Goal: Book appointment/travel/reservation

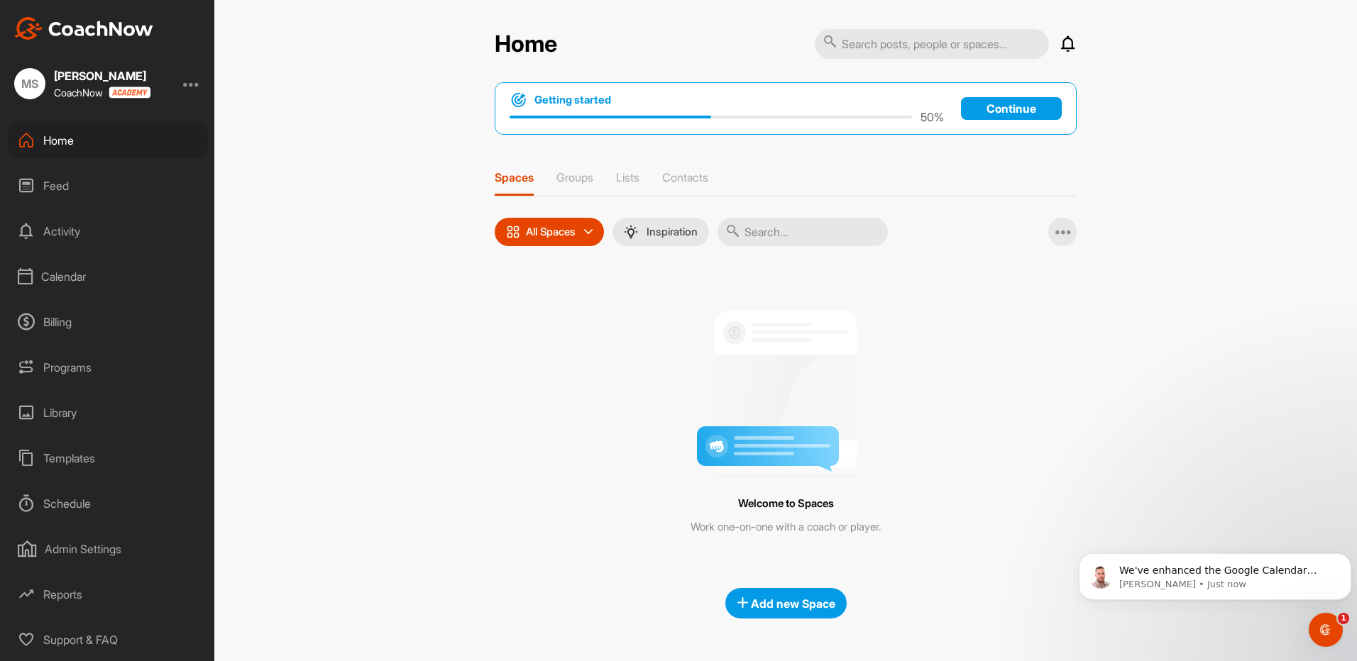
click at [1000, 110] on p "Continue" at bounding box center [1011, 108] width 101 height 23
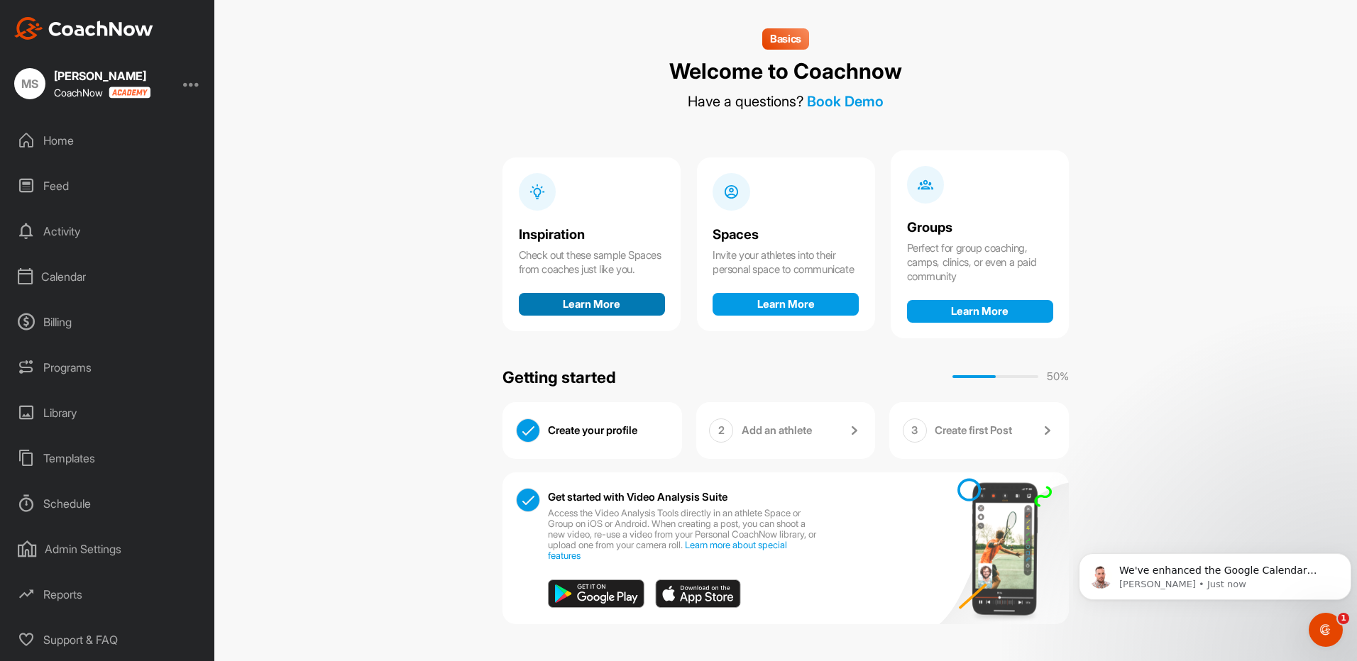
click at [586, 316] on button "Learn More" at bounding box center [592, 304] width 146 height 23
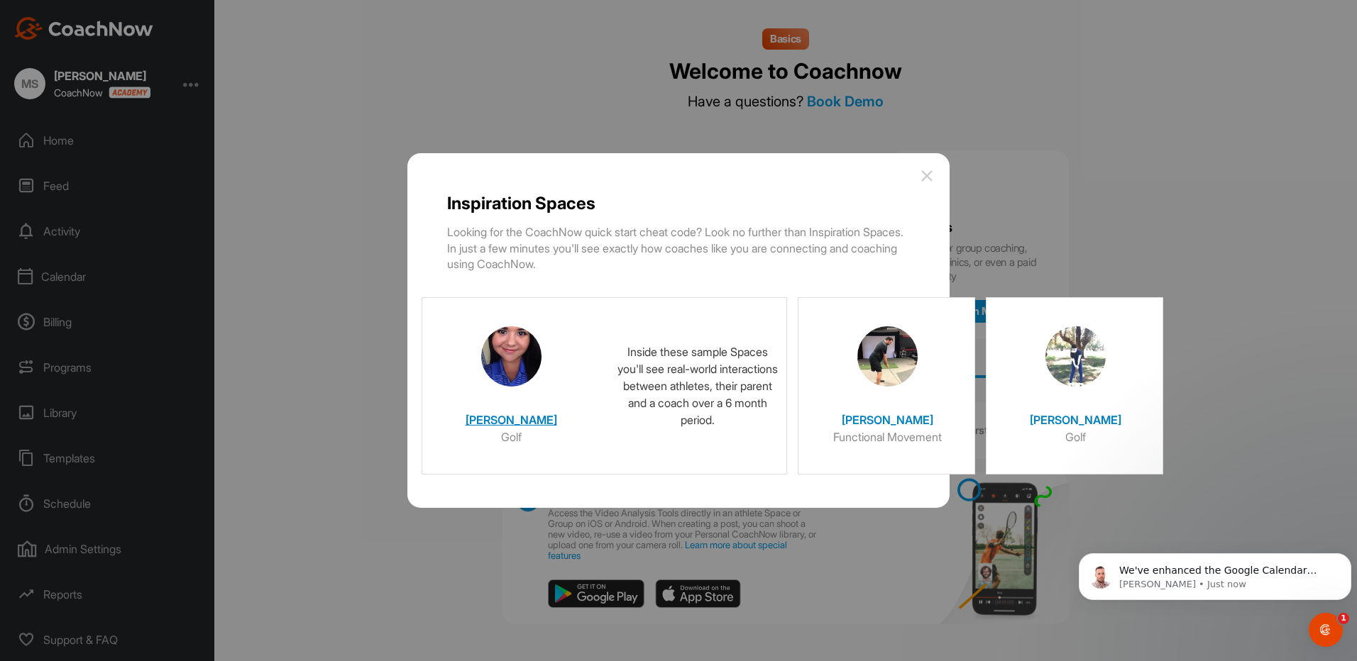
click at [453, 379] on div at bounding box center [511, 351] width 142 height 71
click at [505, 424] on h4 "[PERSON_NAME]" at bounding box center [511, 416] width 142 height 24
click at [503, 421] on h4 "[PERSON_NAME]" at bounding box center [511, 416] width 142 height 24
click at [511, 360] on img at bounding box center [511, 356] width 60 height 60
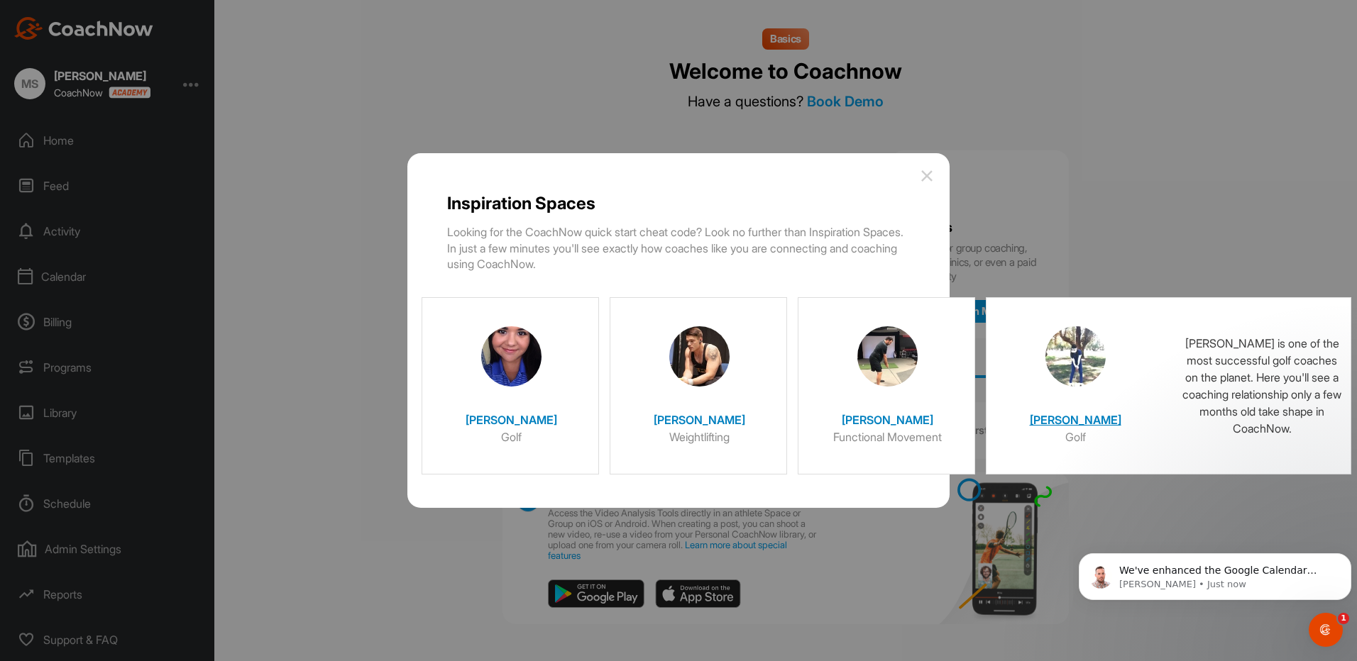
click at [1066, 419] on h4 "[PERSON_NAME]" at bounding box center [1075, 416] width 142 height 24
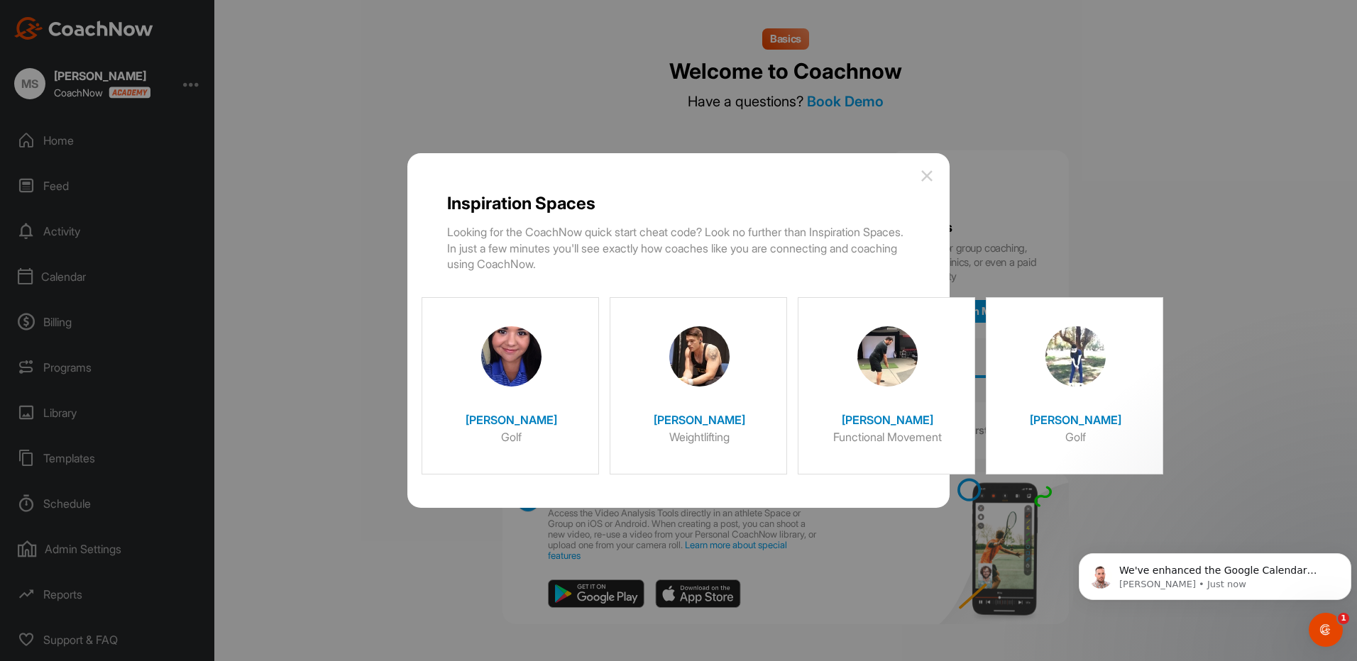
click at [1122, 241] on div at bounding box center [678, 330] width 1357 height 661
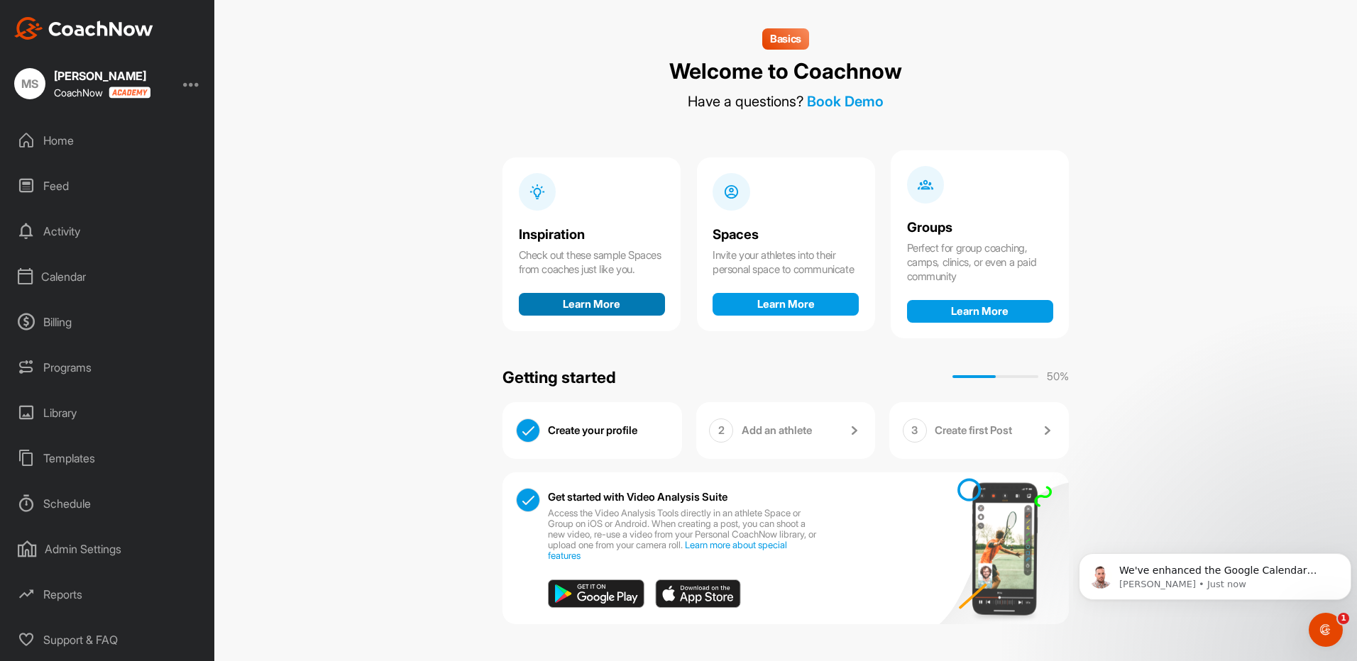
click at [590, 310] on button "Learn More" at bounding box center [592, 304] width 146 height 23
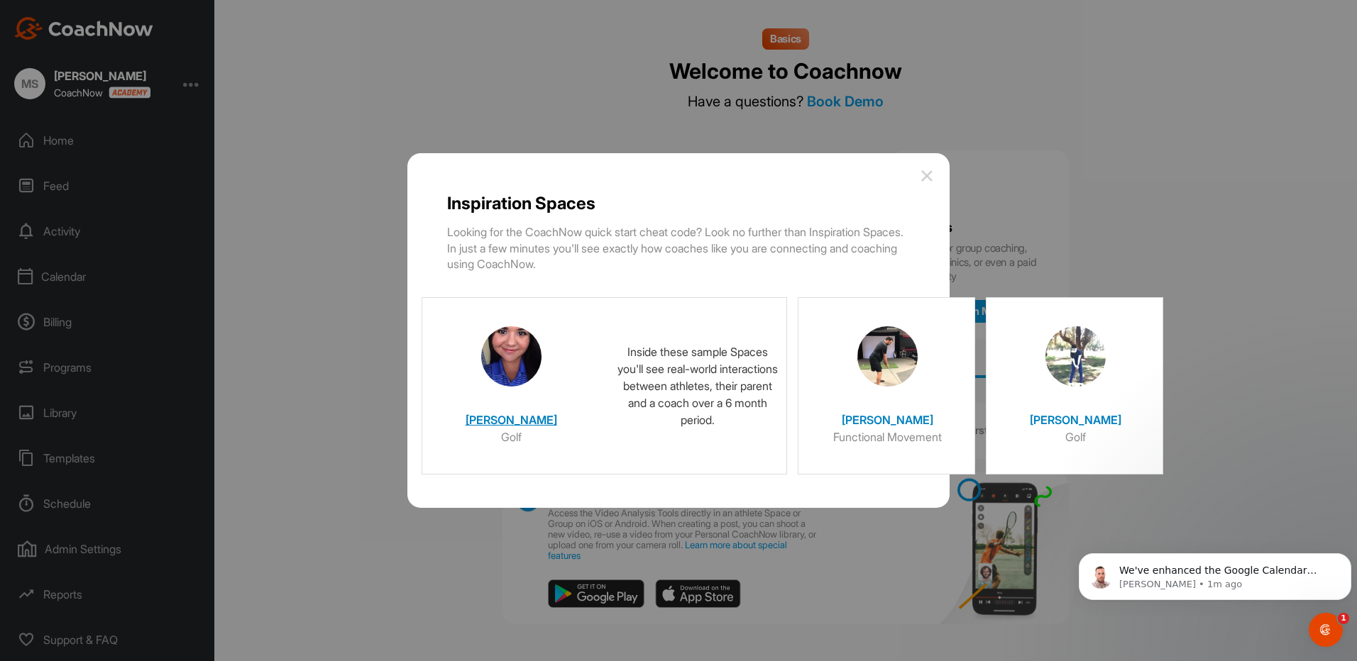
click at [499, 423] on h4 "[PERSON_NAME]" at bounding box center [511, 416] width 142 height 24
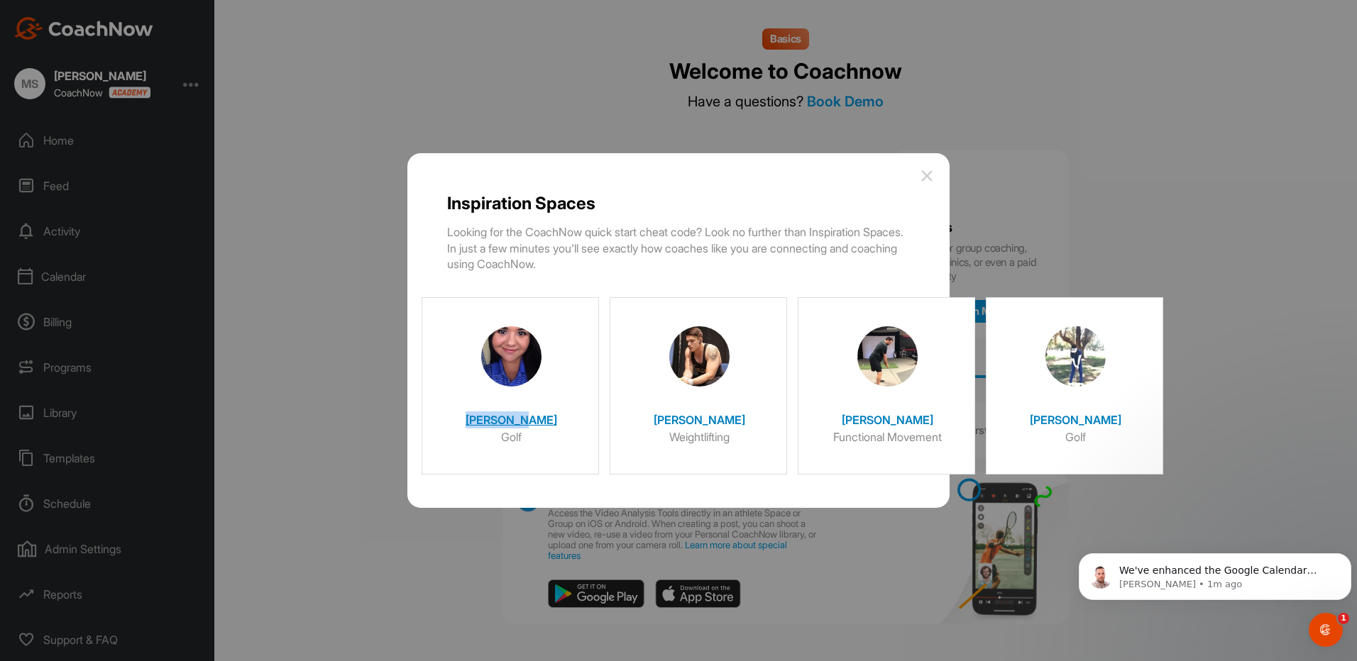
click at [499, 423] on h4 "Christina" at bounding box center [511, 416] width 142 height 24
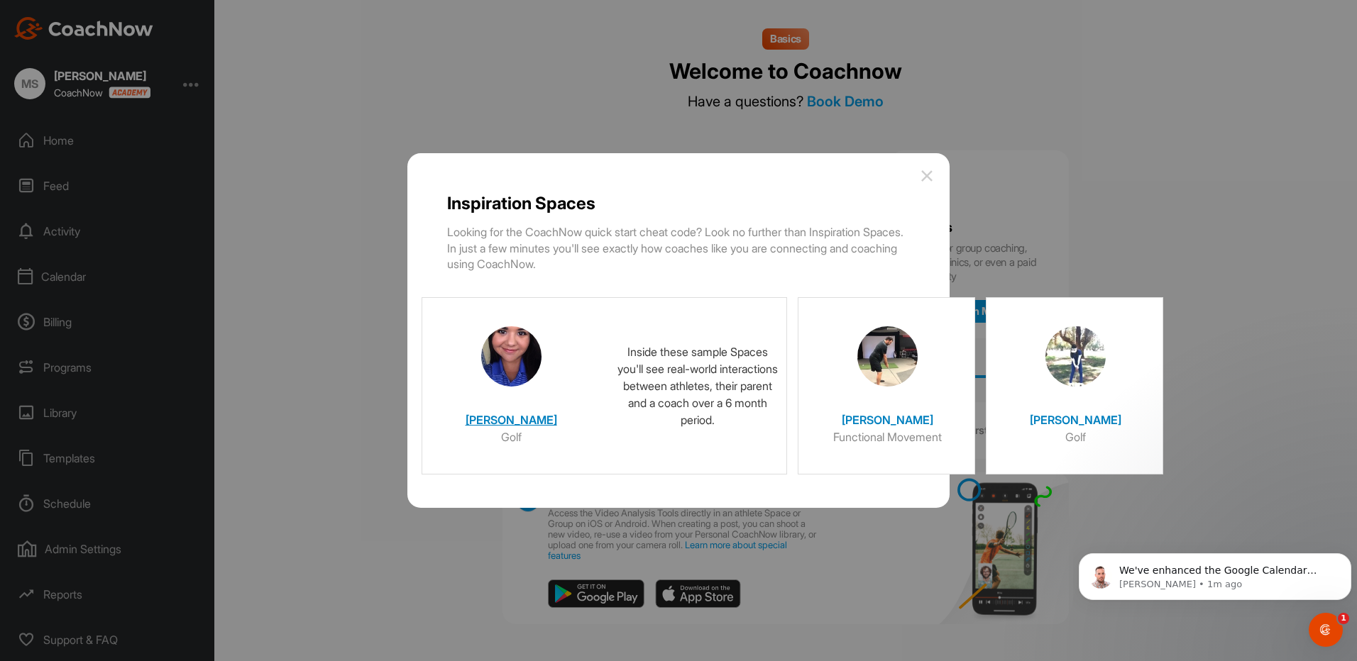
click at [512, 435] on h6 "Golf" at bounding box center [511, 437] width 142 height 17
click at [512, 422] on h4 "Christina" at bounding box center [511, 416] width 142 height 24
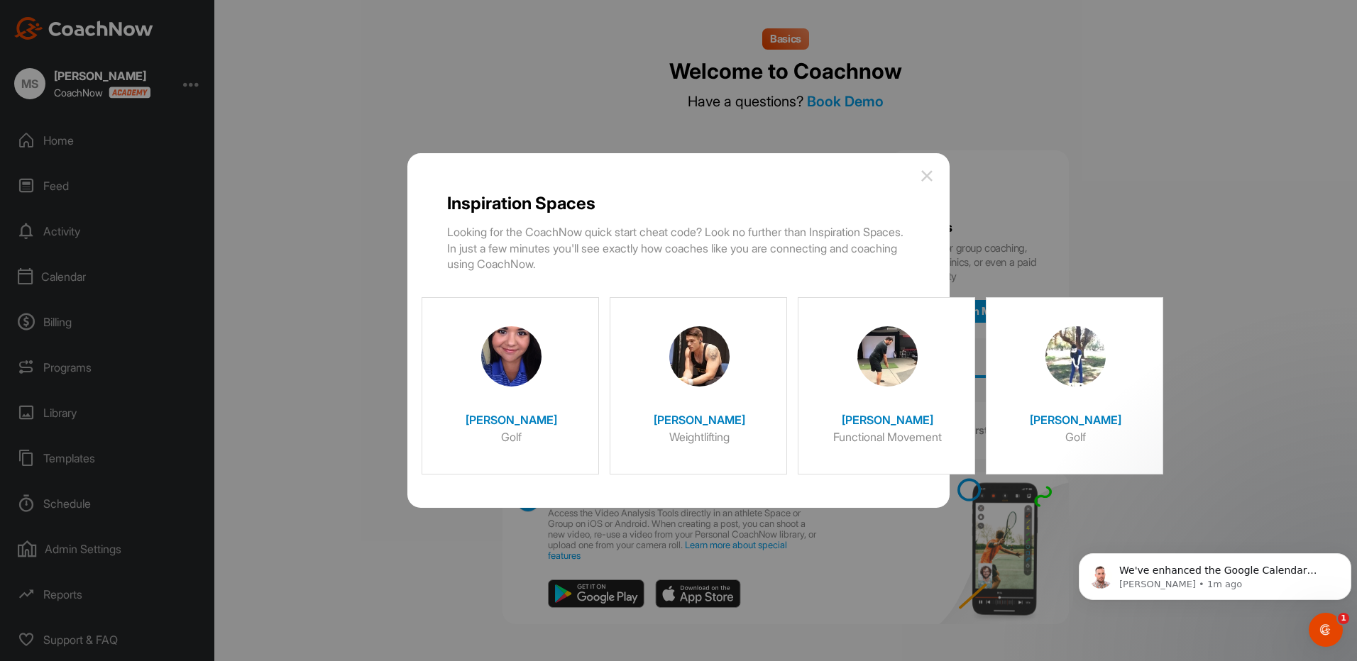
click at [925, 177] on img at bounding box center [926, 175] width 17 height 17
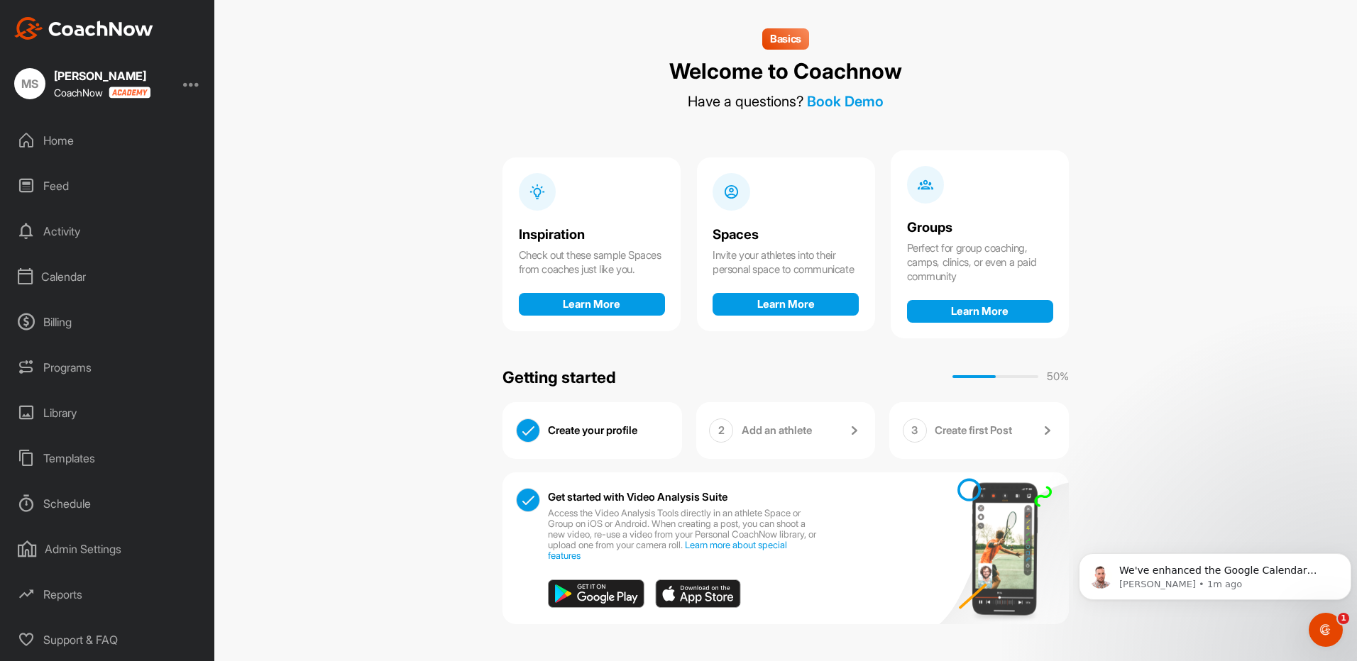
click at [598, 432] on div "Create your profile" at bounding box center [608, 431] width 121 height 25
click at [604, 429] on div "Create your profile" at bounding box center [608, 431] width 121 height 25
click at [1325, 626] on icon "Open Intercom Messenger" at bounding box center [1323, 627] width 10 height 11
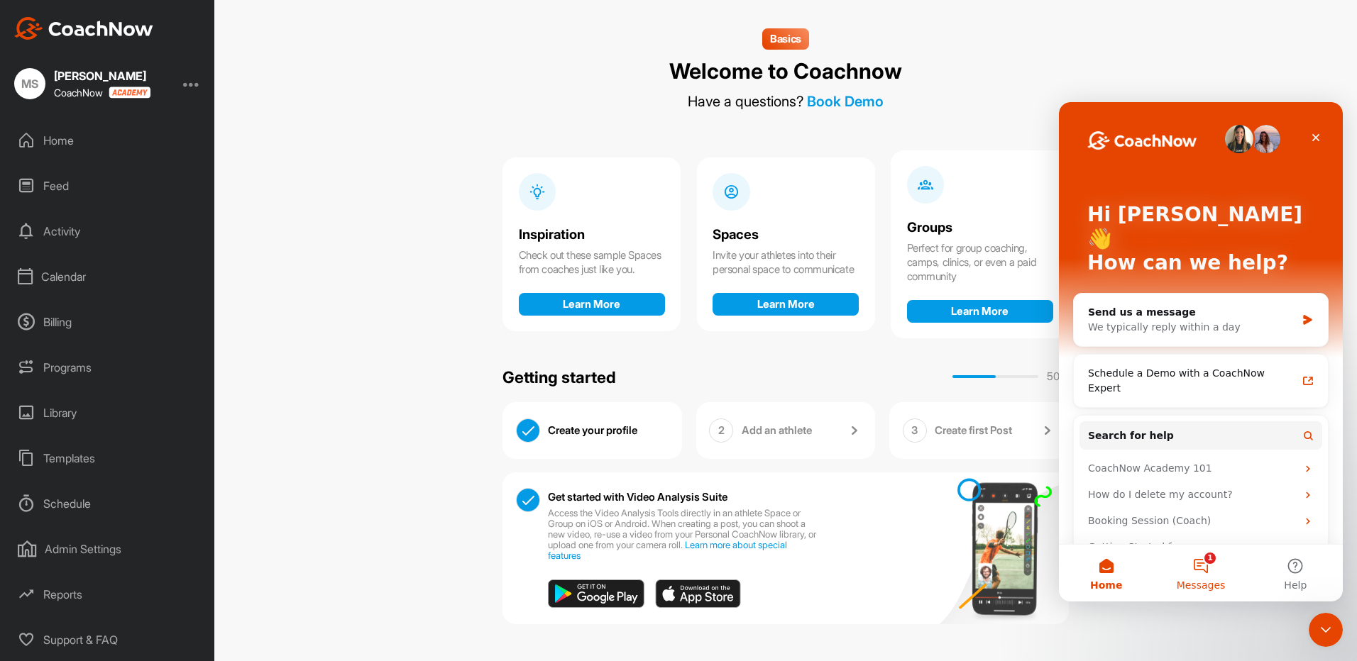
click at [1203, 565] on button "1 Messages" at bounding box center [1200, 573] width 94 height 57
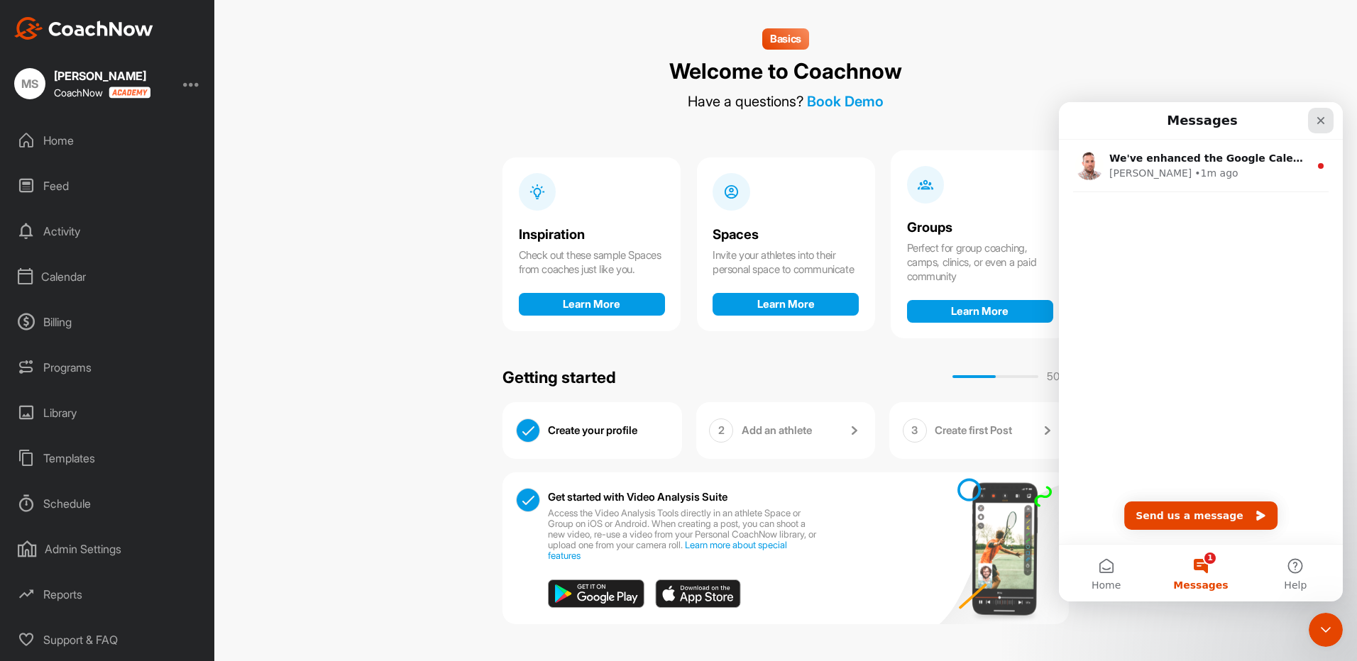
click at [1320, 111] on div "Close" at bounding box center [1321, 121] width 26 height 26
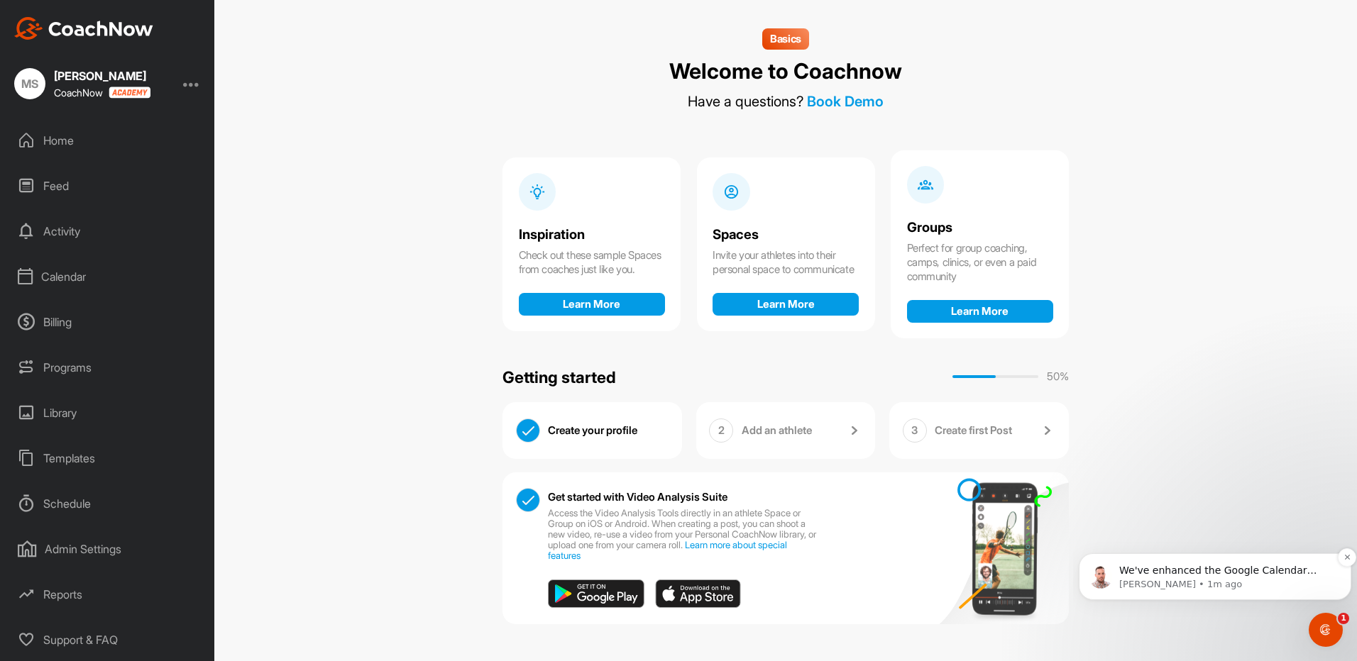
click at [1220, 580] on p "Alex • 1m ago" at bounding box center [1226, 584] width 214 height 13
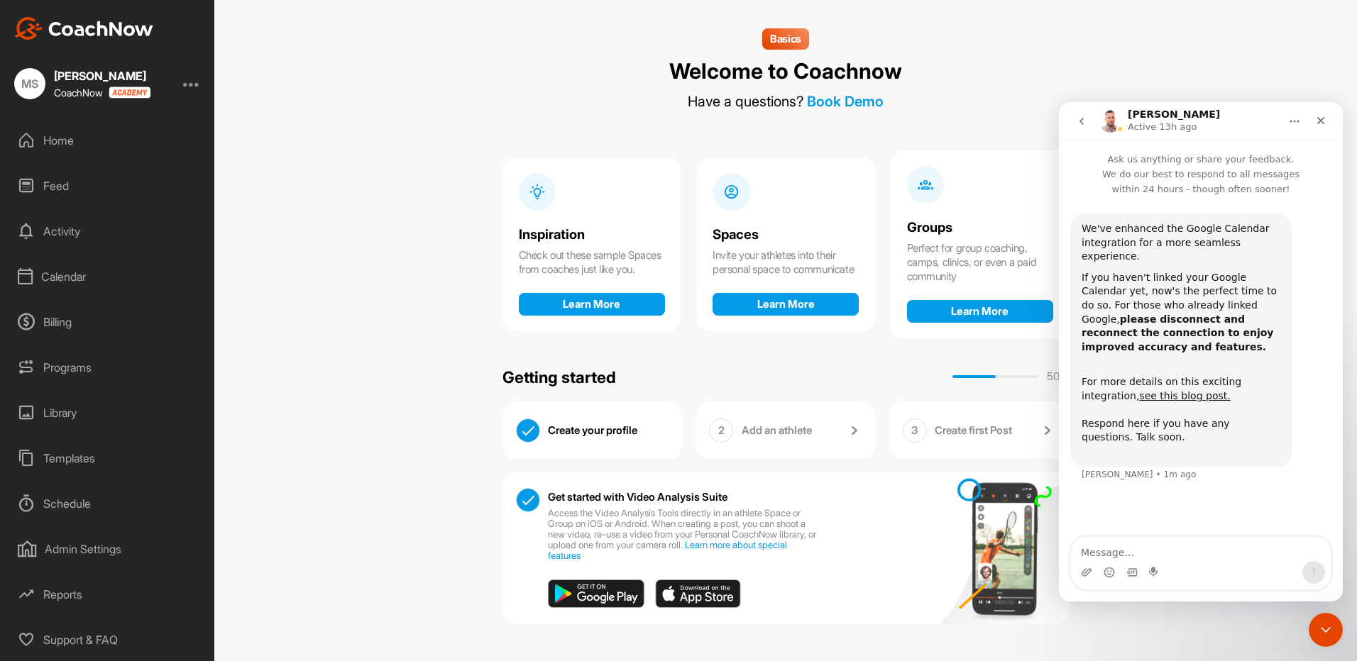
click at [1289, 121] on icon "Home" at bounding box center [1293, 121] width 11 height 11
click at [1081, 118] on icon "go back" at bounding box center [1081, 121] width 11 height 11
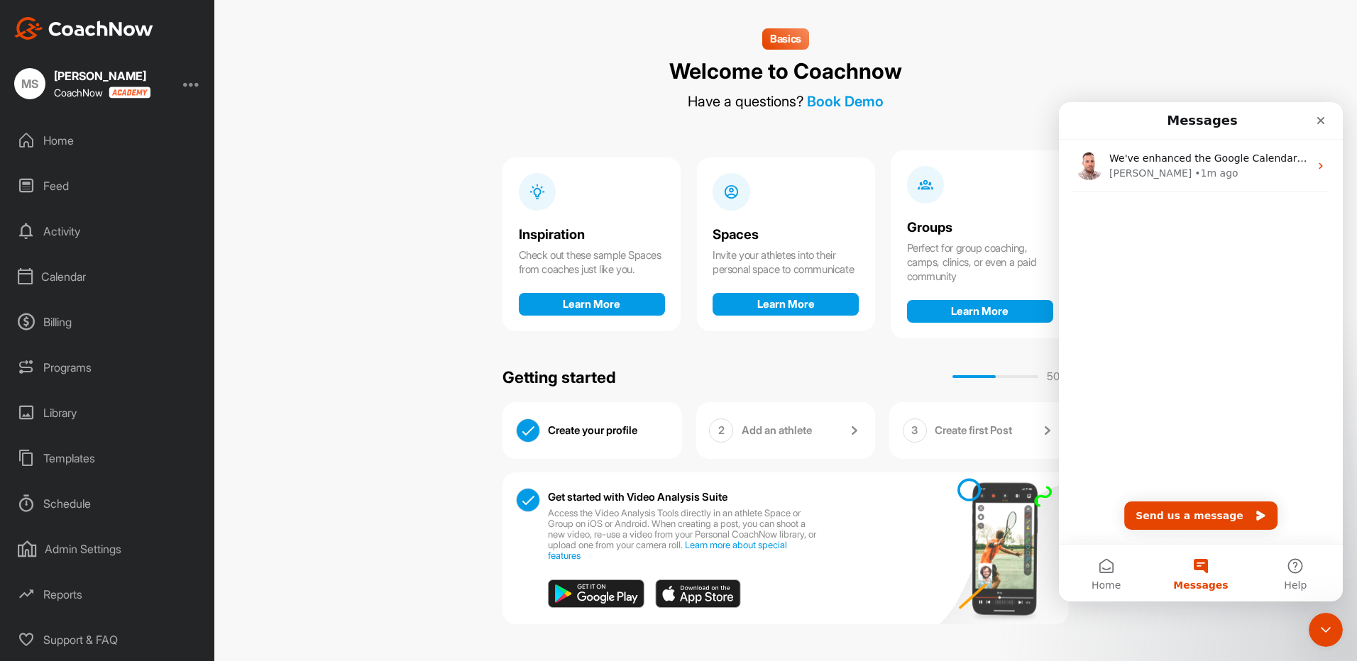
click at [973, 87] on div "Basics Welcome to Coachnow Have a questions? Book Demo Inspiration Check out th…" at bounding box center [785, 326] width 566 height 596
click at [1315, 121] on icon "Close" at bounding box center [1320, 120] width 11 height 11
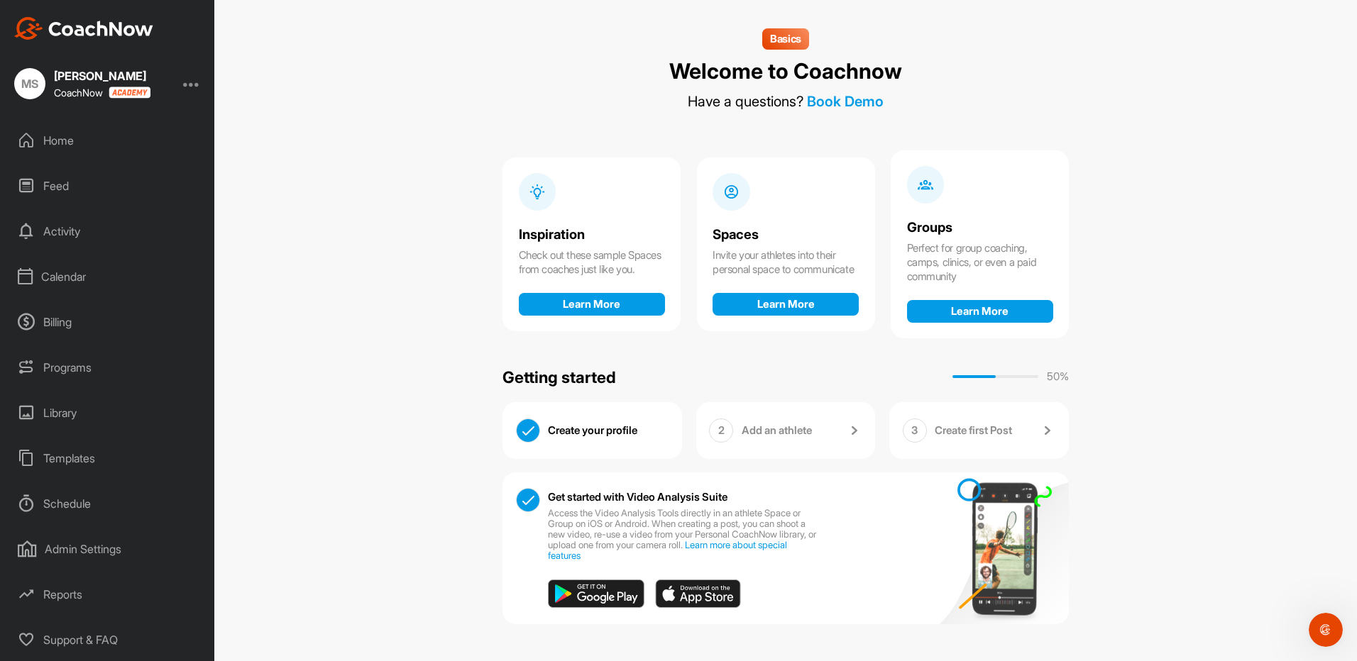
click at [61, 131] on div "Home" at bounding box center [108, 140] width 200 height 35
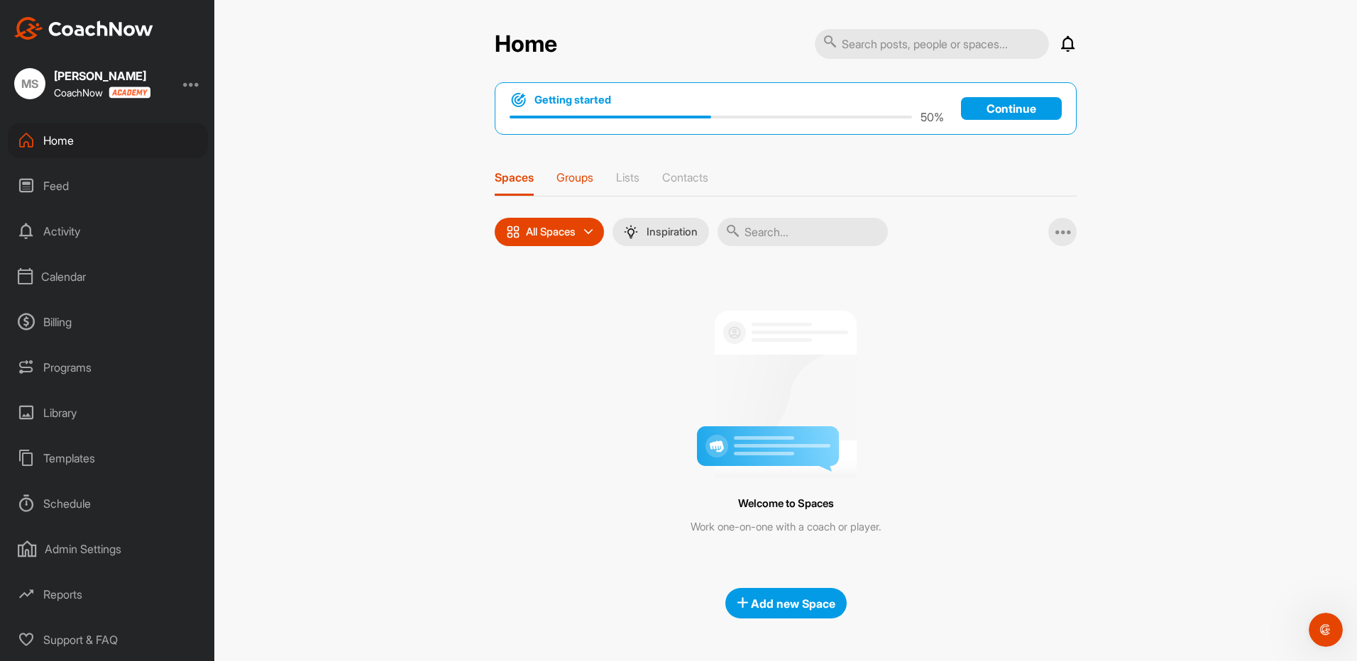
click at [575, 172] on p "Groups" at bounding box center [574, 177] width 37 height 14
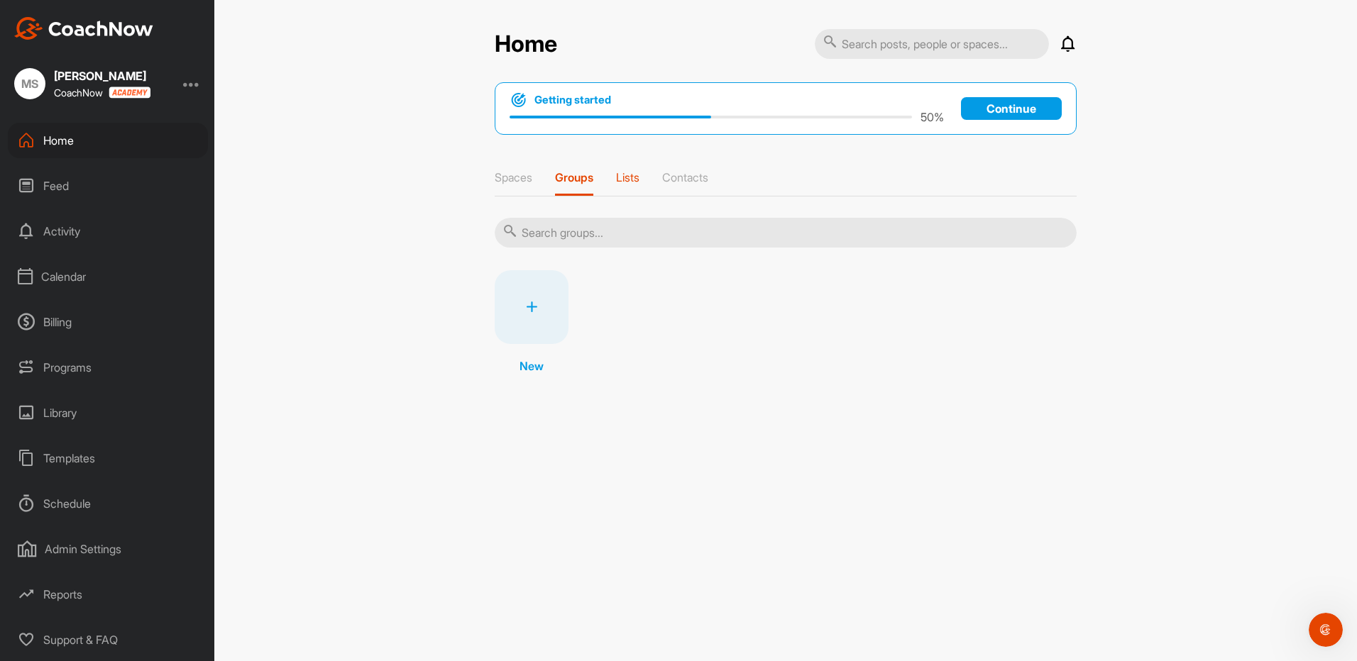
click at [639, 177] on p "Lists" at bounding box center [627, 177] width 23 height 14
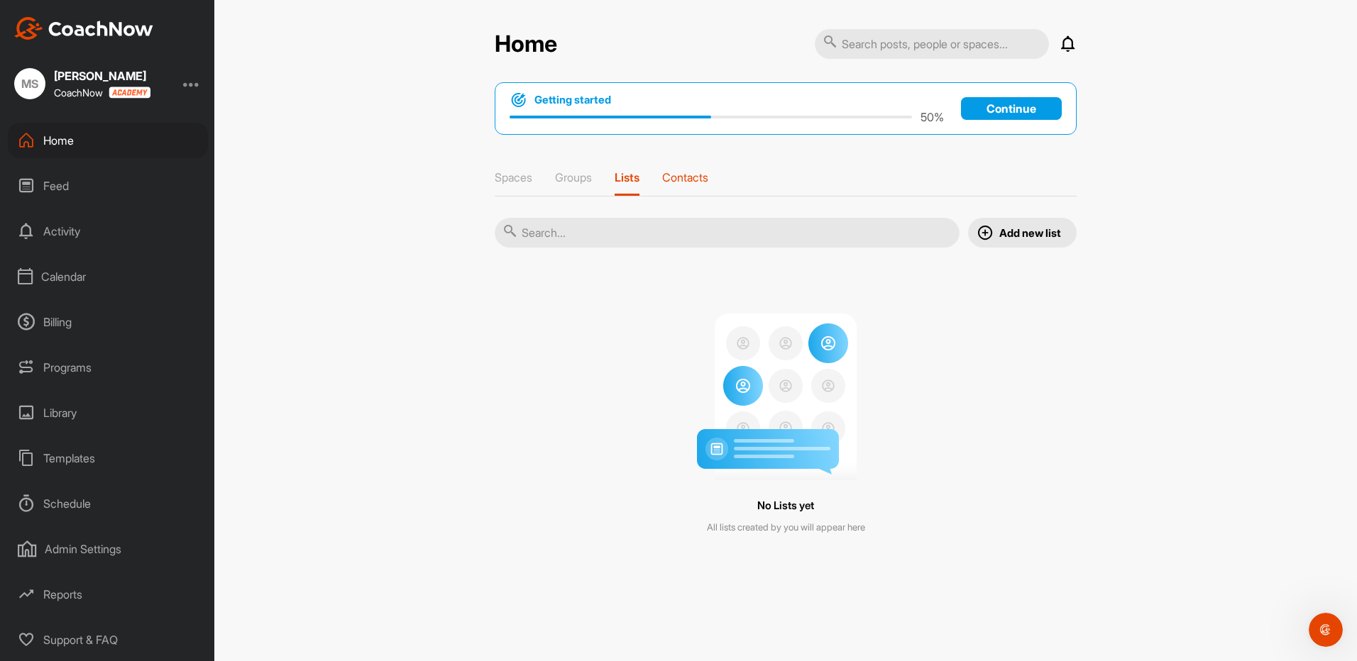
click at [683, 177] on p "Contacts" at bounding box center [685, 177] width 46 height 14
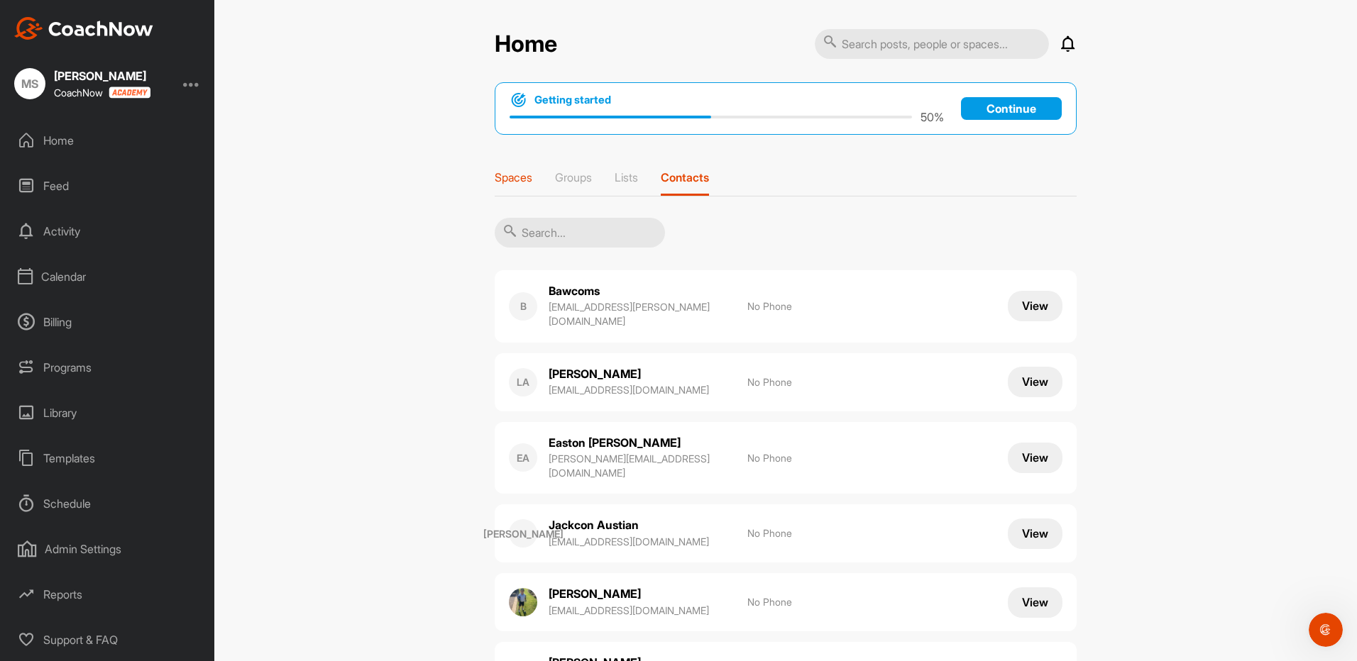
click at [498, 180] on p "Spaces" at bounding box center [514, 177] width 38 height 14
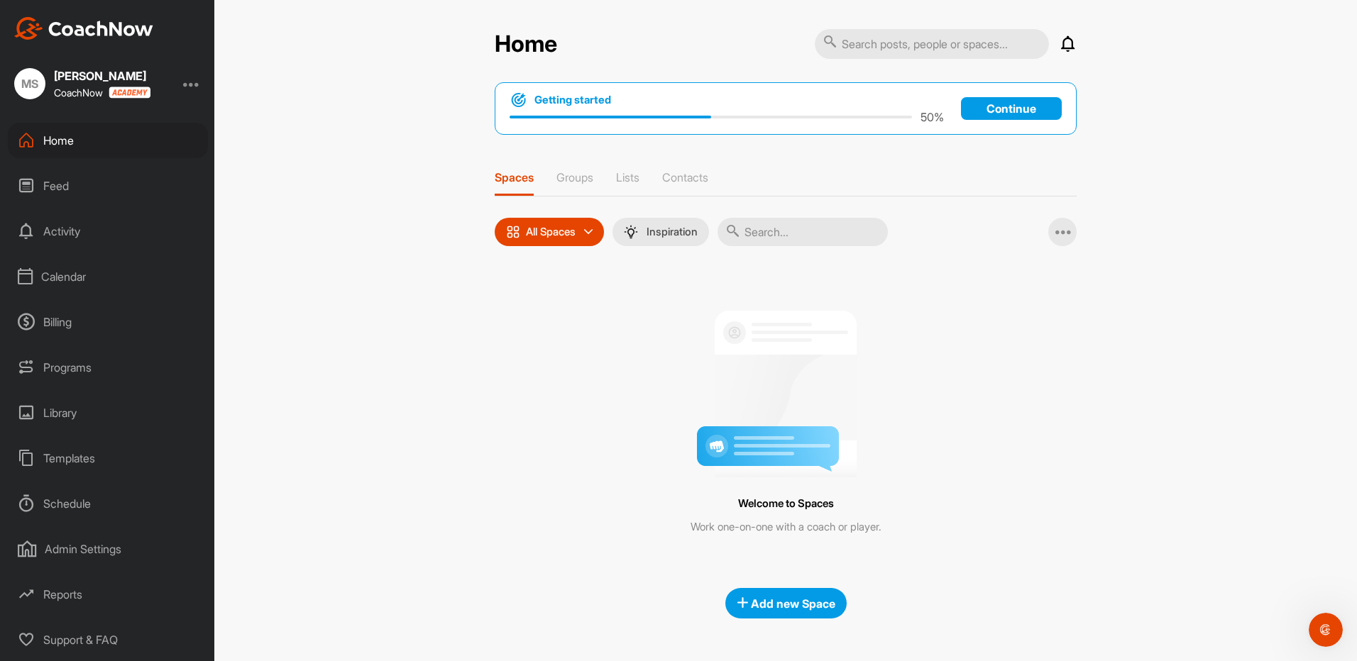
click at [992, 105] on p "Continue" at bounding box center [1011, 108] width 101 height 23
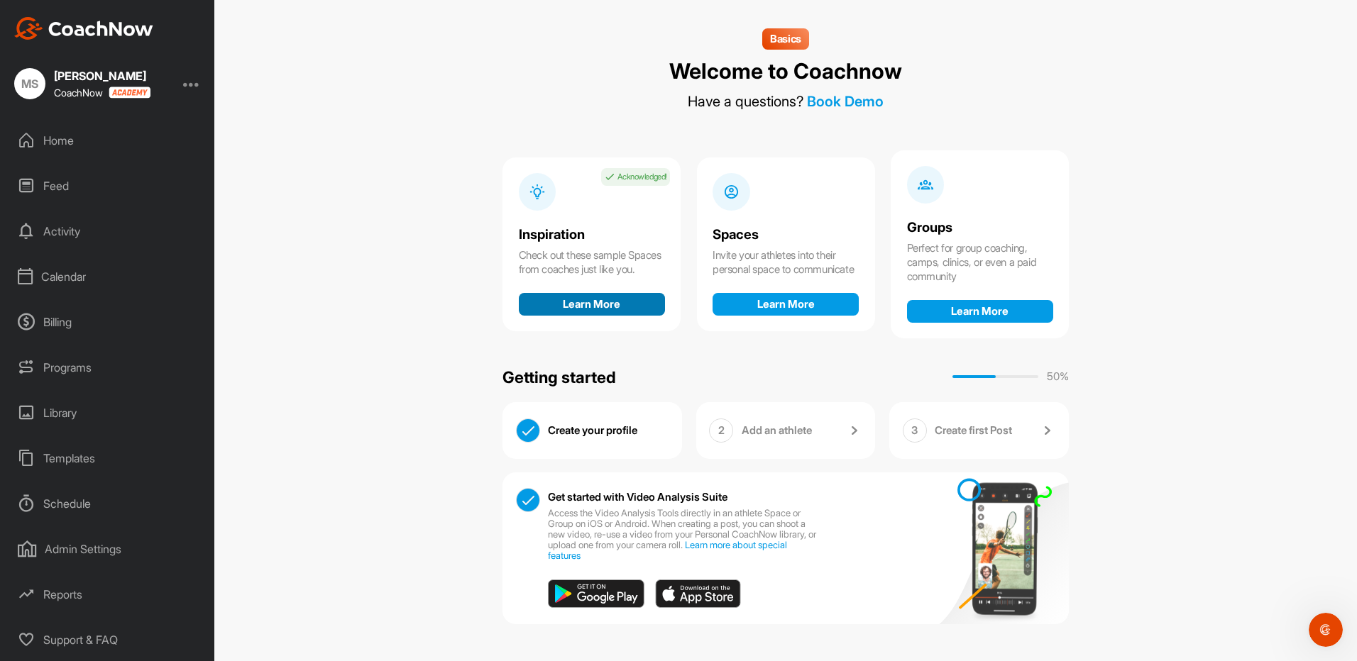
click at [597, 314] on button "Learn More" at bounding box center [592, 304] width 146 height 23
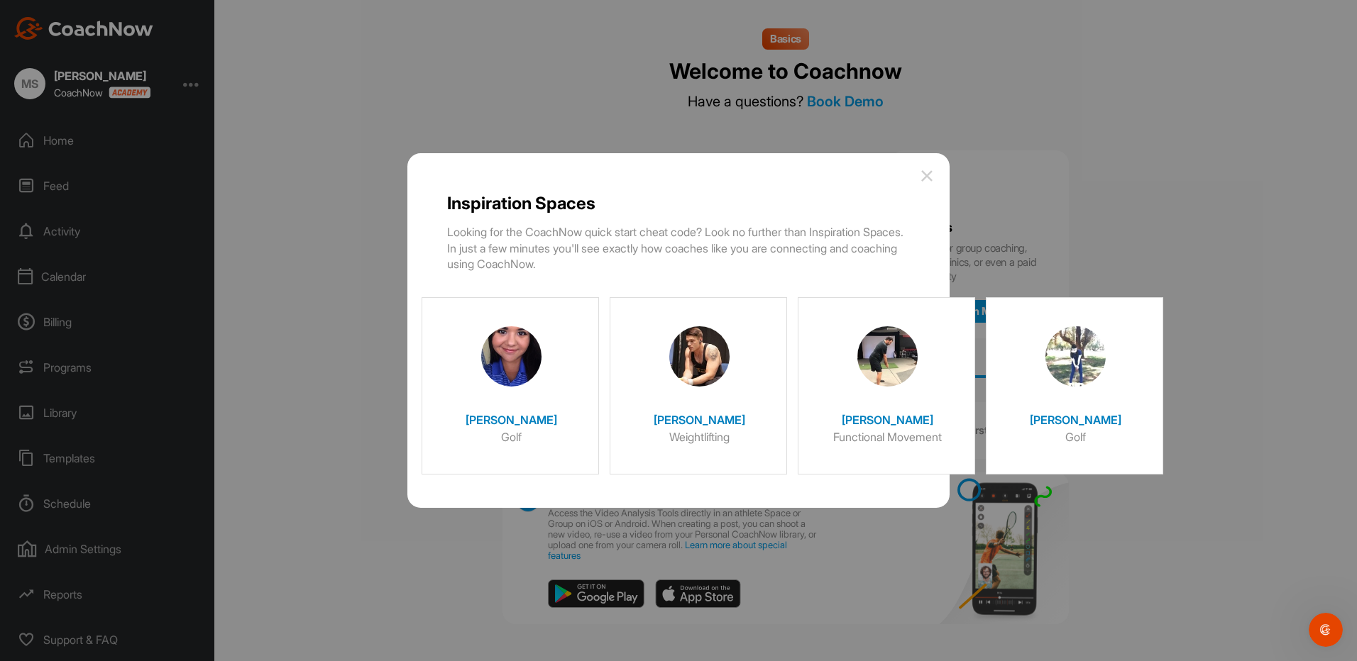
click at [927, 178] on img at bounding box center [926, 175] width 17 height 17
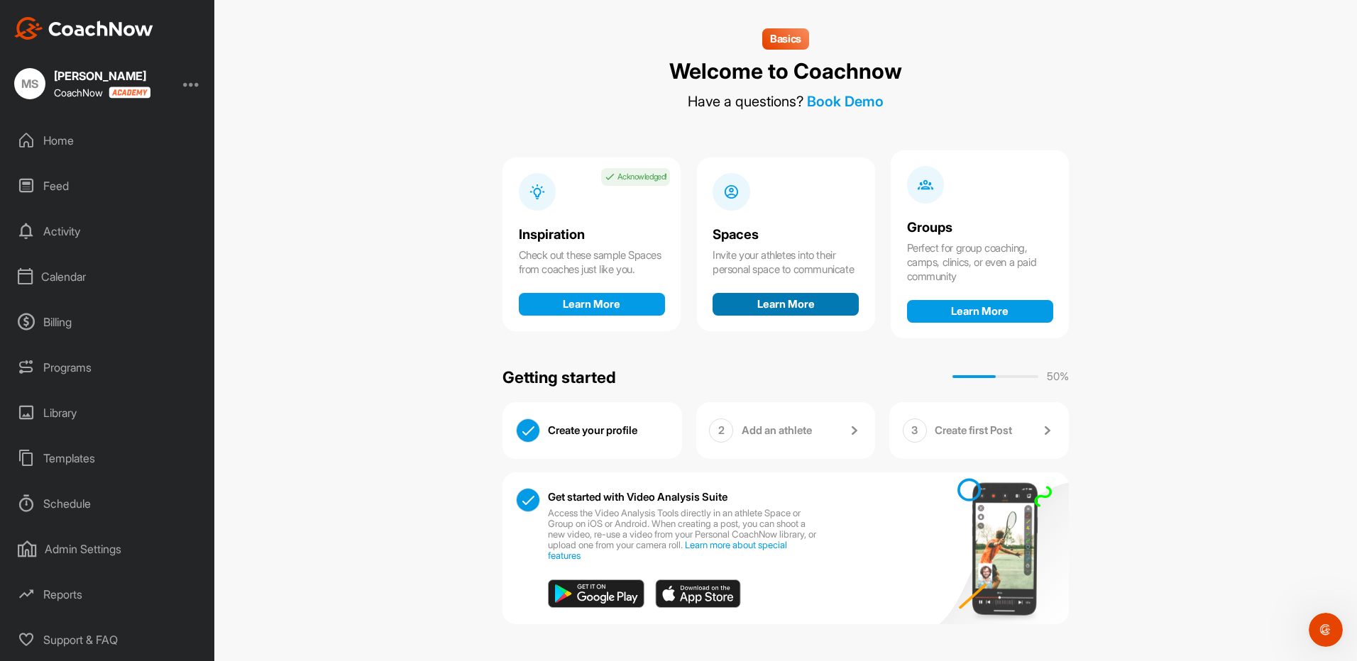
click at [755, 303] on button "Learn More" at bounding box center [785, 304] width 146 height 23
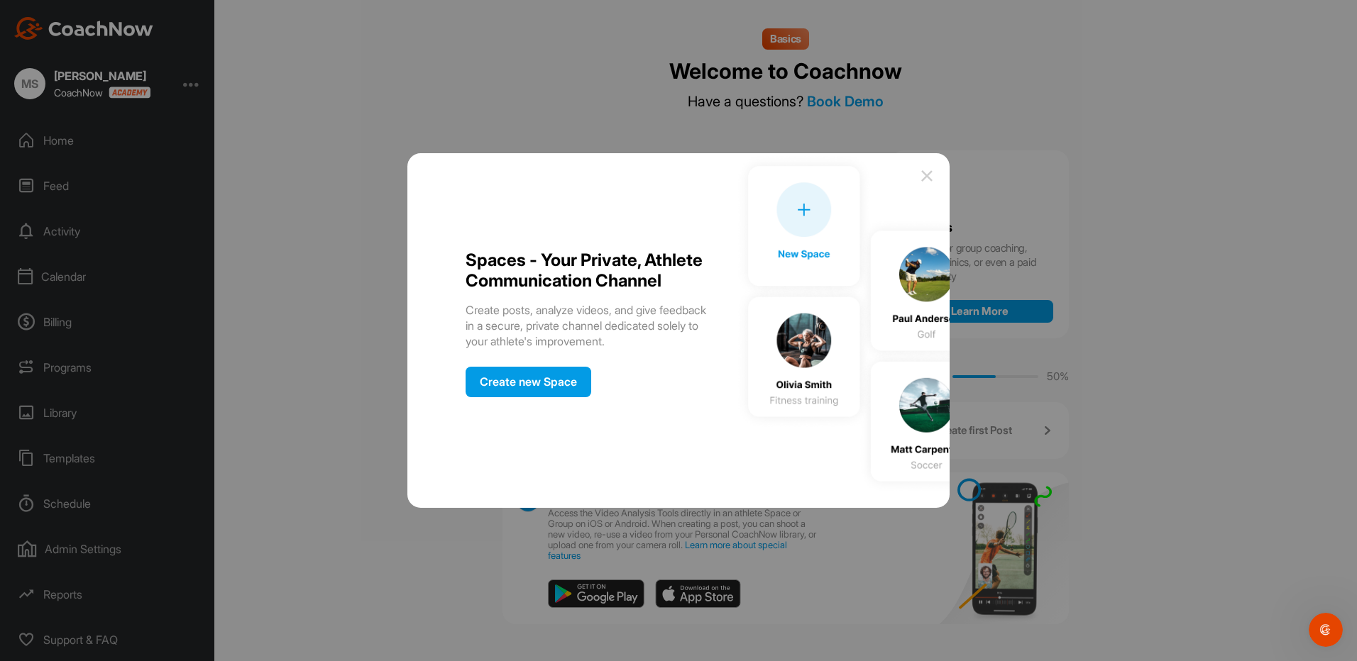
click at [924, 174] on img at bounding box center [926, 175] width 17 height 17
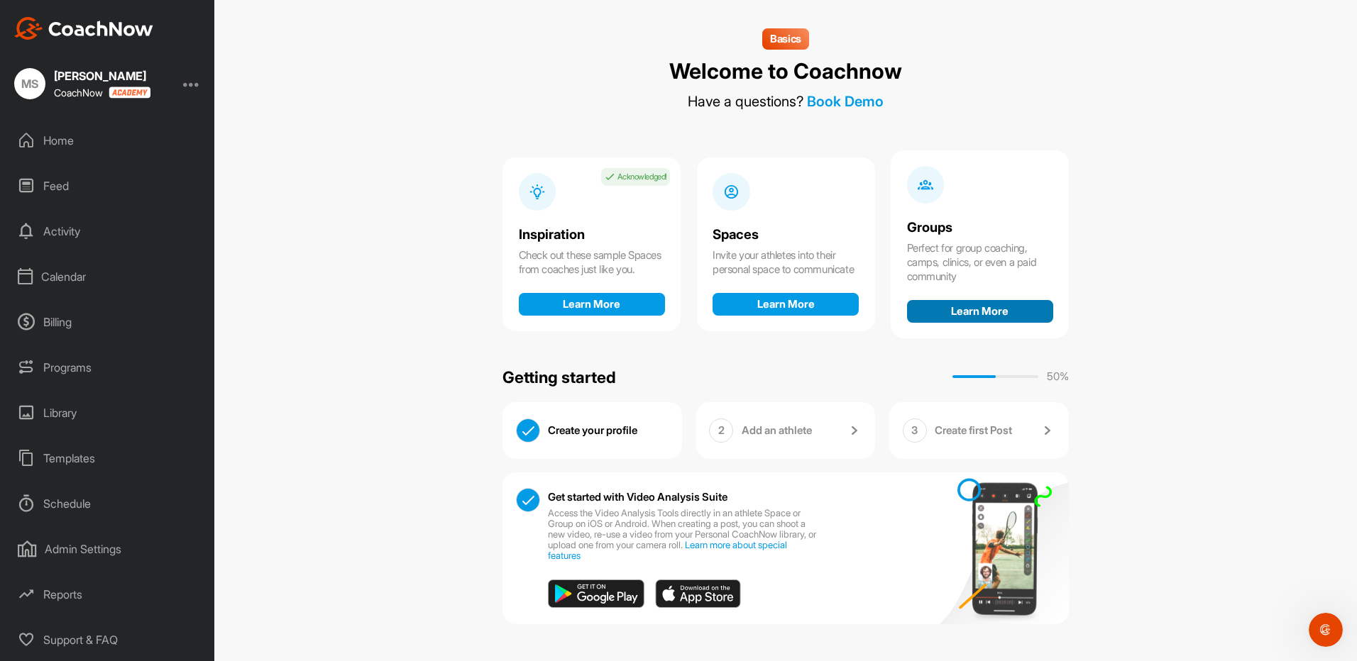
click at [950, 311] on button "Learn More" at bounding box center [980, 311] width 146 height 23
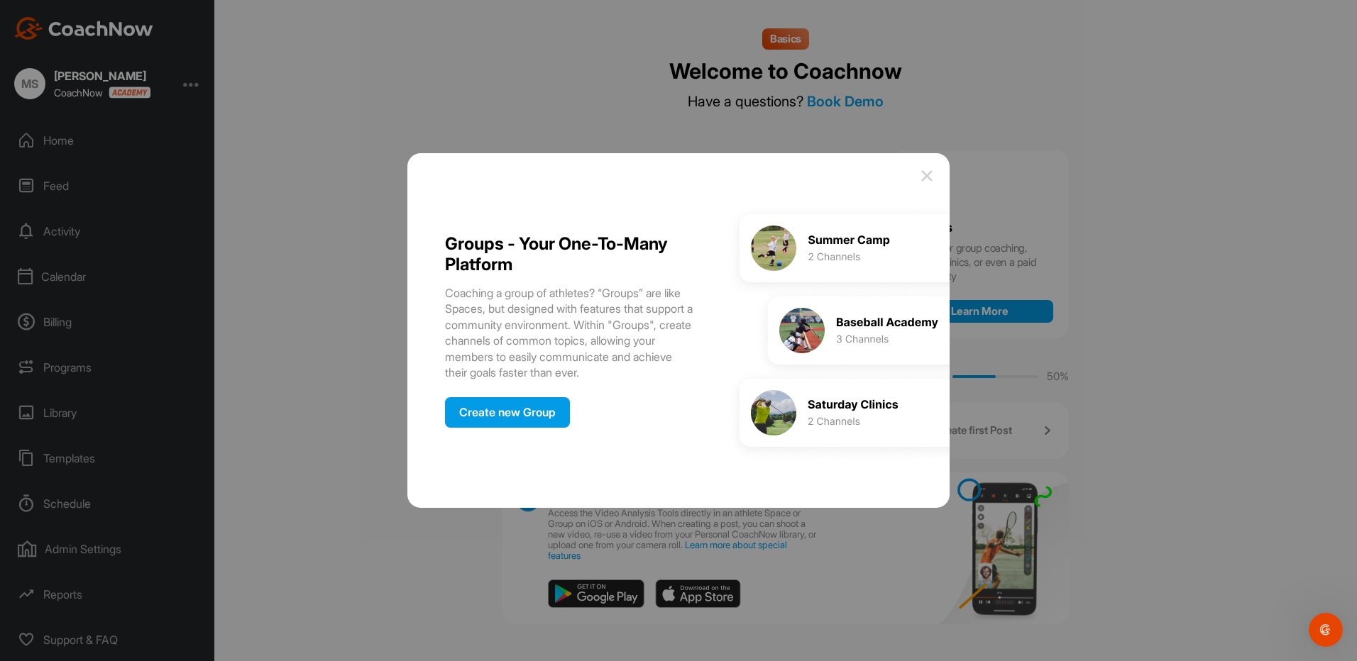
click at [924, 175] on img at bounding box center [926, 175] width 17 height 17
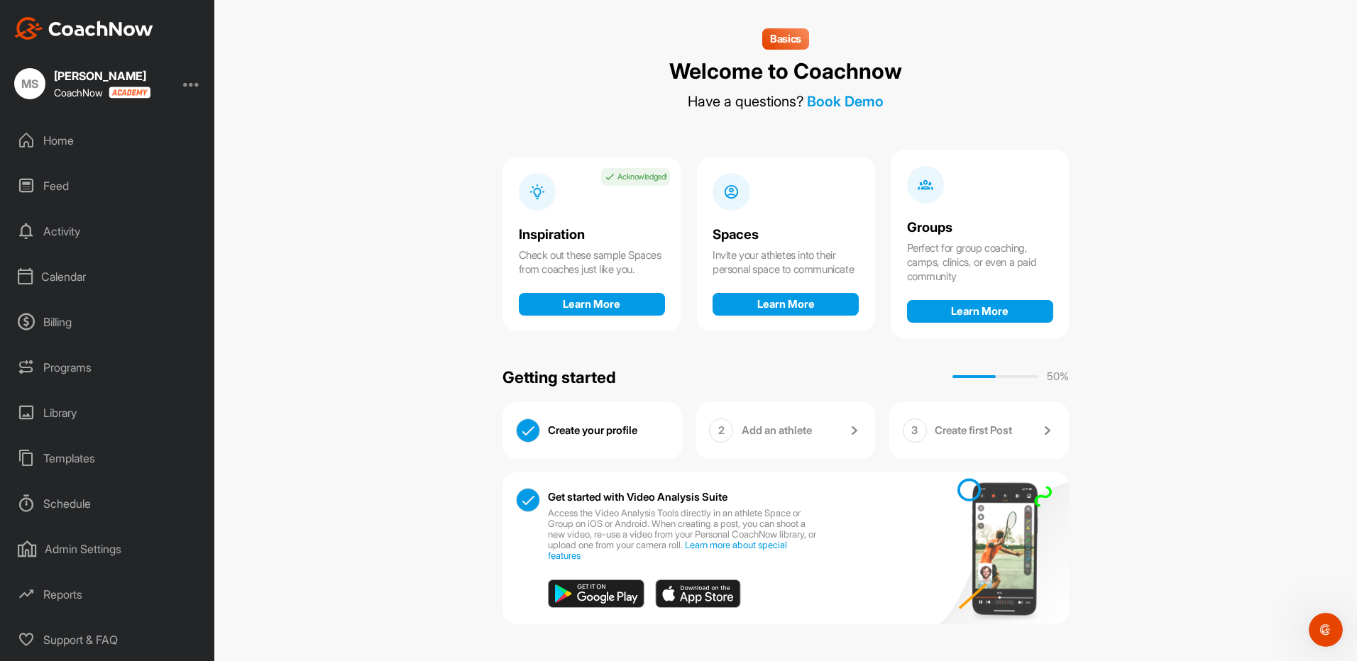
click at [861, 96] on link "Book Demo" at bounding box center [845, 101] width 77 height 17
click at [598, 436] on div "Create your profile" at bounding box center [608, 431] width 121 height 25
click at [766, 432] on p "Add an athlete" at bounding box center [776, 431] width 70 height 14
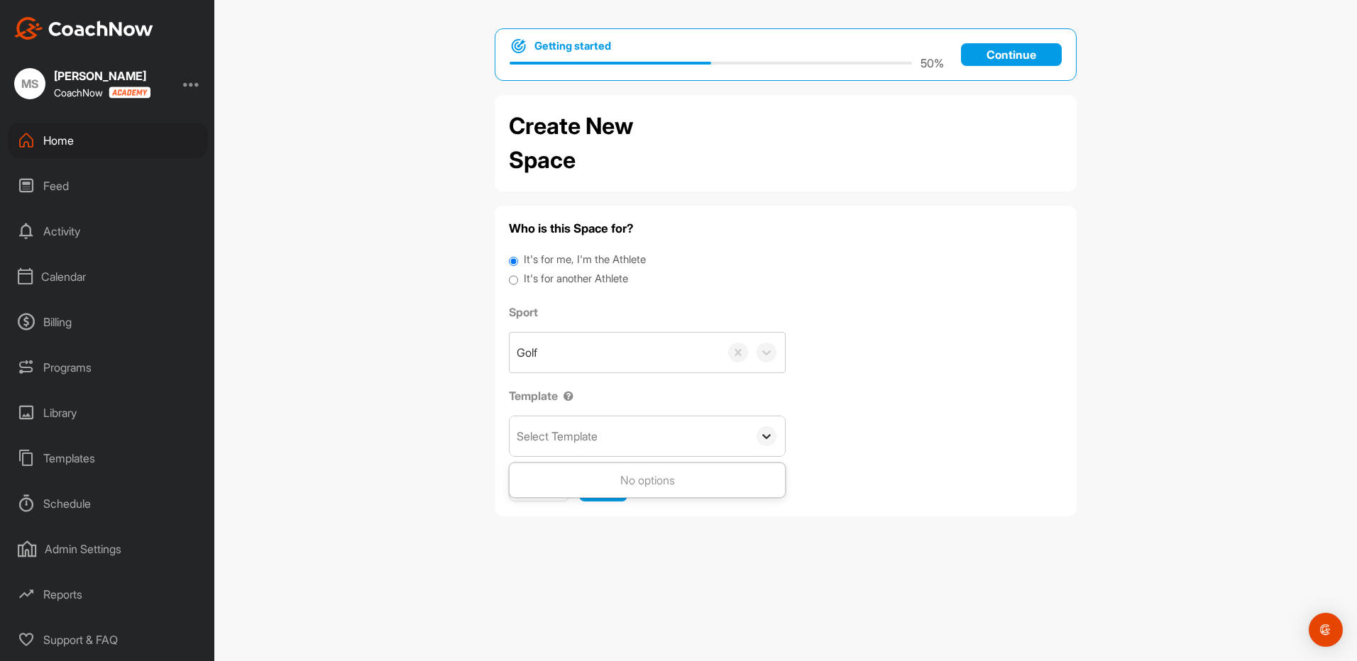
click at [762, 441] on icon at bounding box center [766, 436] width 14 height 14
click at [511, 280] on input "It's for another Athlete" at bounding box center [513, 280] width 9 height 19
radio input "true"
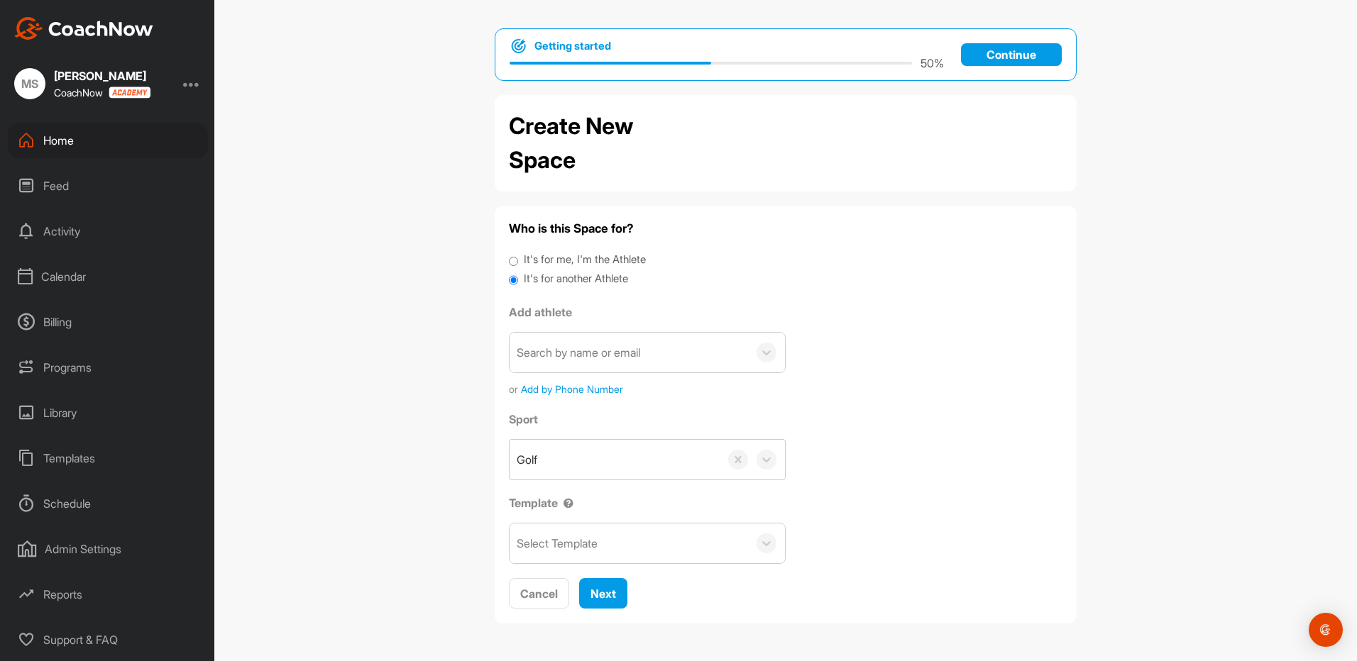
click at [664, 529] on div "Select Template" at bounding box center [628, 544] width 238 height 40
click at [670, 543] on div "Select Template" at bounding box center [628, 544] width 238 height 40
click at [1035, 55] on p "Continue" at bounding box center [1011, 54] width 101 height 23
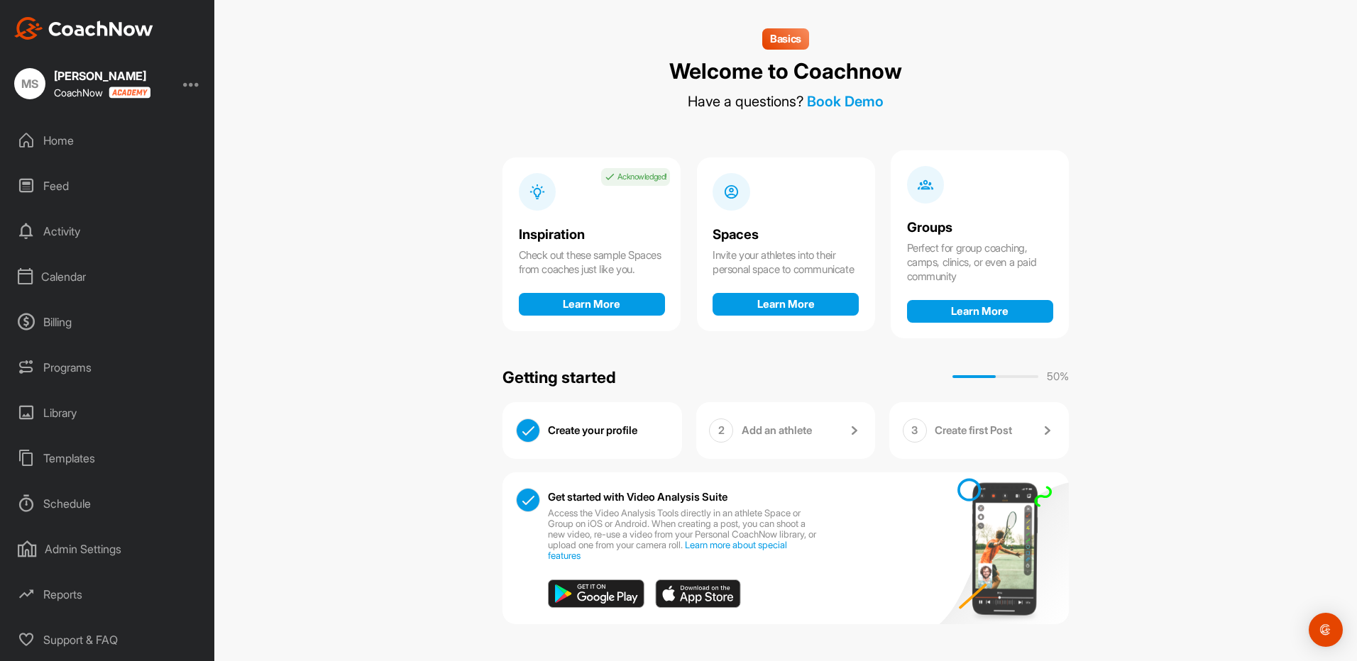
click at [404, 418] on div "Basics Welcome to Coachnow Have a questions? Book Demo Inspiration Acknowledged…" at bounding box center [785, 330] width 1142 height 661
click at [77, 278] on div "Calendar" at bounding box center [108, 276] width 200 height 35
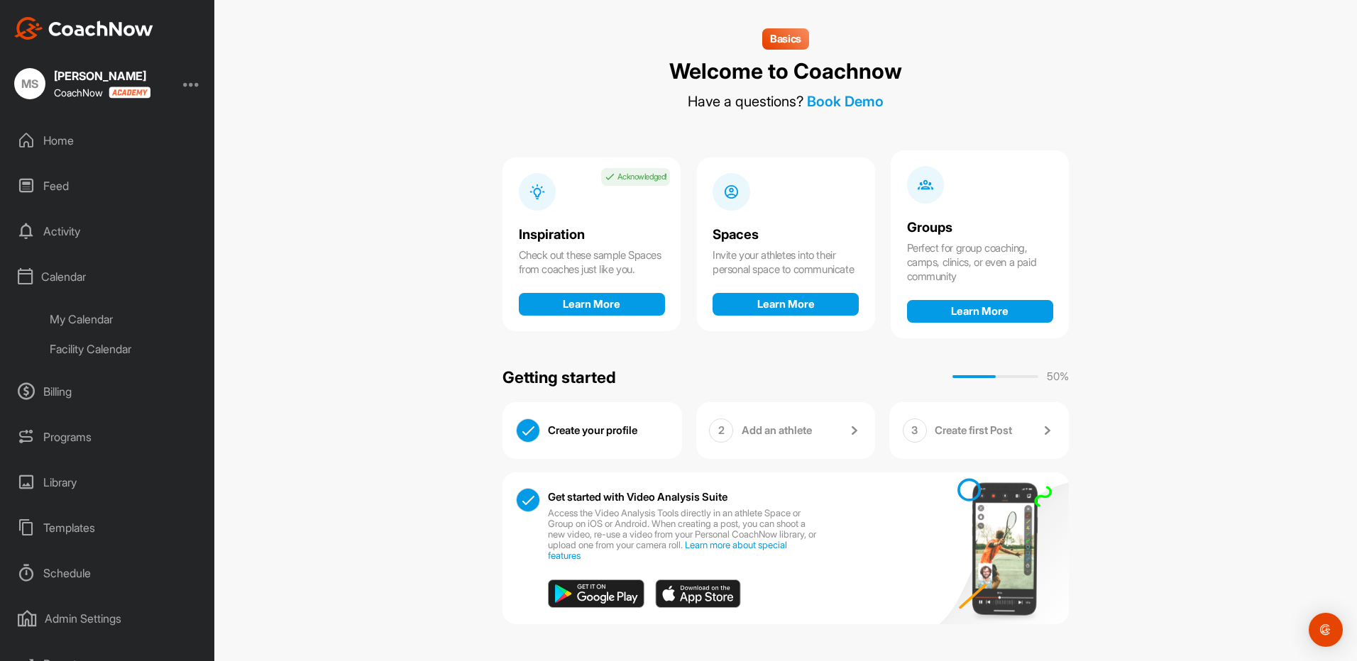
click at [83, 319] on div "My Calendar" at bounding box center [124, 319] width 168 height 30
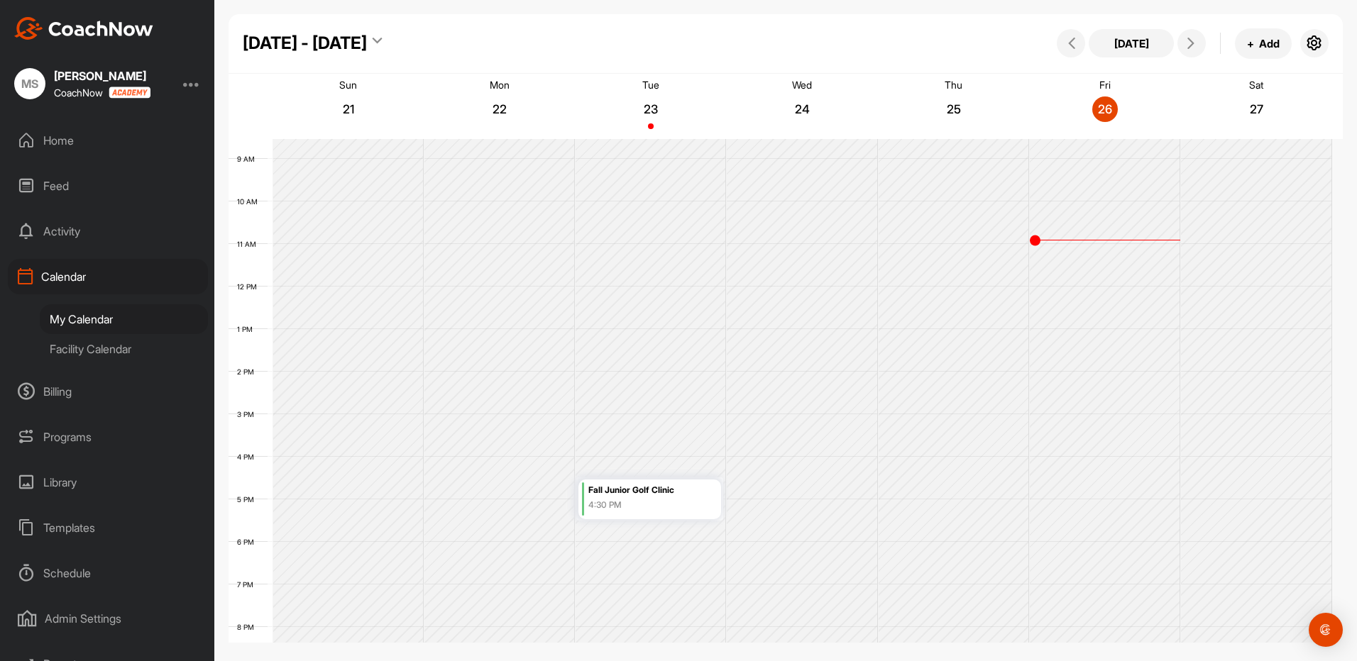
scroll to position [518, 0]
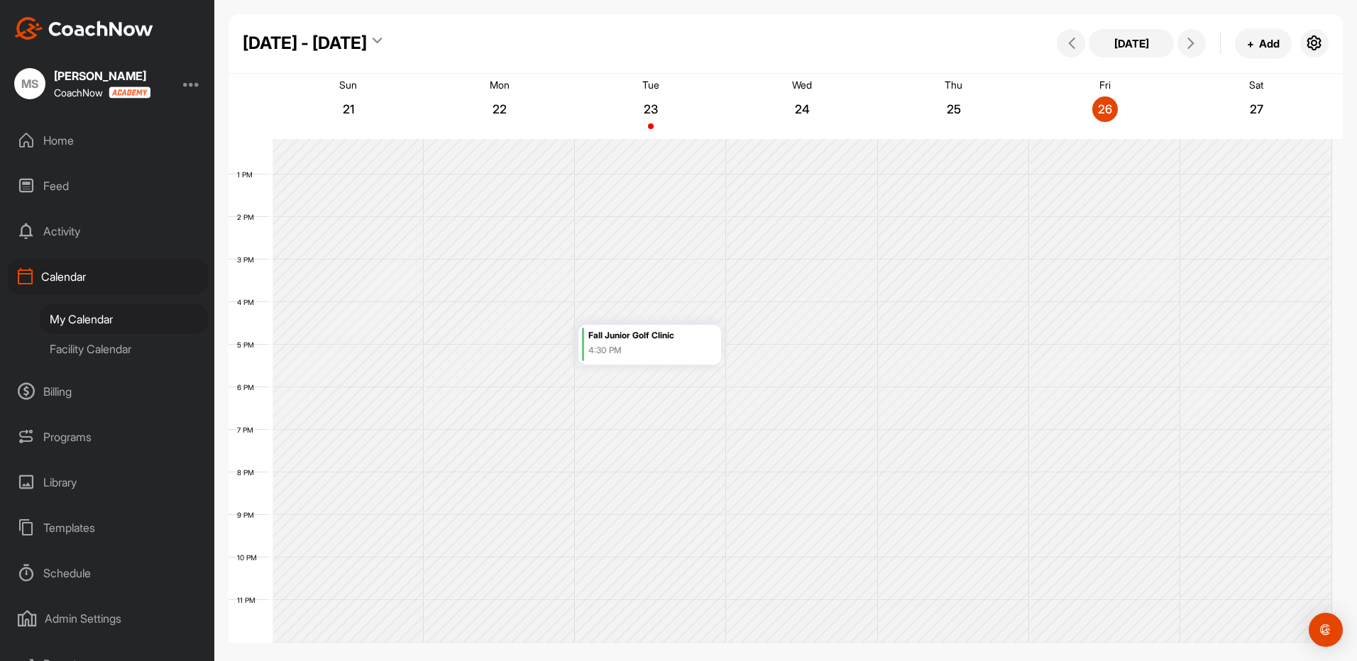
click at [121, 345] on div "Facility Calendar" at bounding box center [124, 349] width 168 height 30
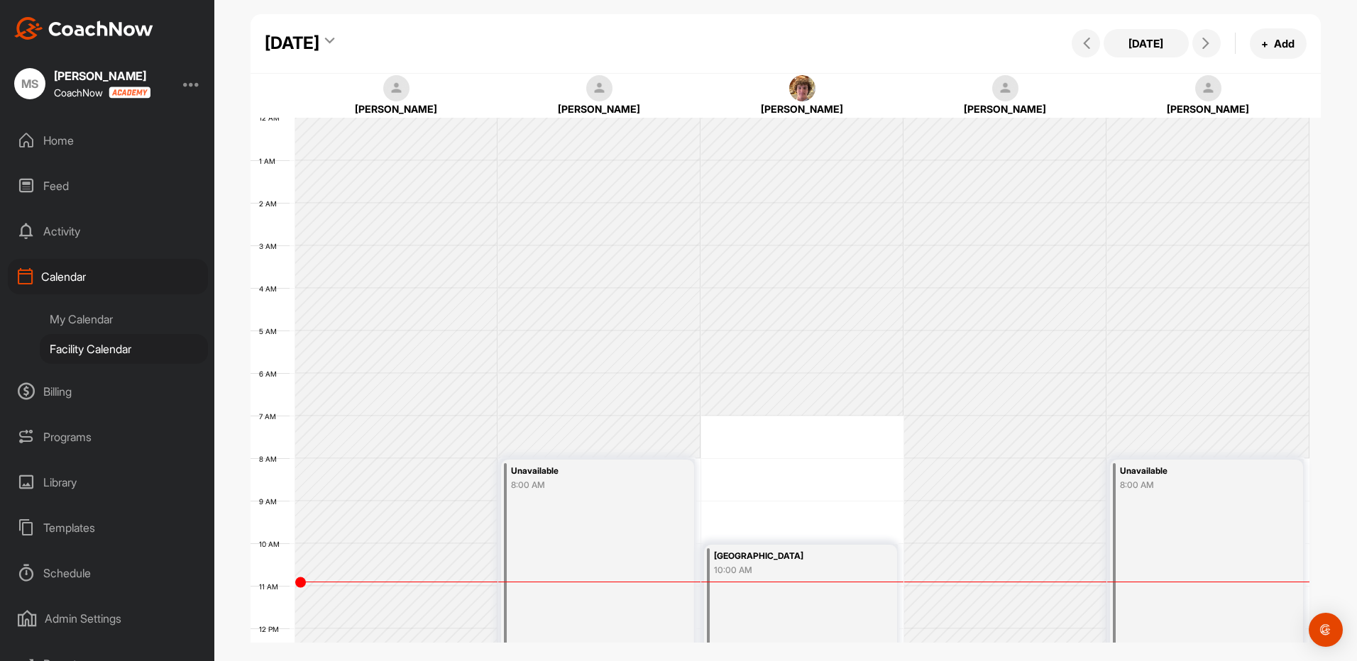
scroll to position [245, 0]
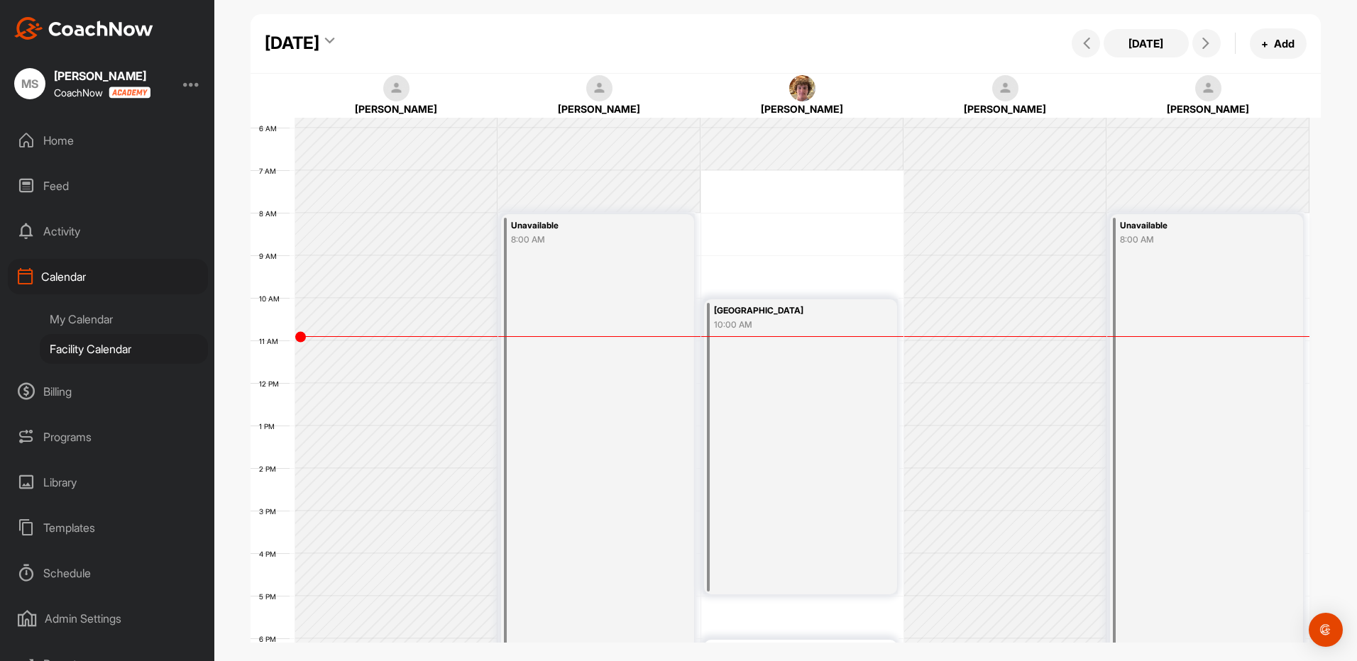
click at [595, 94] on img at bounding box center [599, 88] width 27 height 27
click at [384, 91] on img at bounding box center [396, 88] width 27 height 27
click at [400, 94] on img at bounding box center [396, 88] width 27 height 27
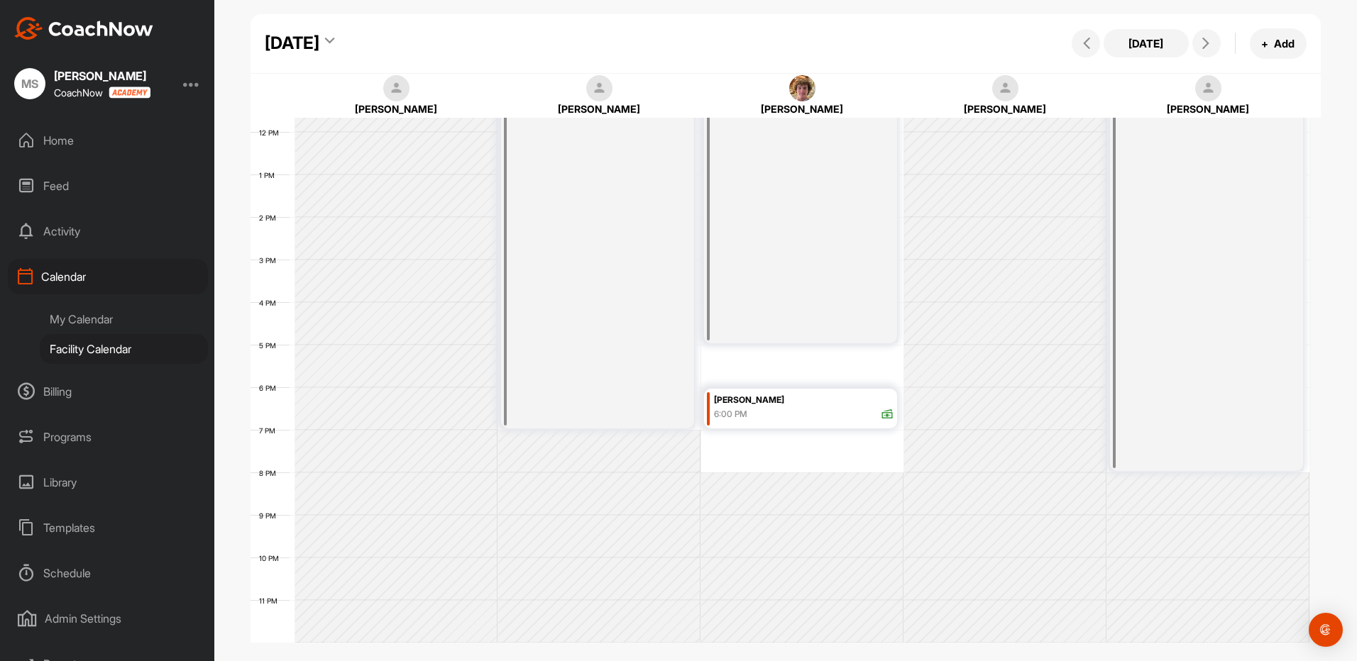
scroll to position [213, 0]
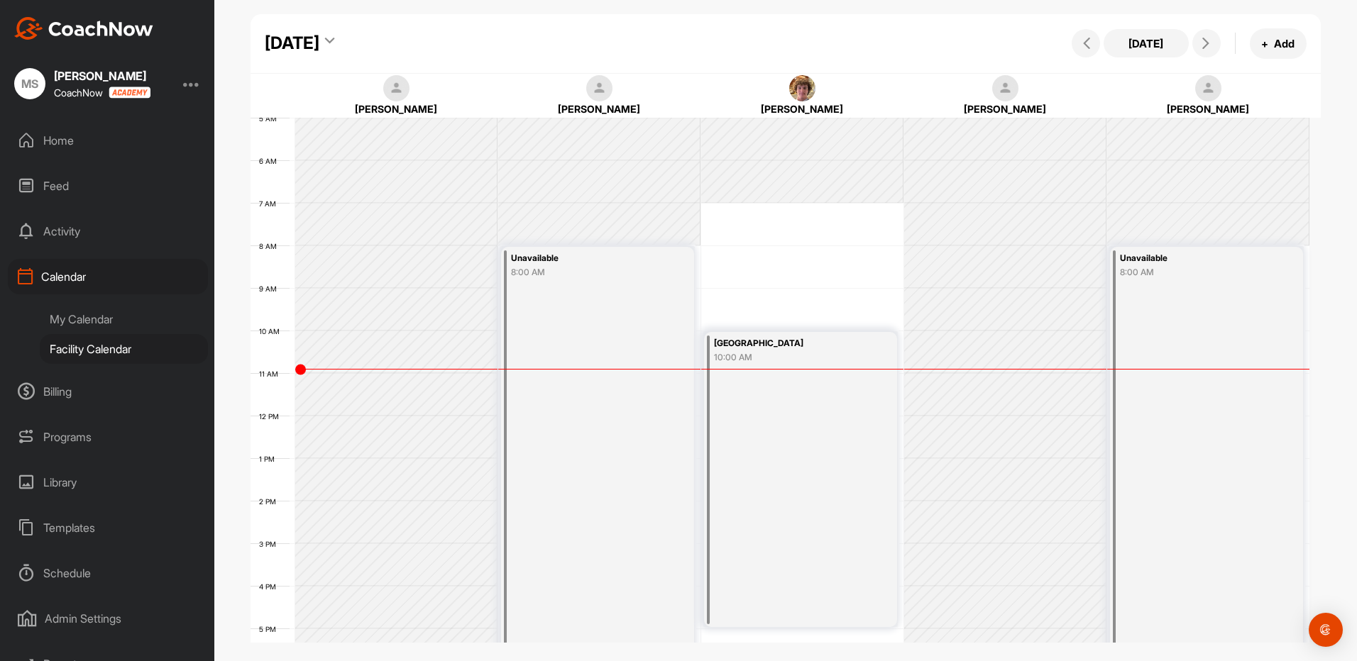
click at [810, 89] on img at bounding box center [802, 88] width 27 height 27
click at [800, 416] on div "[GEOGRAPHIC_DATA] 10:00 AM" at bounding box center [800, 479] width 193 height 295
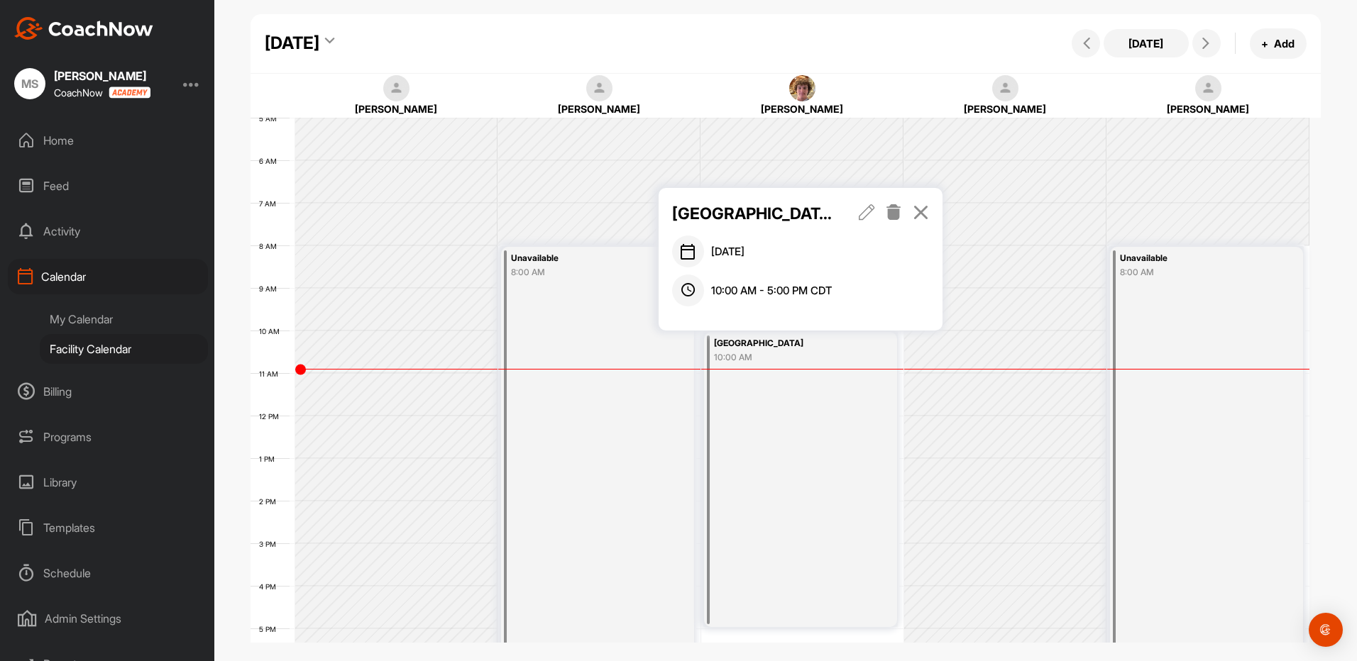
click at [620, 434] on div "Unavailable 8:00 AM" at bounding box center [597, 479] width 193 height 465
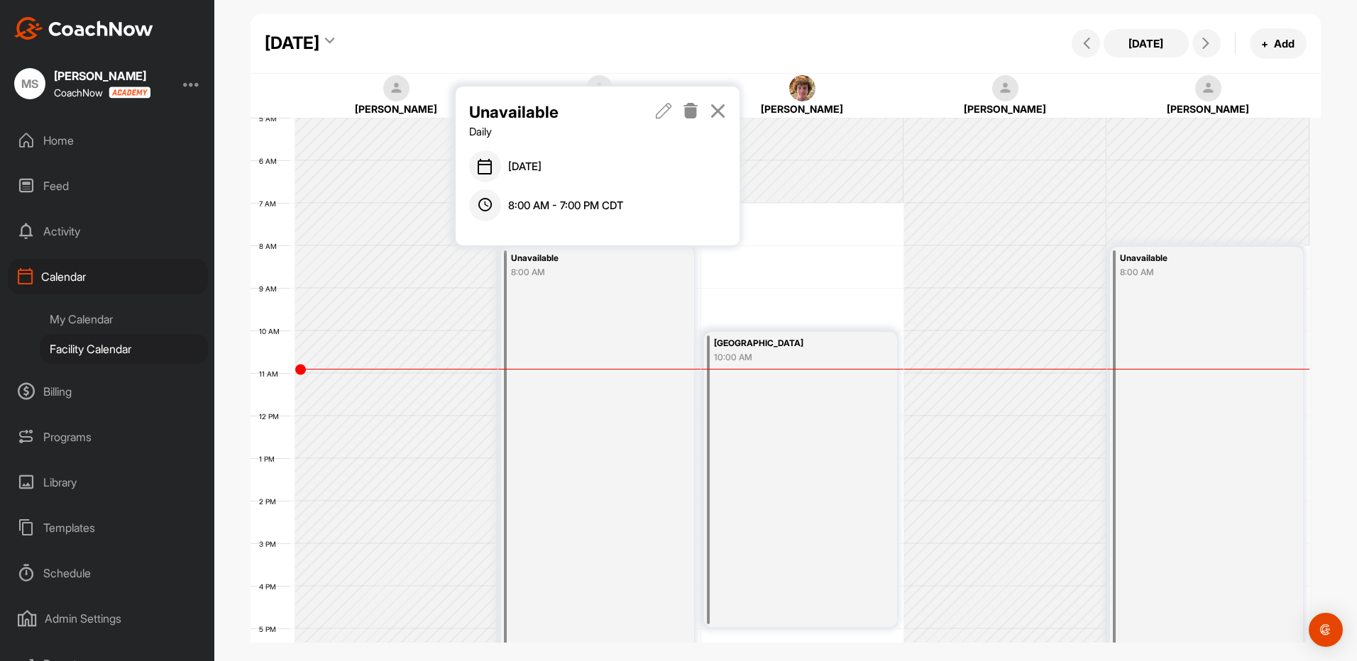
click at [717, 110] on icon at bounding box center [717, 111] width 16 height 16
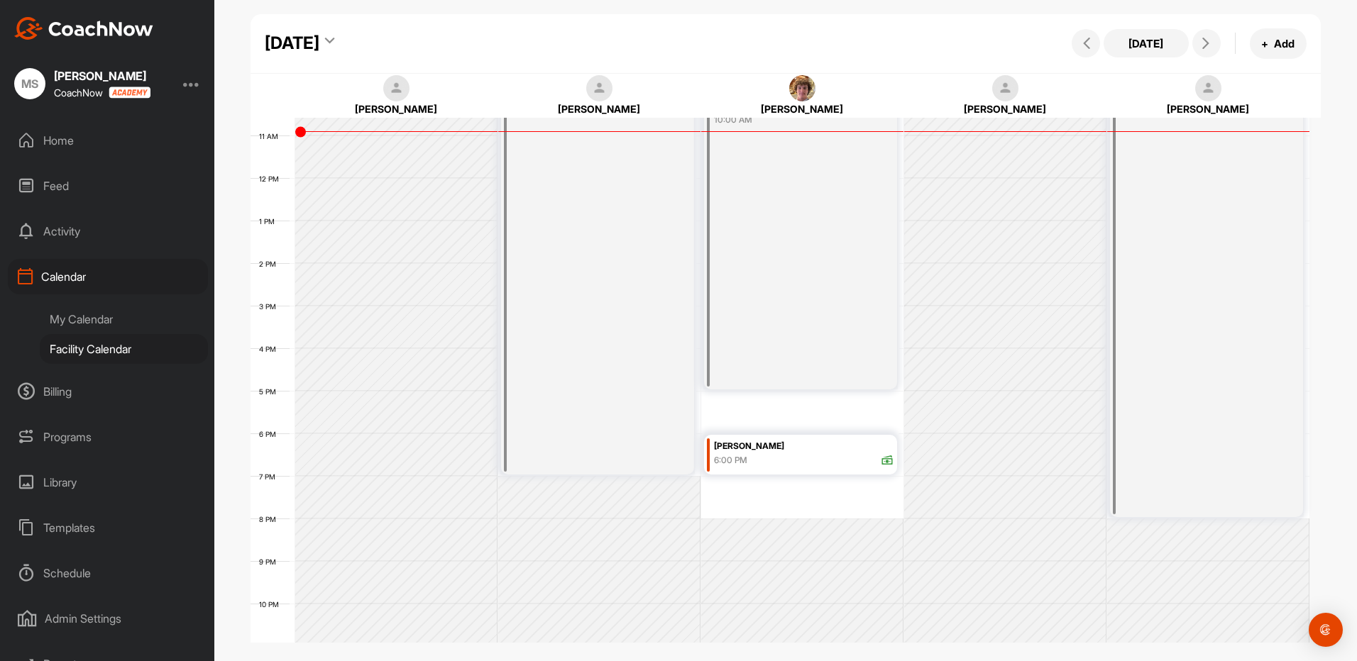
scroll to position [426, 0]
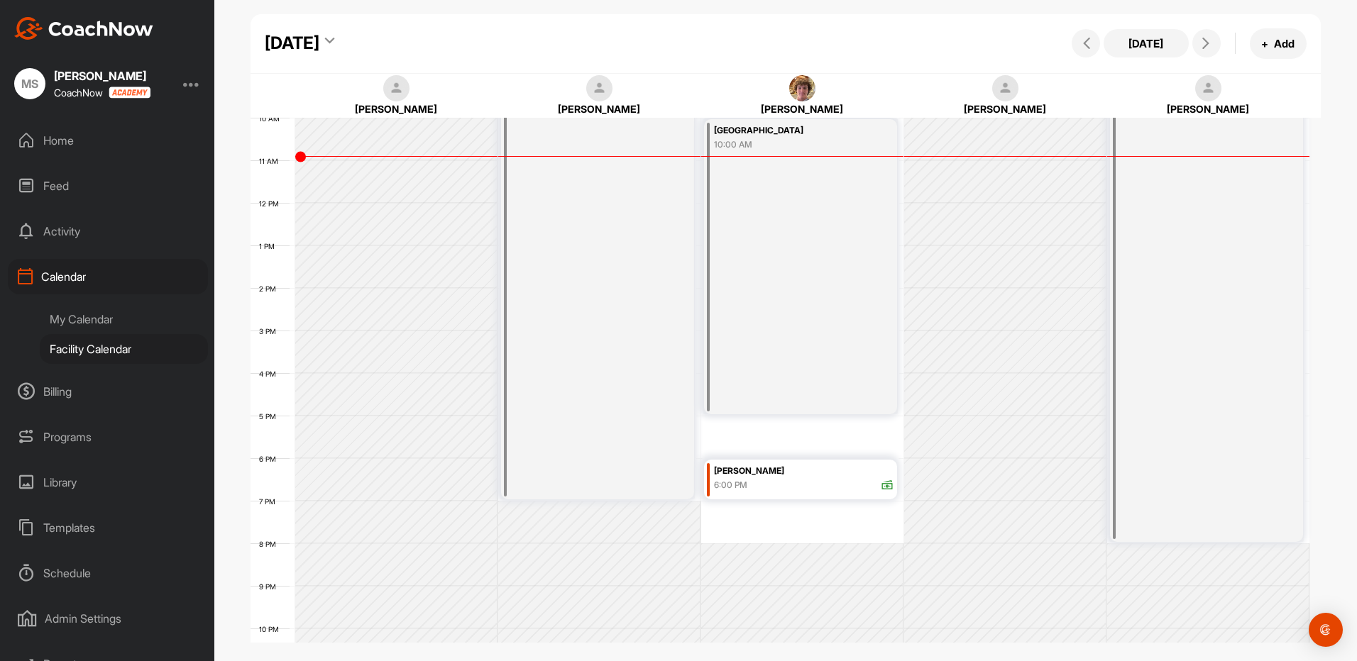
click at [802, 89] on img at bounding box center [802, 88] width 27 height 27
drag, startPoint x: 1003, startPoint y: 91, endPoint x: 963, endPoint y: 102, distance: 42.0
click at [1004, 92] on img at bounding box center [1005, 88] width 27 height 27
click at [596, 89] on img at bounding box center [599, 88] width 27 height 27
click at [101, 349] on div "Facility Calendar" at bounding box center [124, 349] width 168 height 30
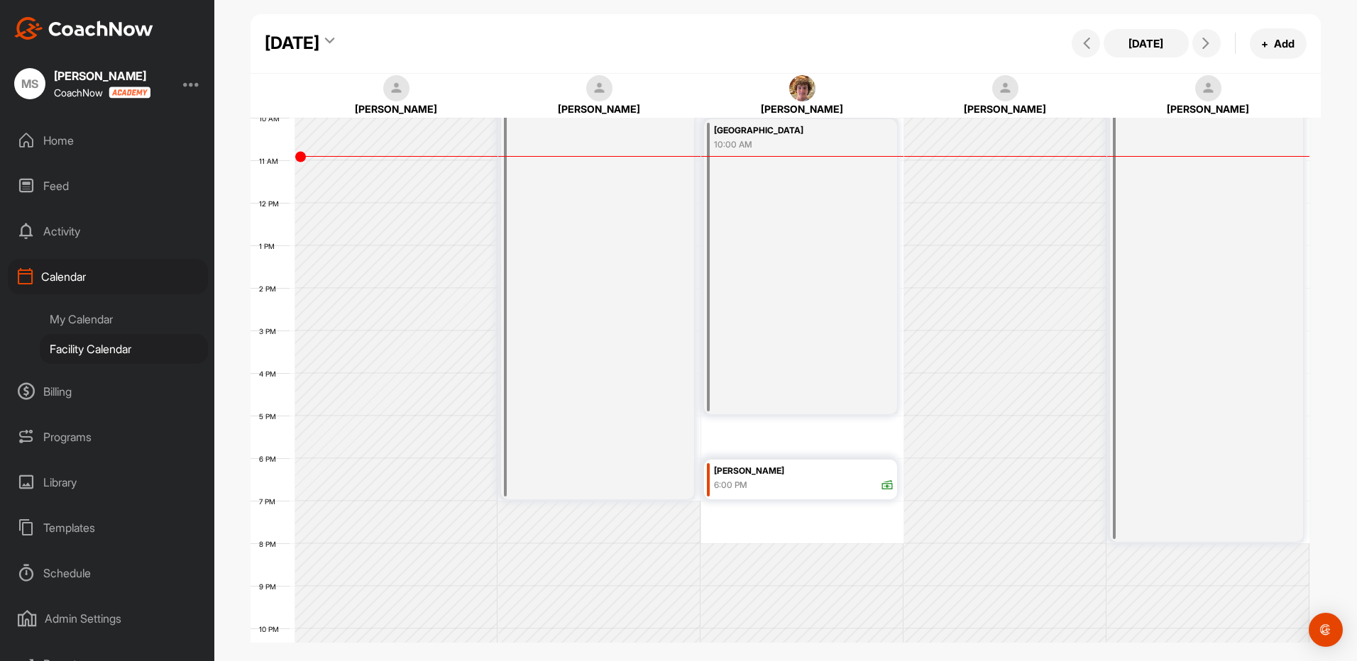
click at [112, 321] on div "My Calendar" at bounding box center [124, 319] width 168 height 30
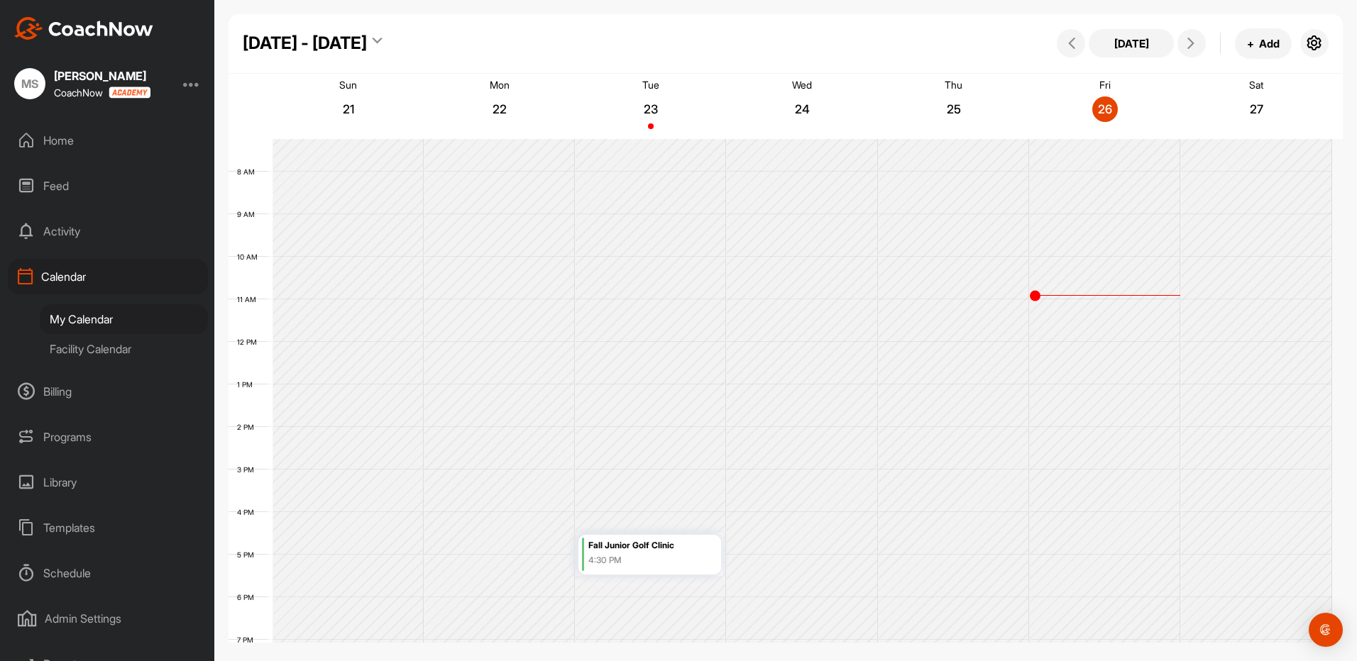
scroll to position [284, 0]
click at [123, 348] on div "Facility Calendar" at bounding box center [124, 349] width 168 height 30
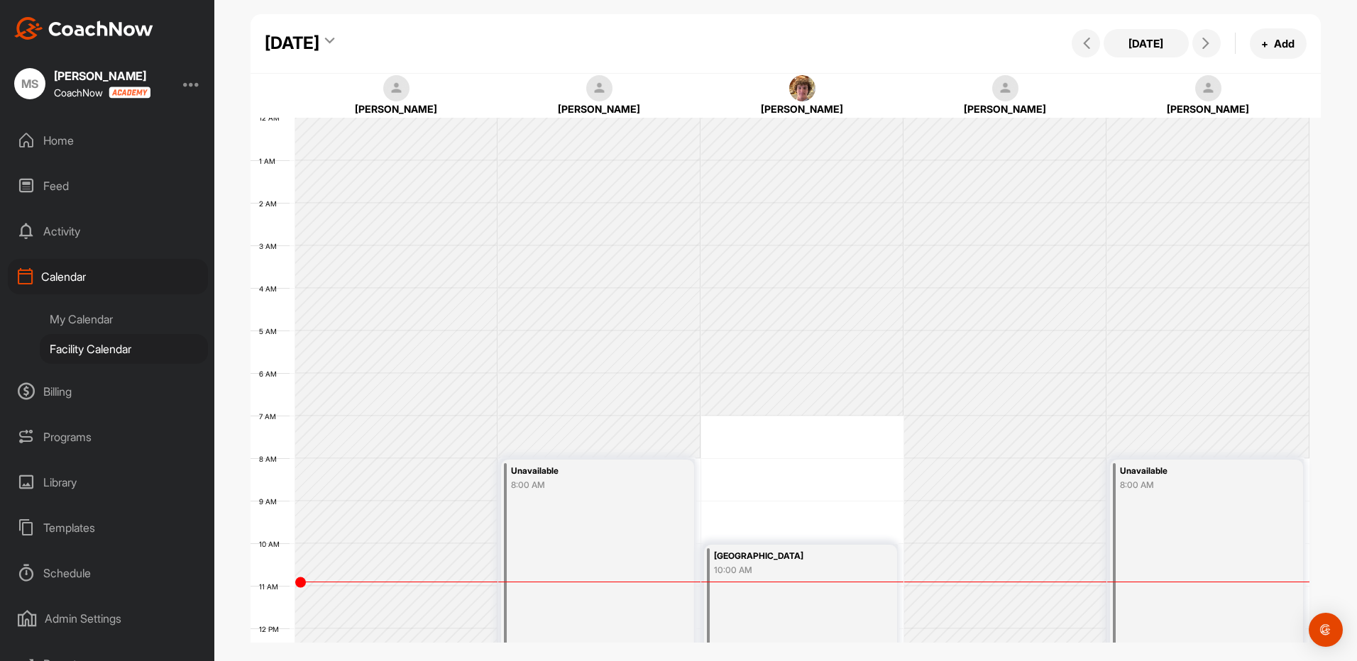
scroll to position [245, 0]
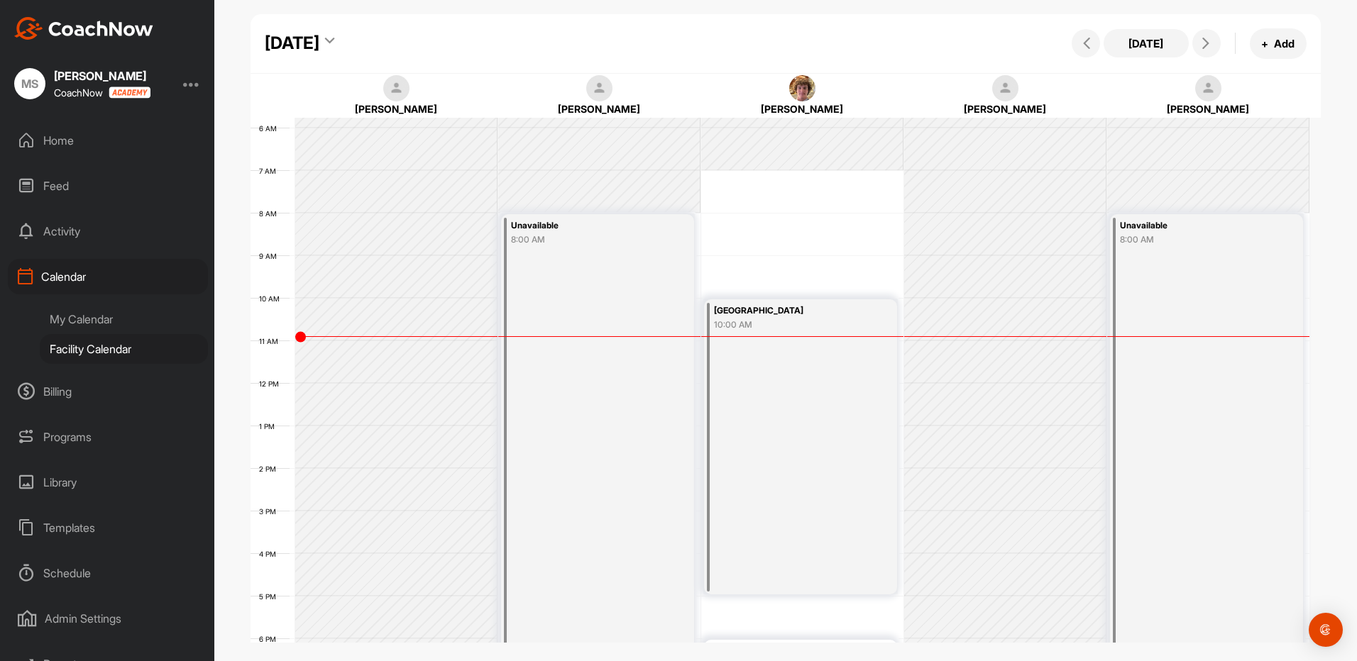
click at [597, 92] on img at bounding box center [599, 88] width 27 height 27
click at [397, 102] on div "[PERSON_NAME]" at bounding box center [395, 108] width 167 height 15
click at [91, 316] on div "My Calendar" at bounding box center [124, 319] width 168 height 30
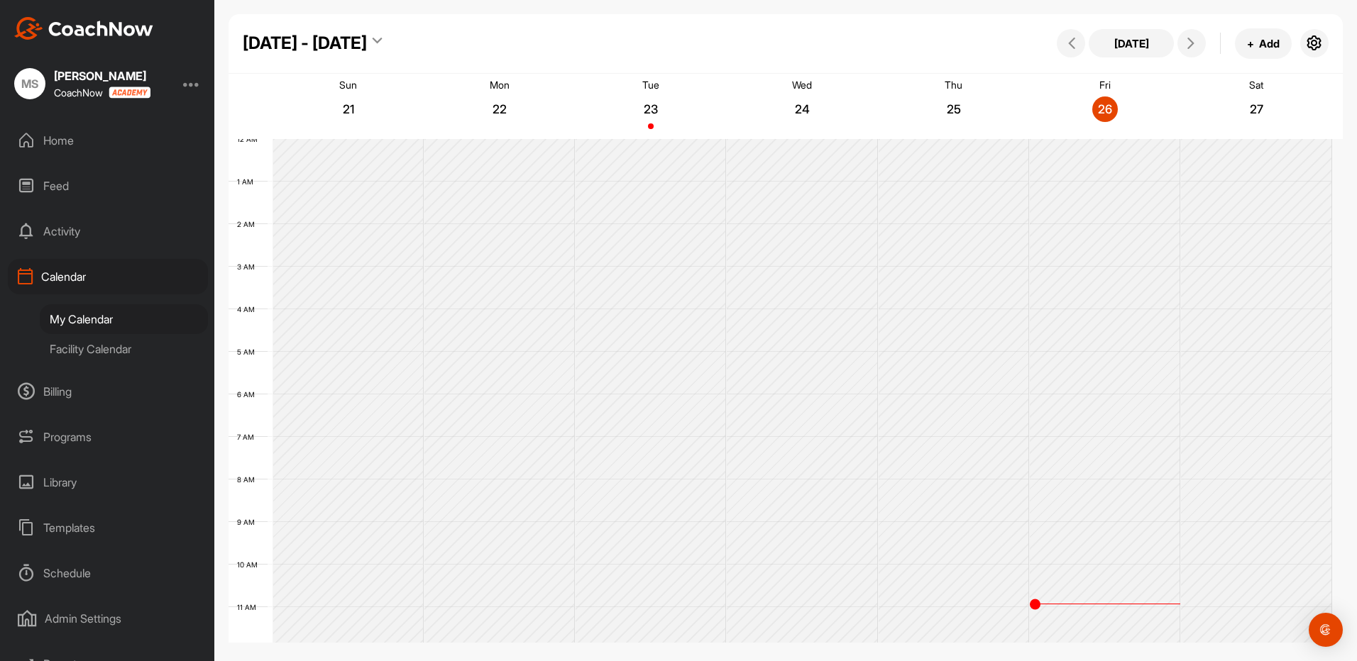
scroll to position [245, 0]
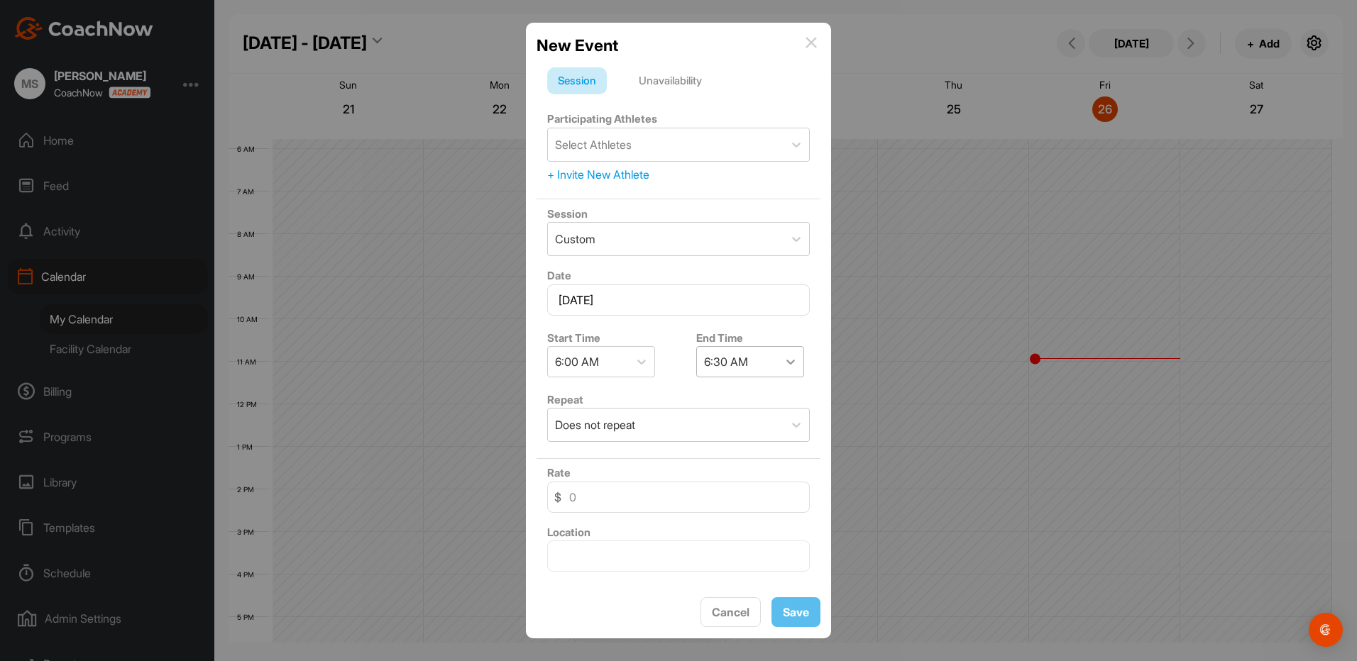
click at [787, 362] on icon at bounding box center [790, 362] width 9 height 5
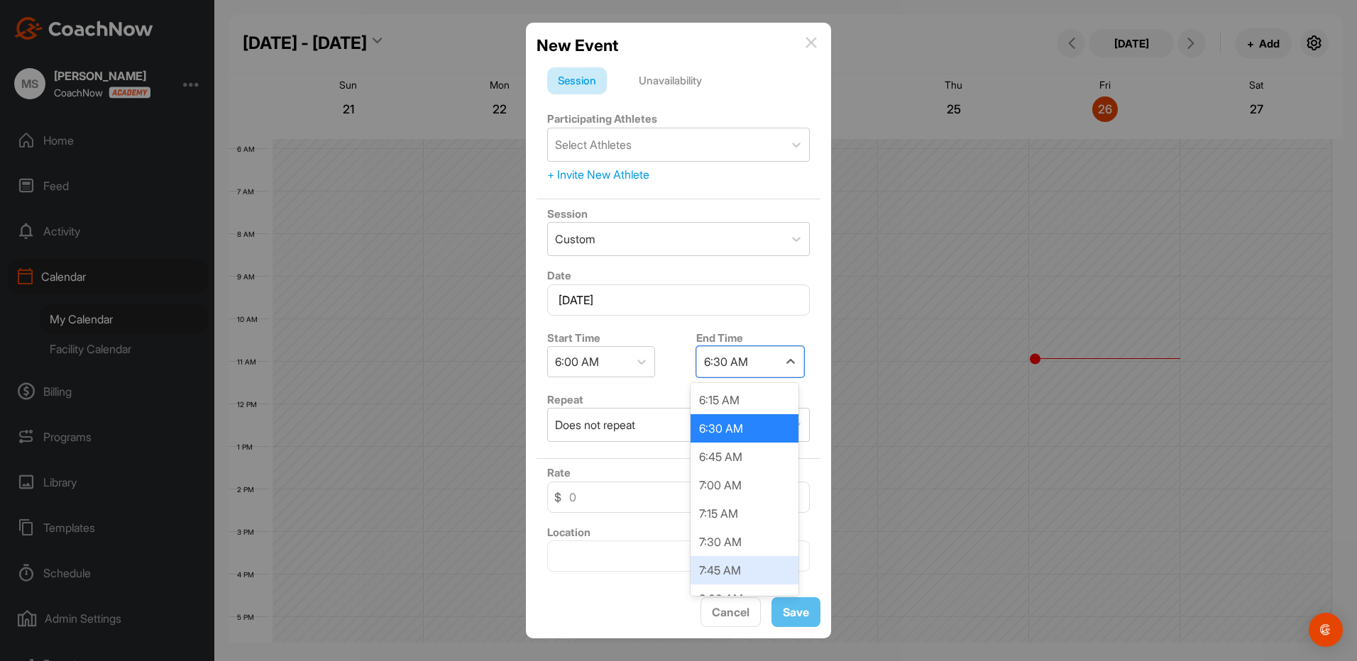
click at [714, 575] on div "7:45 AM" at bounding box center [744, 570] width 108 height 28
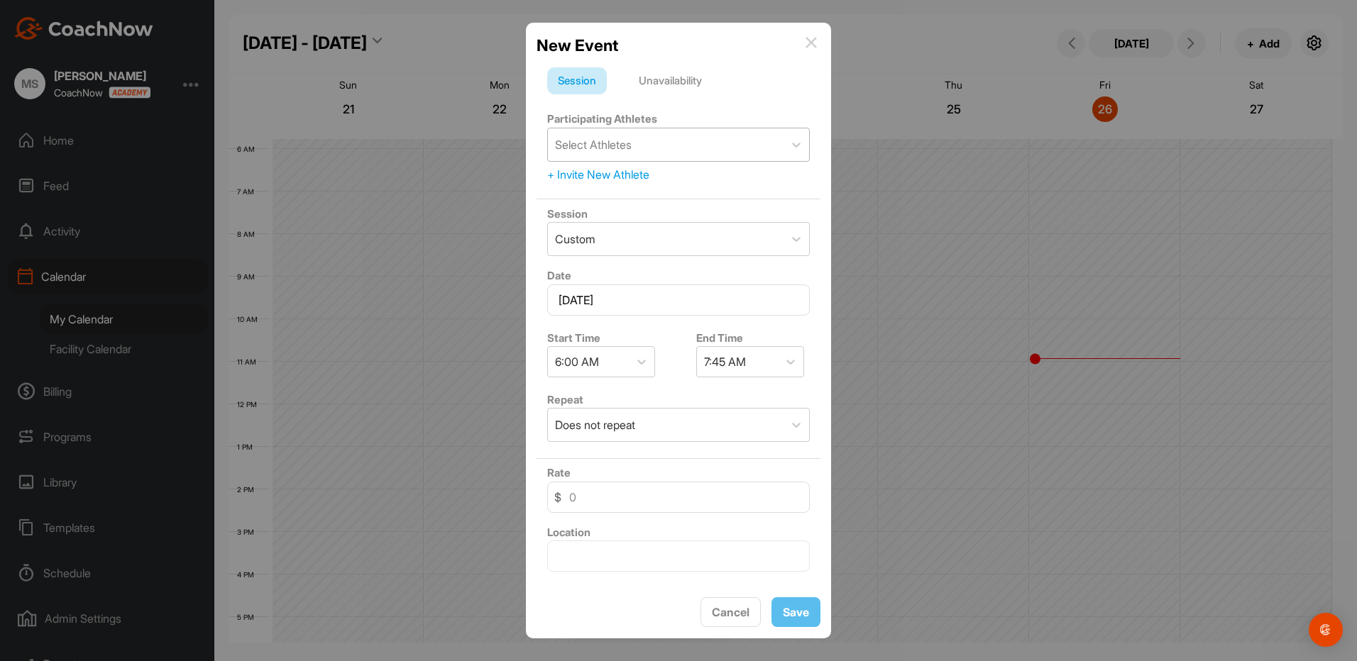
click at [648, 128] on div "Select Athletes" at bounding box center [666, 144] width 236 height 33
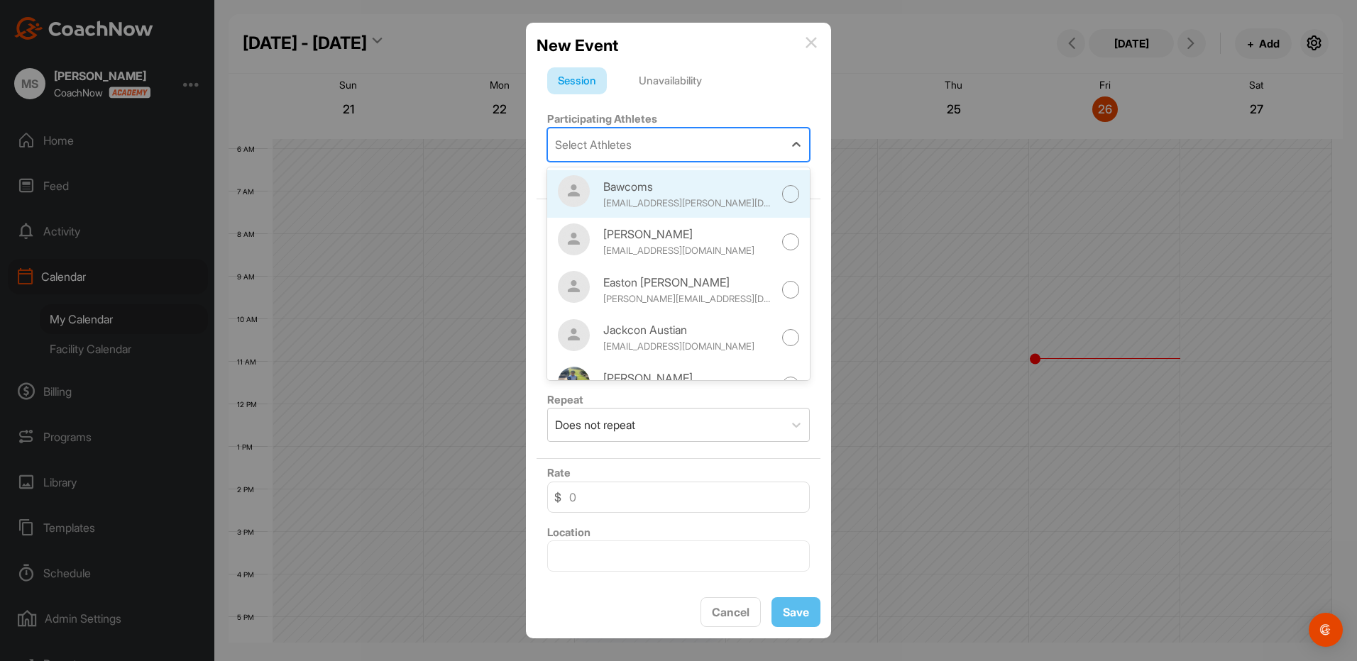
click at [643, 198] on div "[EMAIL_ADDRESS][PERSON_NAME][DOMAIN_NAME]" at bounding box center [688, 204] width 170 height 14
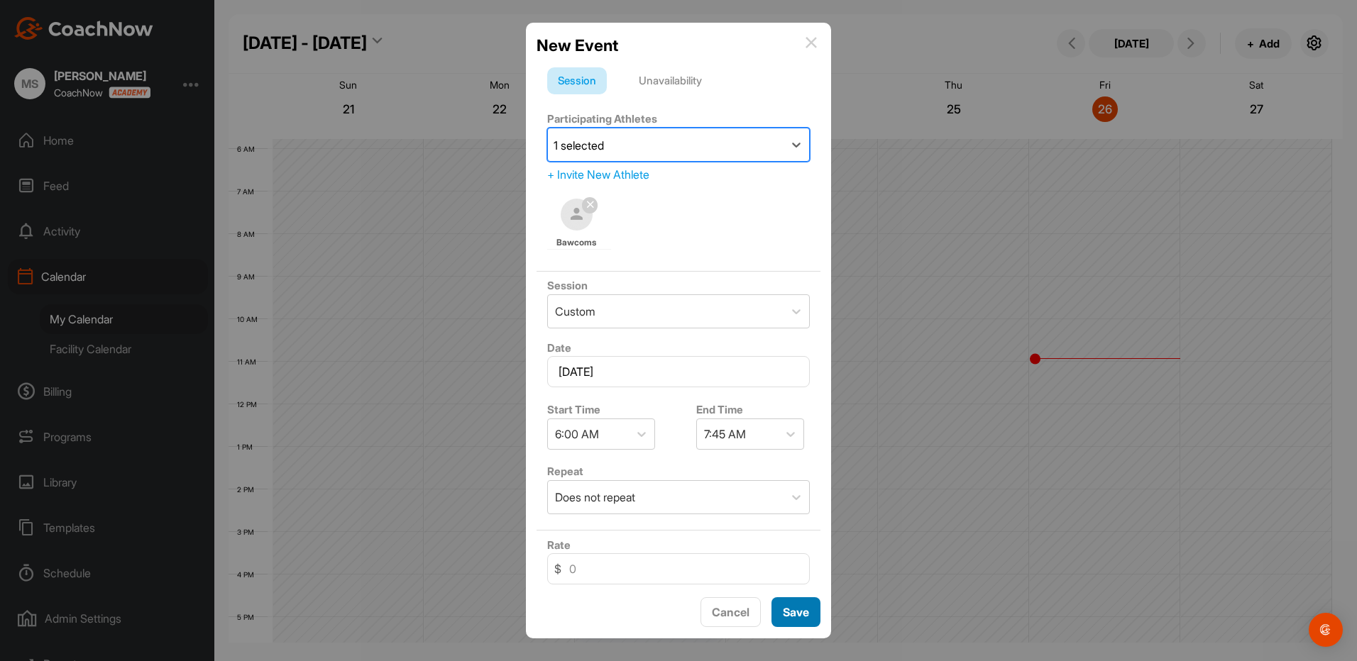
click at [789, 613] on span "Save" at bounding box center [796, 612] width 26 height 14
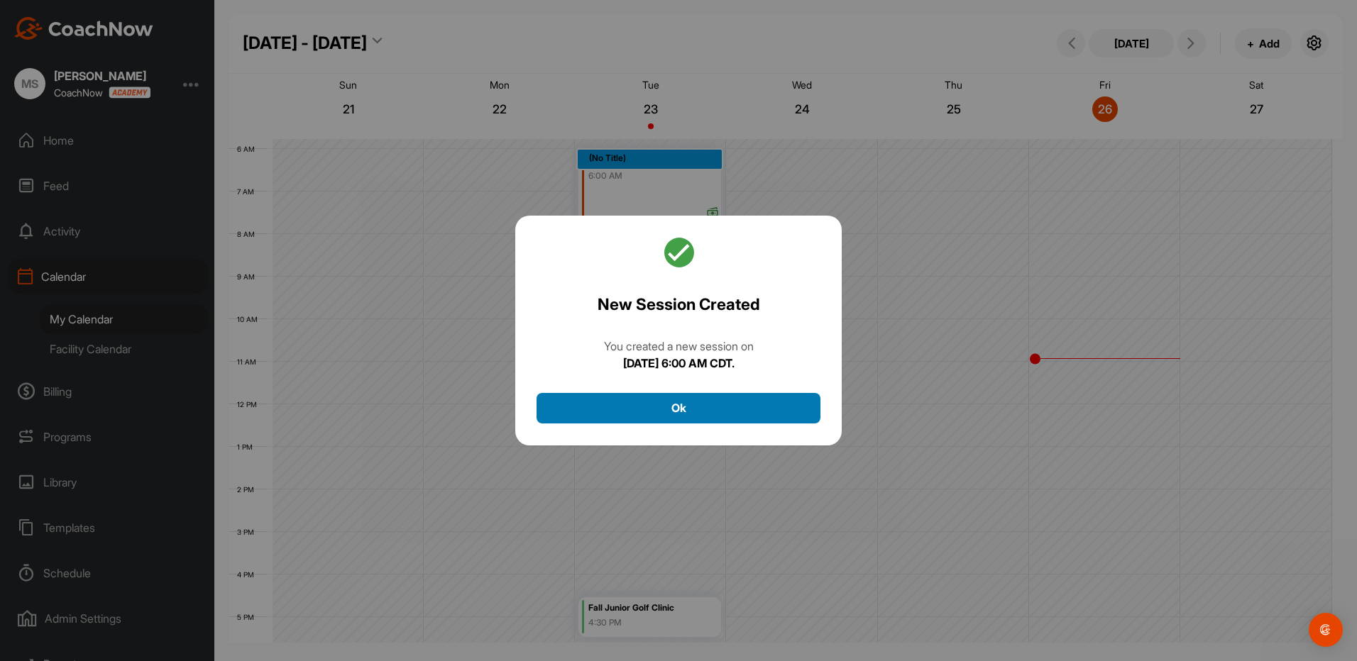
click at [670, 397] on button "Ok" at bounding box center [678, 408] width 284 height 31
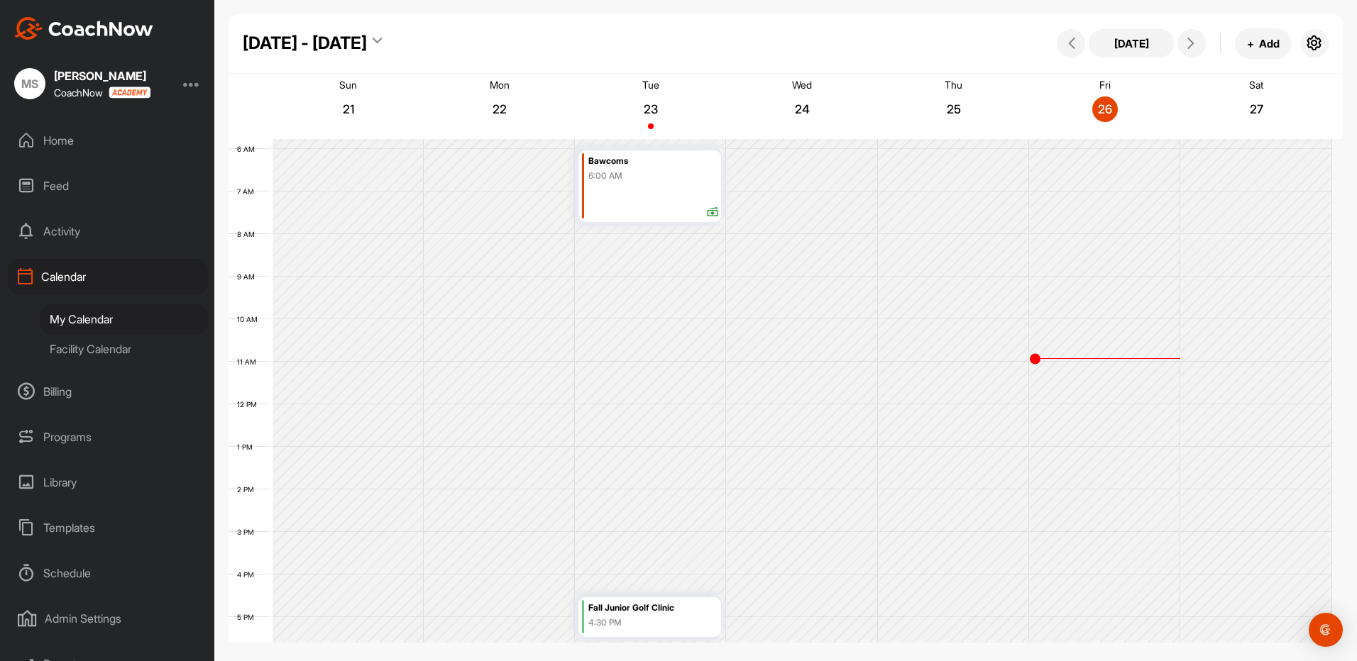
click at [91, 348] on div "Facility Calendar" at bounding box center [124, 349] width 168 height 30
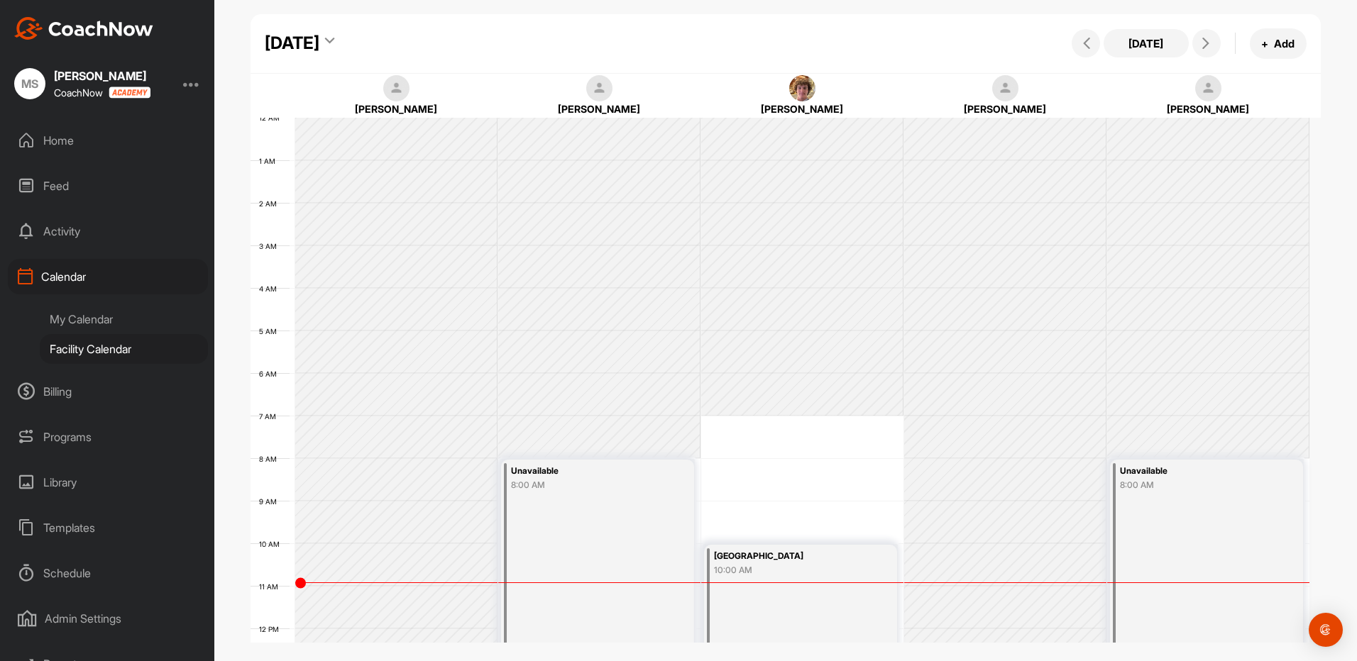
click at [1005, 84] on img at bounding box center [1005, 88] width 27 height 27
drag, startPoint x: 1005, startPoint y: 84, endPoint x: 1020, endPoint y: 87, distance: 14.3
click at [1007, 84] on img at bounding box center [1005, 88] width 27 height 27
drag, startPoint x: 1205, startPoint y: 79, endPoint x: 1148, endPoint y: 101, distance: 61.8
click at [1205, 79] on img at bounding box center [1208, 88] width 27 height 27
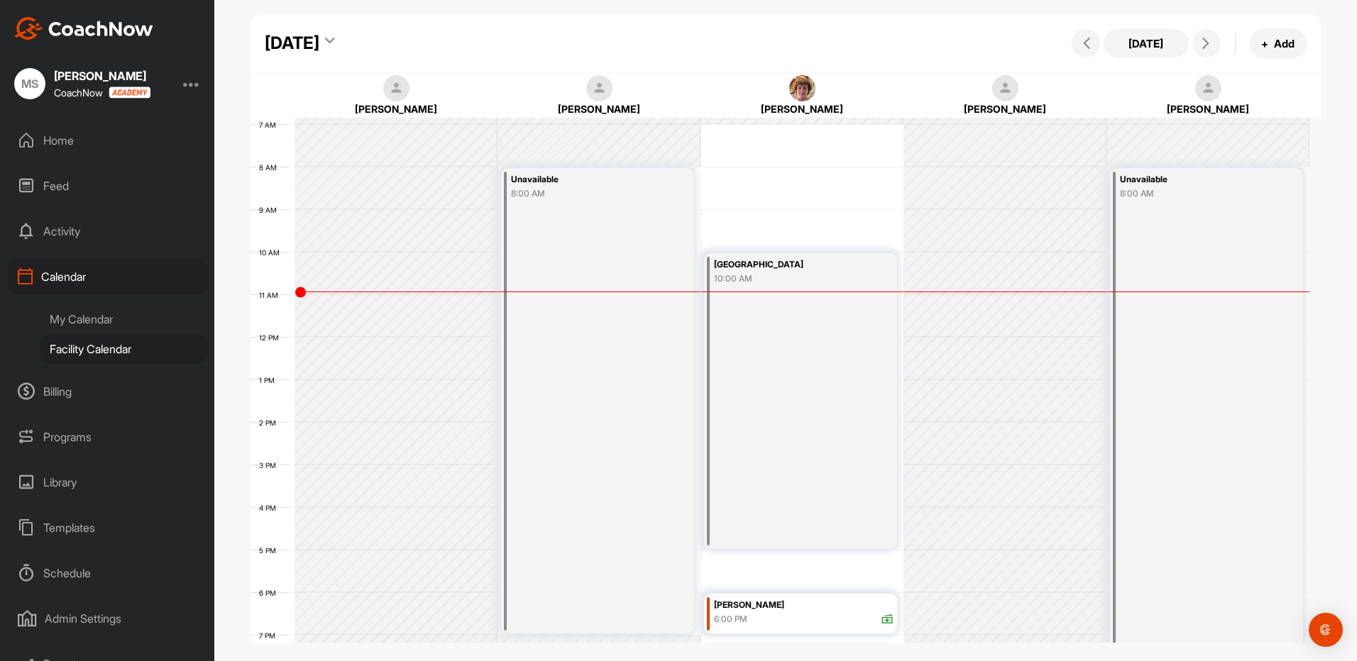
scroll to position [284, 0]
click at [106, 318] on div "My Calendar" at bounding box center [124, 319] width 168 height 30
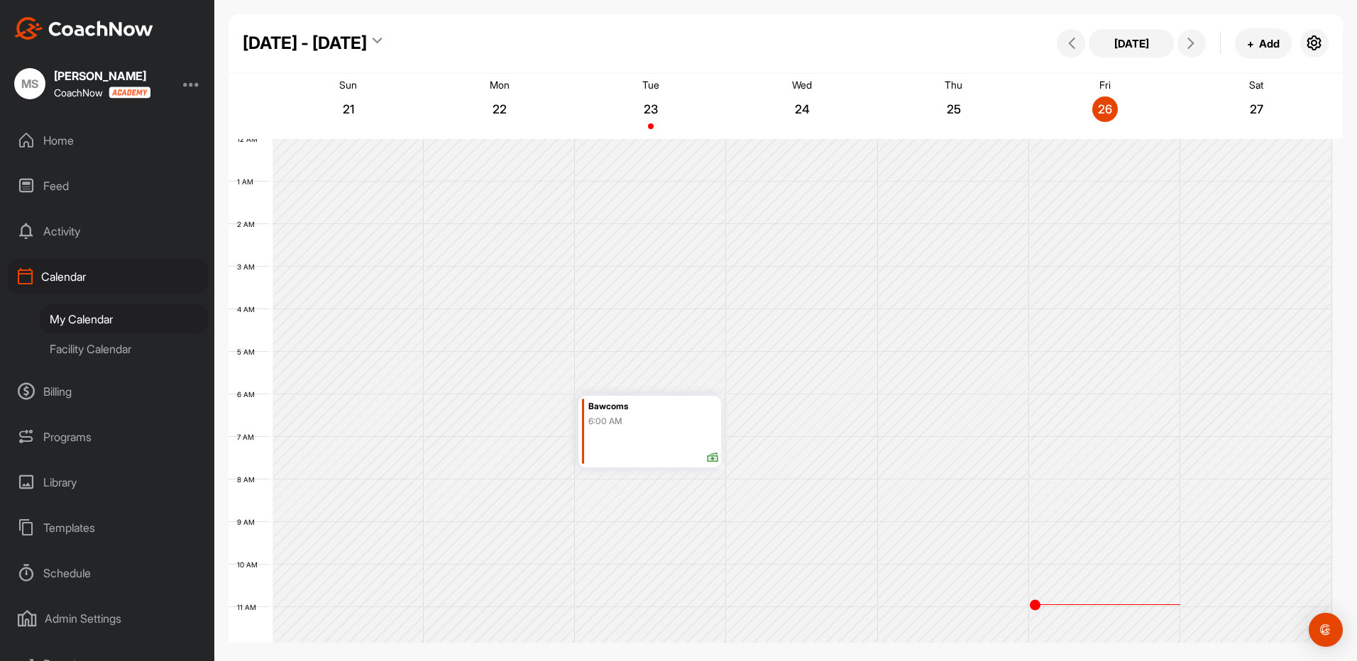
scroll to position [245, 0]
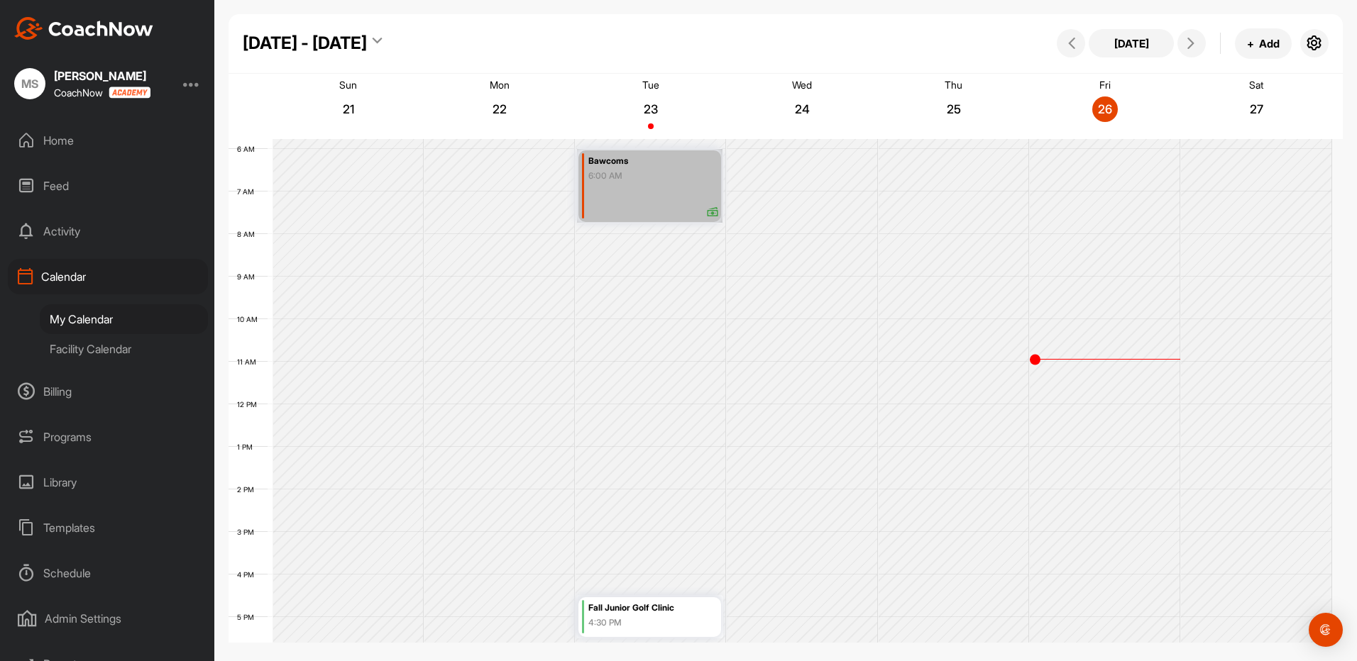
drag, startPoint x: 669, startPoint y: 192, endPoint x: 634, endPoint y: 184, distance: 36.3
click at [634, 184] on link "Bawcoms 6:00 AM" at bounding box center [649, 186] width 145 height 74
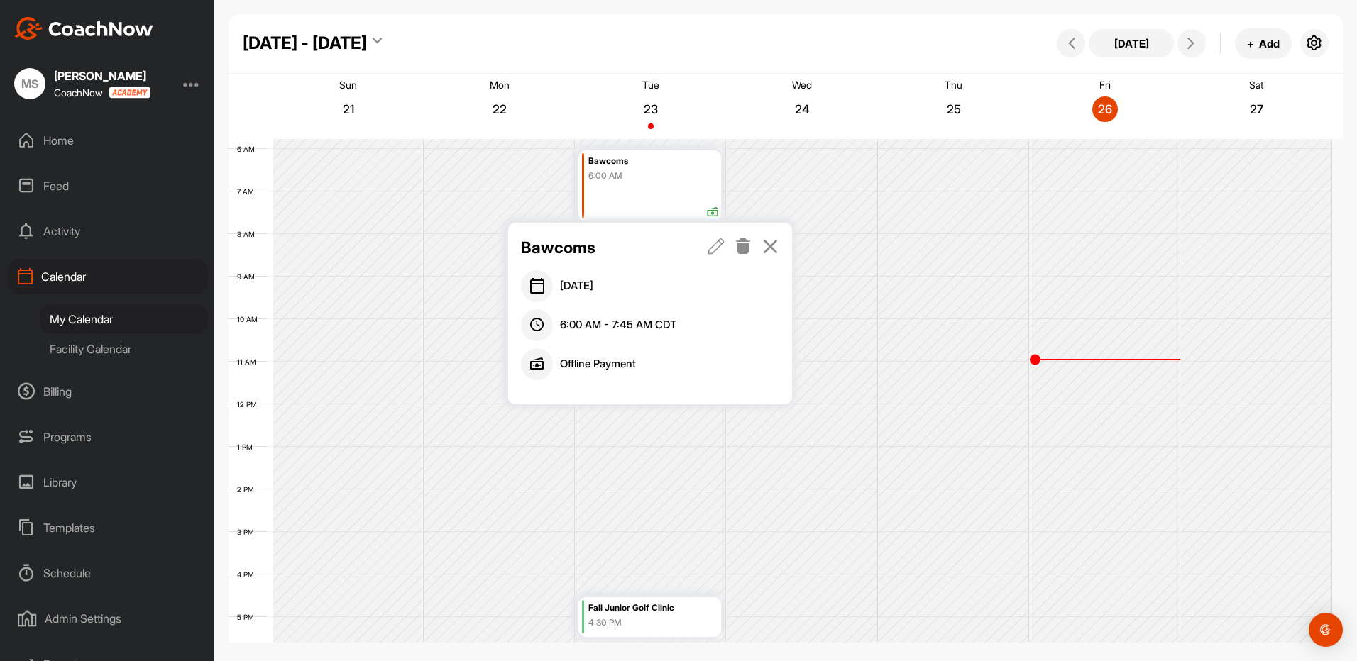
click at [746, 243] on icon at bounding box center [743, 246] width 16 height 16
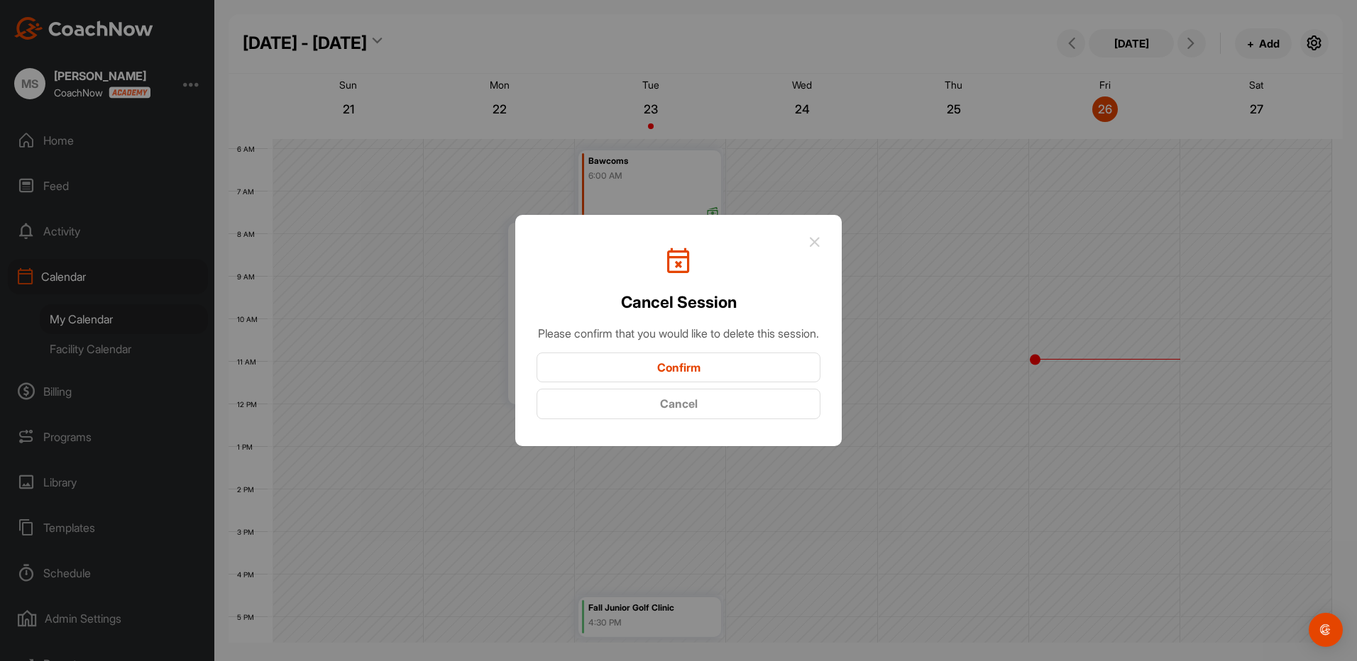
click at [680, 363] on button "Confirm" at bounding box center [678, 368] width 284 height 31
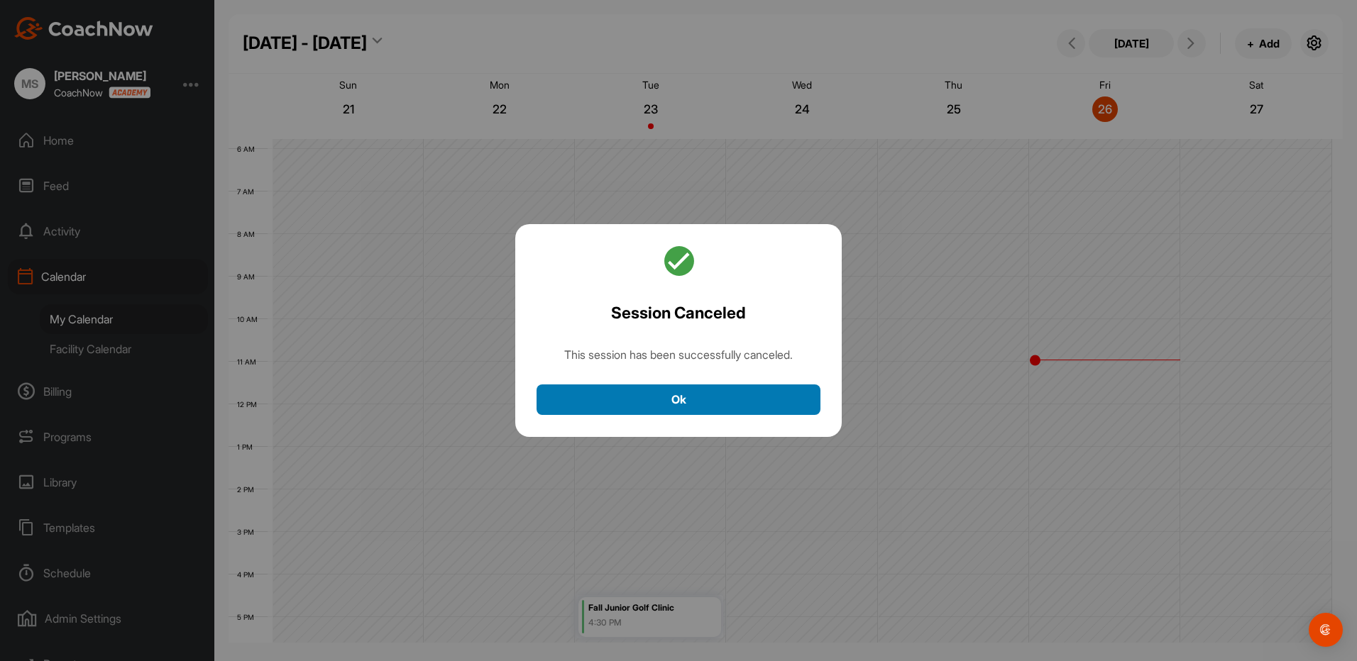
click at [672, 401] on button "Ok" at bounding box center [678, 400] width 284 height 31
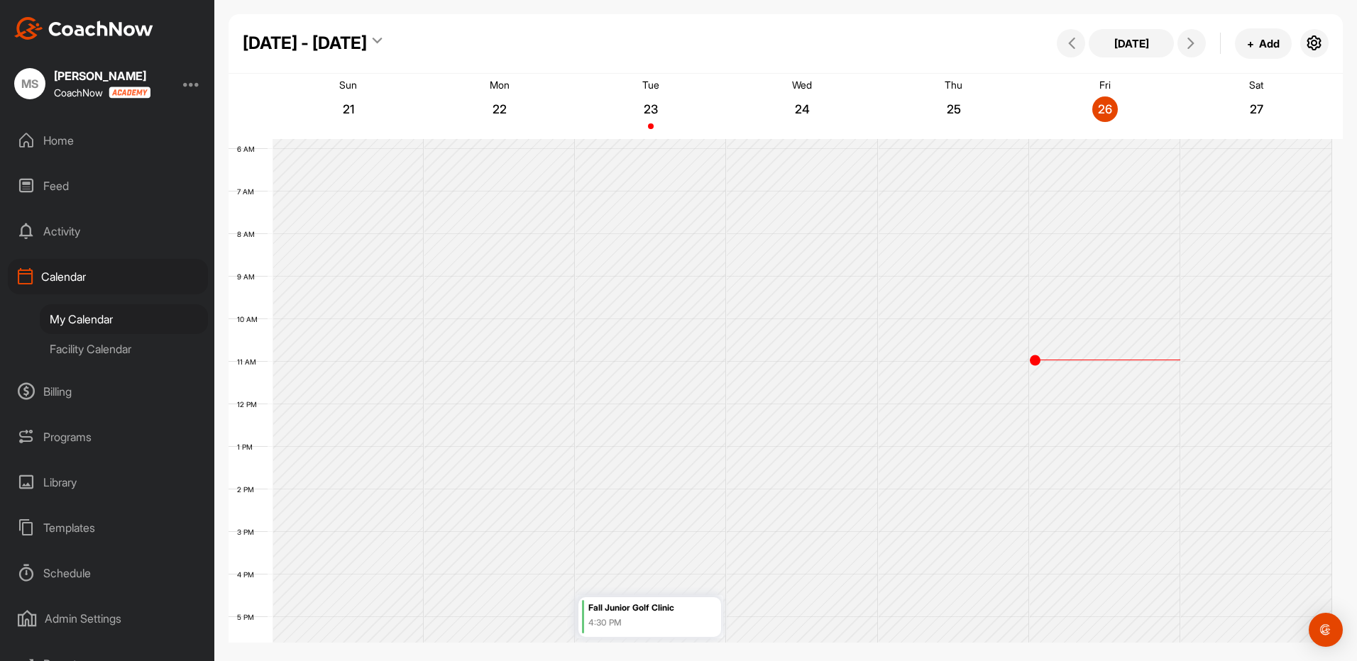
click at [114, 352] on div "Facility Calendar" at bounding box center [124, 349] width 168 height 30
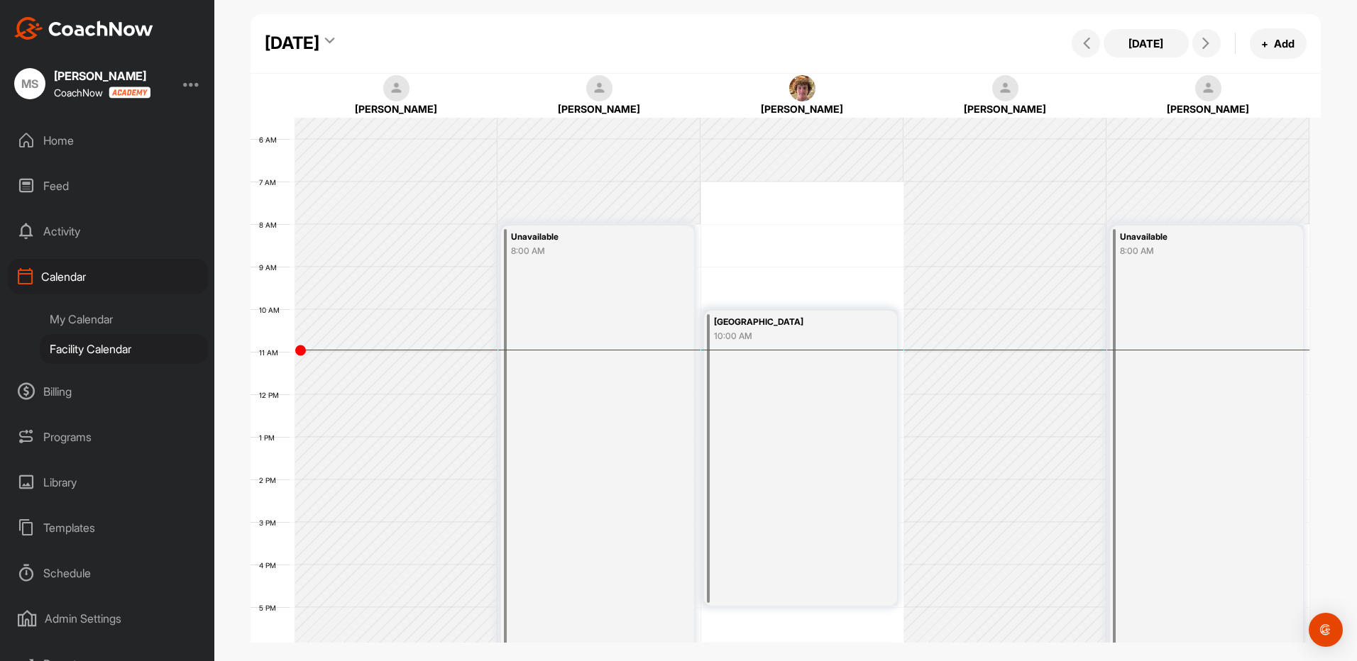
scroll to position [229, 0]
click at [1199, 40] on span at bounding box center [1206, 43] width 17 height 11
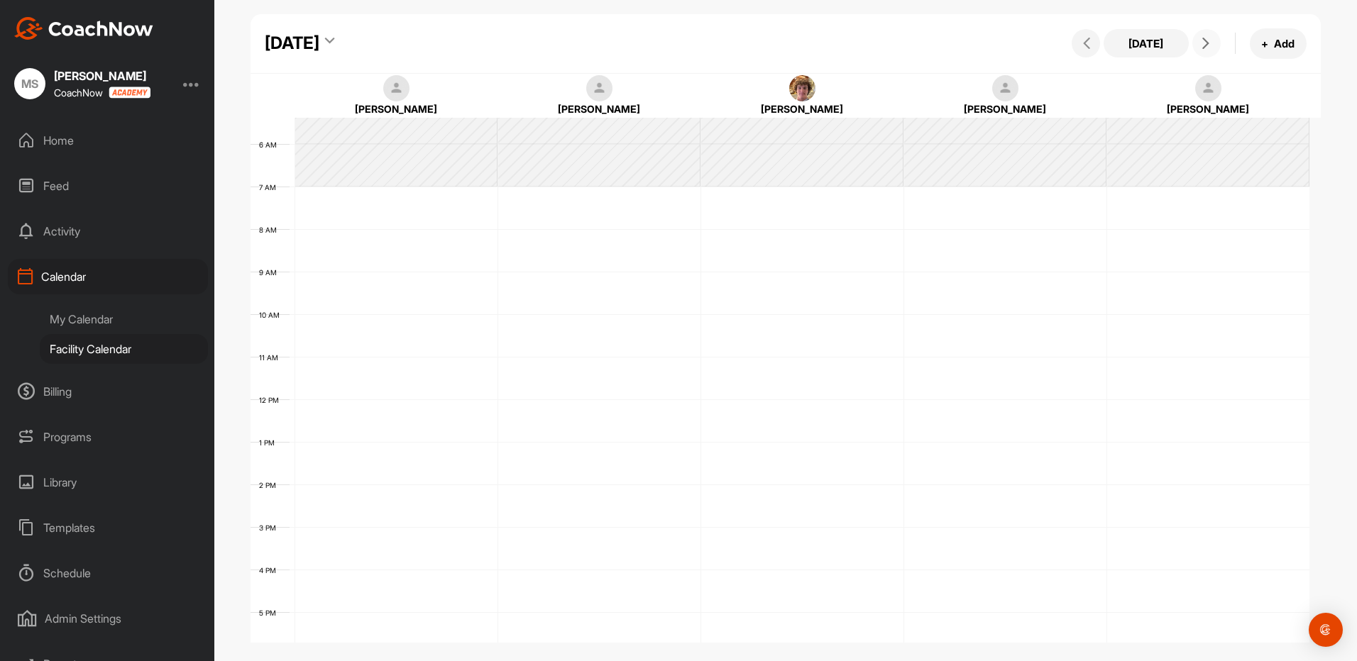
scroll to position [245, 0]
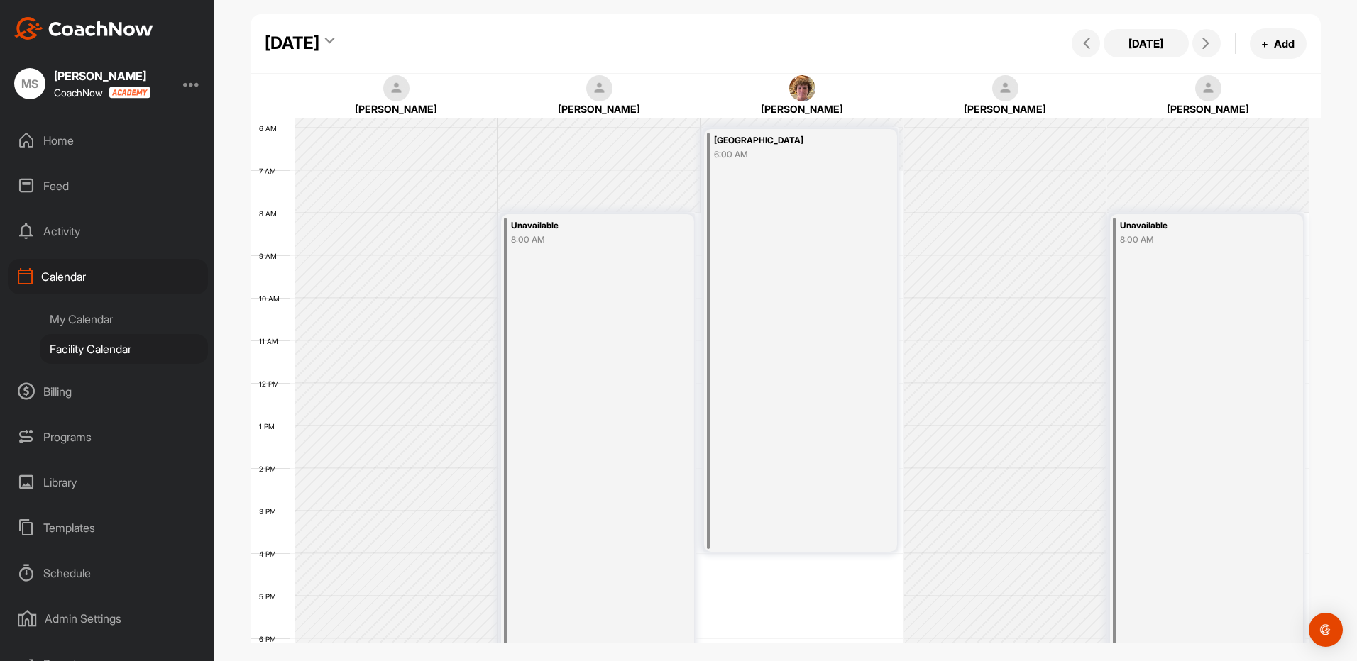
click at [1193, 35] on div "[DATE] + Add" at bounding box center [1187, 43] width 238 height 31
click at [1205, 43] on icon at bounding box center [1205, 43] width 11 height 11
click at [1193, 47] on button at bounding box center [1206, 43] width 28 height 28
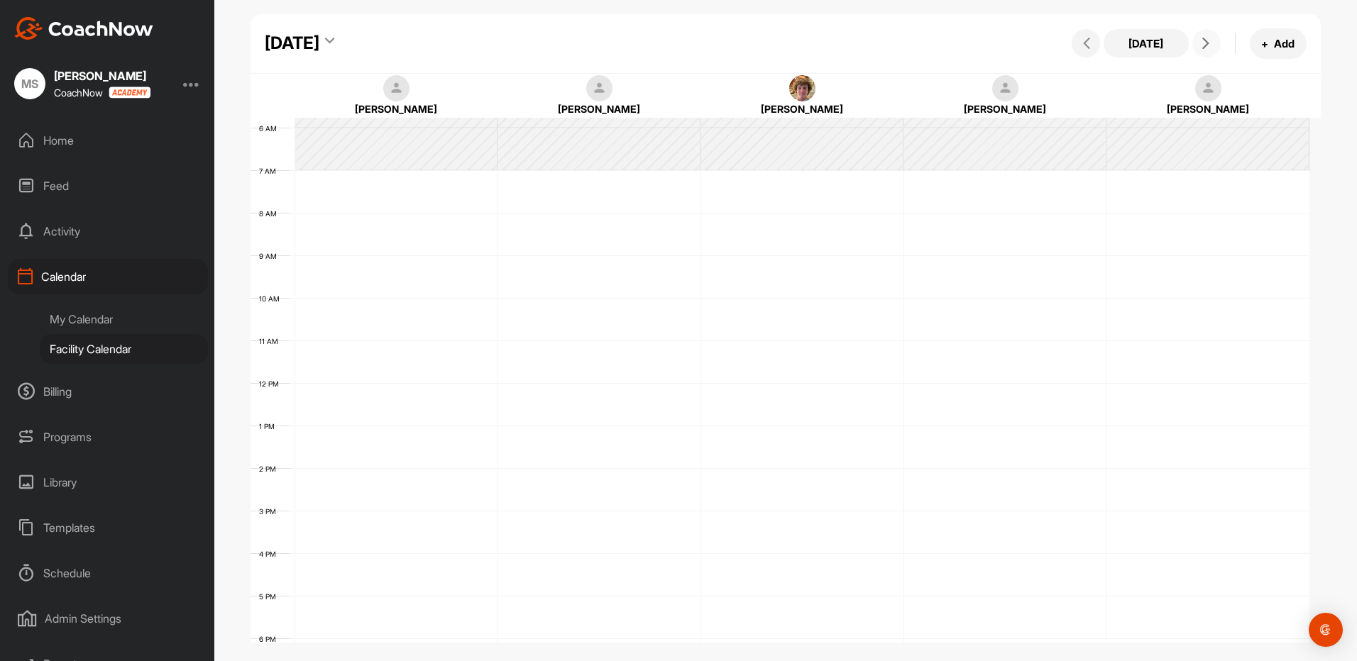
click at [1204, 43] on icon at bounding box center [1205, 43] width 11 height 11
click at [1200, 33] on button at bounding box center [1206, 43] width 28 height 28
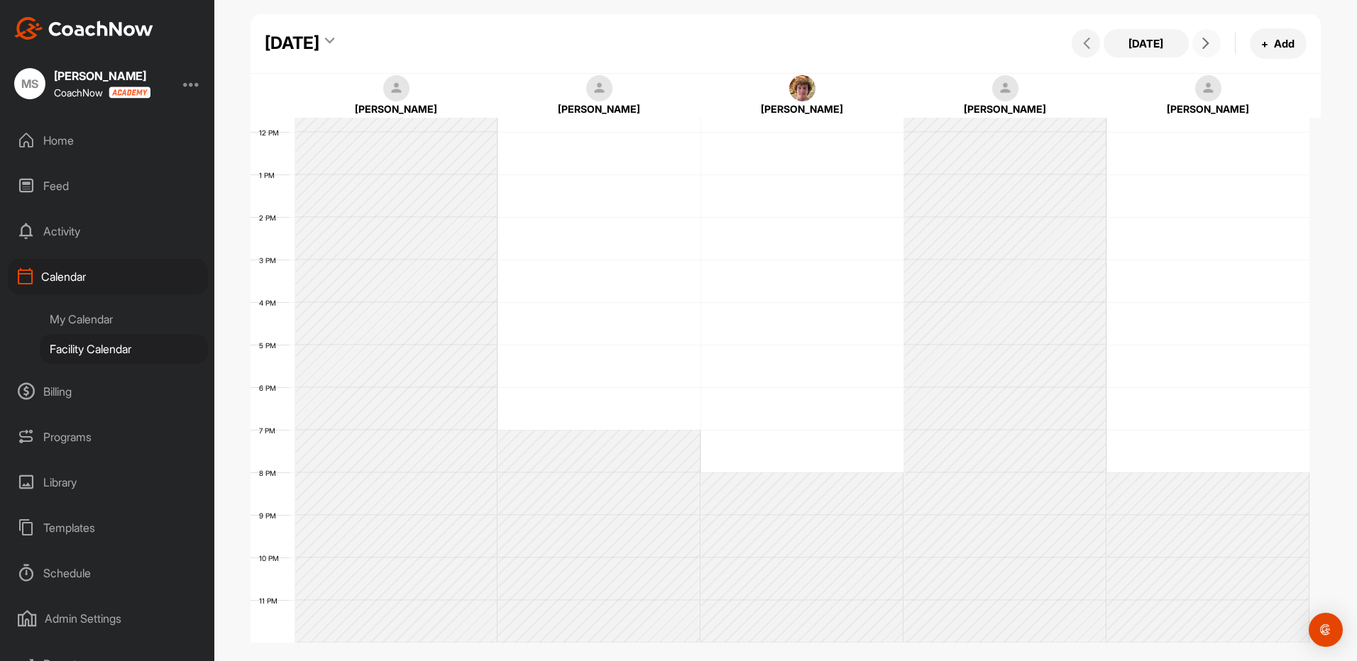
scroll to position [426, 0]
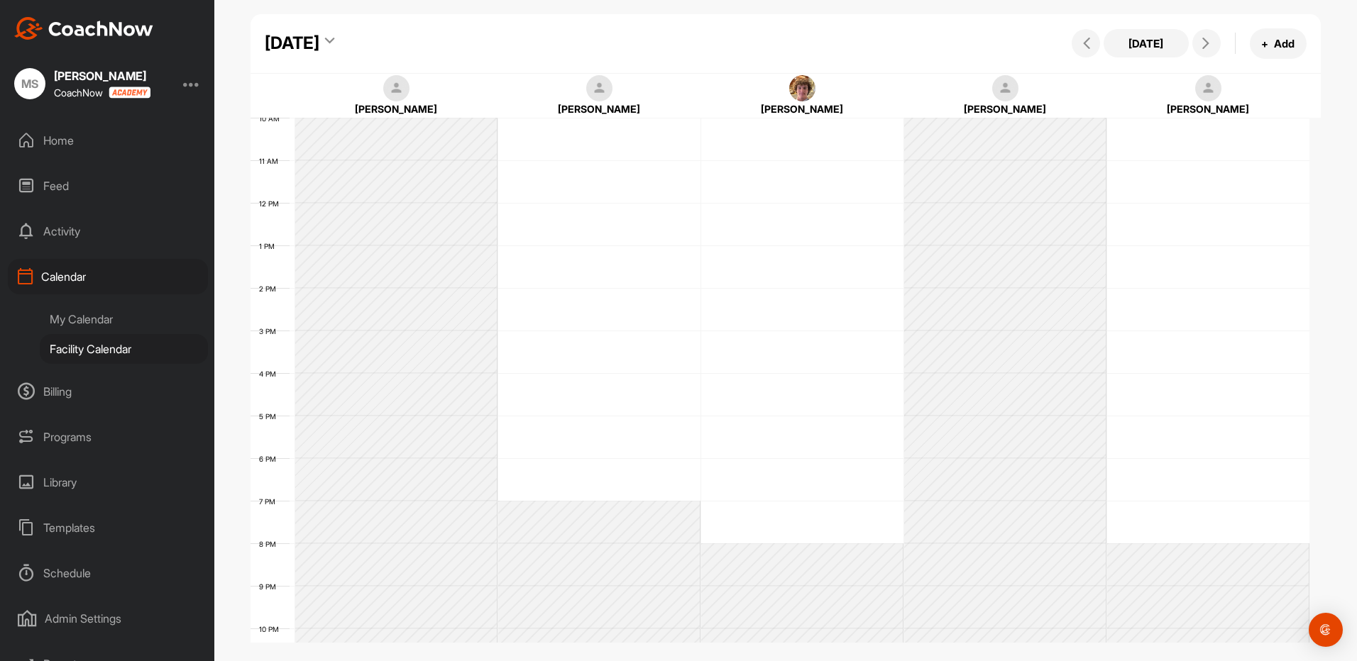
click at [90, 319] on div "My Calendar" at bounding box center [124, 319] width 168 height 30
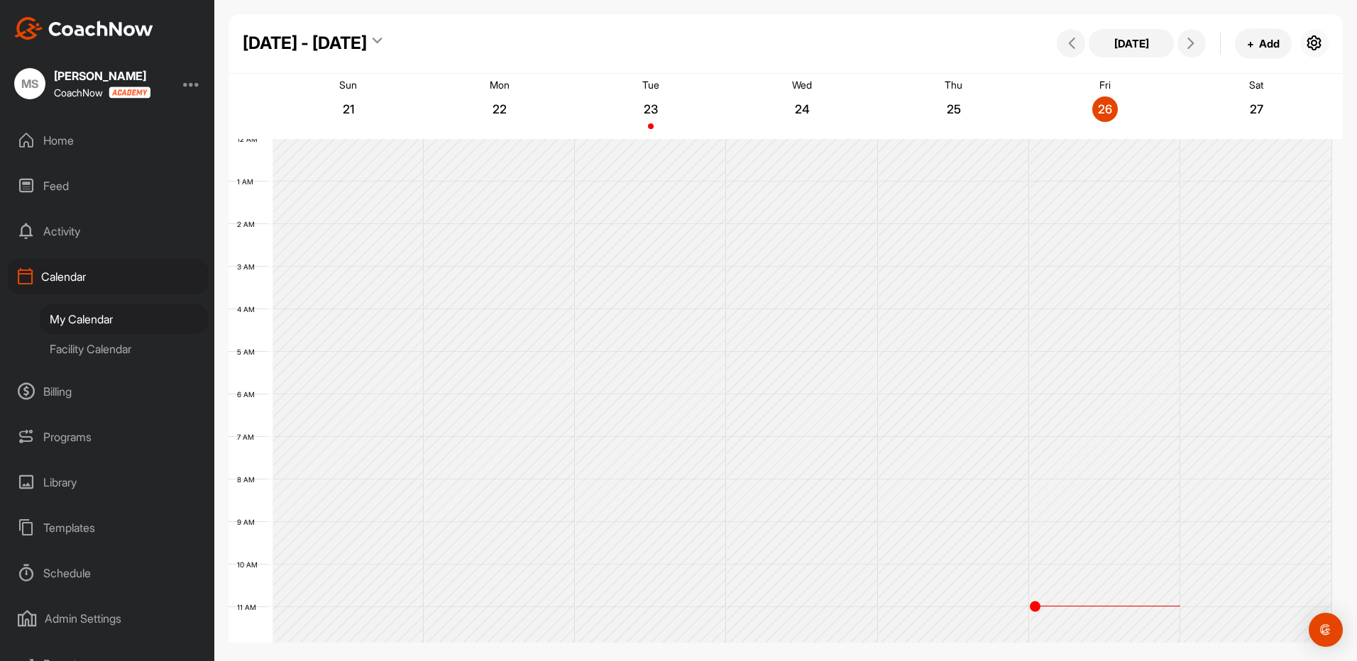
click at [1311, 44] on icon "button" at bounding box center [1313, 43] width 17 height 17
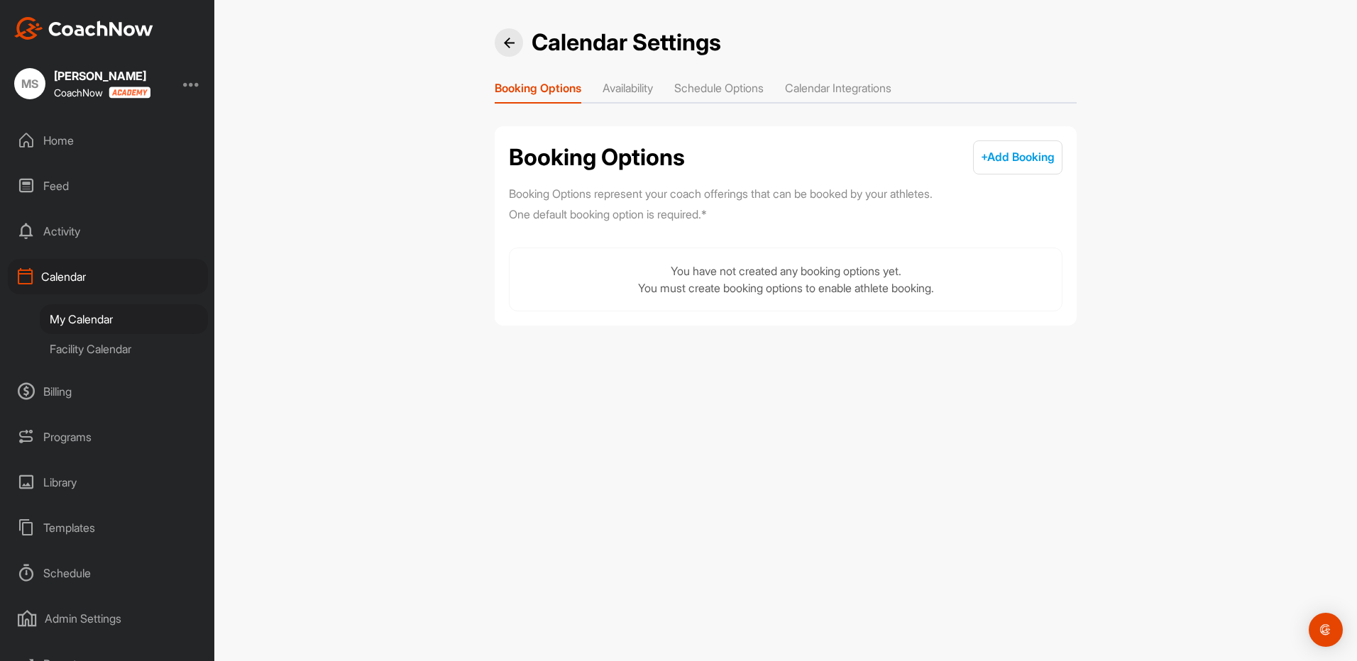
click at [634, 89] on li "Availability" at bounding box center [627, 90] width 50 height 23
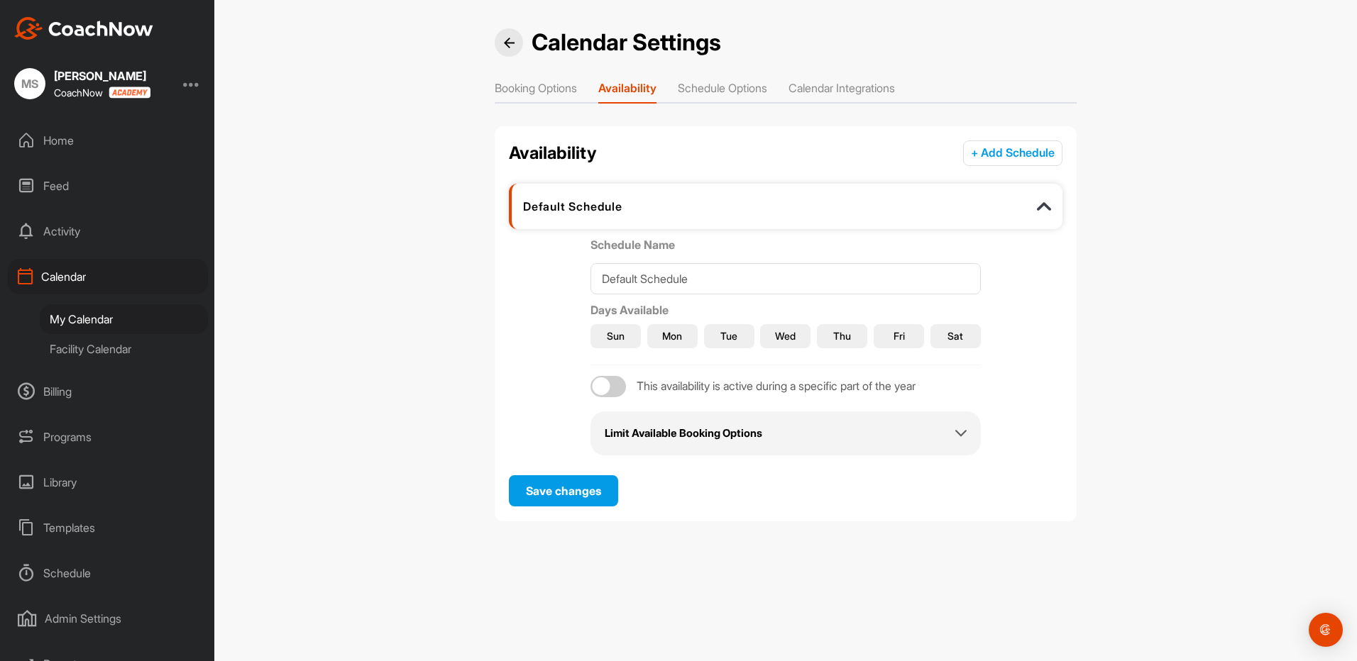
click at [618, 391] on div at bounding box center [607, 386] width 35 height 21
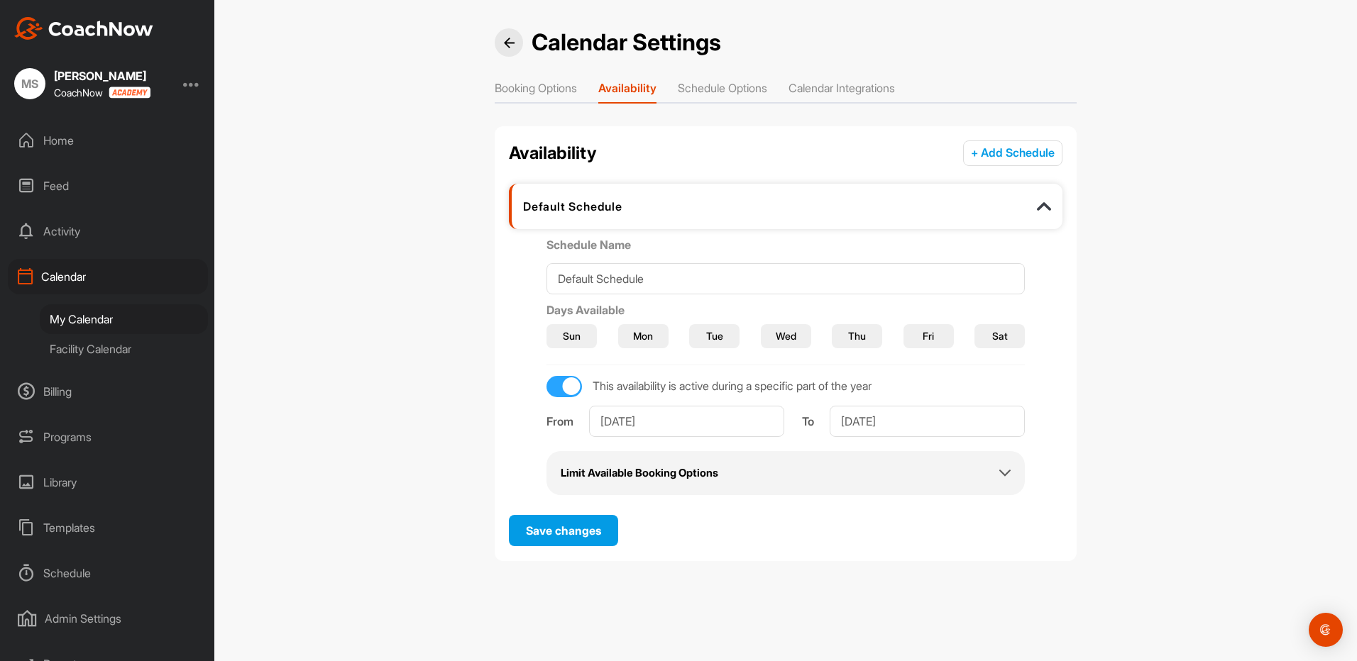
click at [566, 390] on div at bounding box center [563, 386] width 35 height 21
checkbox input "false"
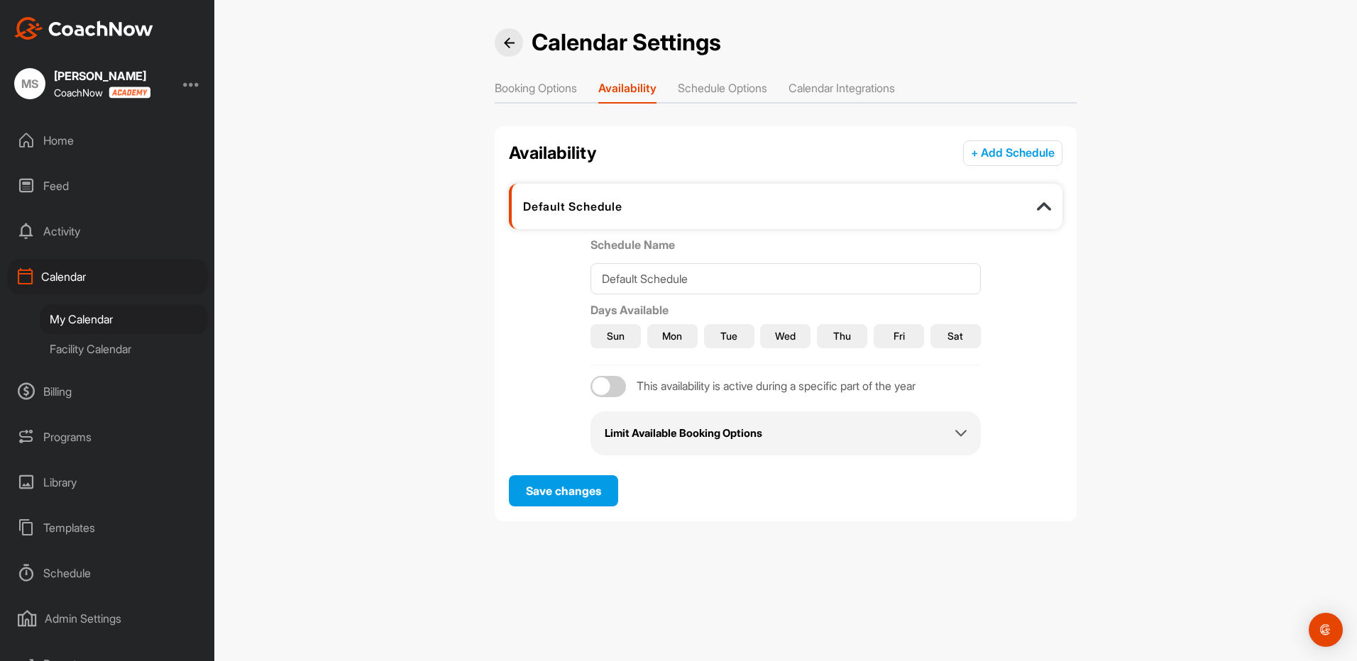
click at [624, 328] on button "Sun" at bounding box center [615, 336] width 50 height 24
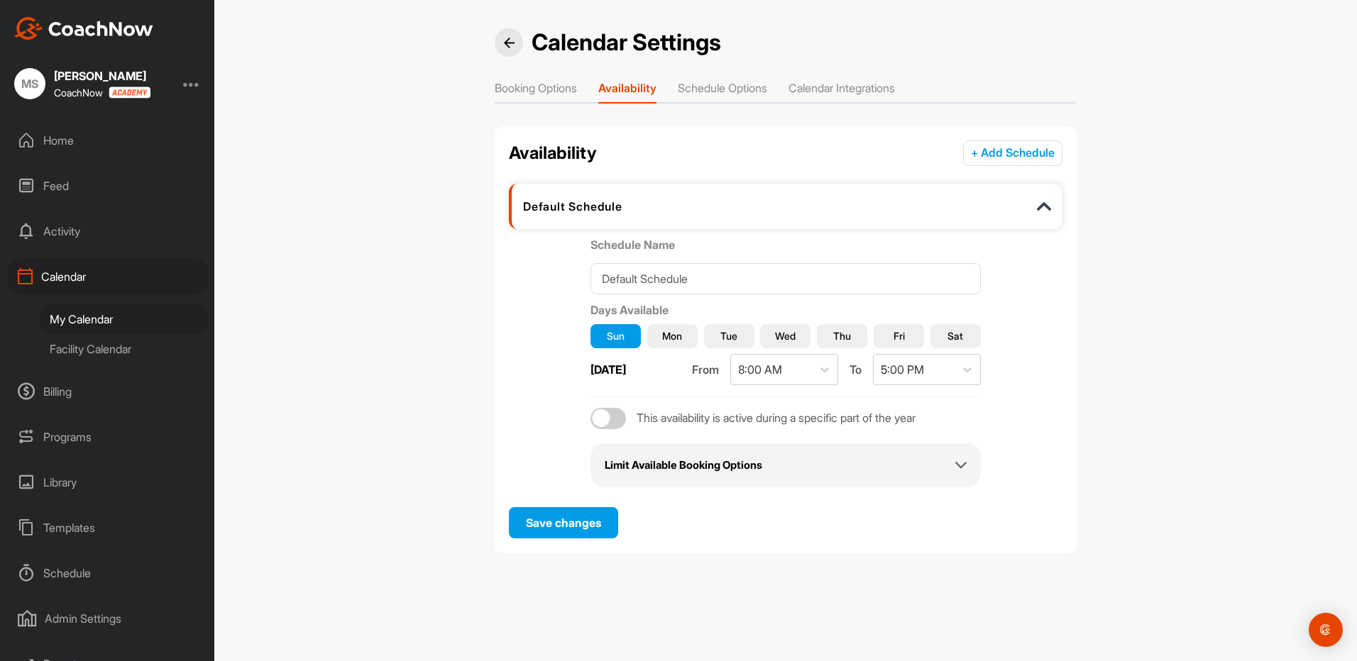
drag, startPoint x: 663, startPoint y: 338, endPoint x: 695, endPoint y: 335, distance: 32.8
click at [663, 338] on span "Mon" at bounding box center [672, 335] width 20 height 15
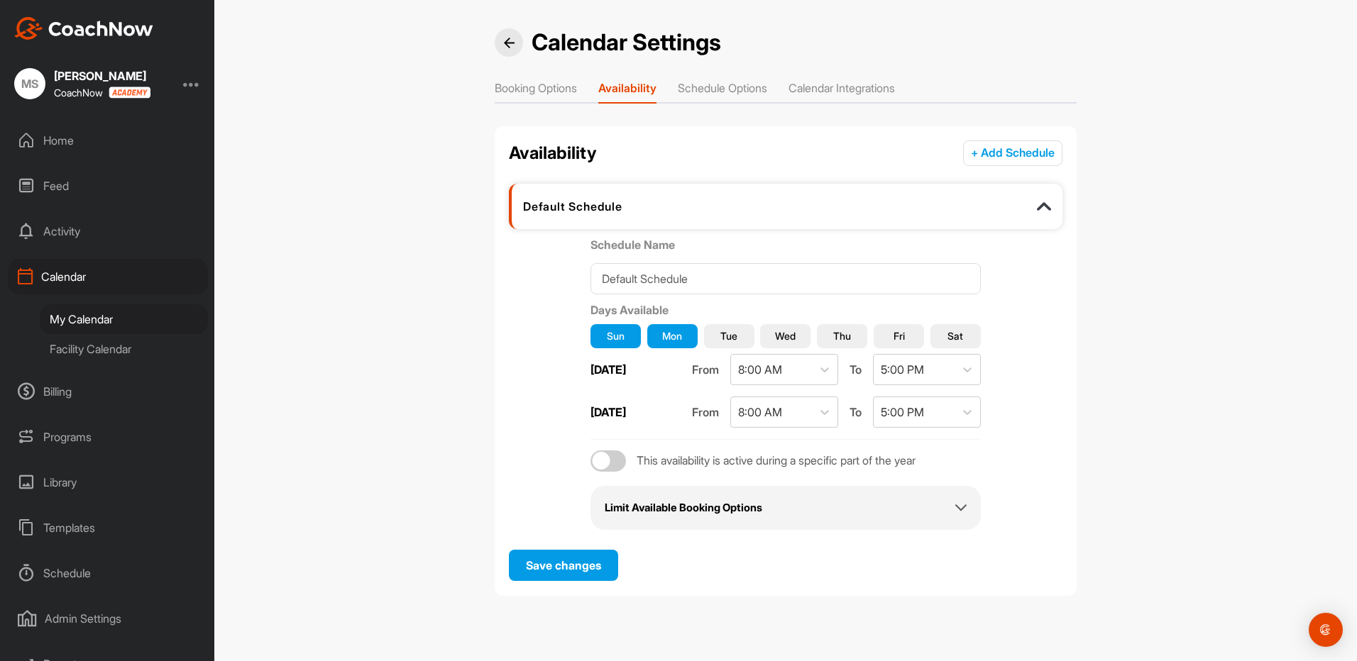
click at [730, 334] on span "Tue" at bounding box center [728, 335] width 17 height 15
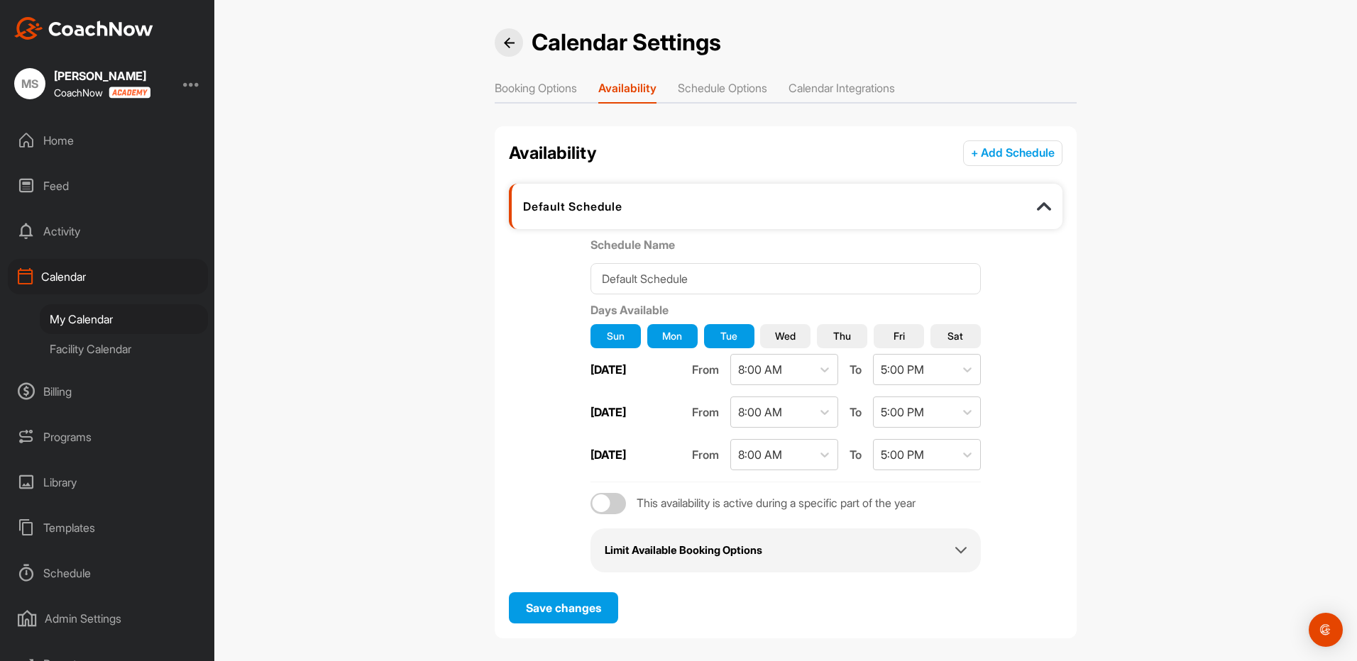
click at [785, 339] on span "Wed" at bounding box center [785, 335] width 21 height 15
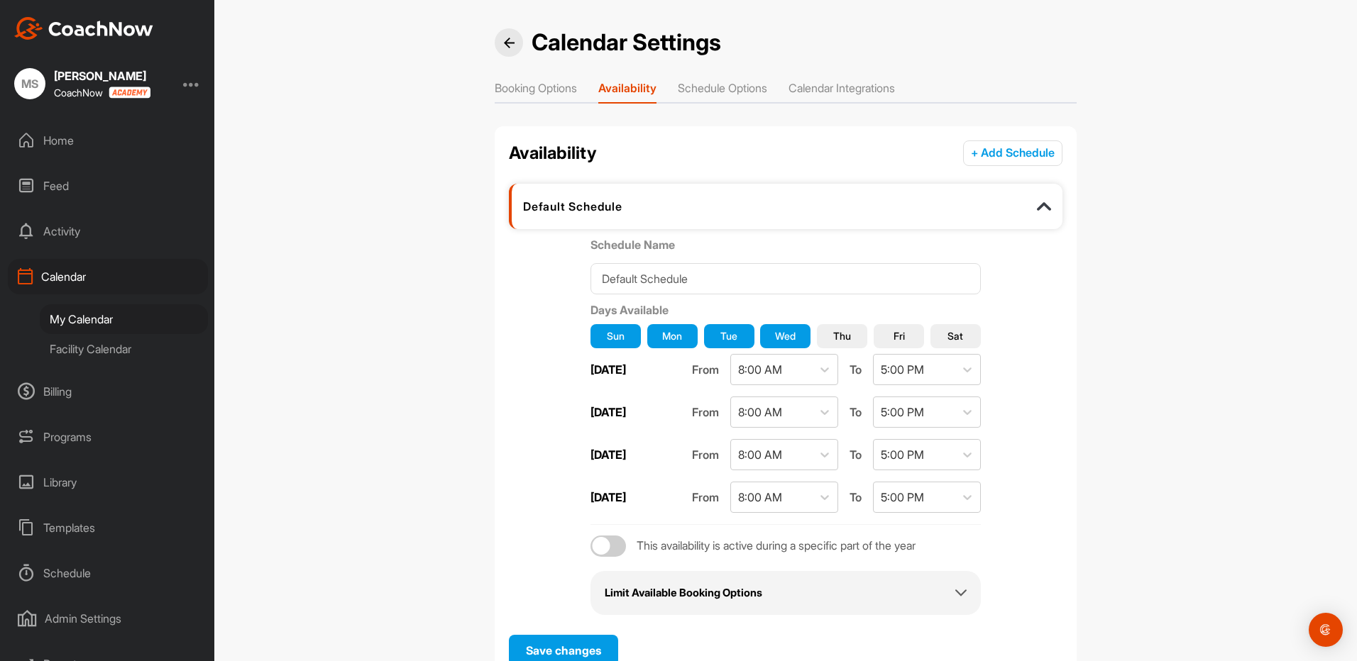
drag, startPoint x: 823, startPoint y: 333, endPoint x: 851, endPoint y: 340, distance: 29.1
click at [827, 334] on button "Thu" at bounding box center [842, 336] width 50 height 24
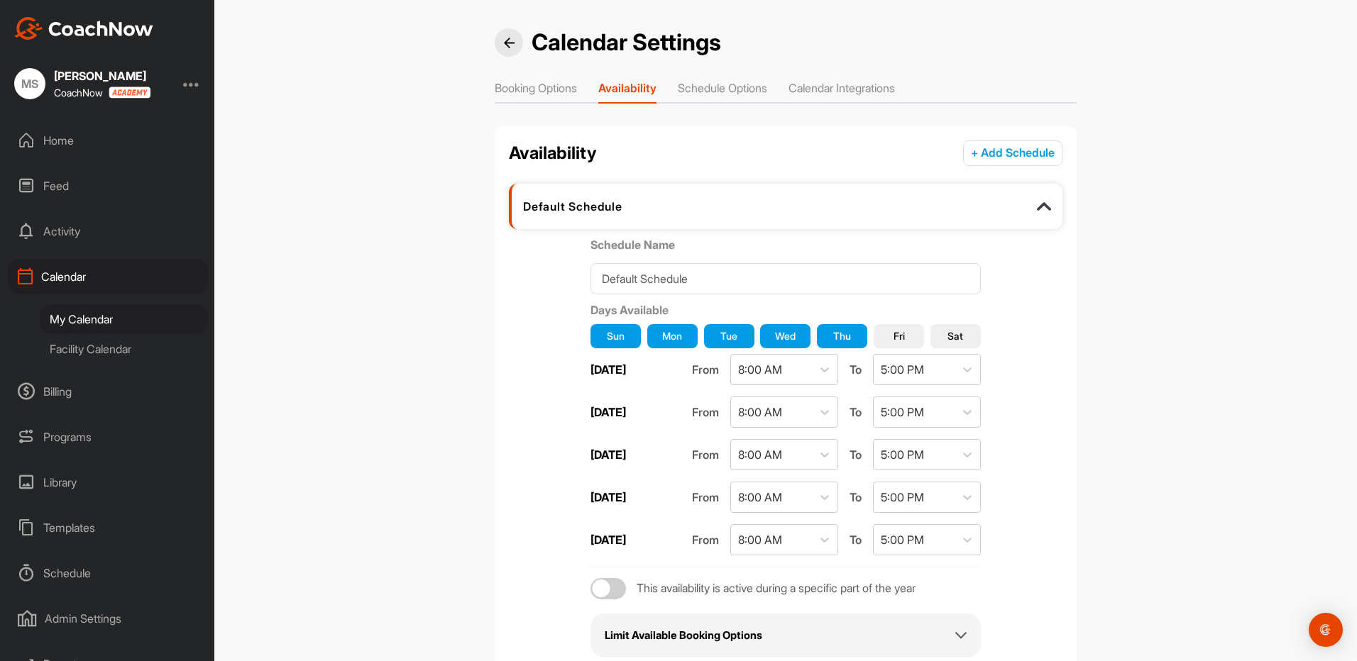
drag, startPoint x: 895, startPoint y: 335, endPoint x: 942, endPoint y: 333, distance: 47.6
click at [900, 335] on button "Fri" at bounding box center [898, 336] width 50 height 24
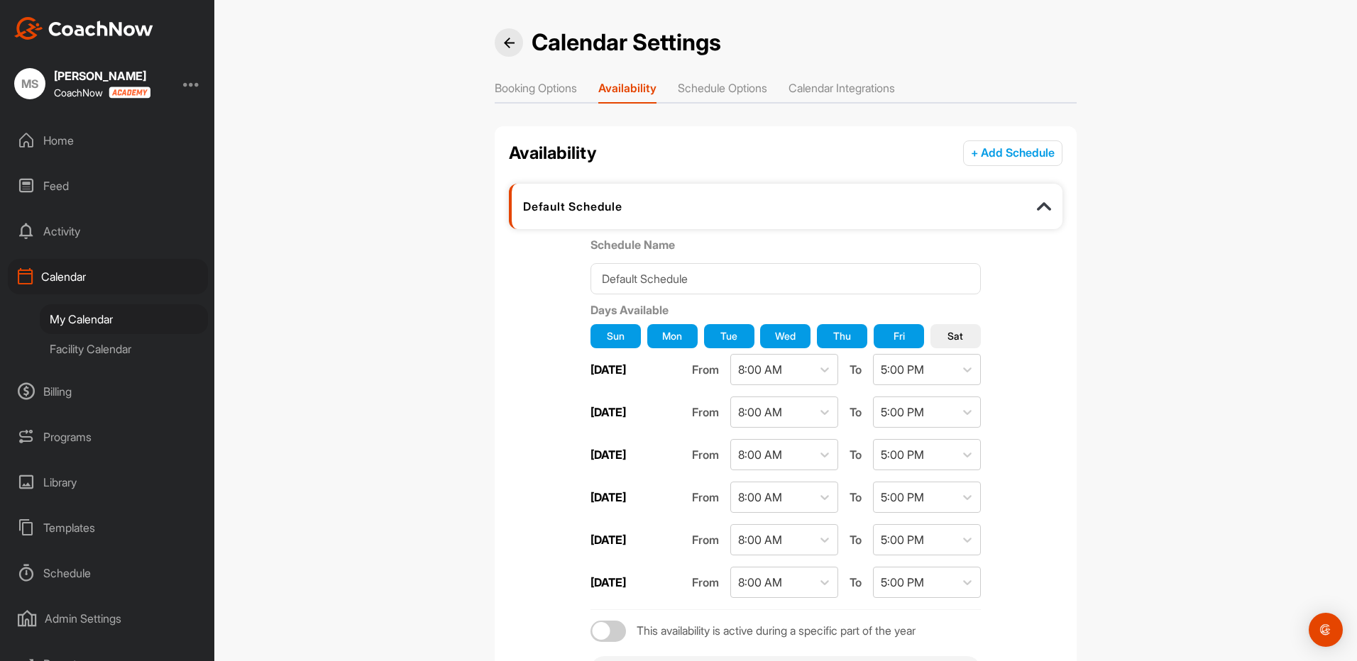
click at [947, 333] on span "Sat" at bounding box center [955, 335] width 16 height 15
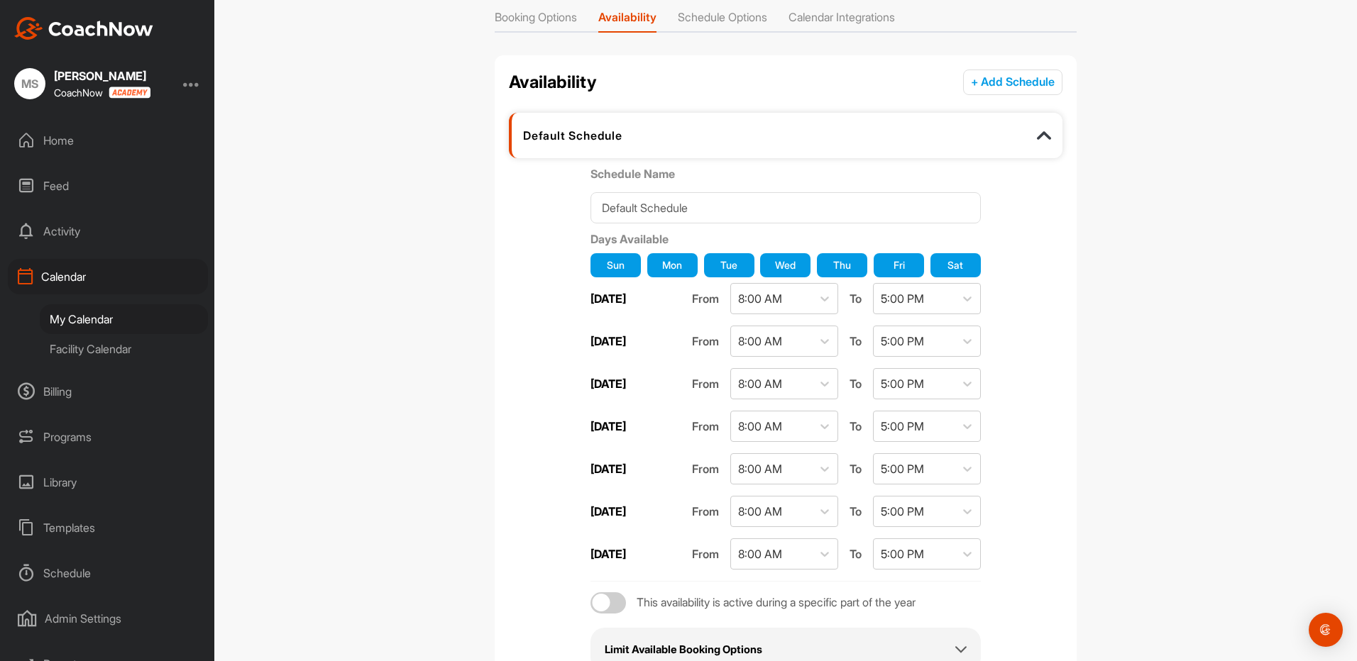
scroll to position [142, 0]
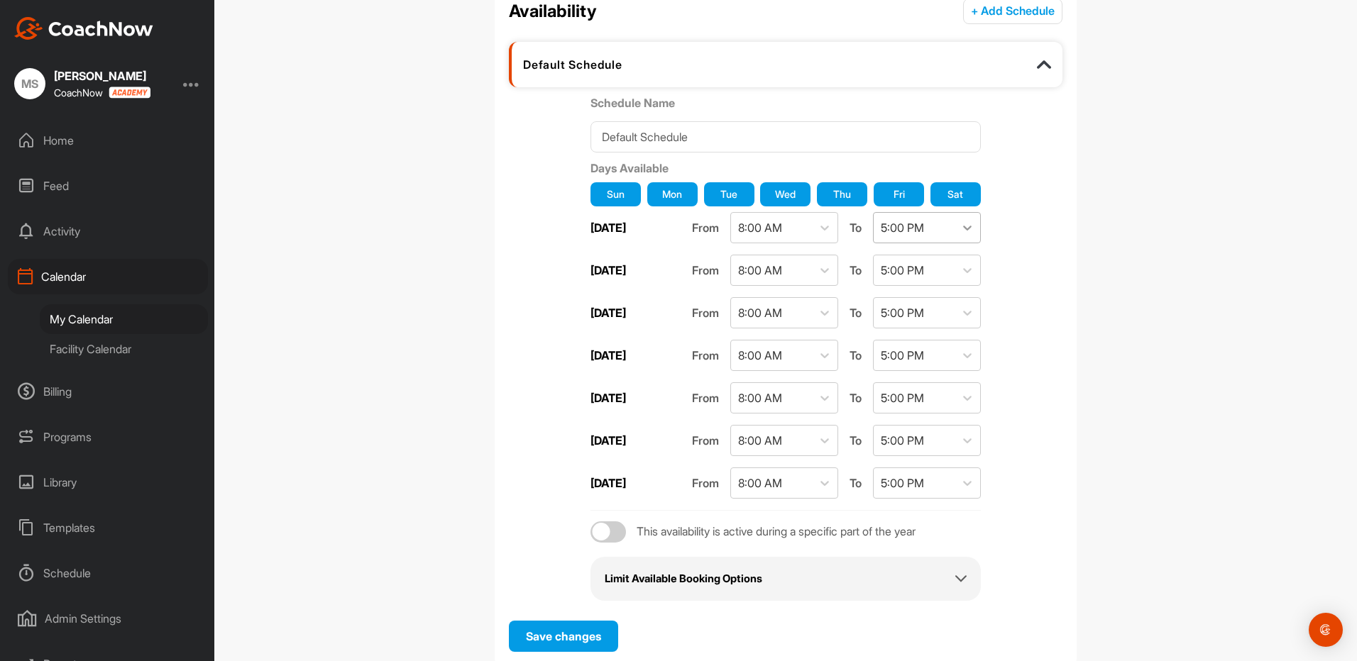
click at [965, 225] on icon at bounding box center [967, 228] width 14 height 14
click at [899, 285] on div "8:00 PM" at bounding box center [922, 282] width 108 height 28
click at [960, 271] on icon at bounding box center [967, 270] width 14 height 14
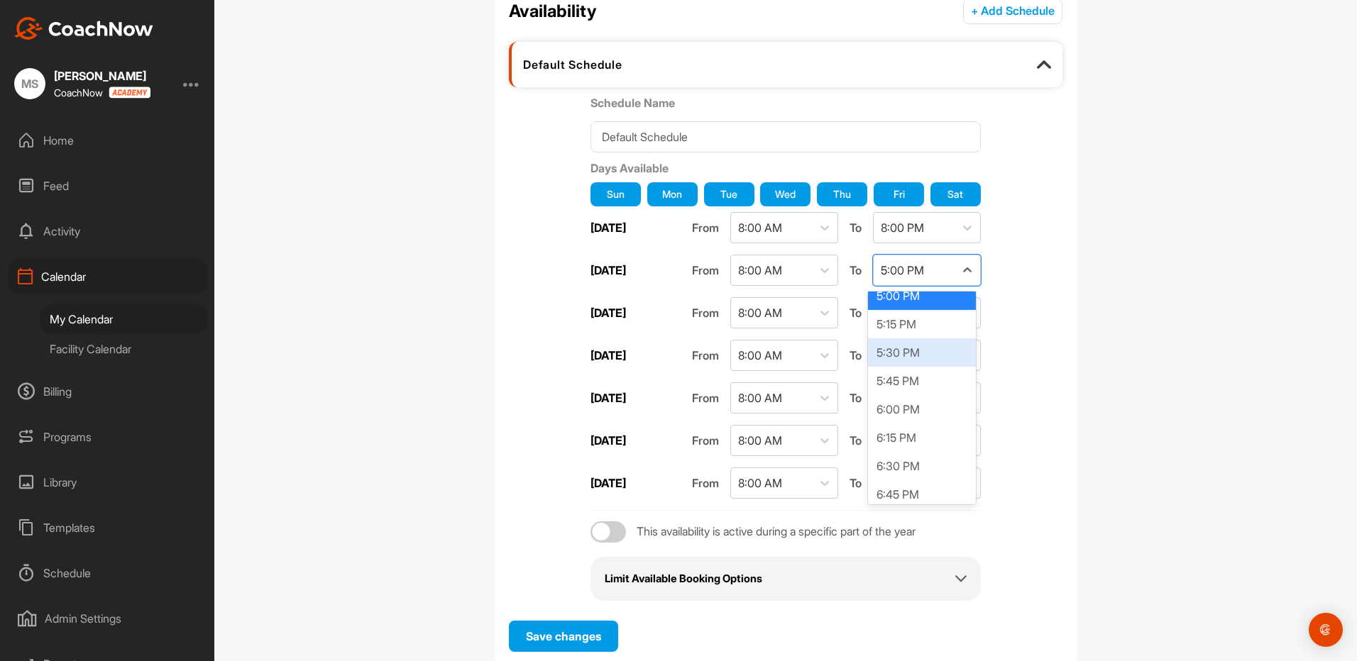
scroll to position [2112, 0]
click at [907, 465] on div "8:00 PM" at bounding box center [922, 467] width 108 height 28
click at [943, 313] on div "5:00 PM" at bounding box center [913, 313] width 81 height 30
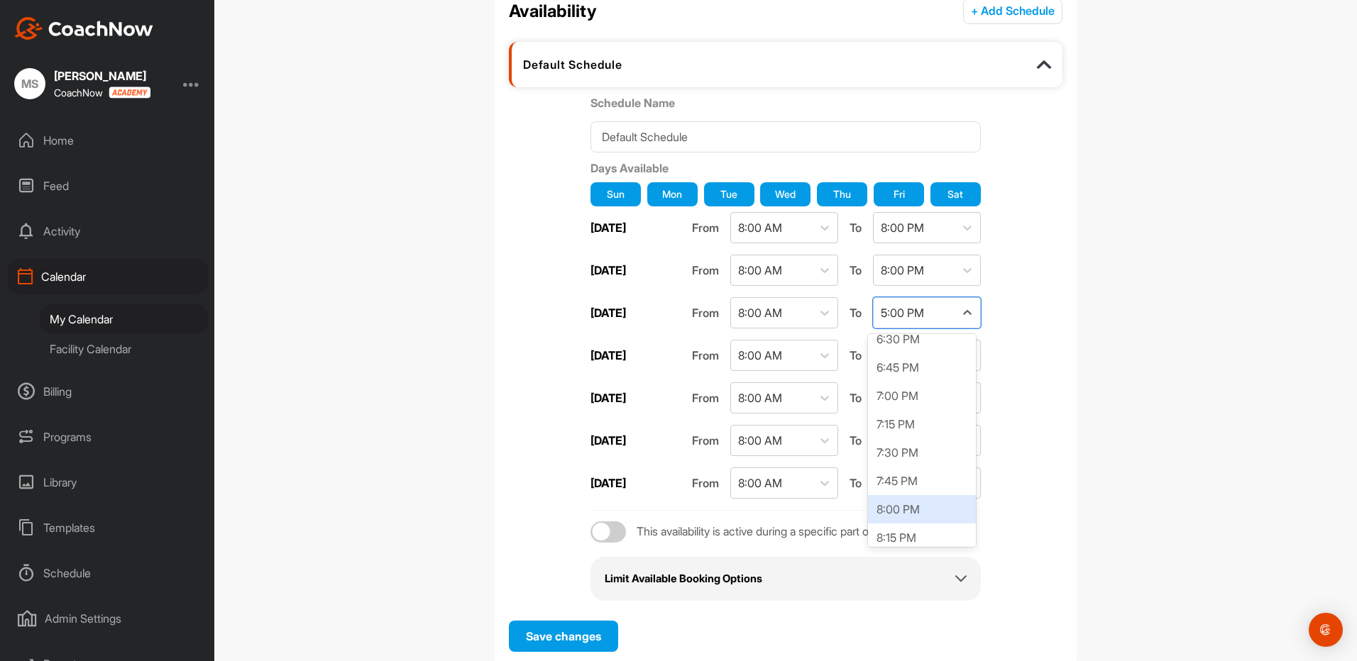
click at [899, 509] on div "8:00 PM" at bounding box center [922, 509] width 108 height 28
click at [941, 356] on div "5:00 PM" at bounding box center [913, 356] width 81 height 30
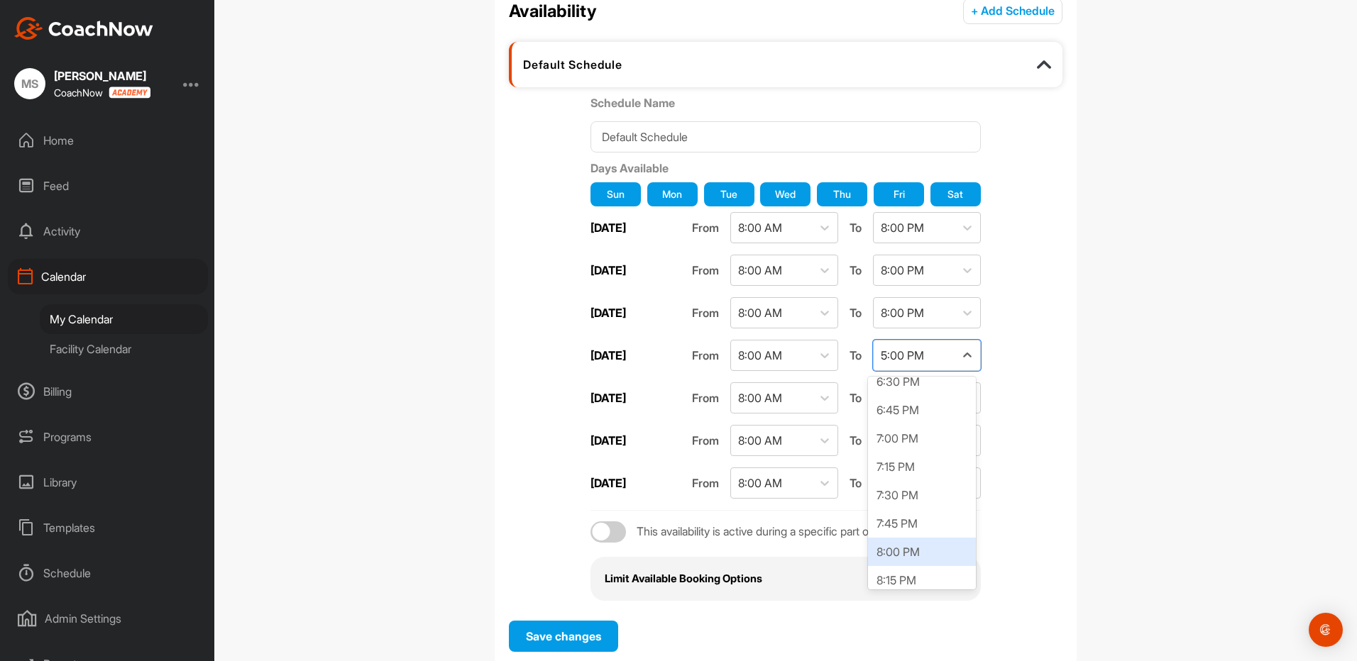
click at [898, 545] on div "8:00 PM" at bounding box center [922, 552] width 108 height 28
click at [927, 390] on div "5:00 PM" at bounding box center [913, 398] width 81 height 30
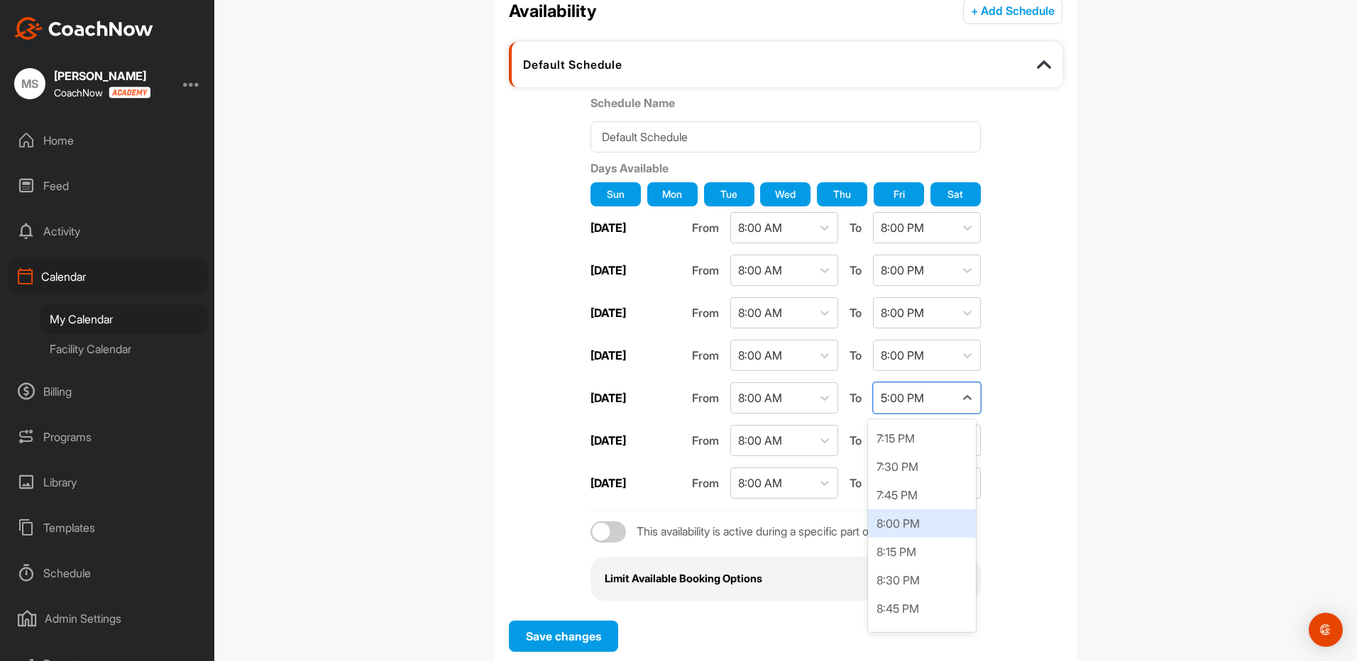
click at [895, 529] on div "8:00 PM" at bounding box center [922, 523] width 108 height 28
click at [914, 447] on div "5:00 PM" at bounding box center [901, 440] width 43 height 17
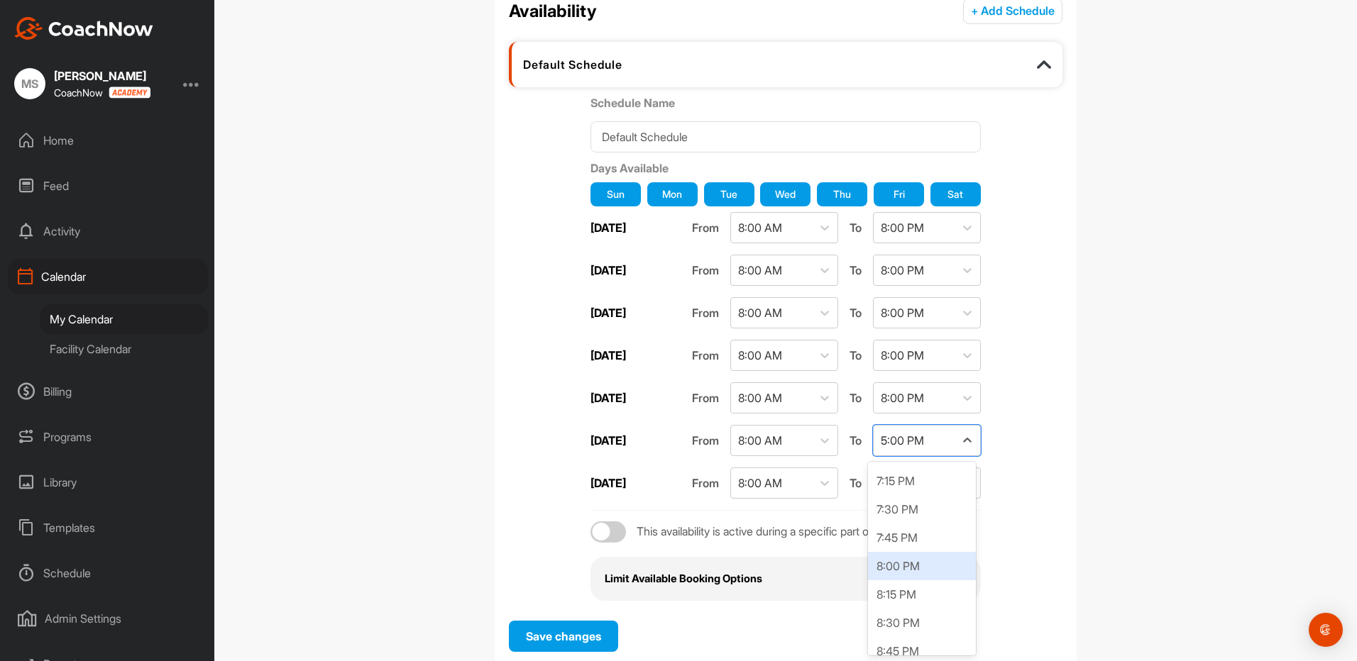
click at [897, 565] on div "8:00 PM" at bounding box center [922, 566] width 108 height 28
click at [913, 477] on div "5:00 PM" at bounding box center [901, 483] width 43 height 17
click at [902, 542] on div "8:00 PM" at bounding box center [922, 538] width 108 height 28
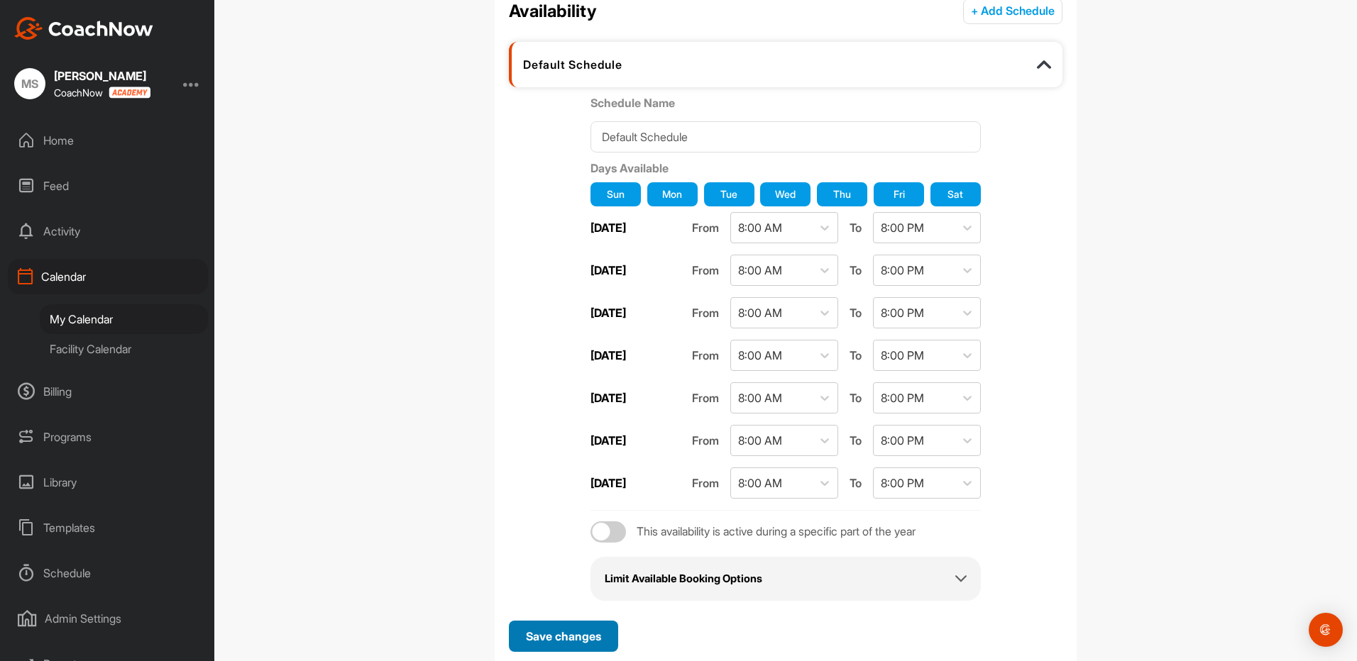
click at [563, 635] on span "Save changes" at bounding box center [563, 636] width 75 height 14
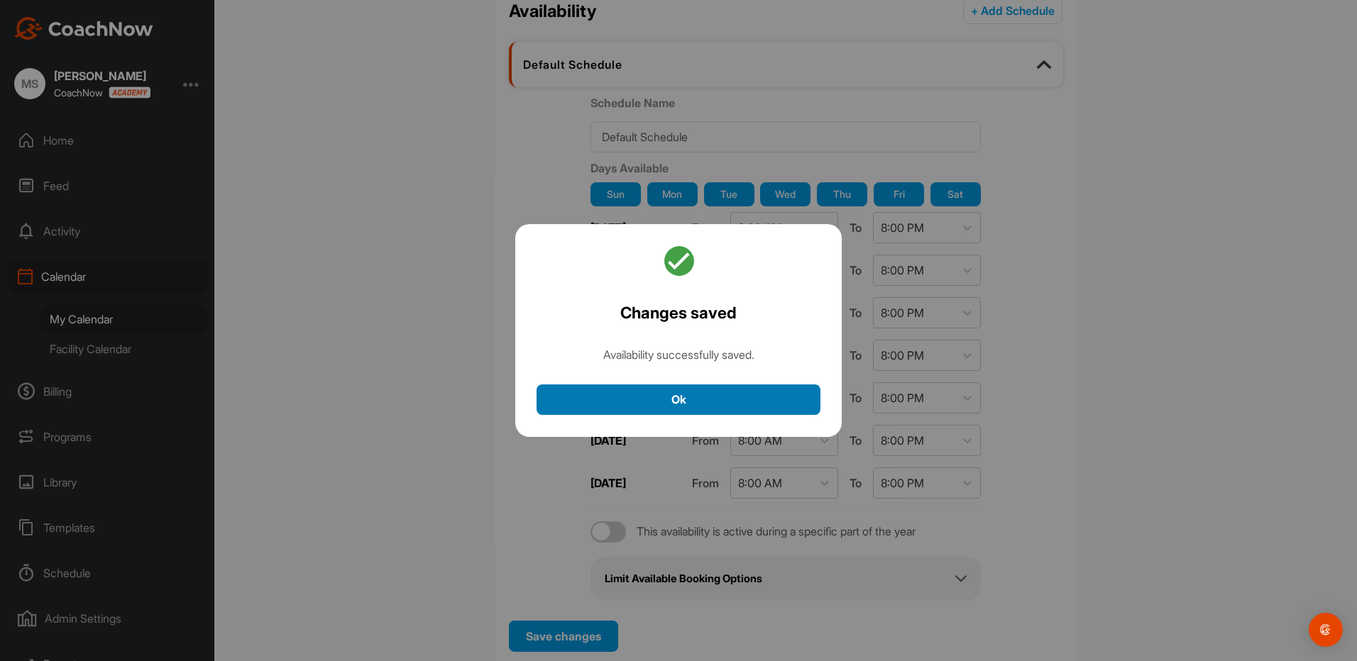
click at [668, 397] on button "Ok" at bounding box center [678, 400] width 284 height 31
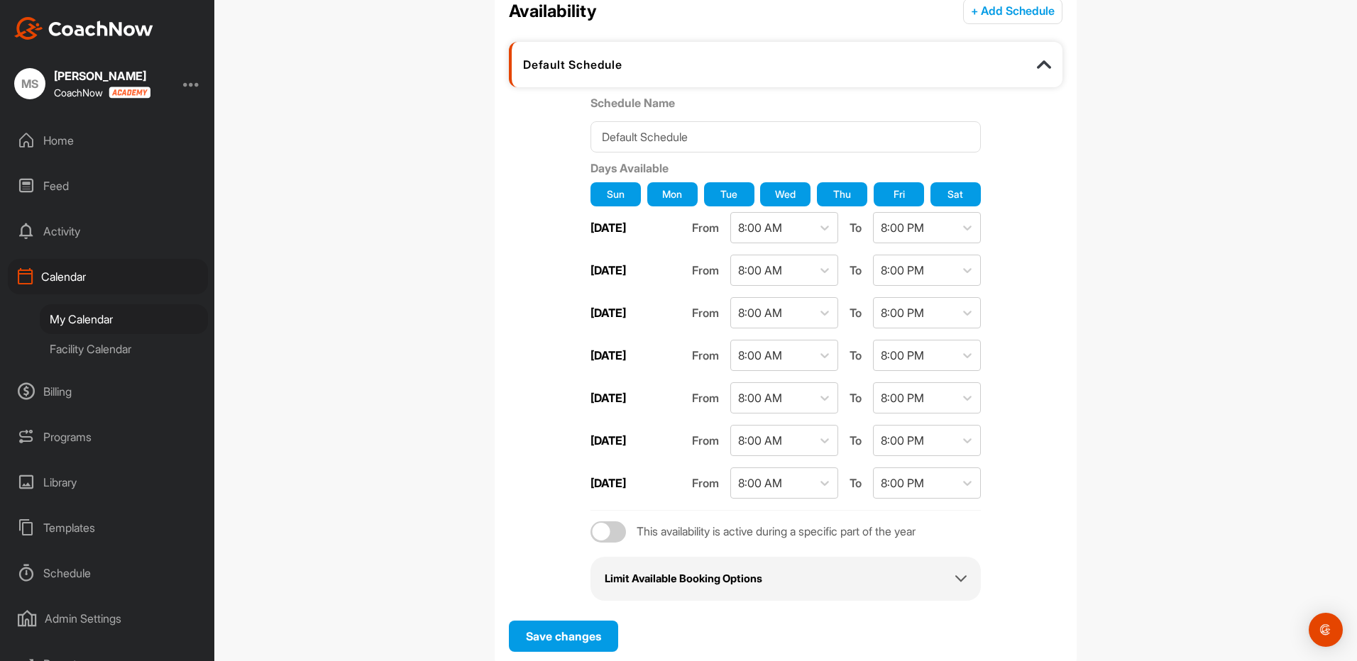
click at [85, 316] on div "My Calendar" at bounding box center [124, 319] width 168 height 30
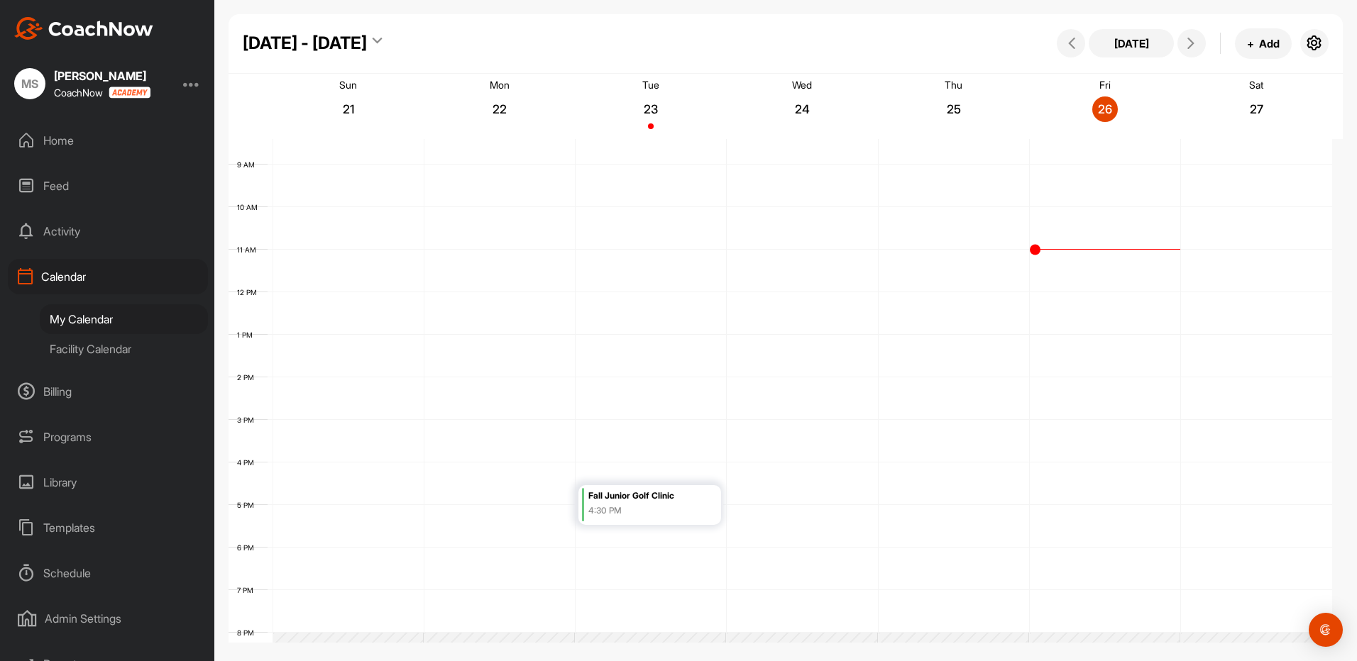
scroll to position [426, 0]
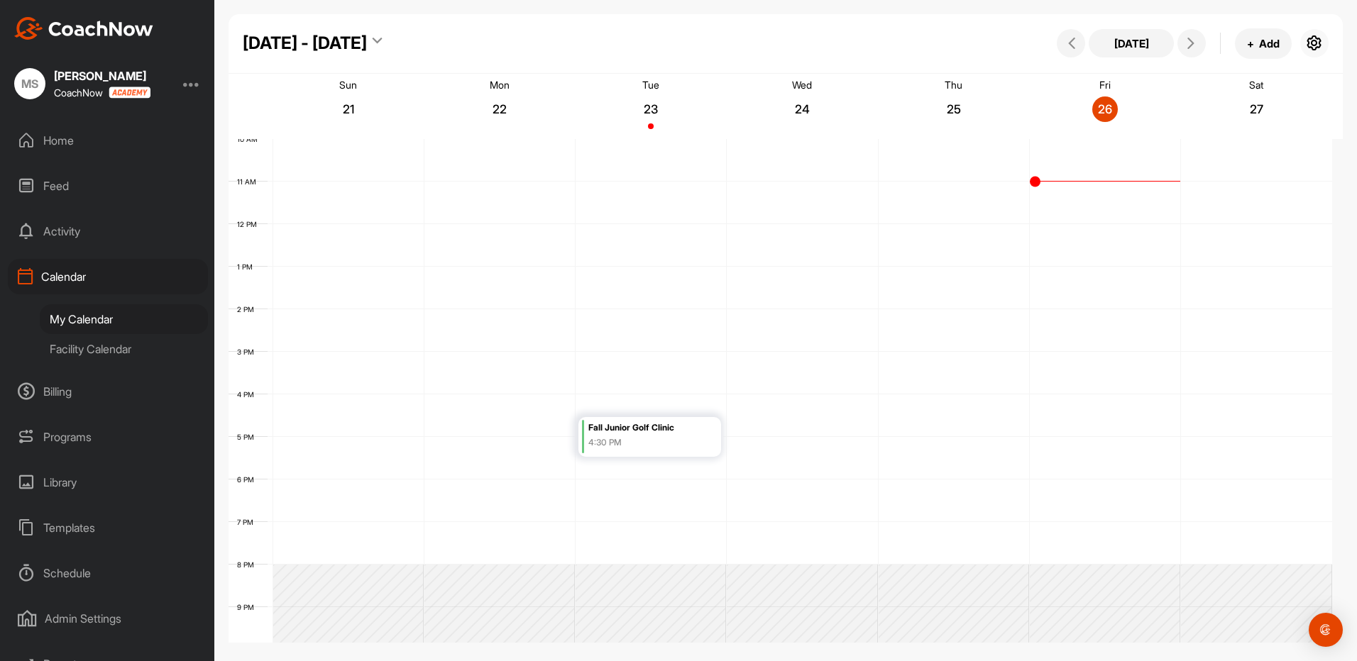
click at [1317, 33] on button "button" at bounding box center [1314, 43] width 28 height 28
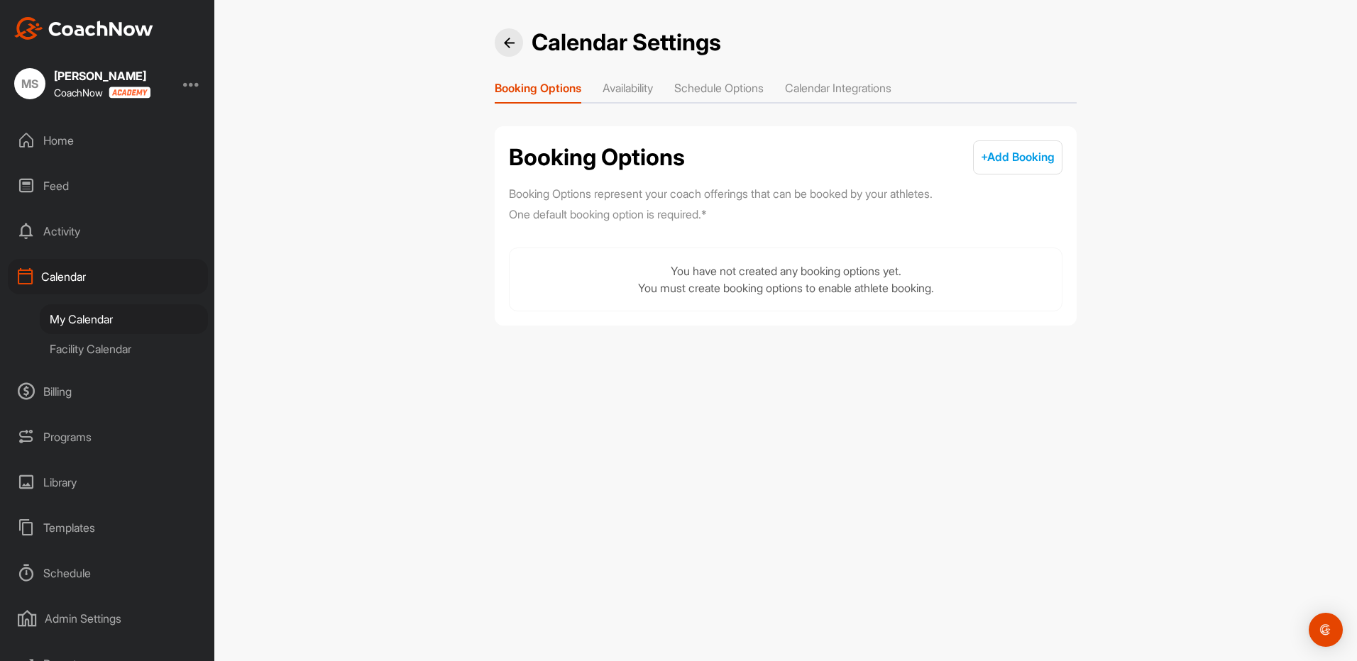
click at [652, 82] on li "Availability" at bounding box center [627, 90] width 50 height 23
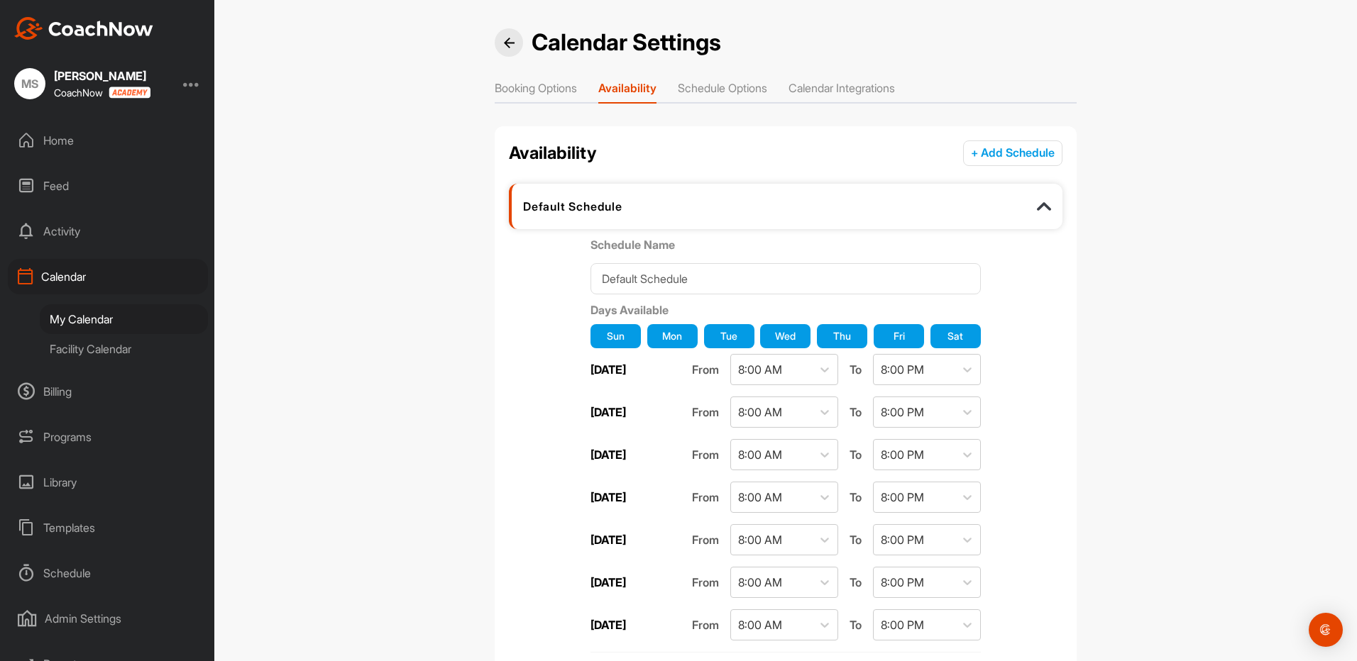
click at [85, 316] on div "My Calendar" at bounding box center [124, 319] width 168 height 30
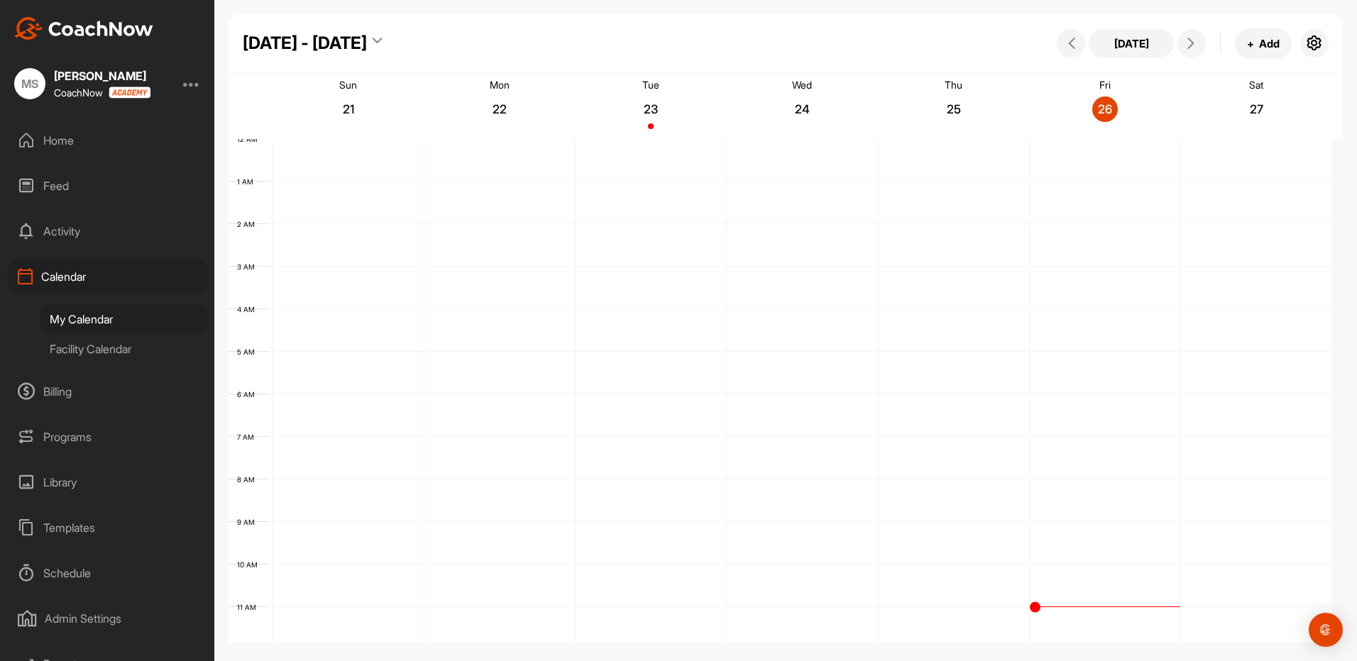
scroll to position [245, 0]
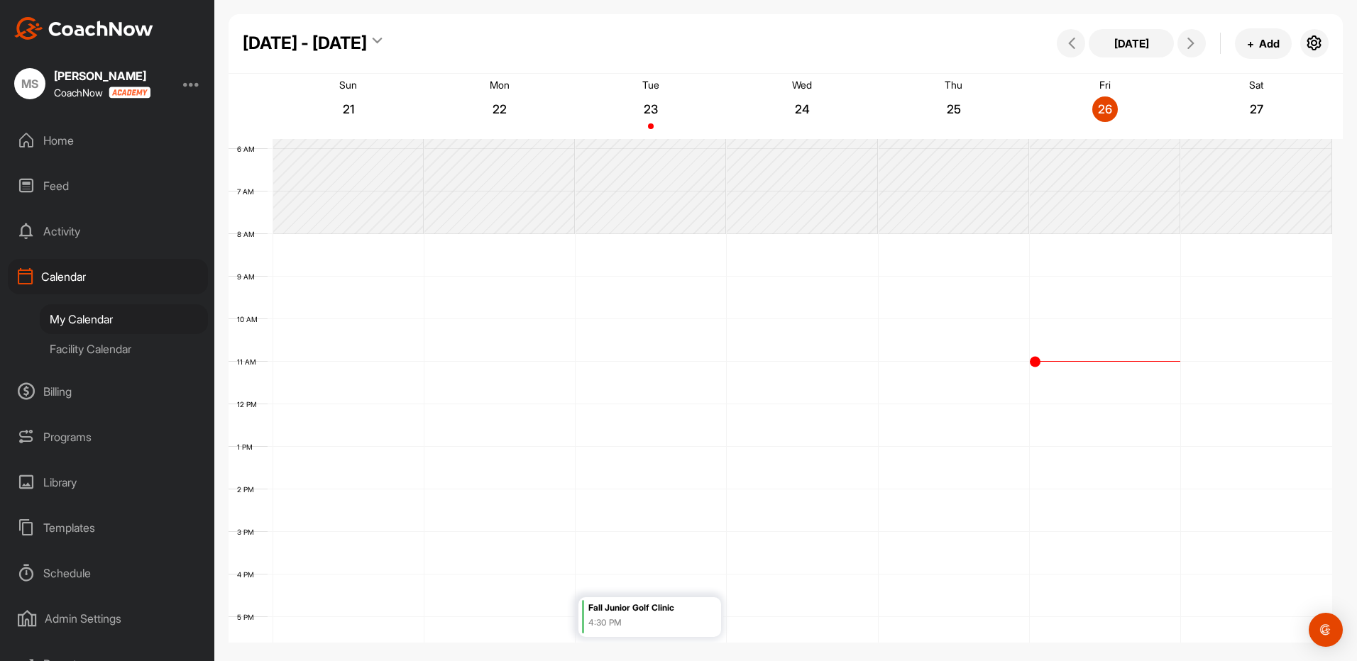
click at [317, 247] on td at bounding box center [801, 255] width 1059 height 43
click at [348, 267] on div "12 AM 1 AM 2 AM 3 AM 4 AM 5 AM 6 AM 7 AM 8 AM 9 AM 10 AM 11 AM 12 PM 1 PM 2 PM …" at bounding box center [779, 405] width 1103 height 1022
click at [348, 270] on div "12 AM 1 AM 2 AM 3 AM 4 AM 5 AM 6 AM 7 AM 8 AM 9 AM 10 AM 11 AM 12 PM 1 PM 2 PM …" at bounding box center [779, 405] width 1103 height 1022
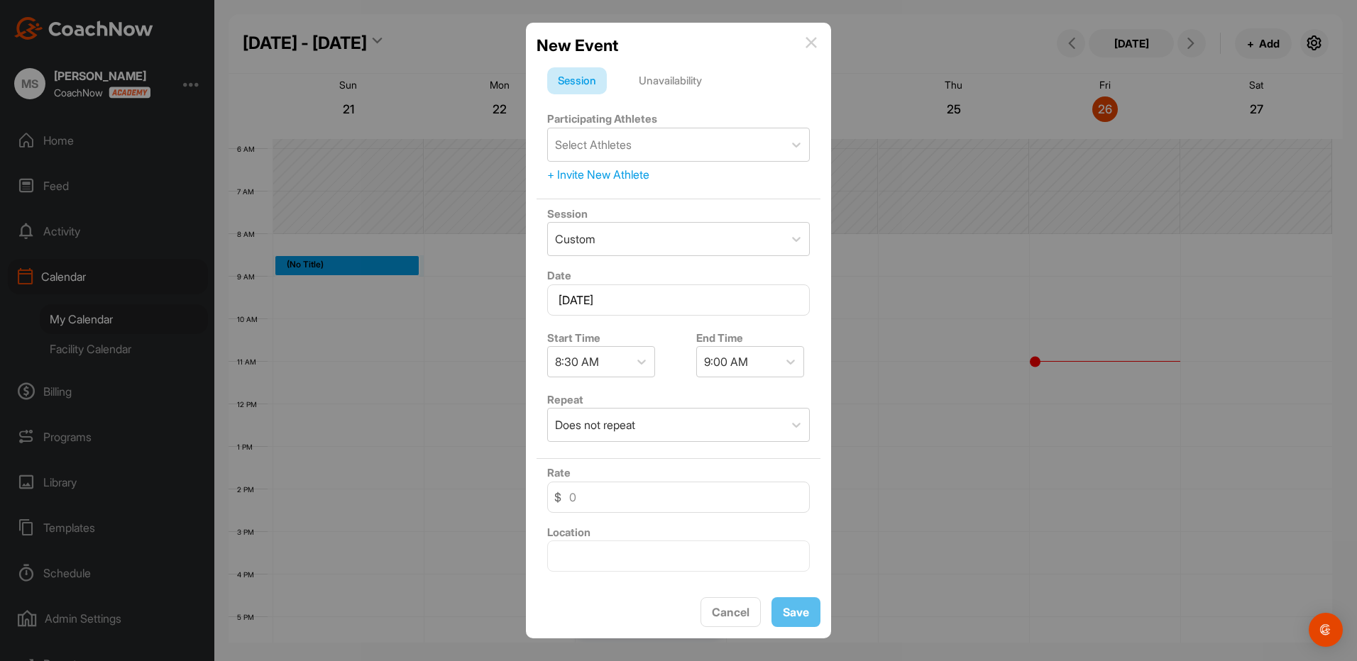
click at [692, 82] on div "Unavailability" at bounding box center [670, 80] width 84 height 27
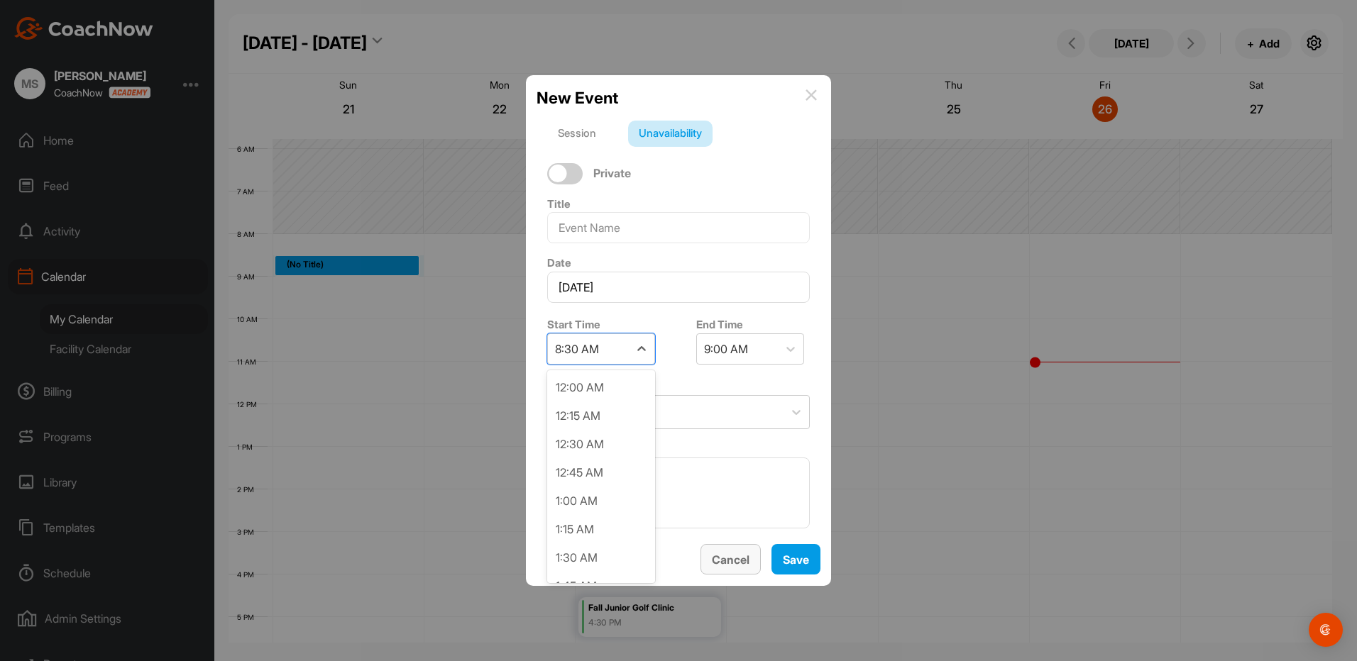
scroll to position [793, 0]
click at [575, 504] on div "8:00 AM" at bounding box center [601, 503] width 108 height 28
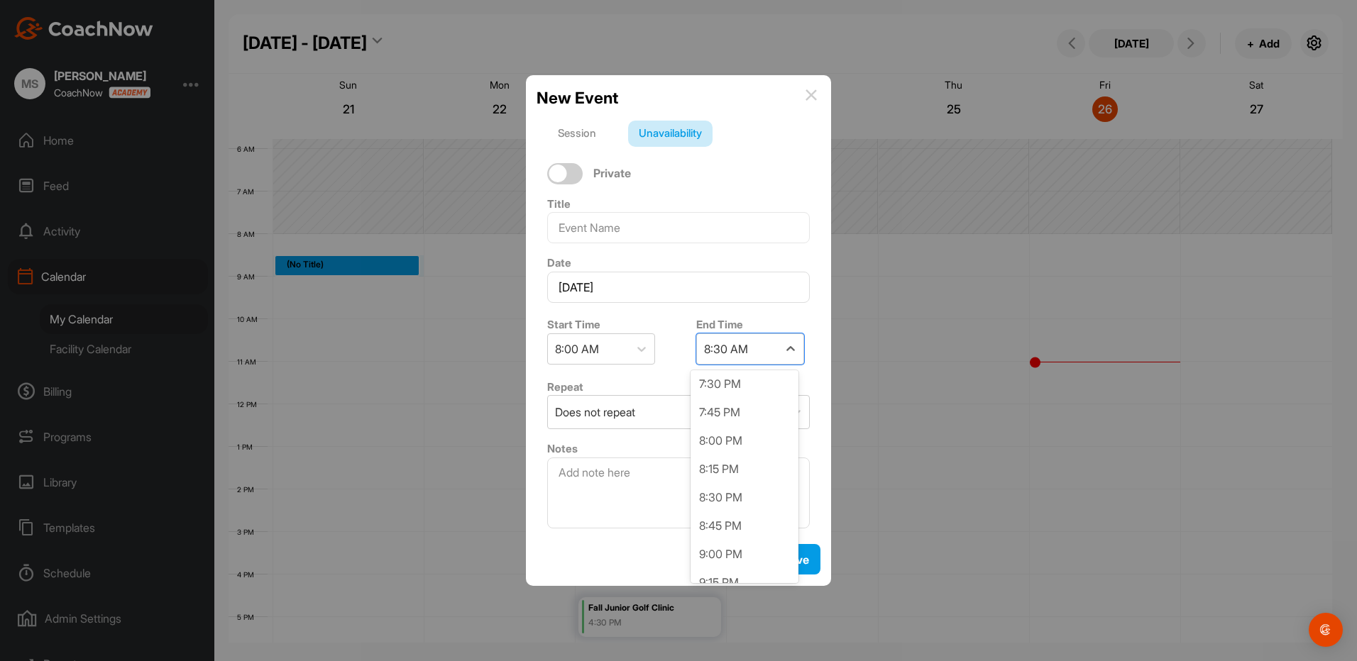
scroll to position [1275, 0]
click at [715, 436] on div "8:00 PM" at bounding box center [744, 446] width 108 height 28
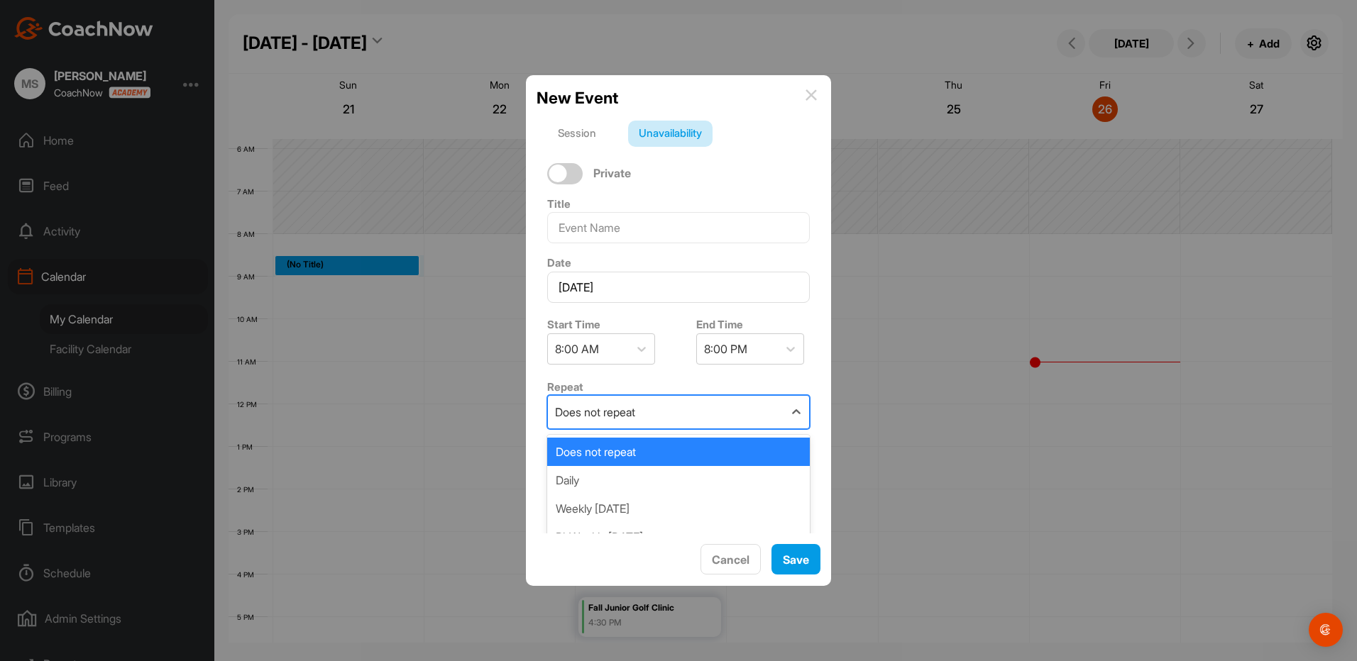
click at [564, 475] on div "Daily" at bounding box center [678, 480] width 263 height 28
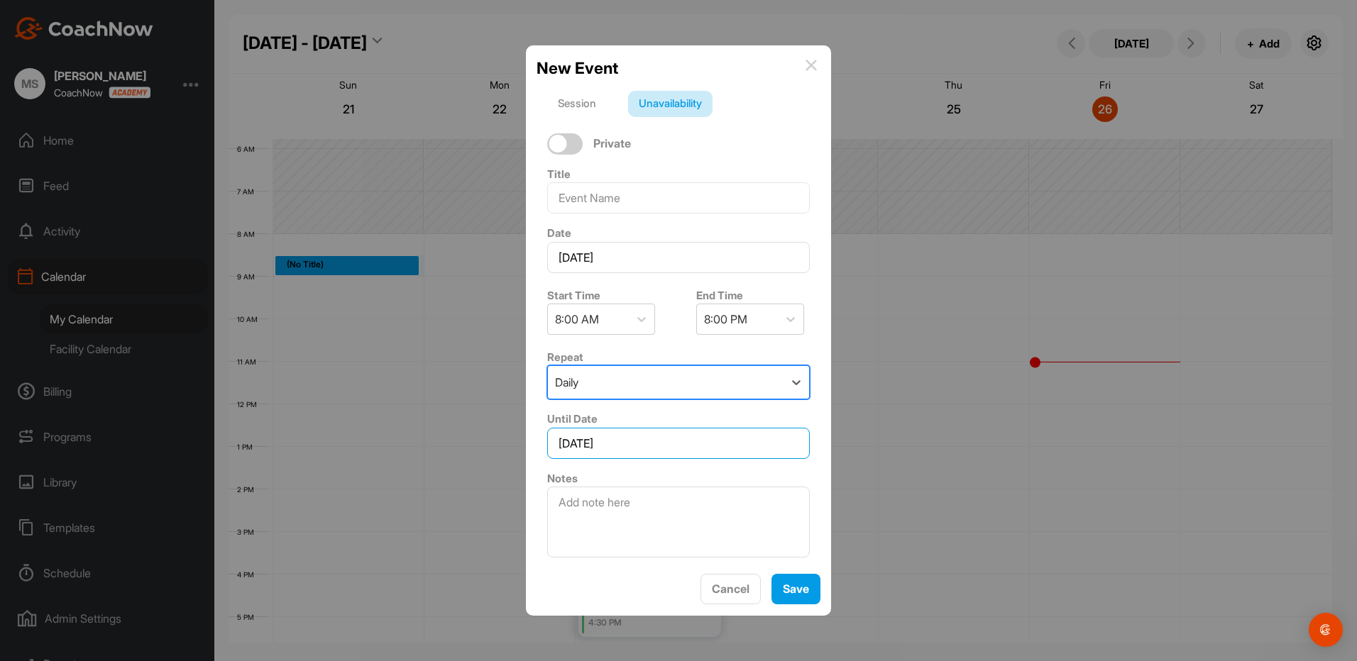
click at [606, 437] on input "[DATE]" at bounding box center [678, 443] width 263 height 31
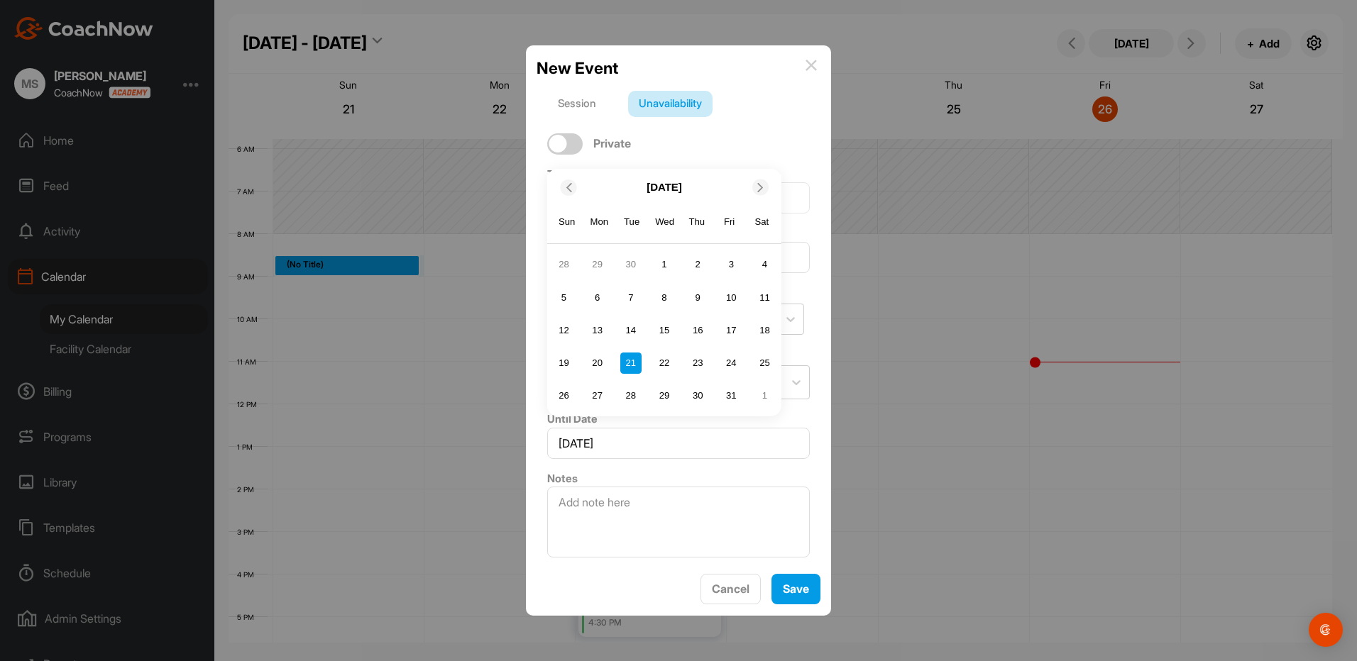
click at [759, 187] on icon at bounding box center [760, 187] width 9 height 9
click at [755, 190] on div "Sat" at bounding box center [762, 189] width 18 height 18
click at [749, 188] on div "Sun Mon Tue Wed Thu Fri Sat" at bounding box center [664, 189] width 234 height 43
click at [756, 155] on icon at bounding box center [760, 154] width 9 height 9
click at [658, 396] on div "31" at bounding box center [663, 395] width 21 height 21
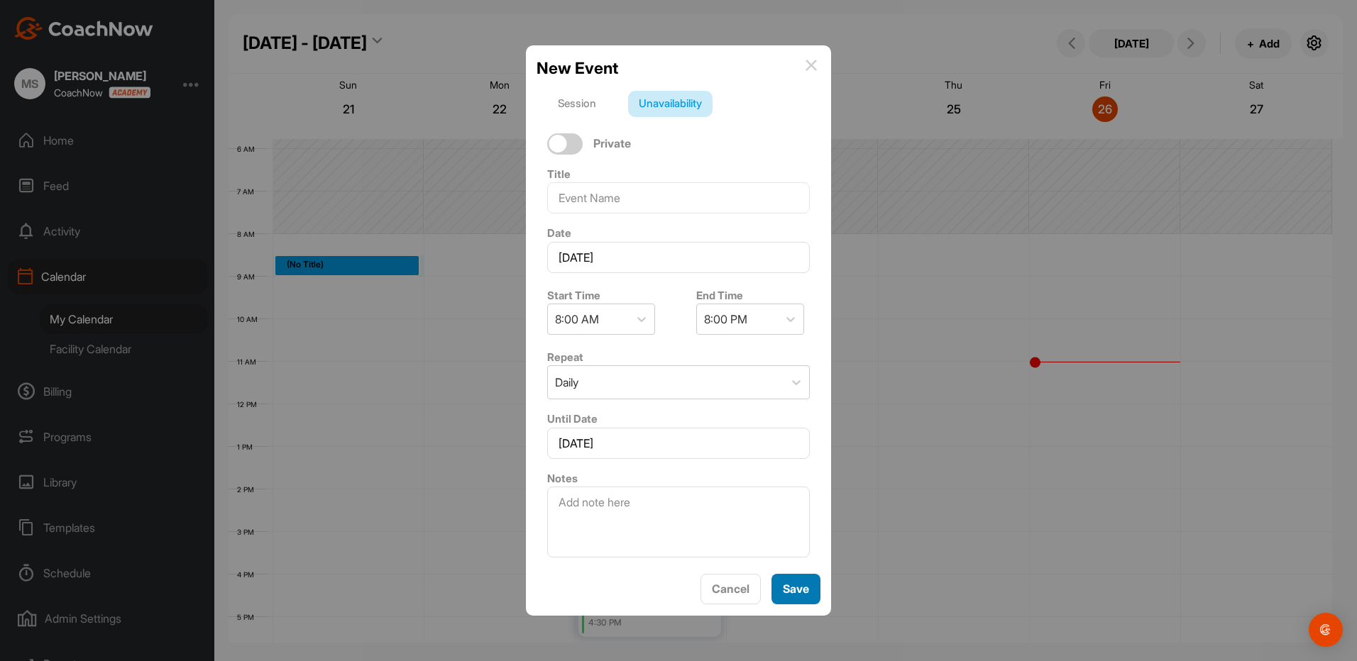
click at [798, 581] on div "Save" at bounding box center [796, 588] width 26 height 17
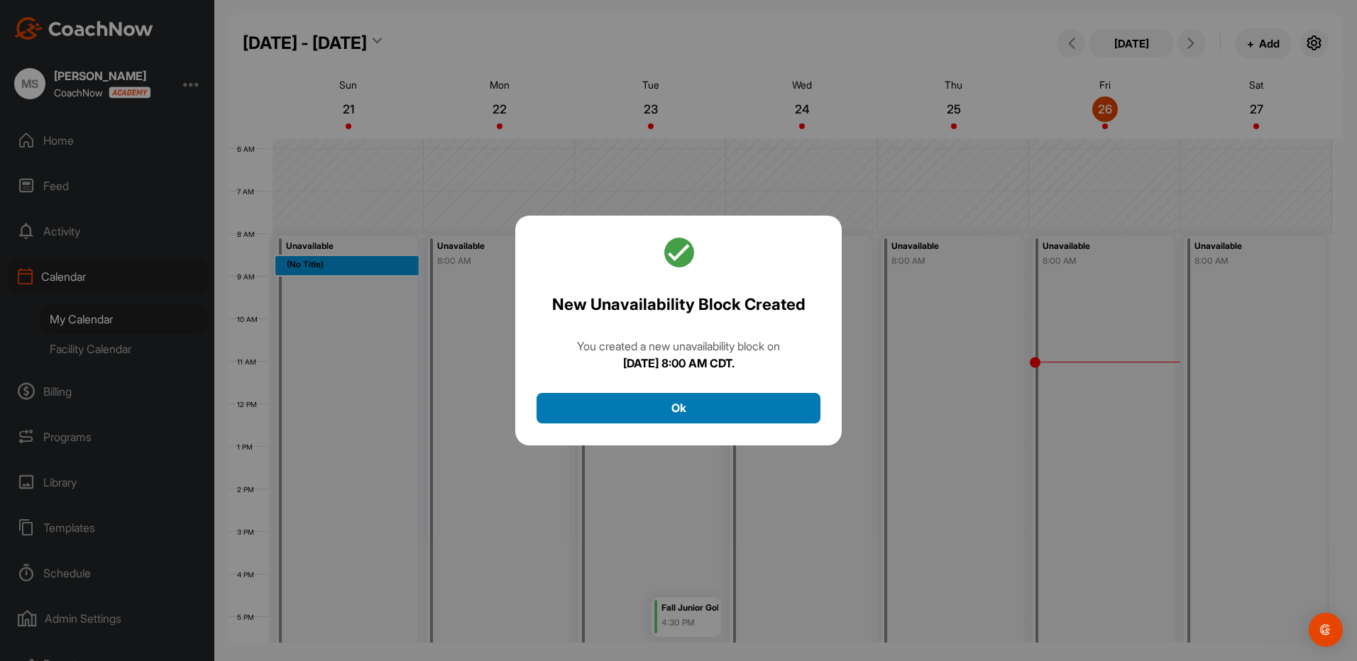
click at [553, 409] on button "Ok" at bounding box center [678, 408] width 284 height 31
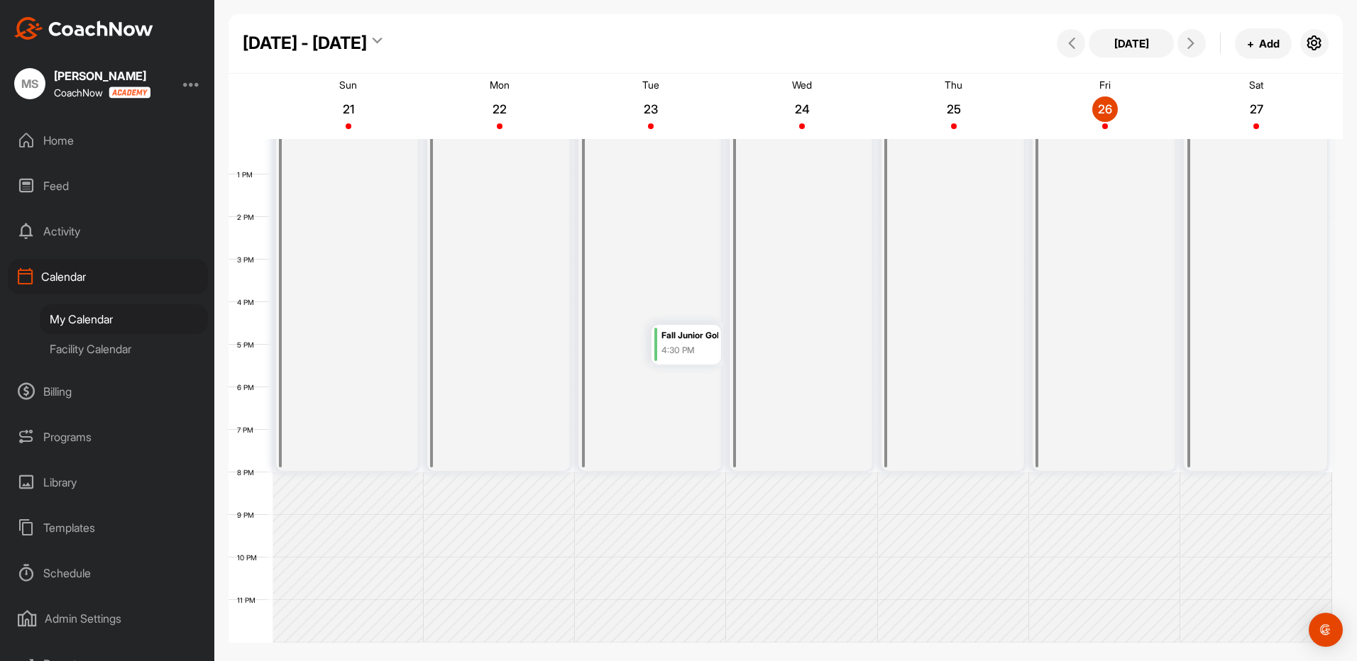
scroll to position [447, 0]
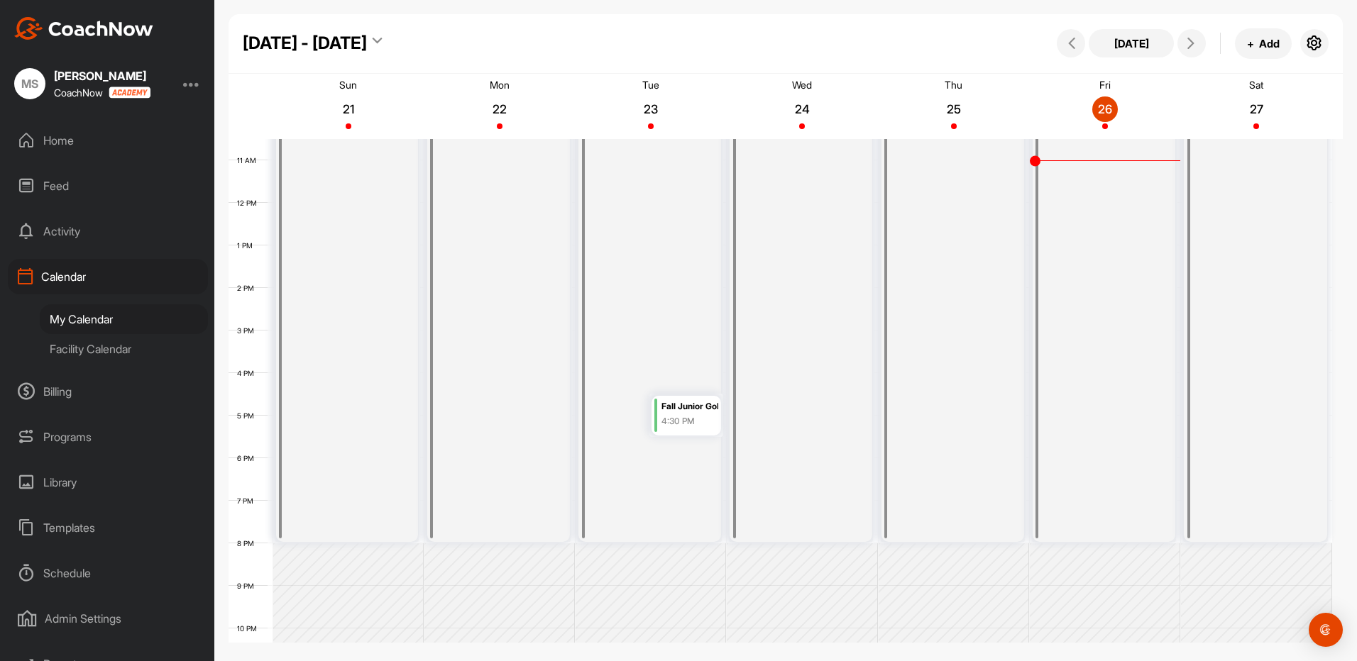
click at [98, 347] on div "Facility Calendar" at bounding box center [124, 349] width 168 height 30
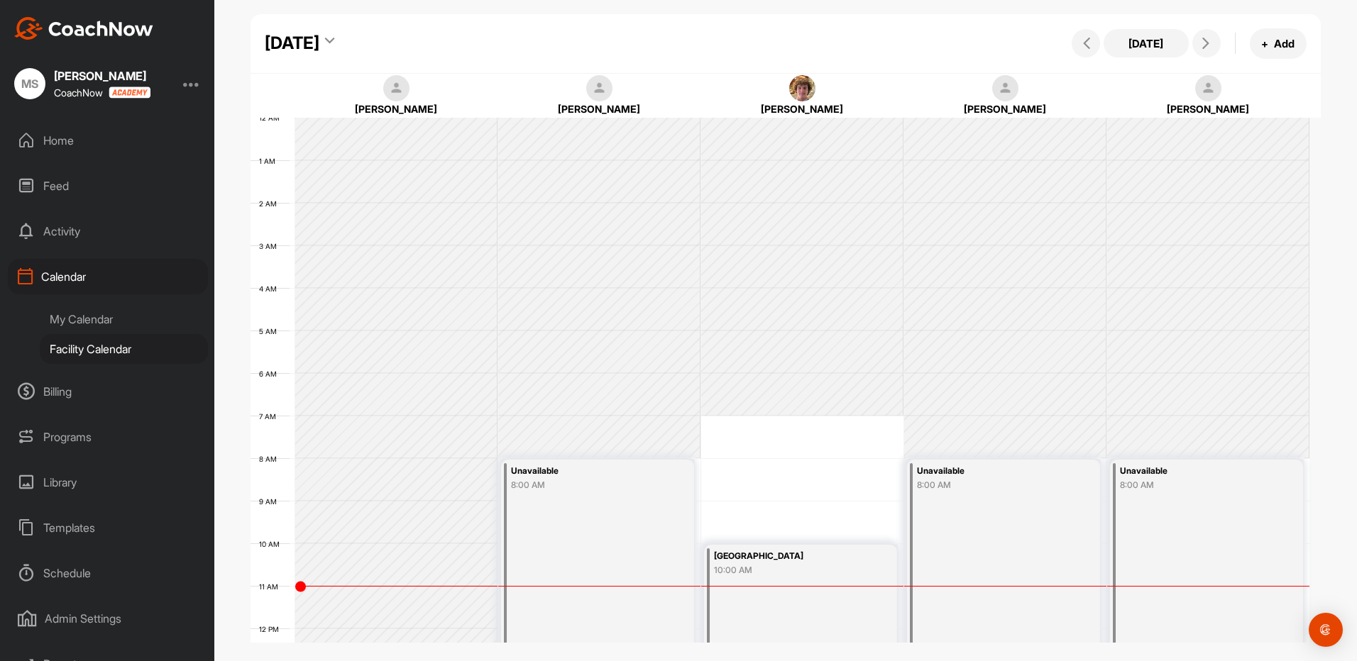
scroll to position [245, 0]
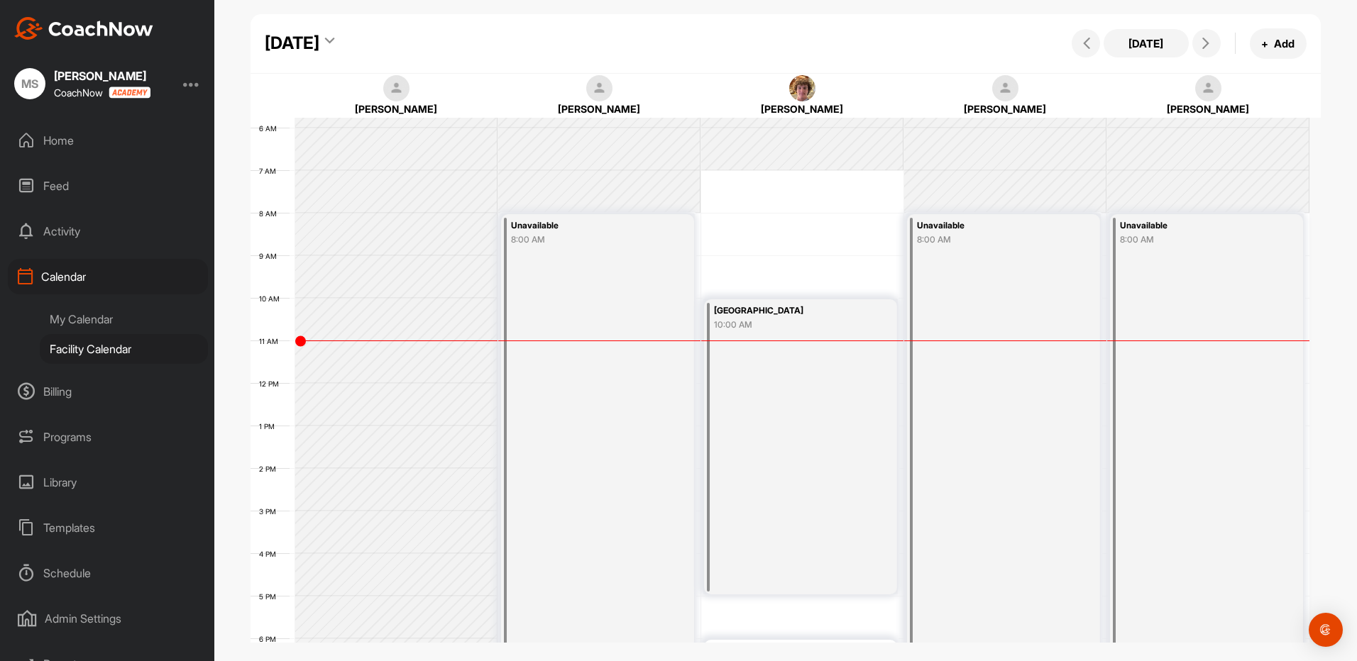
click at [455, 77] on div "[PERSON_NAME]" at bounding box center [395, 96] width 197 height 42
click at [319, 45] on div "[DATE]" at bounding box center [292, 44] width 55 height 26
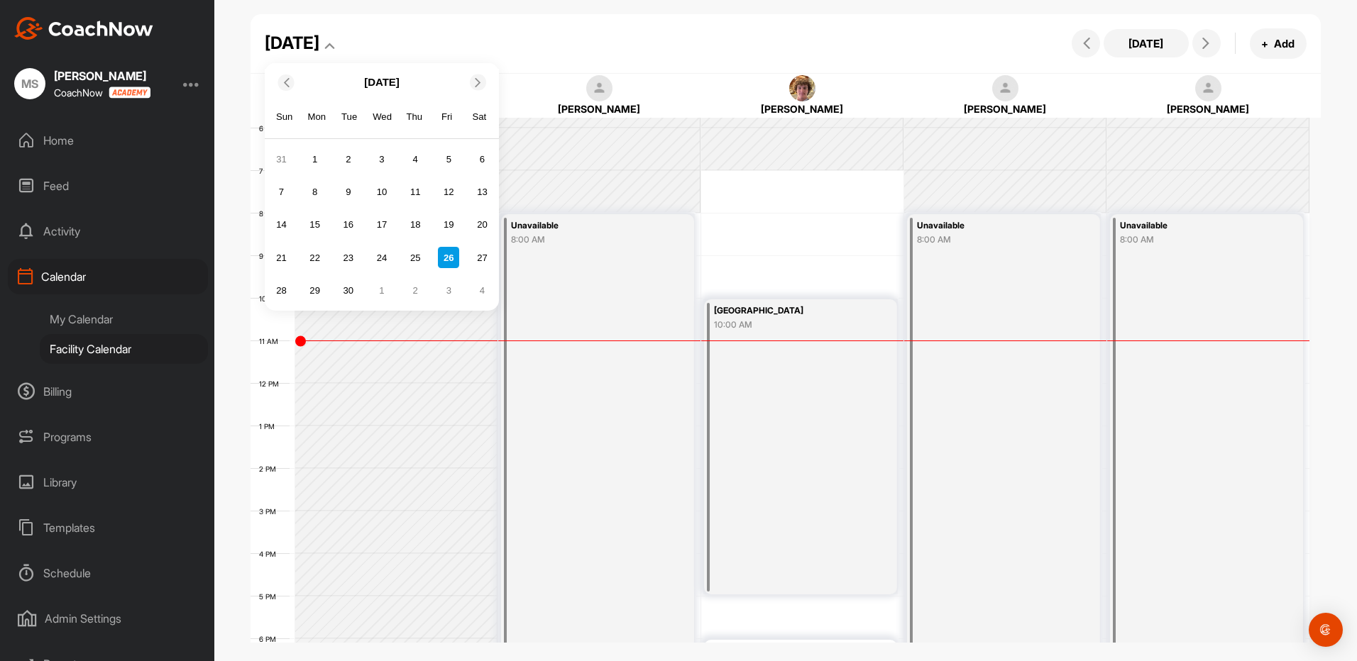
click at [477, 84] on icon at bounding box center [477, 81] width 9 height 9
click at [479, 86] on icon at bounding box center [477, 81] width 9 height 9
click at [348, 224] on div "11" at bounding box center [348, 224] width 21 height 21
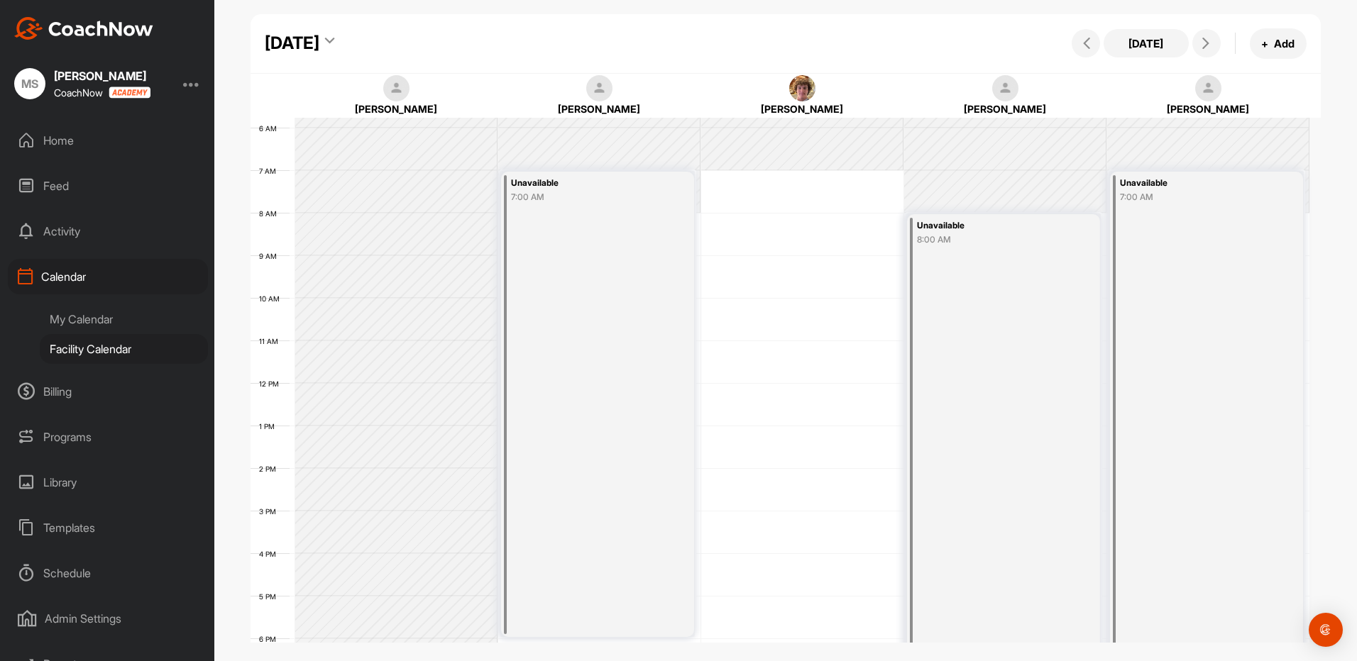
click at [91, 317] on div "My Calendar" at bounding box center [124, 319] width 168 height 30
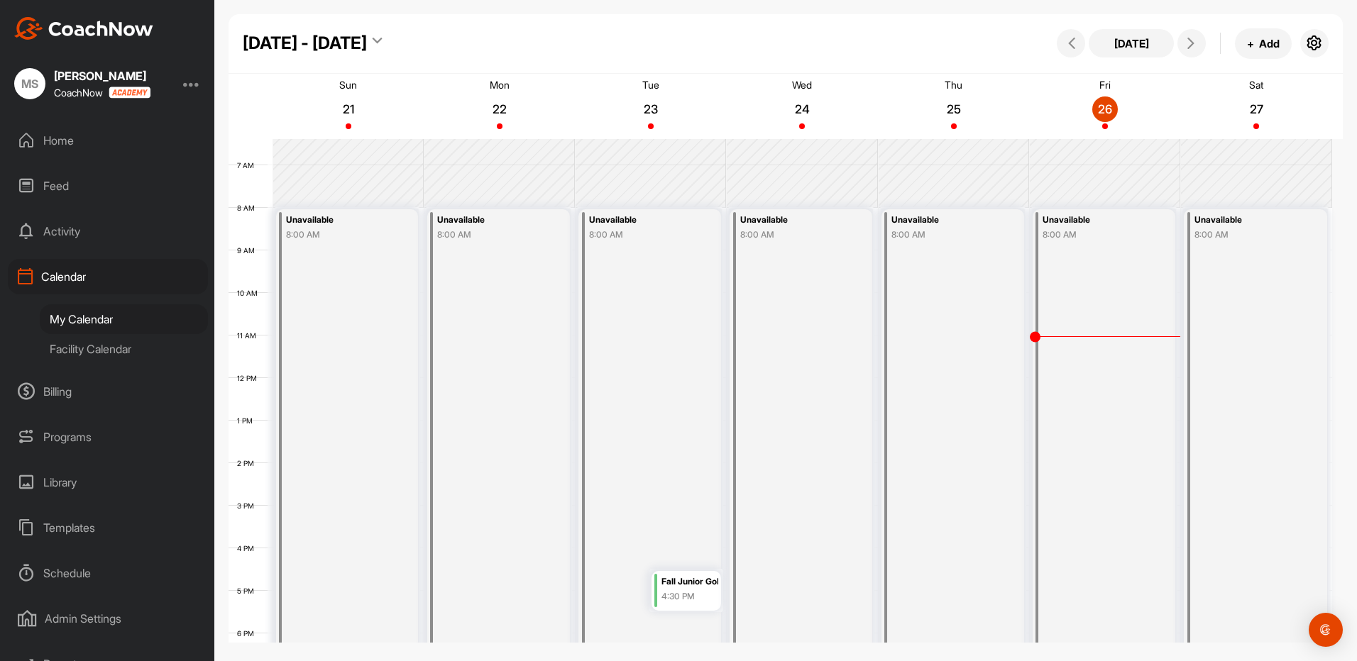
scroll to position [265, 0]
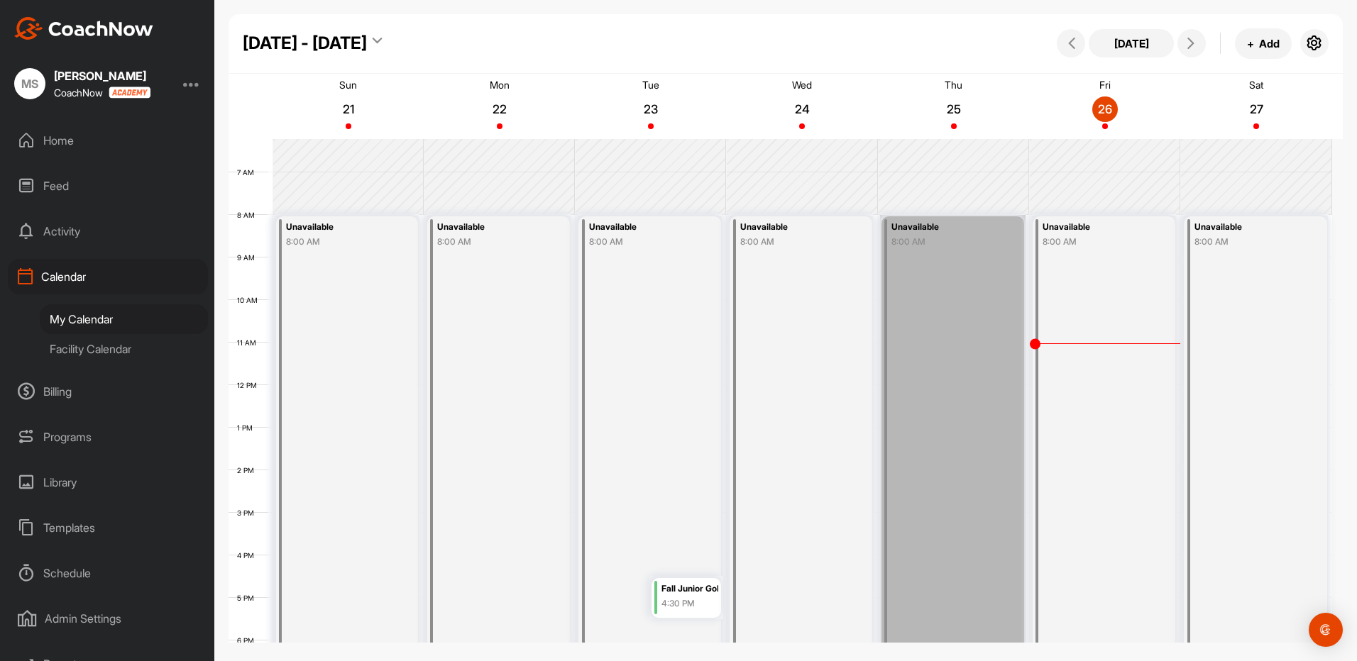
click at [922, 521] on link "Unavailable 8:00 AM" at bounding box center [952, 470] width 145 height 510
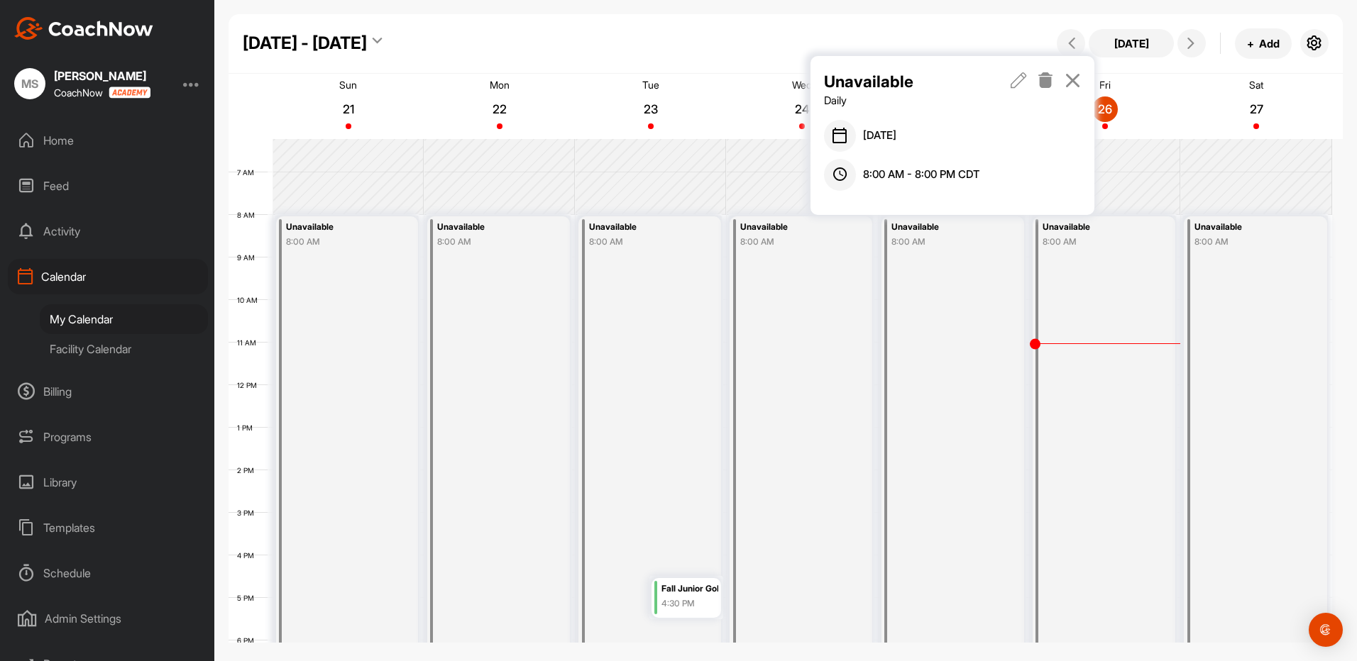
click at [1022, 84] on icon at bounding box center [1018, 80] width 16 height 16
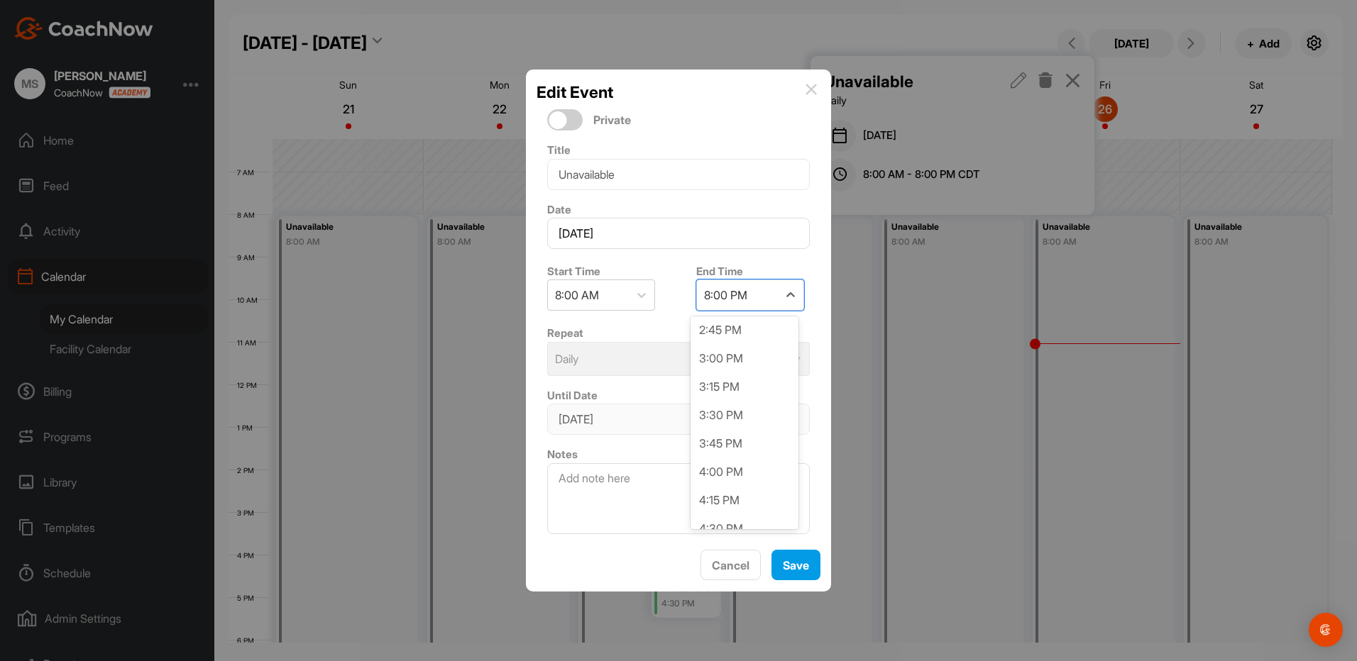
scroll to position [738, 0]
click at [715, 363] on div "3:00 PM" at bounding box center [744, 362] width 108 height 28
click at [794, 568] on span "Save" at bounding box center [796, 565] width 26 height 14
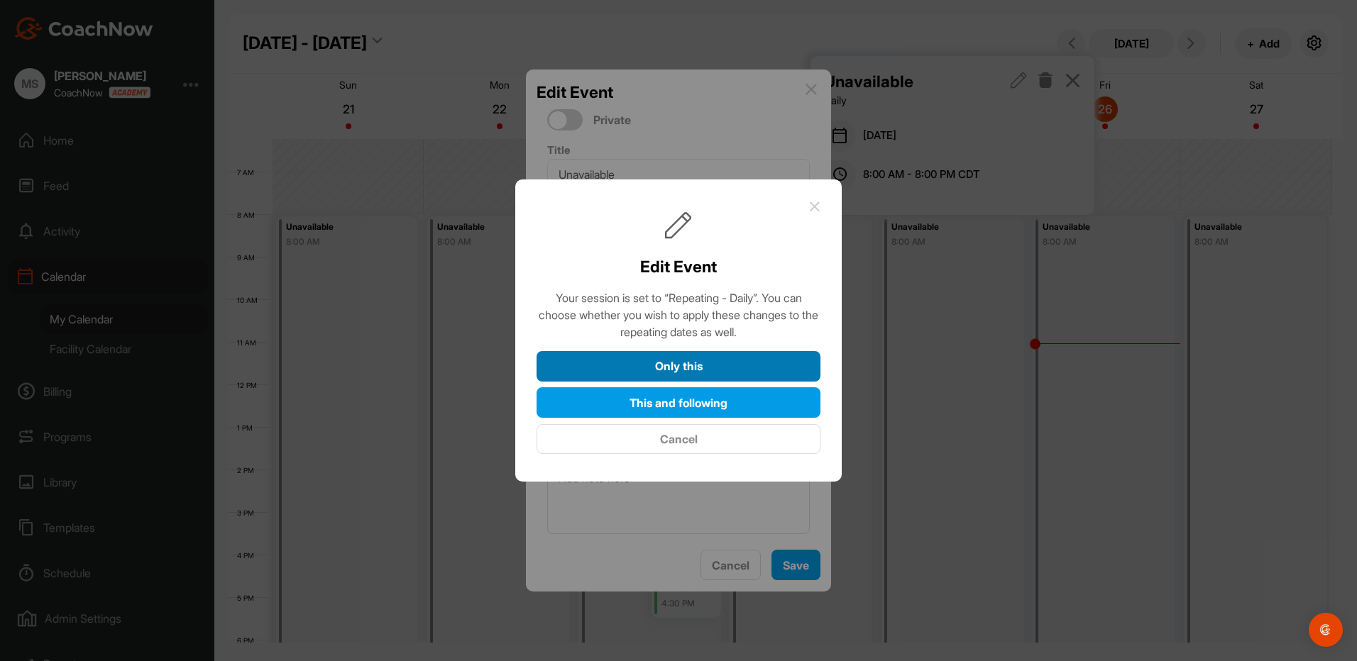
click at [669, 362] on button "Only this" at bounding box center [678, 366] width 284 height 31
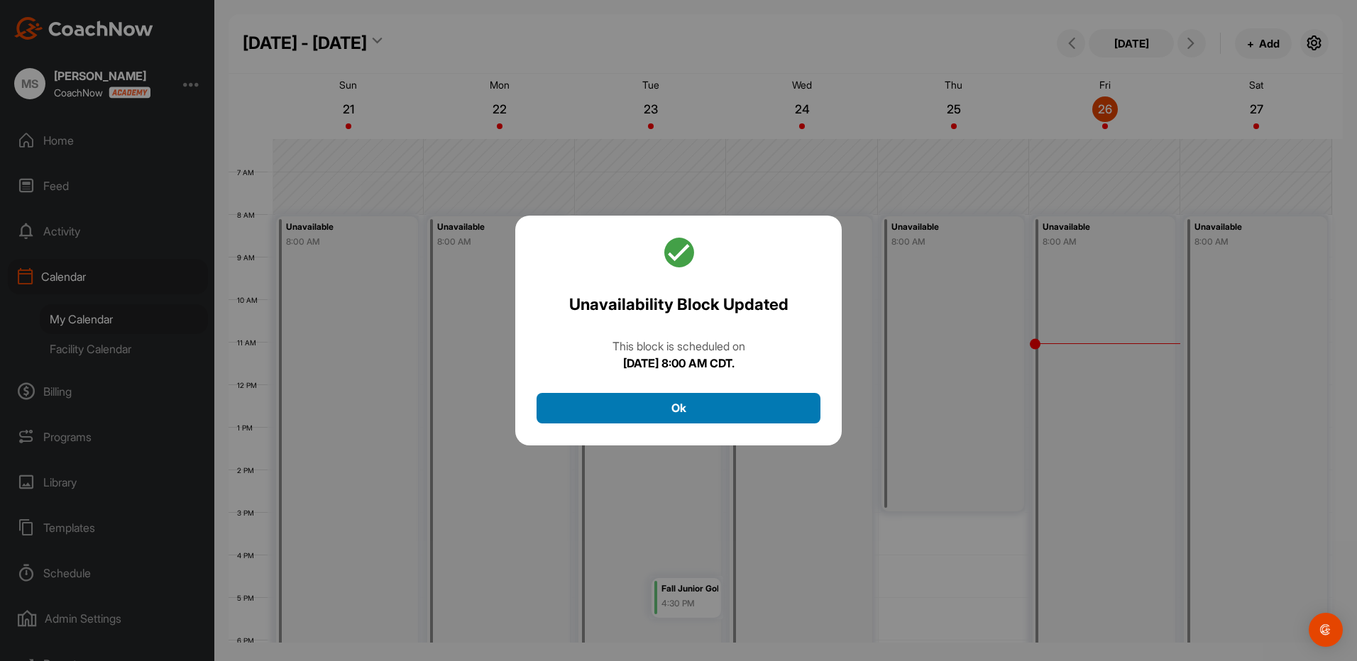
click at [674, 412] on button "Ok" at bounding box center [678, 408] width 284 height 31
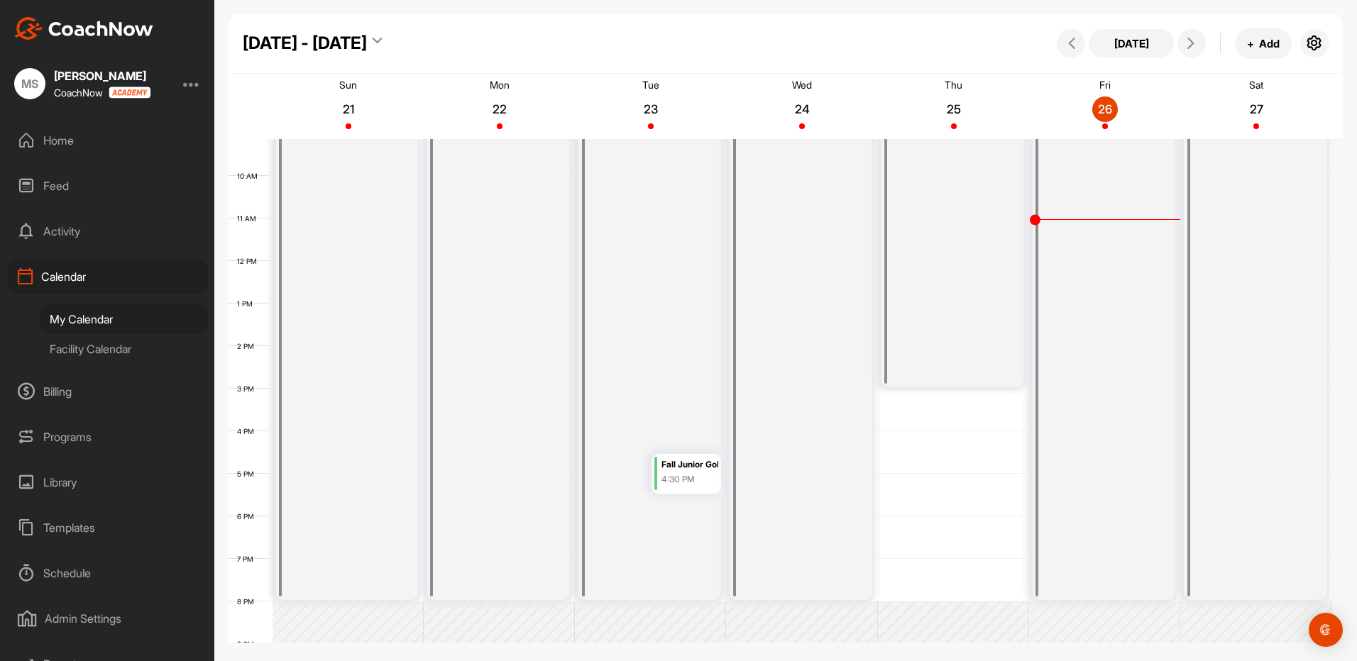
scroll to position [414, 0]
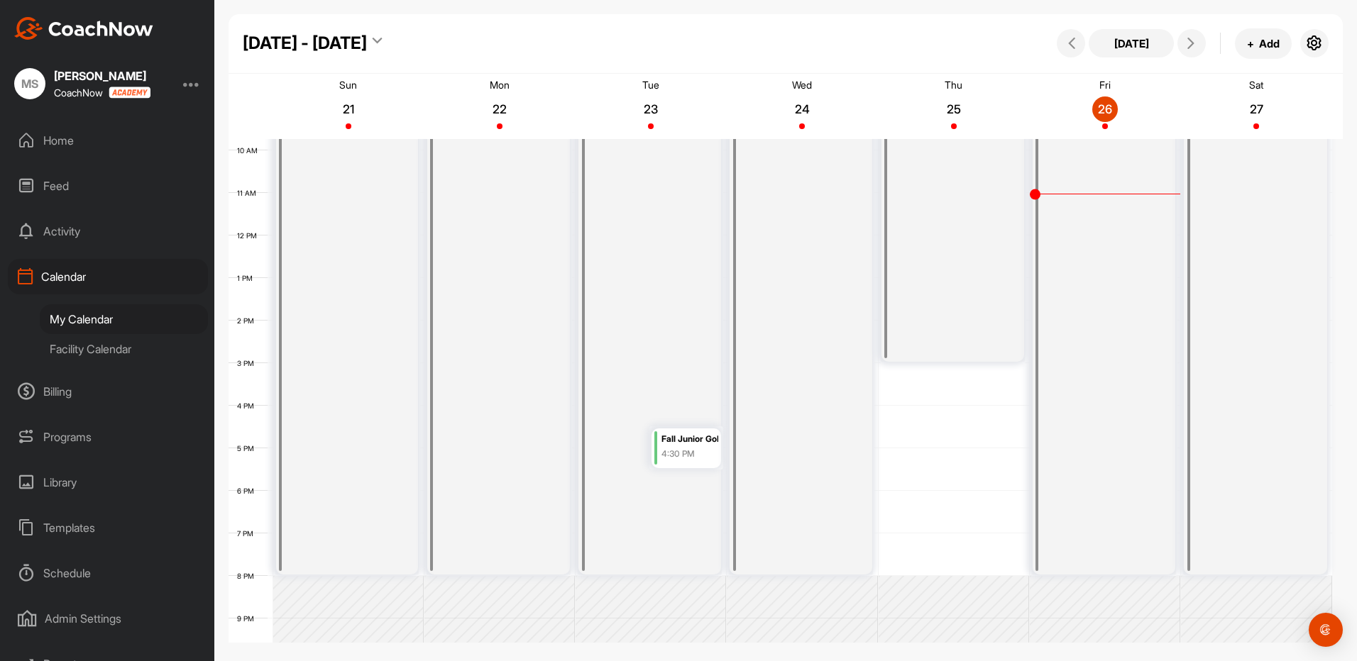
click at [956, 547] on td at bounding box center [801, 555] width 1059 height 43
click at [927, 499] on td at bounding box center [801, 512] width 1059 height 43
click at [927, 500] on td at bounding box center [801, 512] width 1059 height 43
click at [975, 442] on div "12 AM 1 AM 2 AM 3 AM 4 AM 5 AM 6 AM 7 AM 8 AM 9 AM 10 AM 11 AM 12 PM 1 PM 2 PM …" at bounding box center [779, 236] width 1103 height 1022
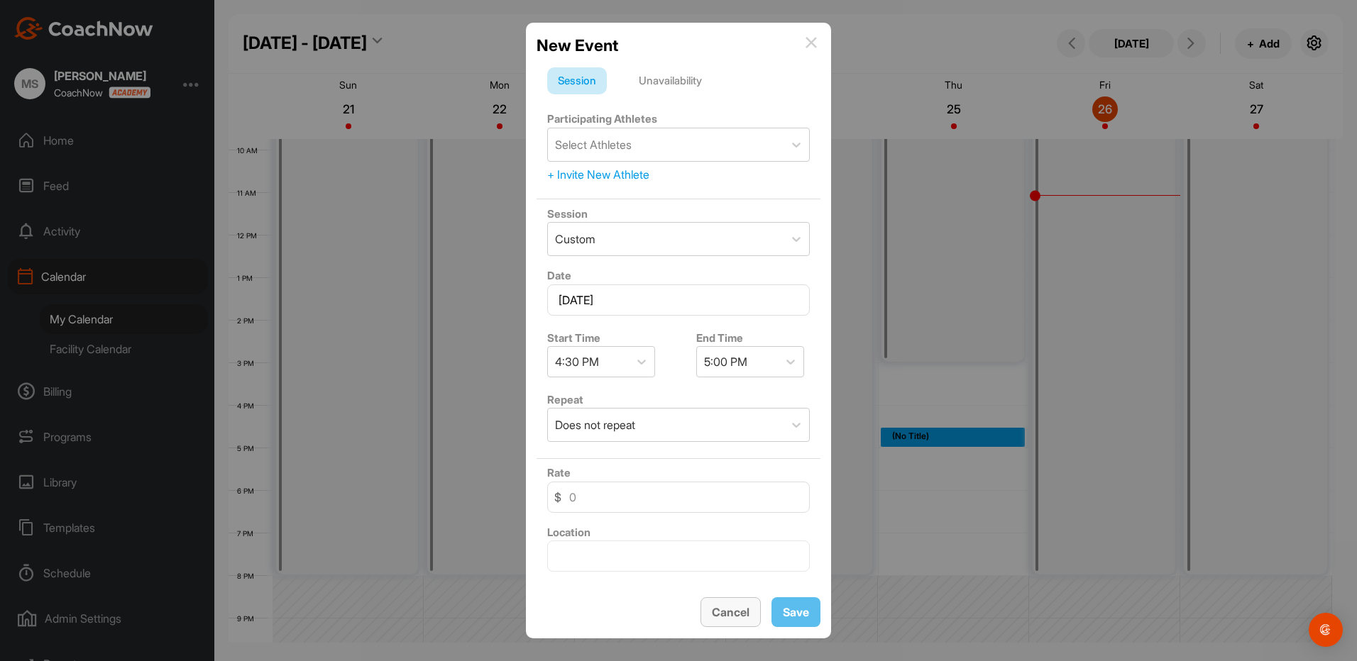
click at [732, 613] on span "Cancel" at bounding box center [731, 612] width 38 height 14
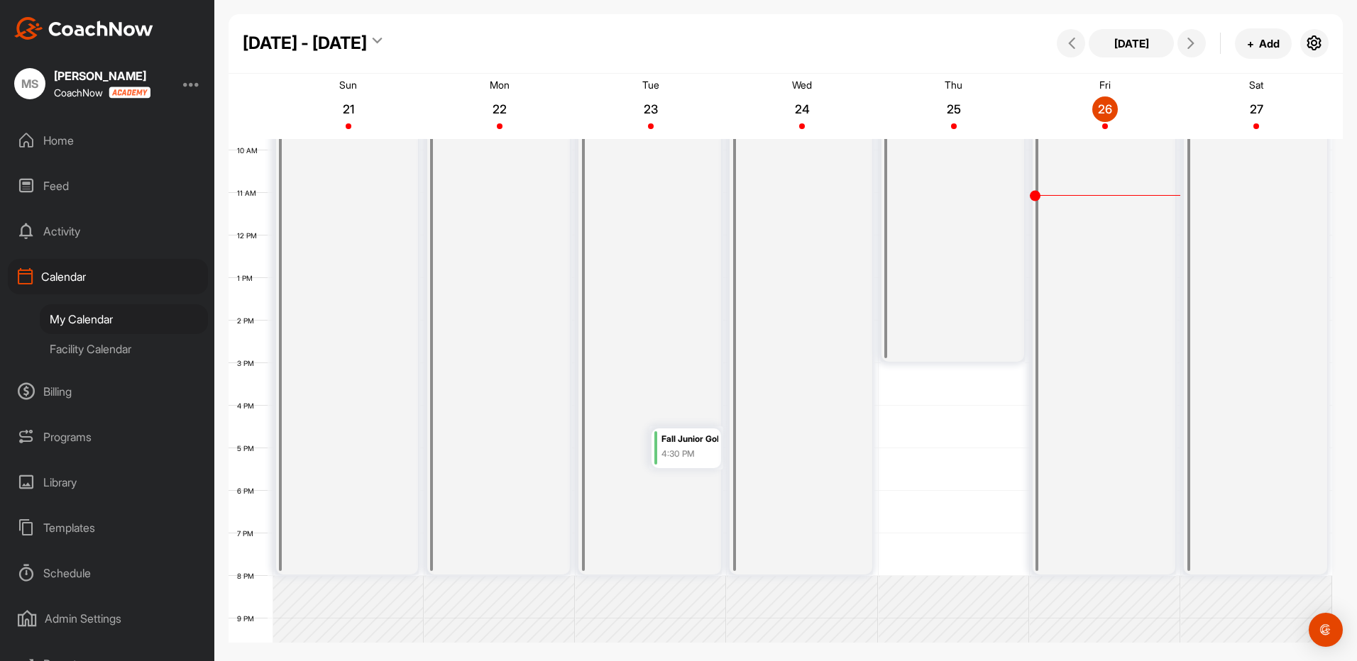
click at [940, 307] on div "Unavailable 8:00 AM" at bounding box center [952, 214] width 143 height 295
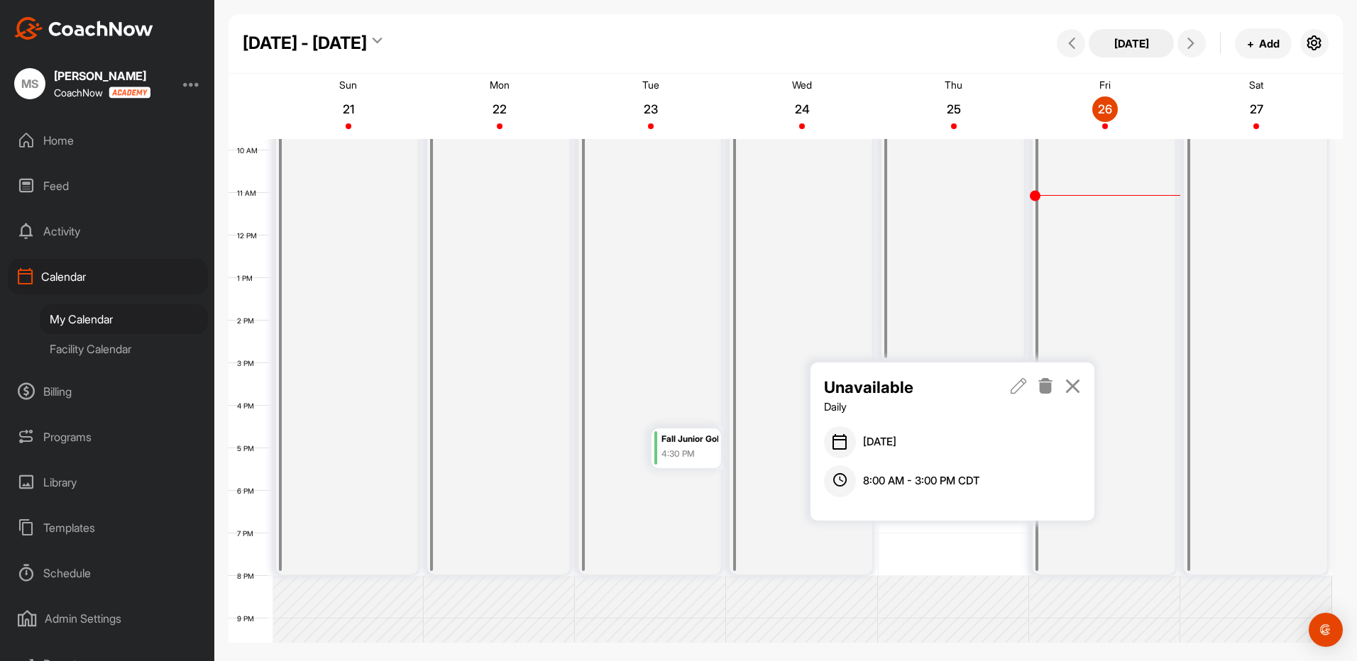
click at [1147, 44] on button "[DATE]" at bounding box center [1130, 43] width 85 height 28
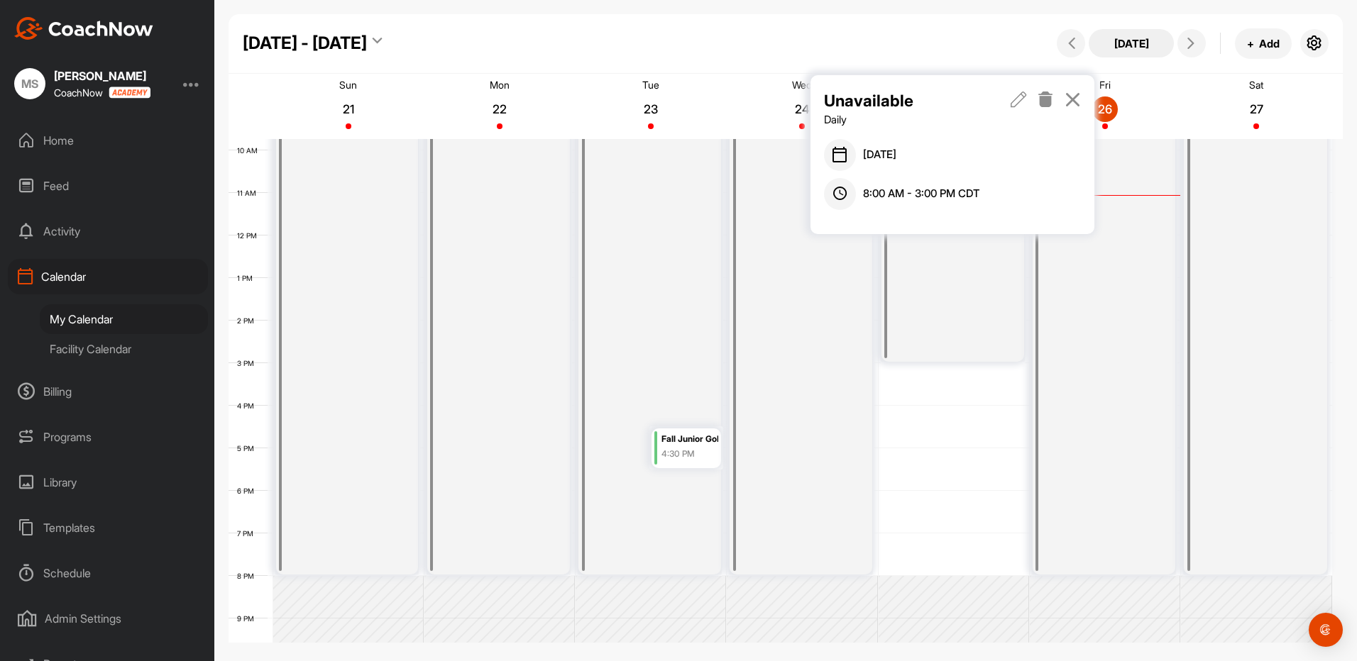
scroll to position [245, 0]
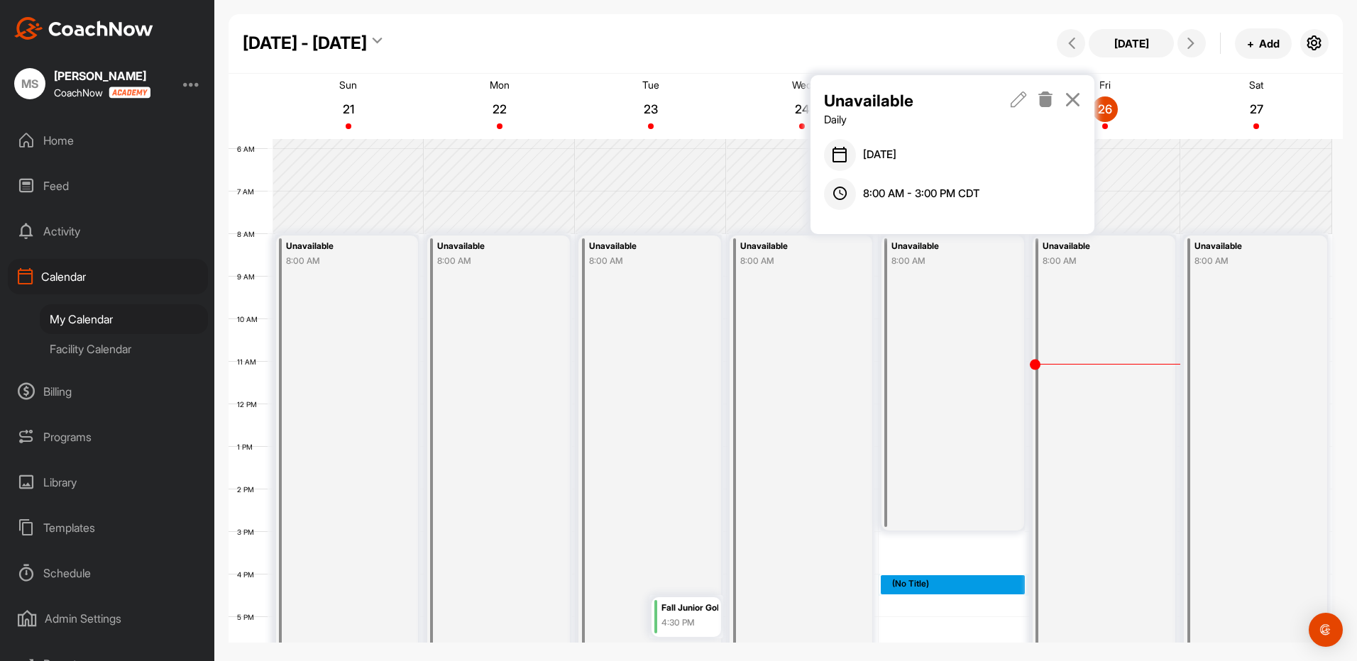
click at [957, 577] on div "12 AM 1 AM 2 AM 3 AM 4 AM 5 AM 6 AM 7 AM 8 AM 9 AM 10 AM 11 AM 12 PM 1 PM 2 PM …" at bounding box center [779, 405] width 1103 height 1022
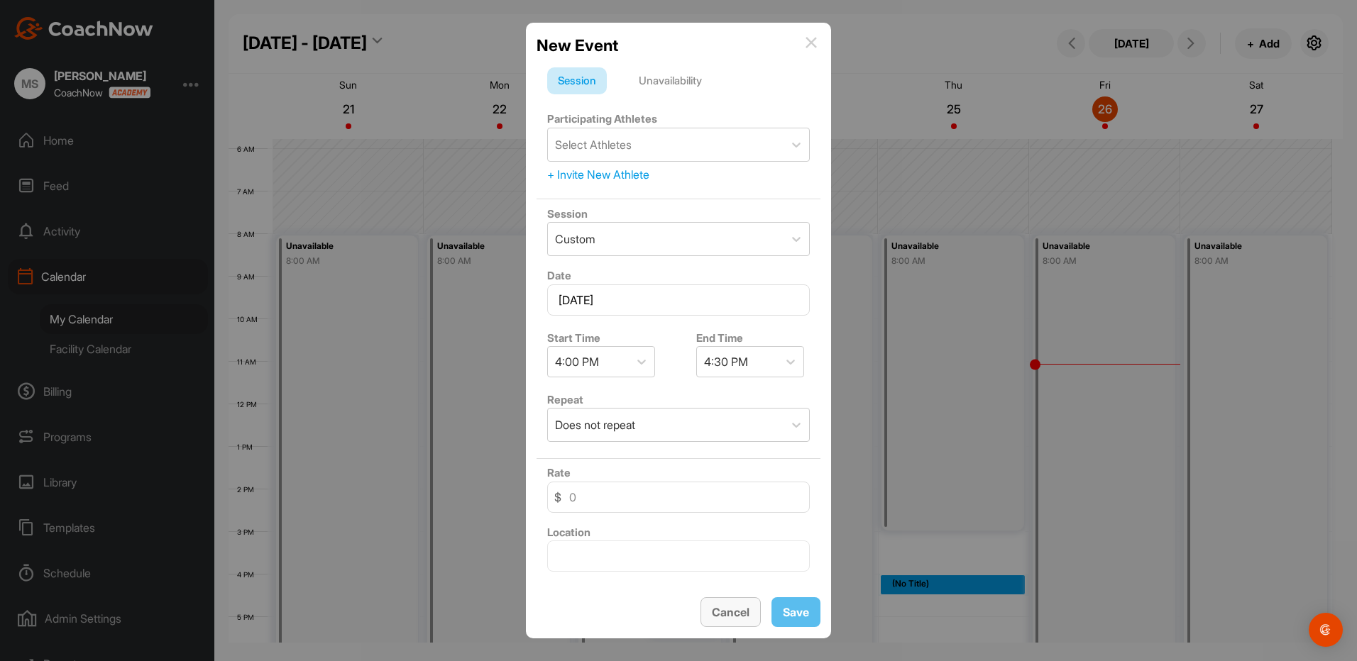
click at [719, 613] on span "Cancel" at bounding box center [731, 612] width 38 height 14
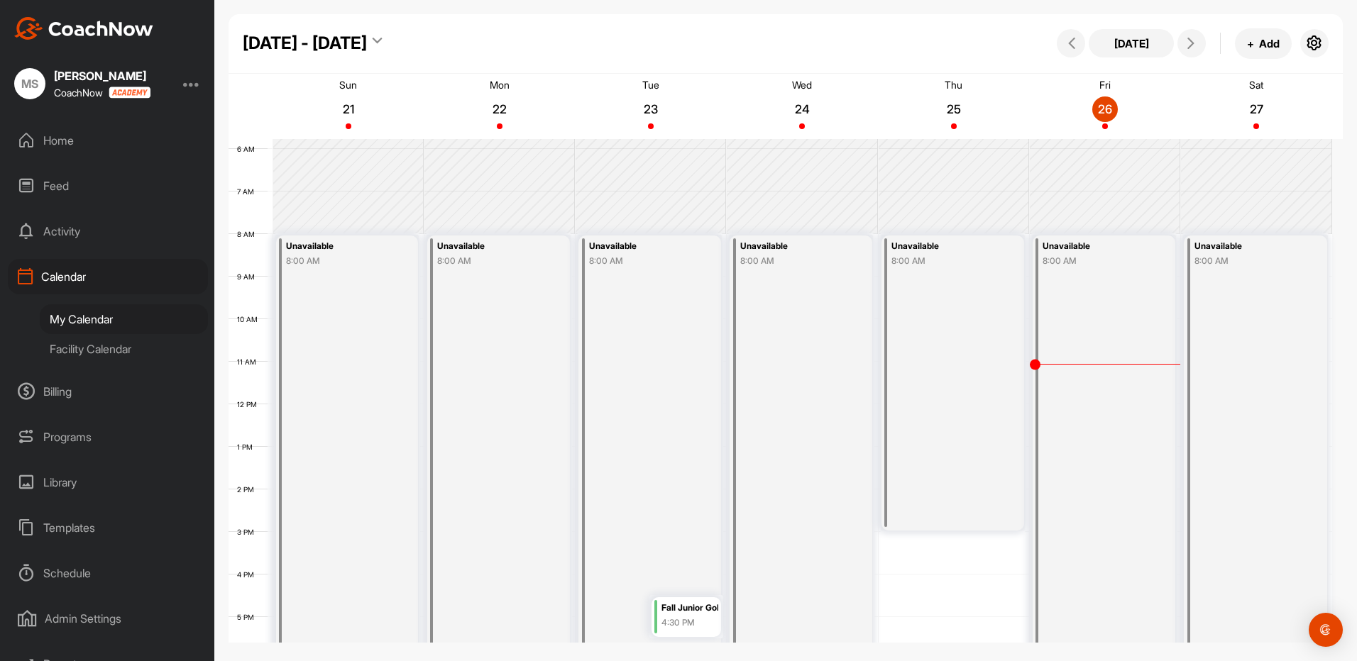
click at [942, 423] on div "Unavailable 8:00 AM" at bounding box center [952, 383] width 143 height 295
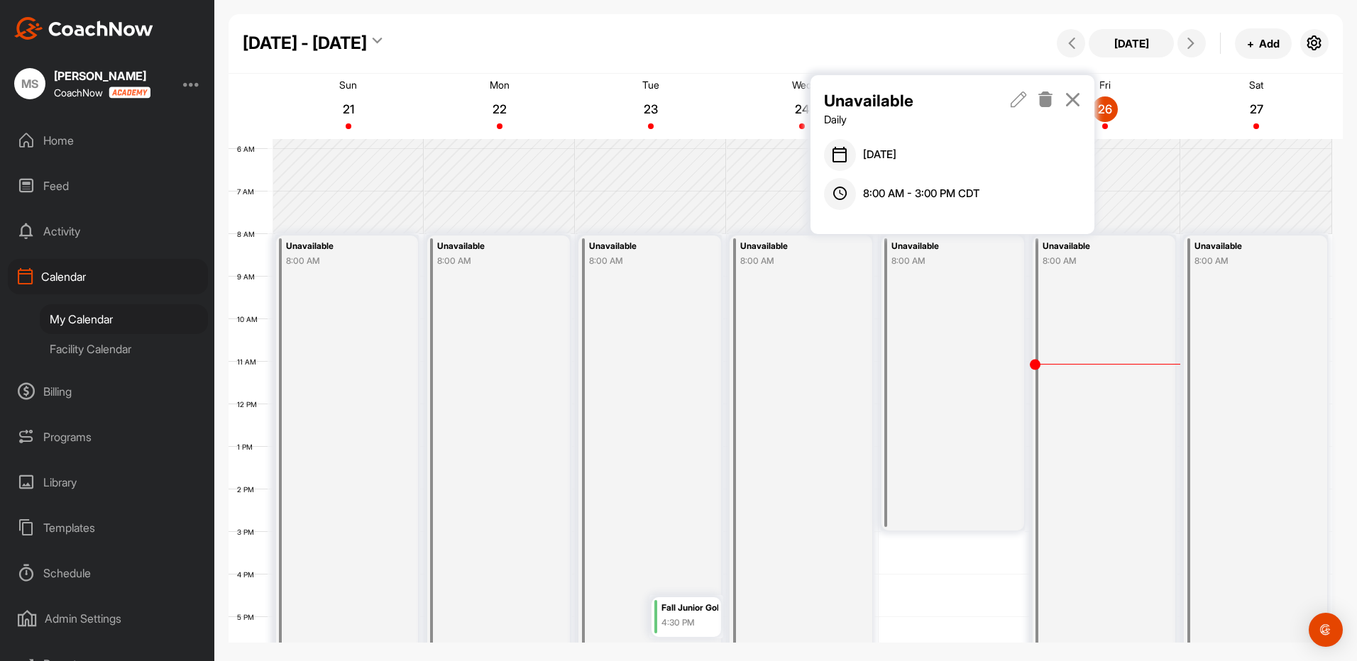
click at [1022, 98] on icon at bounding box center [1018, 100] width 16 height 16
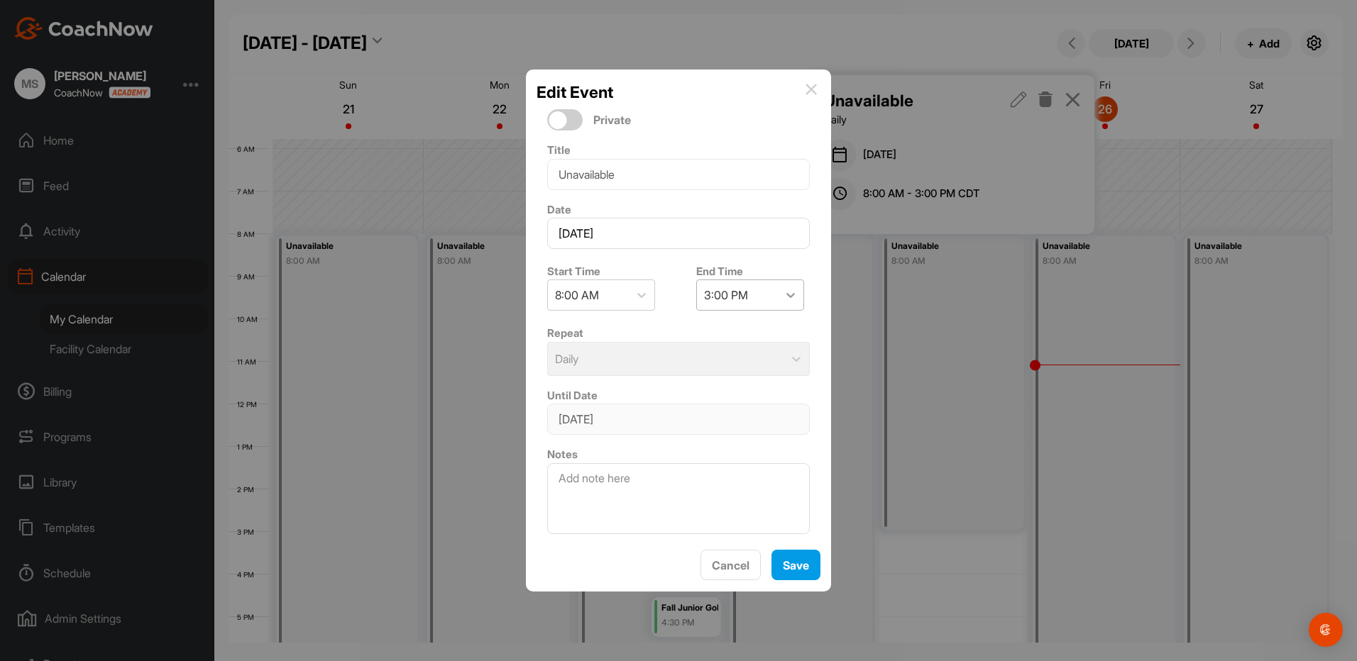
click at [783, 294] on icon at bounding box center [790, 295] width 14 height 14
click at [718, 441] on div "8:00 PM" at bounding box center [744, 441] width 108 height 28
click at [791, 574] on button "Save" at bounding box center [795, 565] width 49 height 31
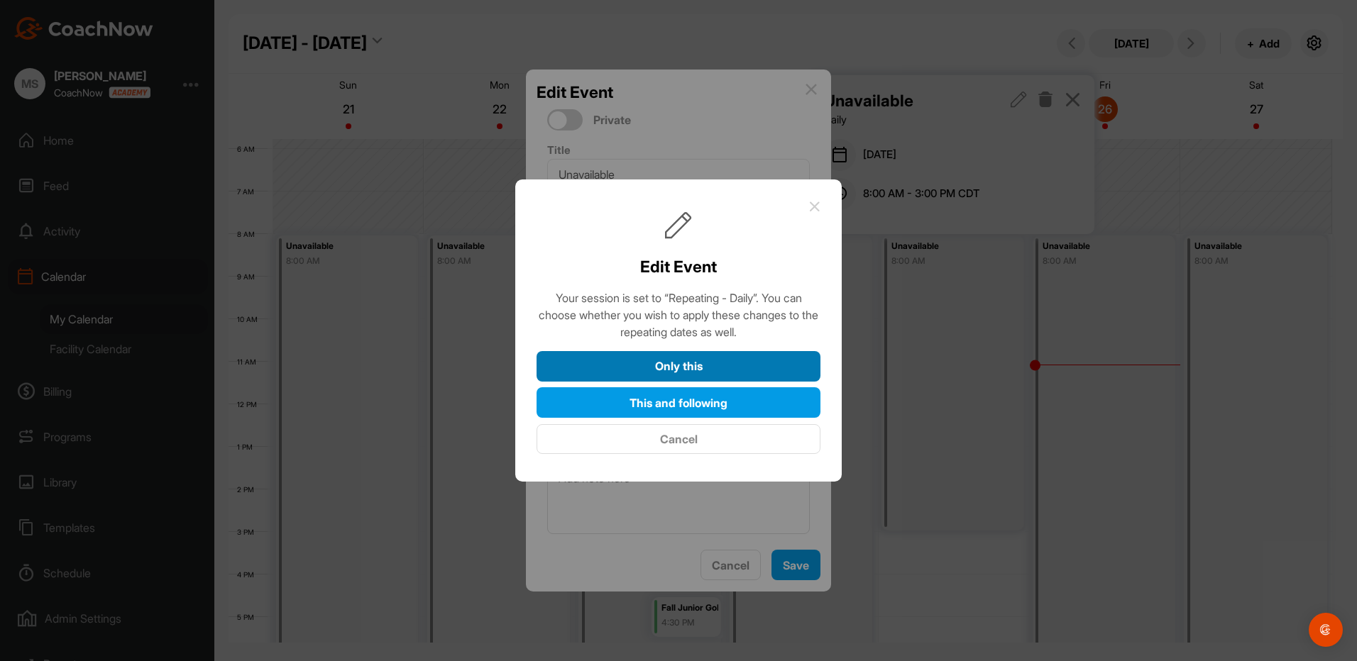
click at [695, 363] on button "Only this" at bounding box center [678, 366] width 284 height 31
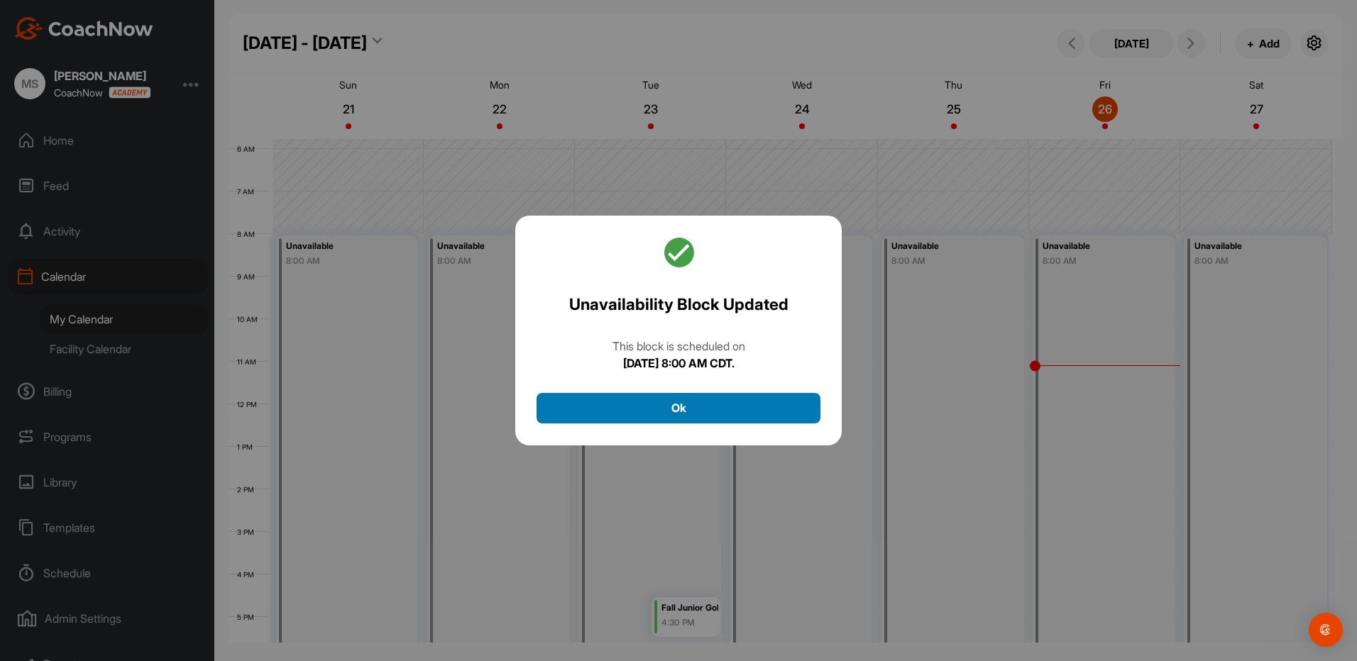
click at [694, 410] on button "Ok" at bounding box center [678, 408] width 284 height 31
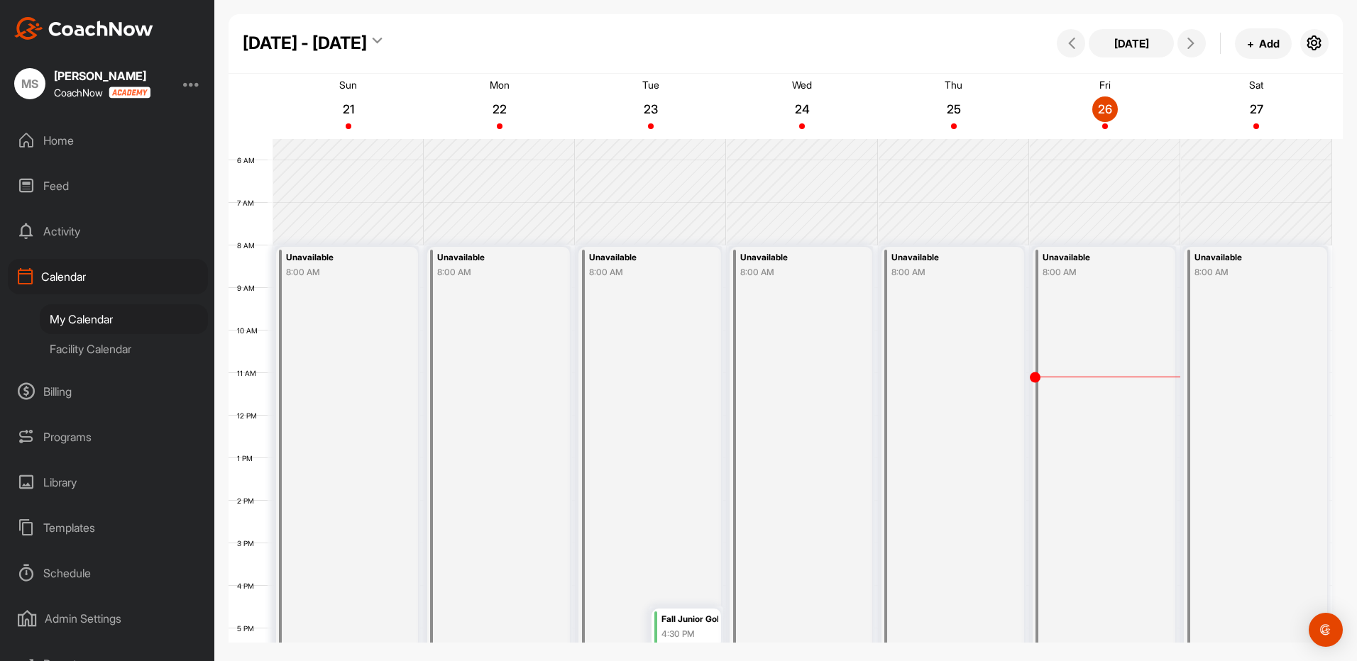
scroll to position [305, 0]
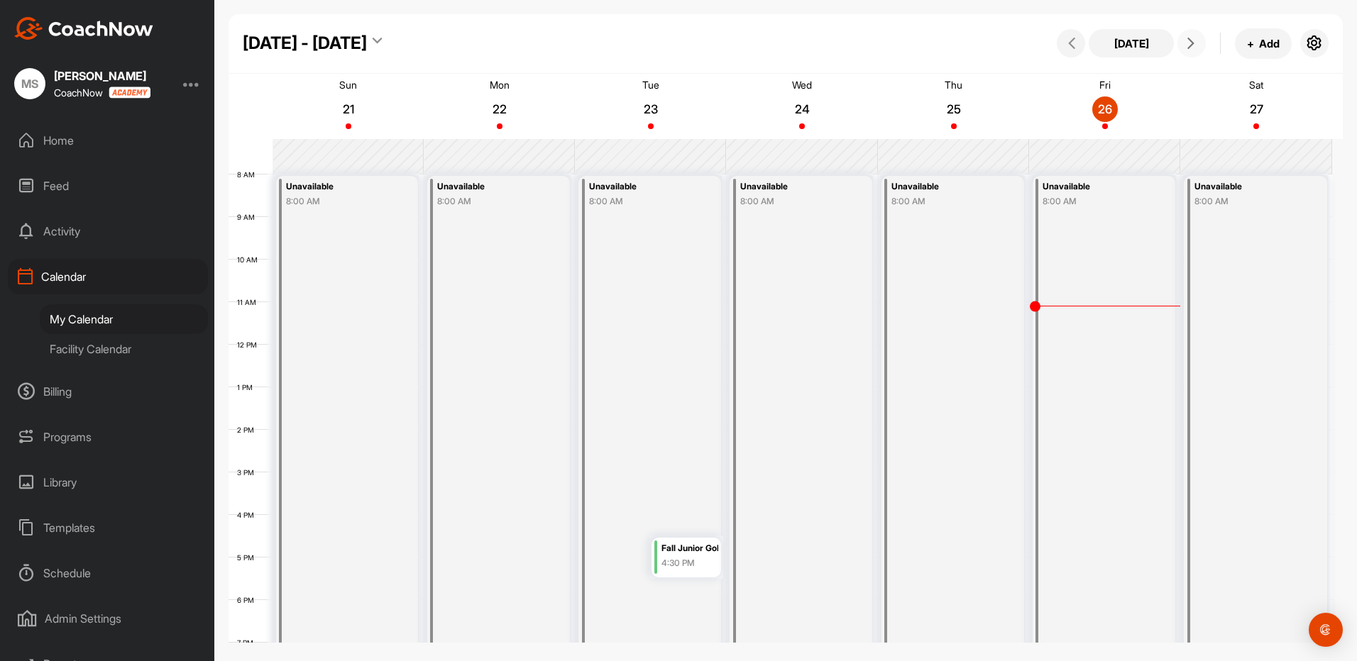
click at [1194, 43] on icon at bounding box center [1190, 43] width 11 height 11
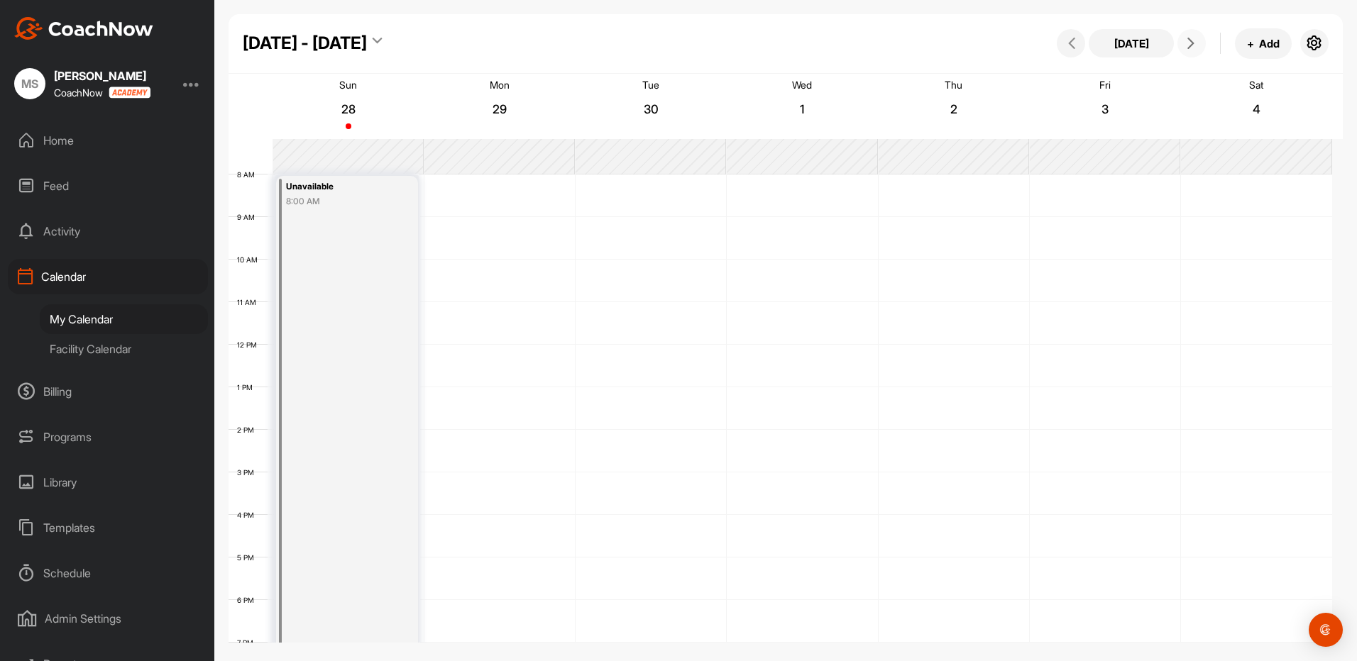
scroll to position [245, 0]
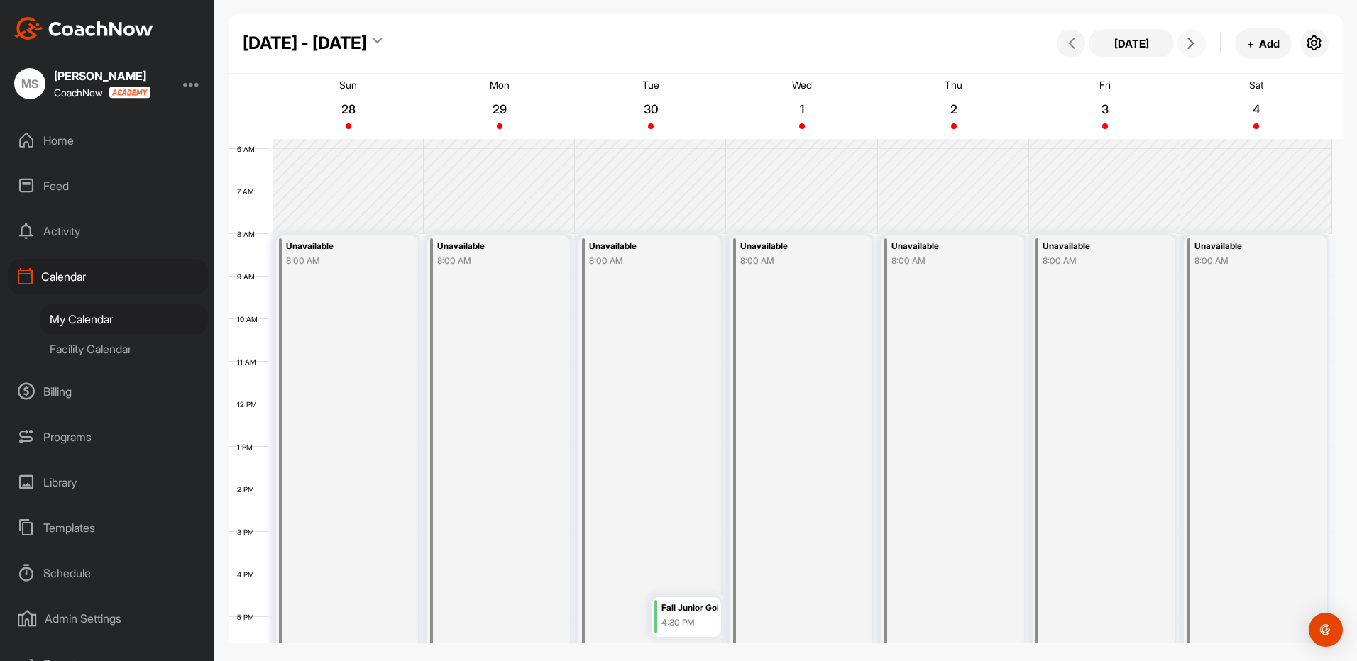
click at [495, 382] on div "Unavailable 8:00 AM" at bounding box center [498, 490] width 143 height 508
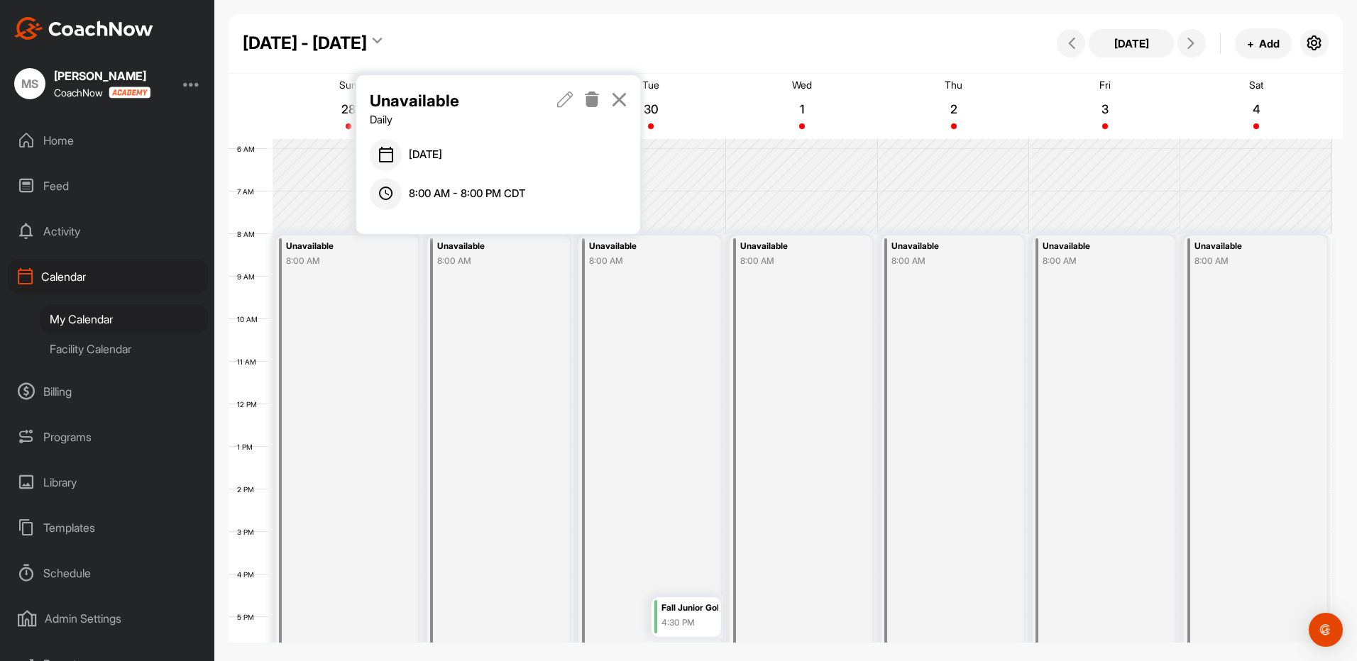
click at [563, 100] on icon at bounding box center [565, 100] width 16 height 16
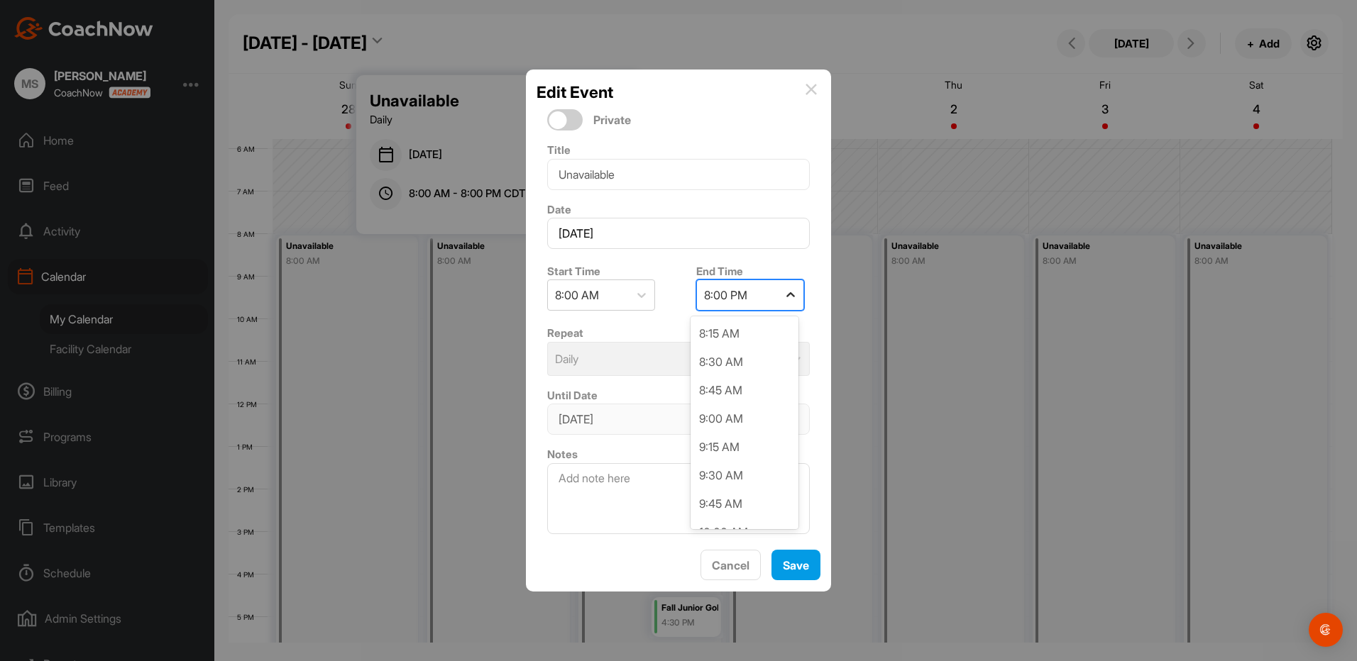
click at [783, 297] on icon at bounding box center [790, 295] width 14 height 14
click at [717, 328] on div "2:00 PM" at bounding box center [744, 321] width 108 height 28
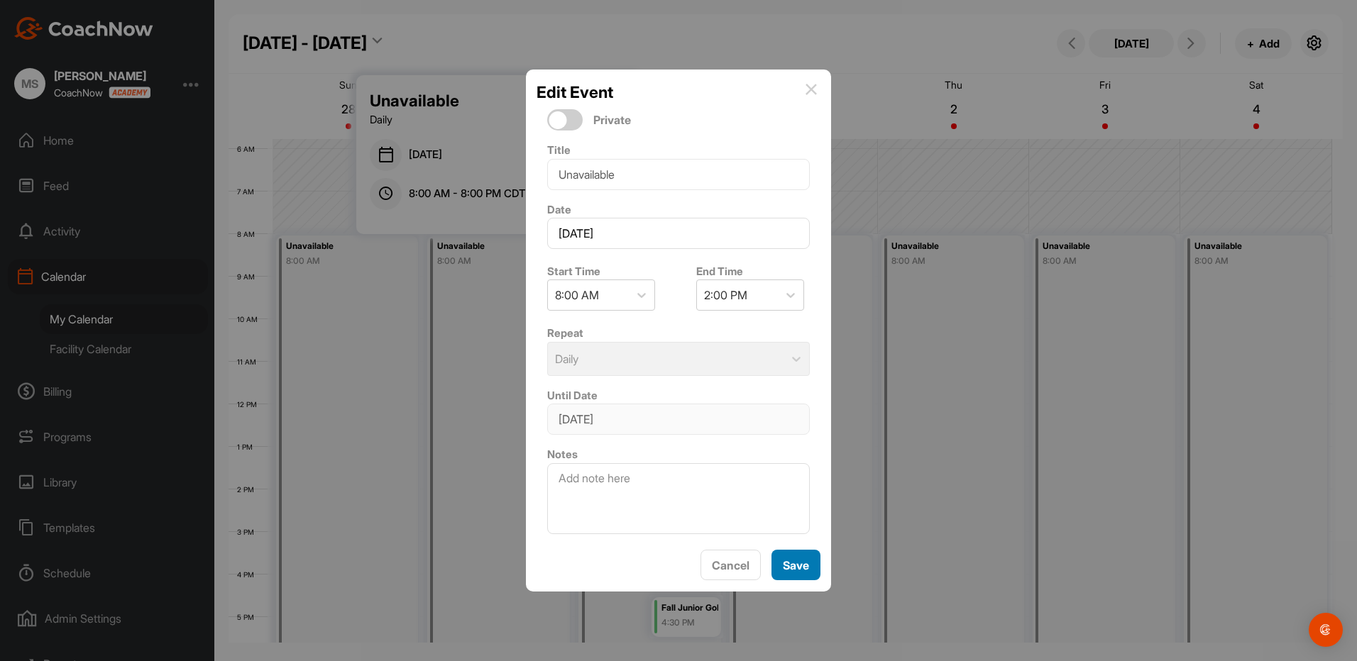
click at [791, 561] on span "Save" at bounding box center [796, 565] width 26 height 14
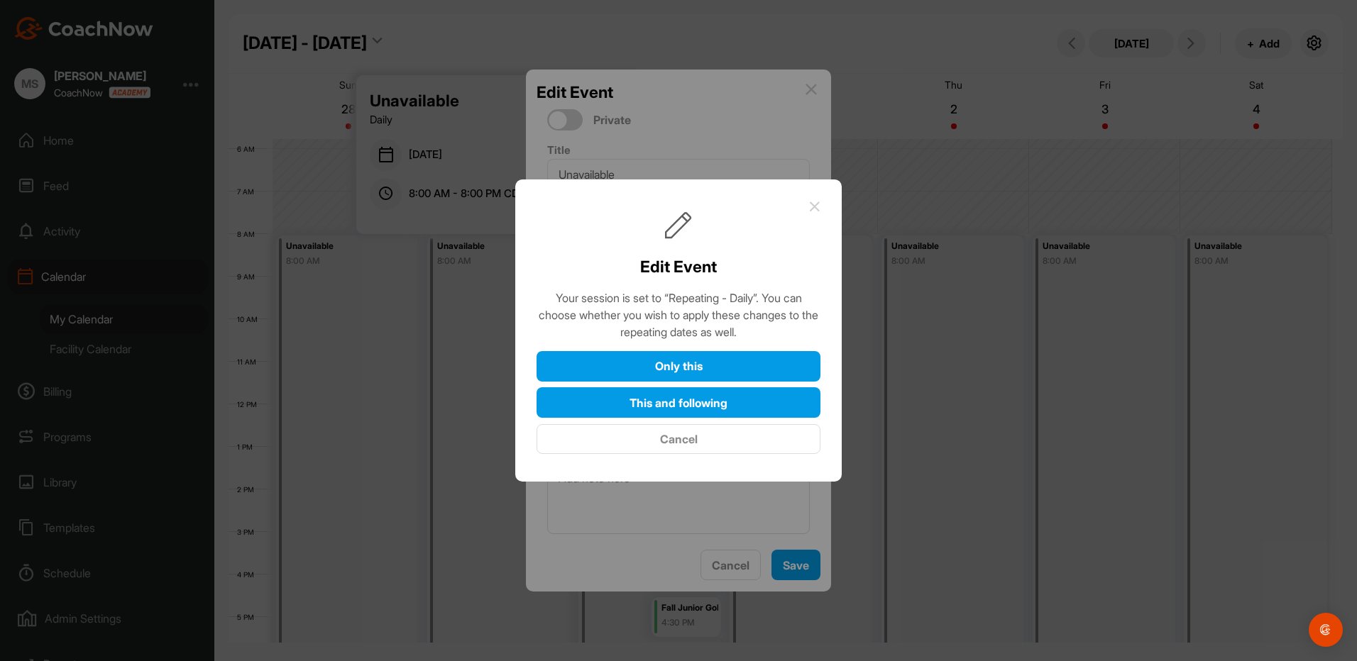
click at [690, 365] on button "Only this" at bounding box center [678, 366] width 284 height 31
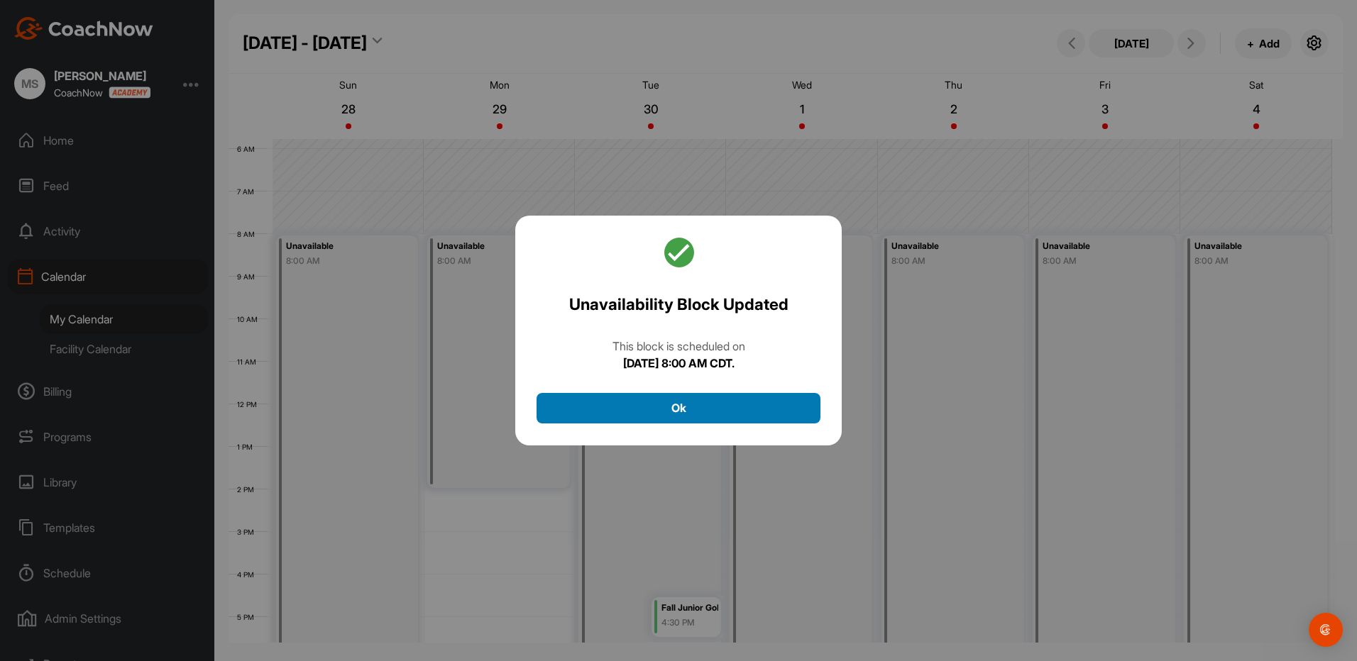
click at [669, 404] on button "Ok" at bounding box center [678, 408] width 284 height 31
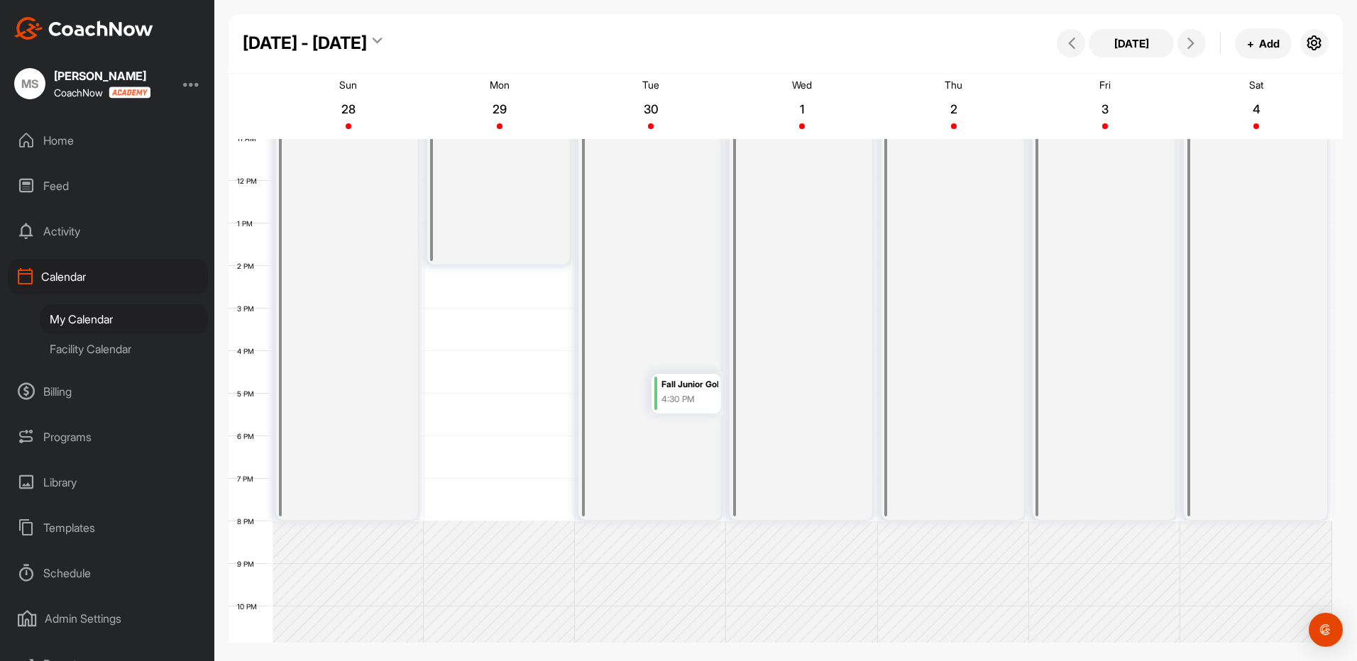
scroll to position [447, 0]
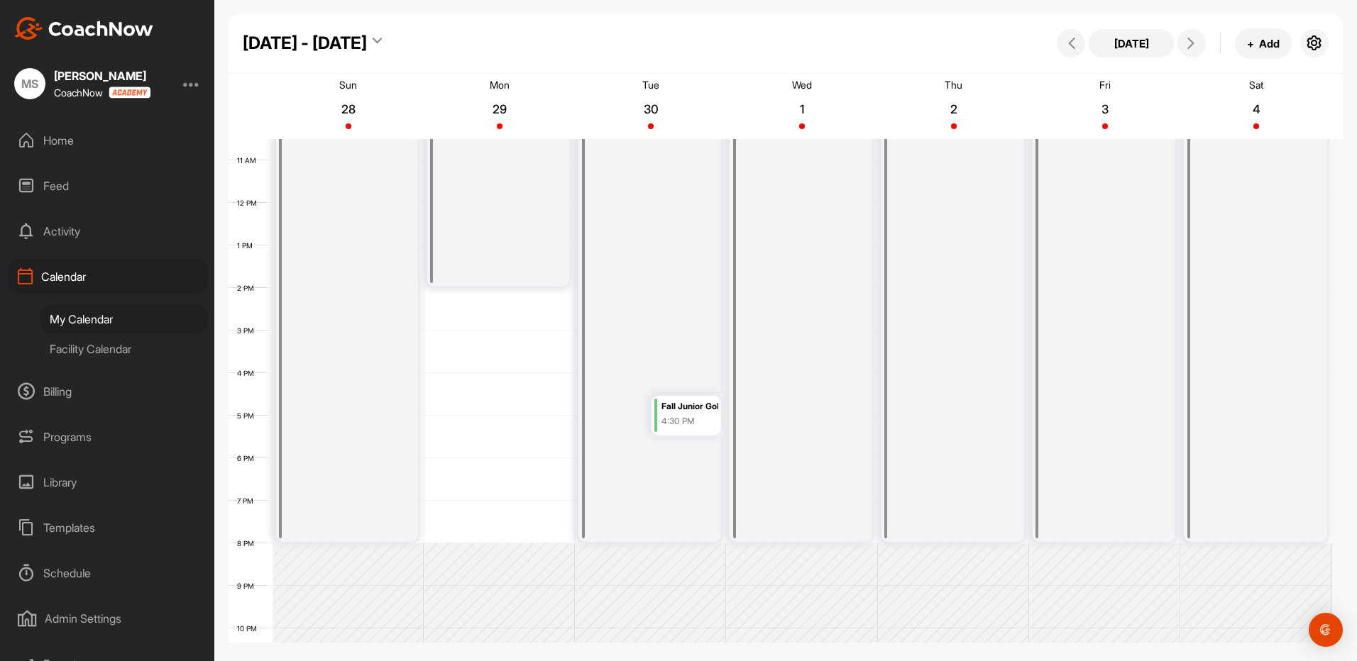
click at [501, 465] on div "12 AM 1 AM 2 AM 3 AM 4 AM 5 AM 6 AM 7 AM 8 AM 9 AM 10 AM 11 AM 12 PM 1 PM 2 PM …" at bounding box center [779, 203] width 1103 height 1022
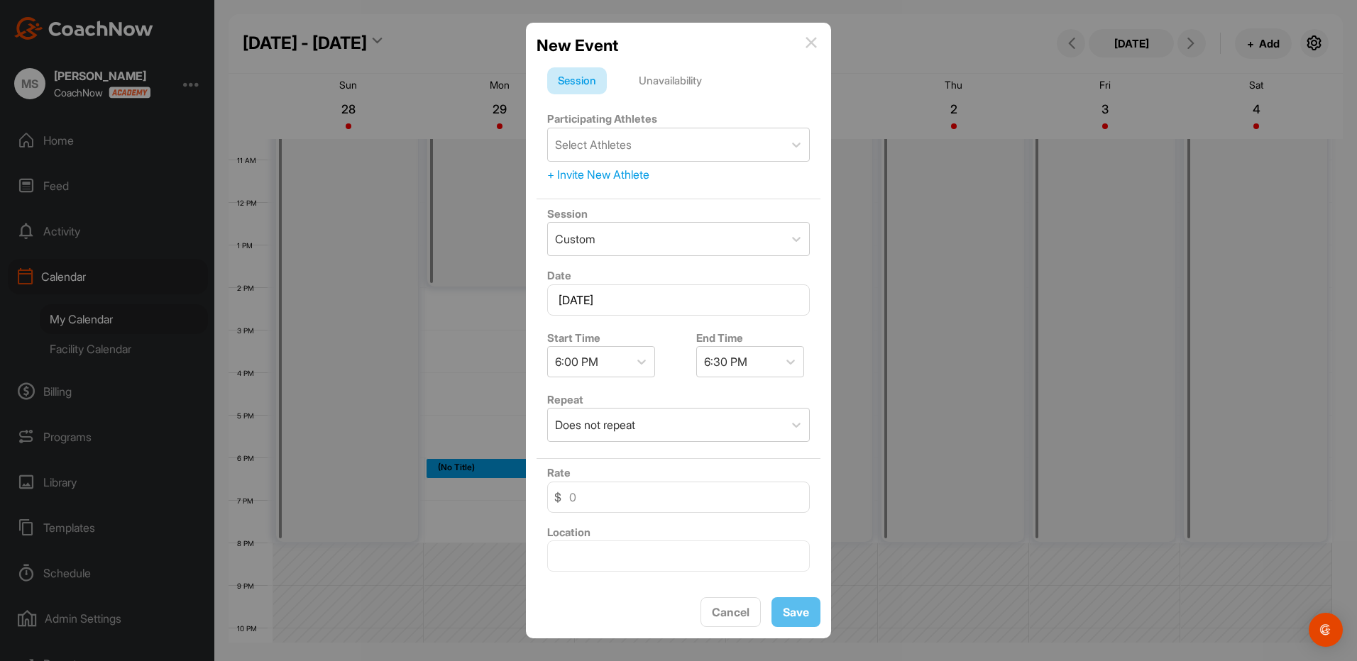
click at [607, 175] on div "+ Invite New Athlete" at bounding box center [678, 174] width 263 height 17
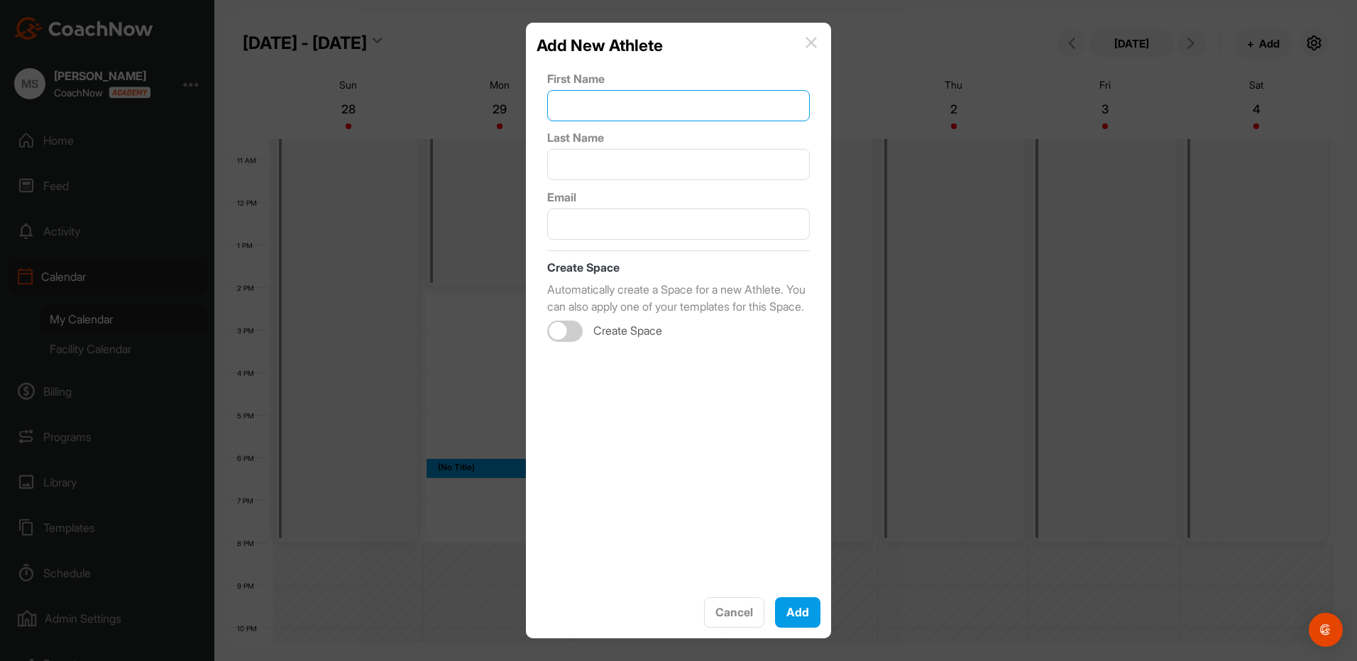
click at [629, 121] on input "text" at bounding box center [678, 105] width 263 height 31
type input "Ryder"
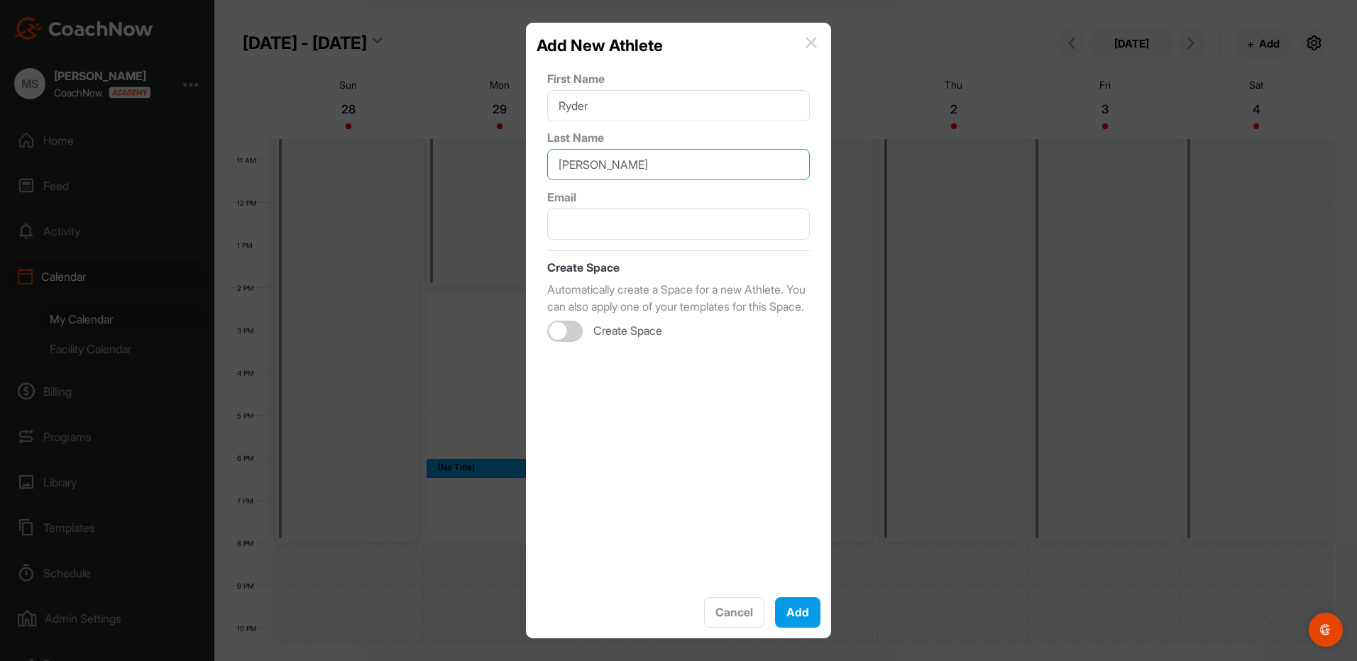
type input "[PERSON_NAME]"
click at [621, 231] on input "text" at bounding box center [678, 224] width 263 height 31
click at [746, 426] on div "First Name [PERSON_NAME] Last Name [PERSON_NAME] Email Create Space Automatical…" at bounding box center [678, 321] width 284 height 529
click at [802, 616] on button "Add" at bounding box center [797, 612] width 45 height 31
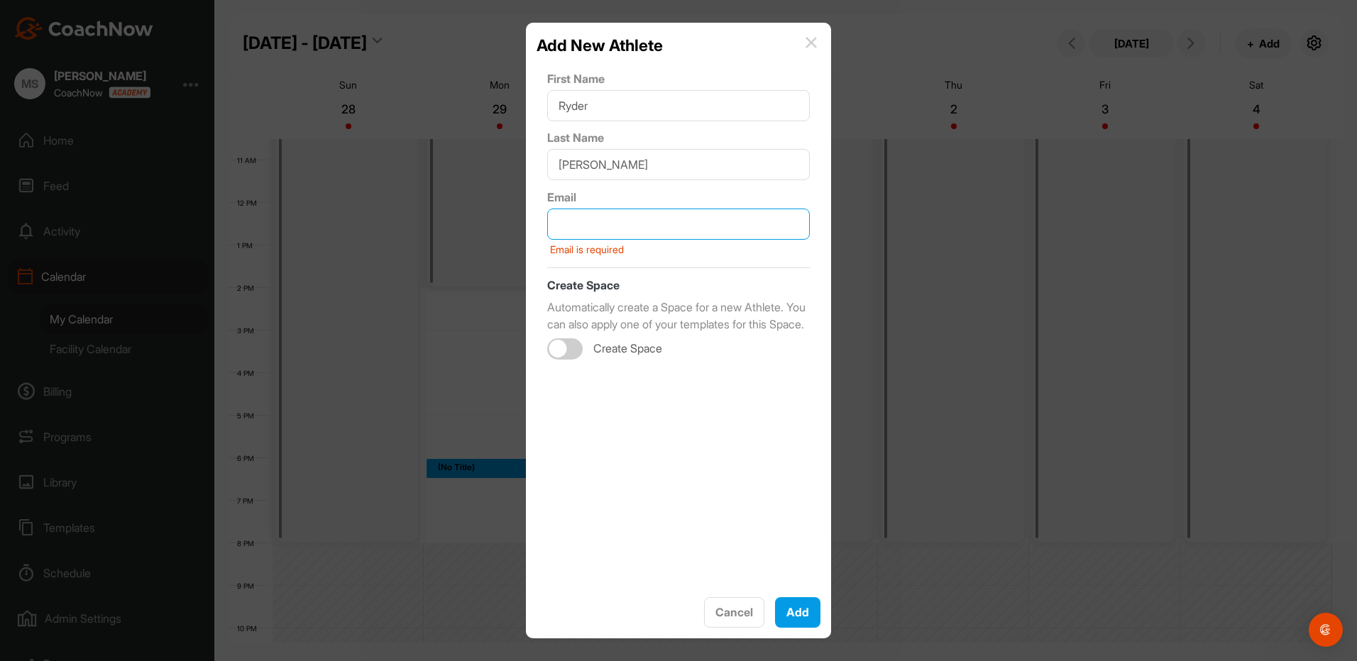
click at [647, 220] on input "text" at bounding box center [678, 224] width 263 height 31
type input "[EMAIL_ADDRESS][DOMAIN_NAME]"
click at [797, 612] on button "Add" at bounding box center [797, 612] width 45 height 31
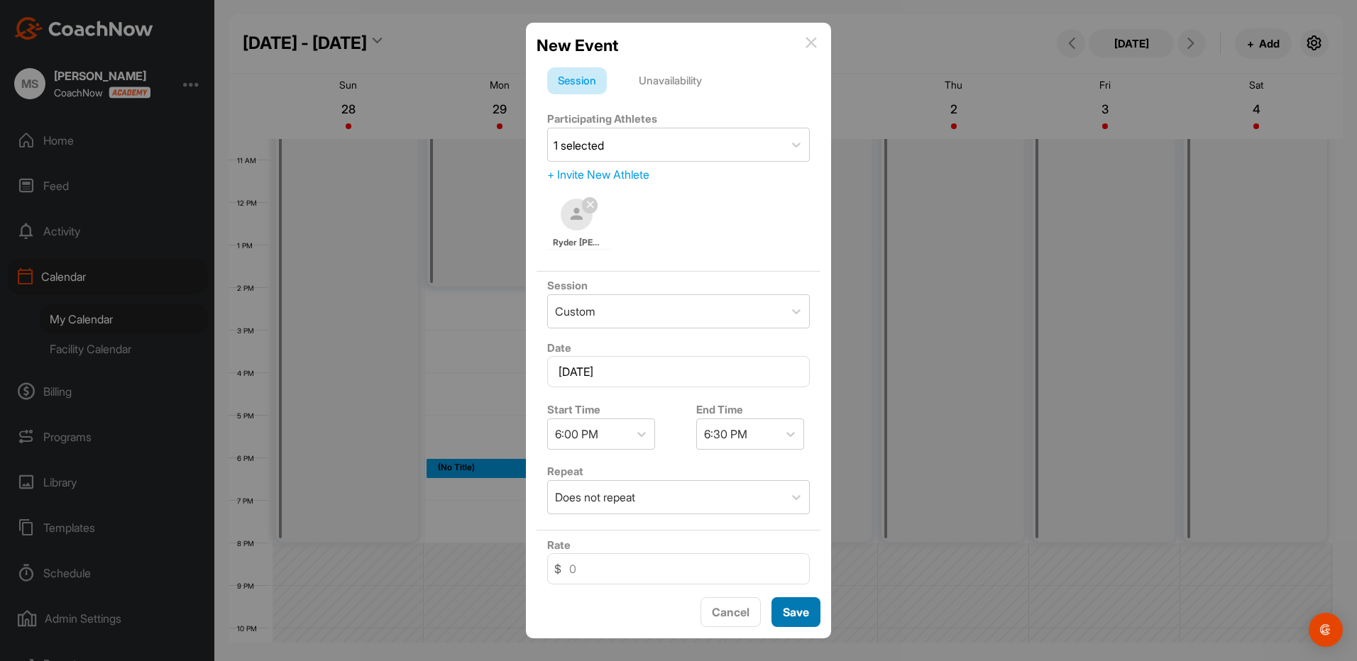
click at [800, 615] on span "Save" at bounding box center [796, 612] width 26 height 14
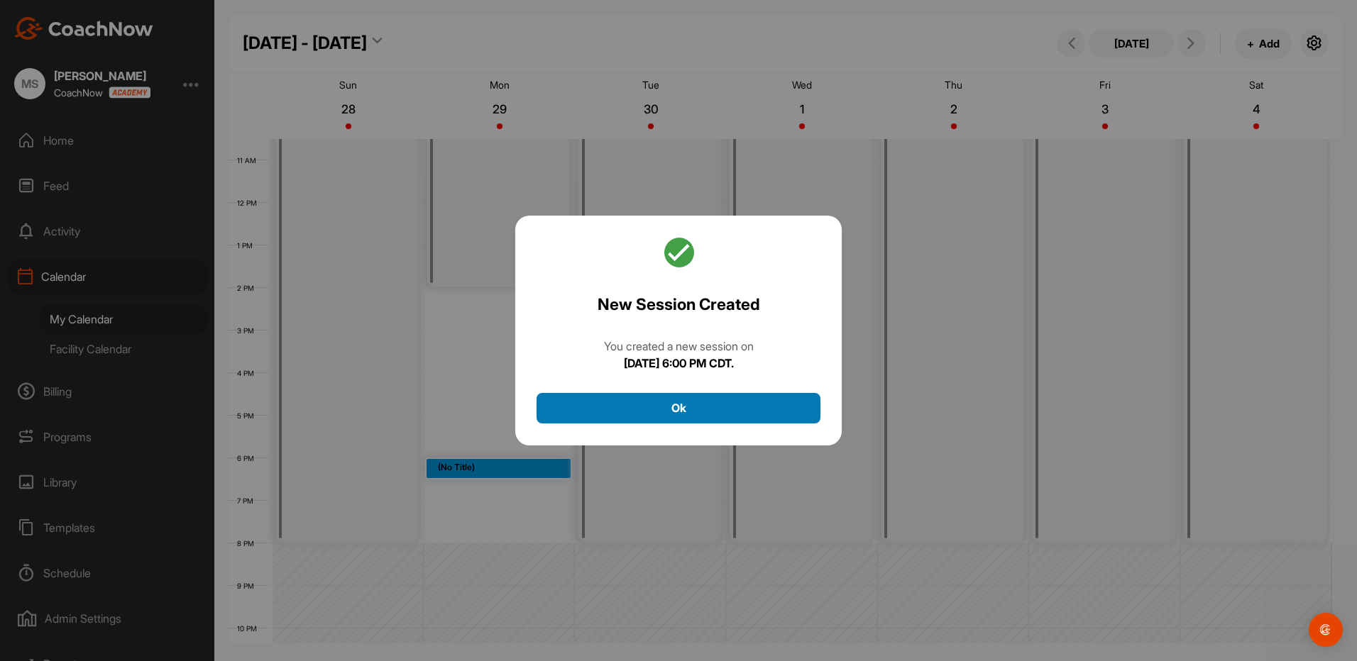
click at [683, 408] on button "Ok" at bounding box center [678, 408] width 284 height 31
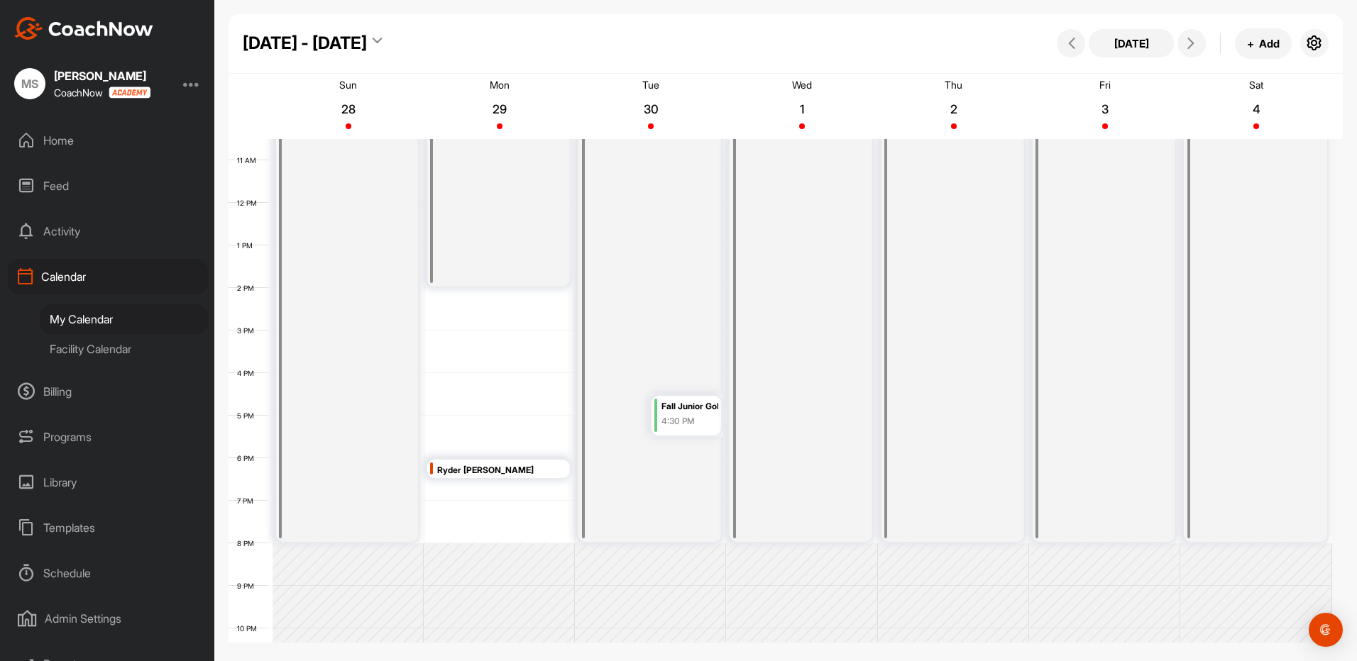
click at [521, 470] on div "Ryder [PERSON_NAME]" at bounding box center [501, 471] width 129 height 16
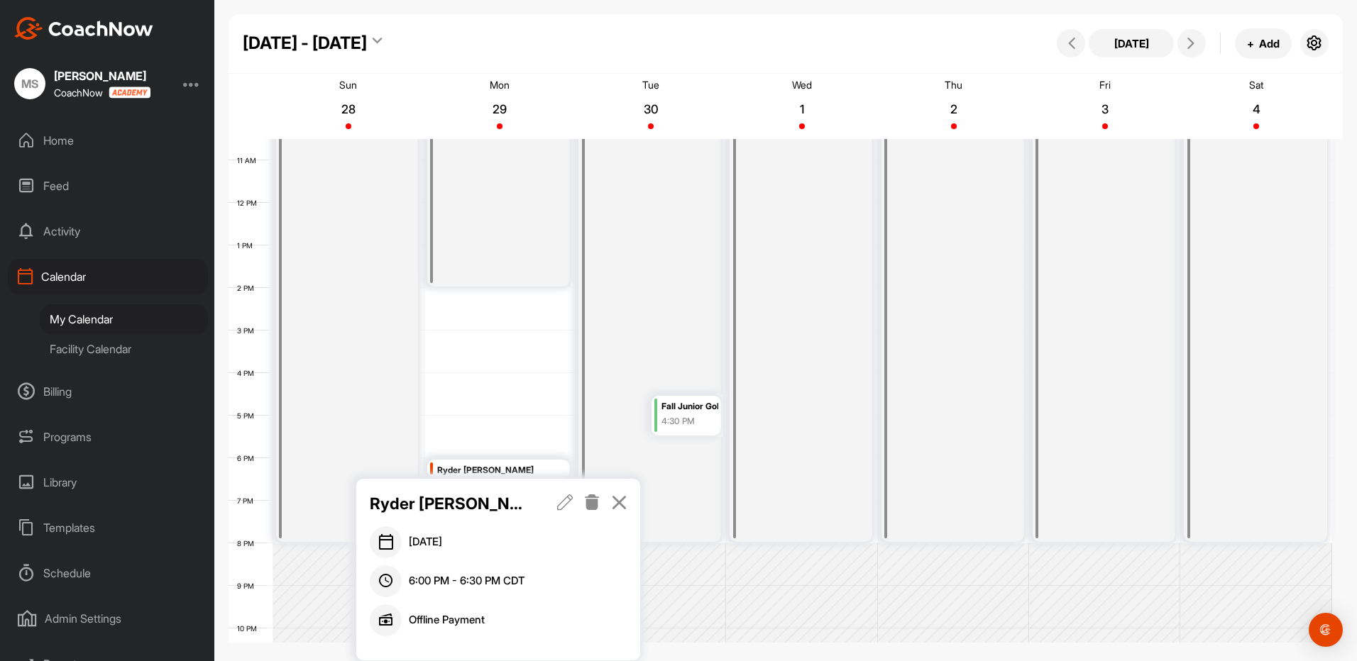
click at [561, 499] on icon at bounding box center [565, 503] width 16 height 16
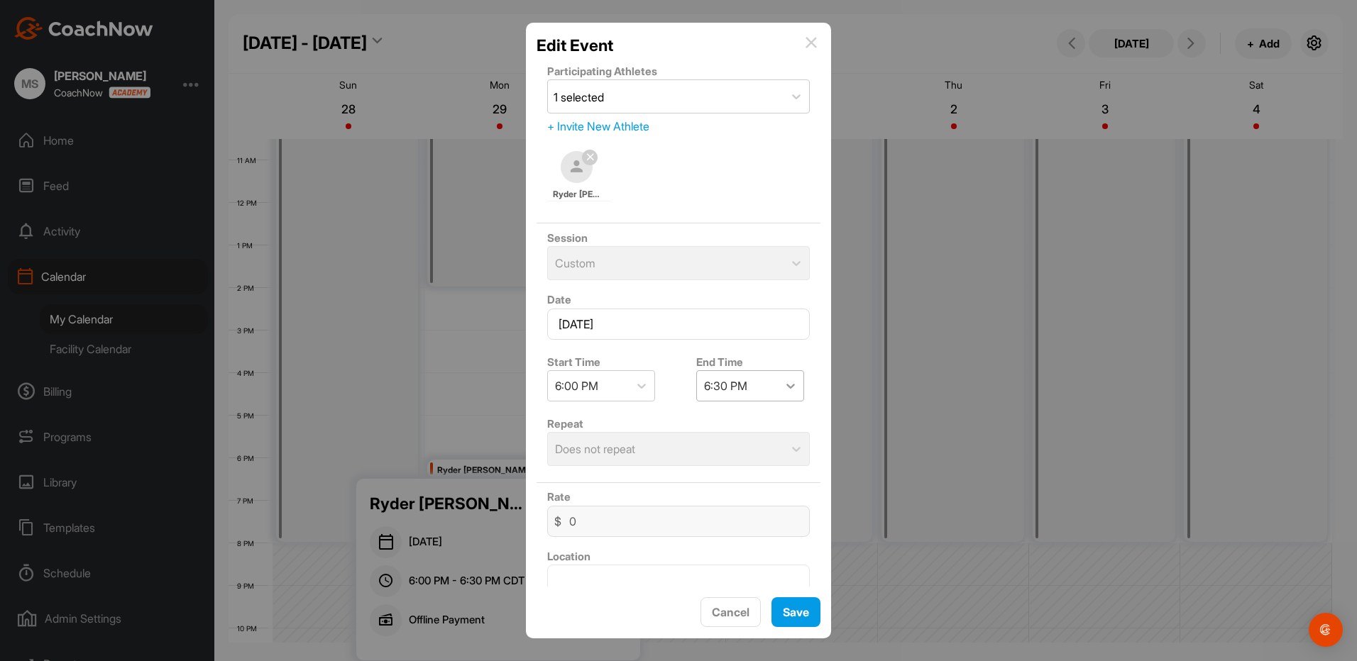
click at [786, 384] on icon at bounding box center [790, 386] width 14 height 14
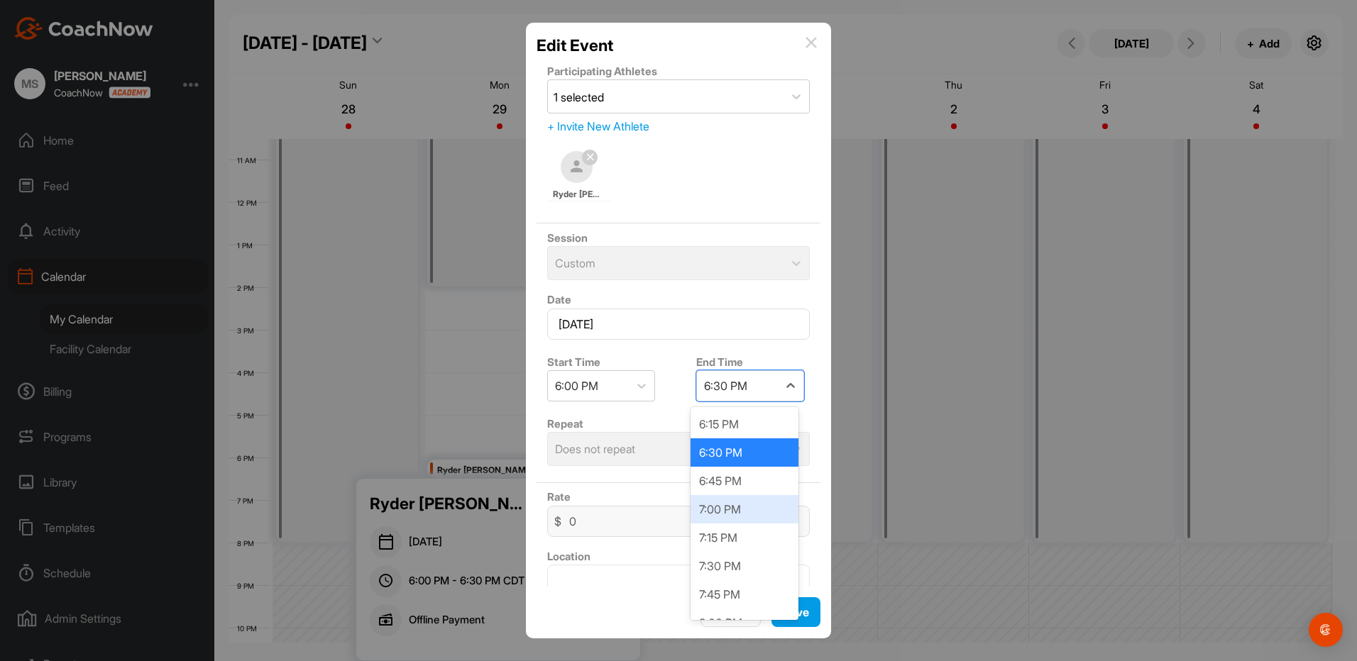
click at [735, 509] on div "7:00 PM" at bounding box center [744, 509] width 108 height 28
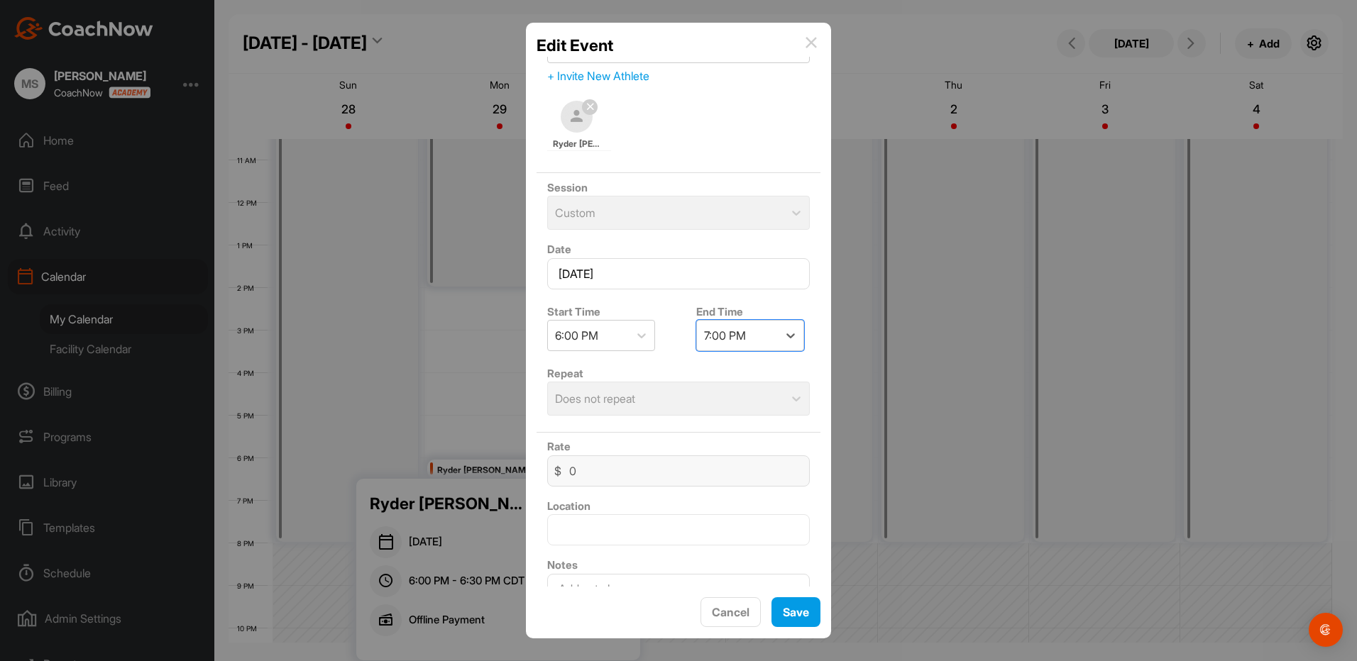
scroll to position [114, 0]
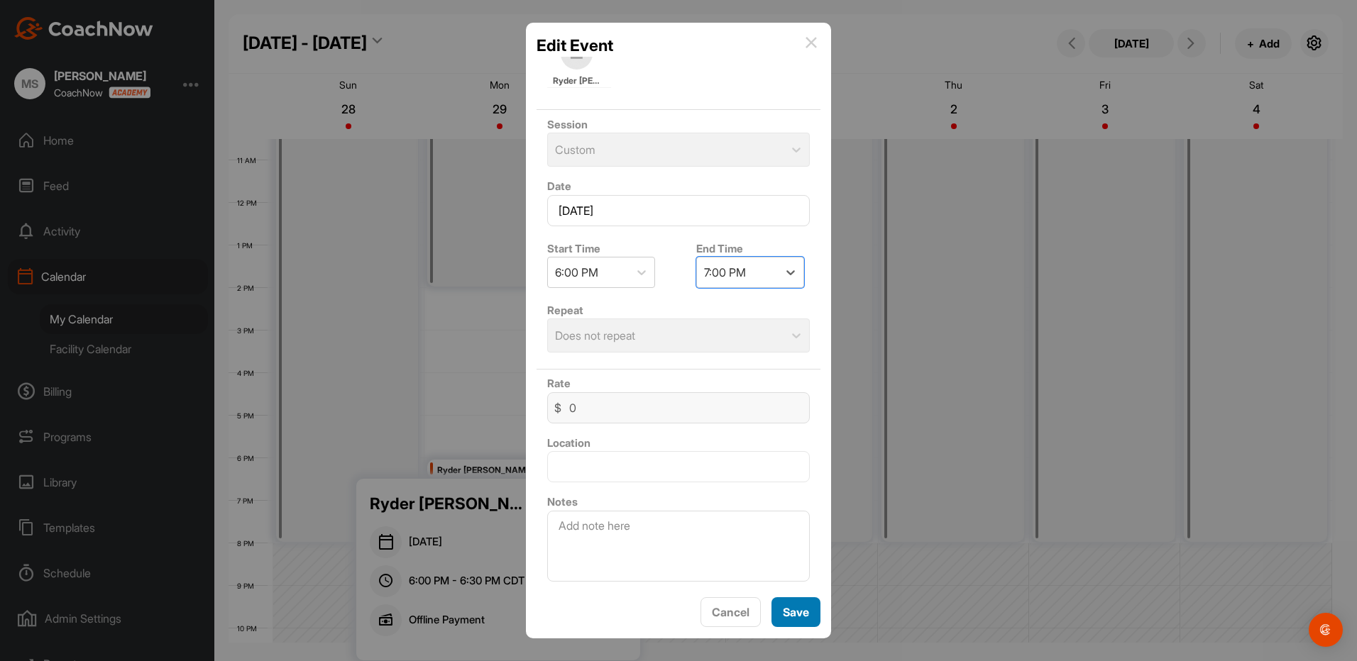
click at [794, 612] on span "Save" at bounding box center [796, 612] width 26 height 14
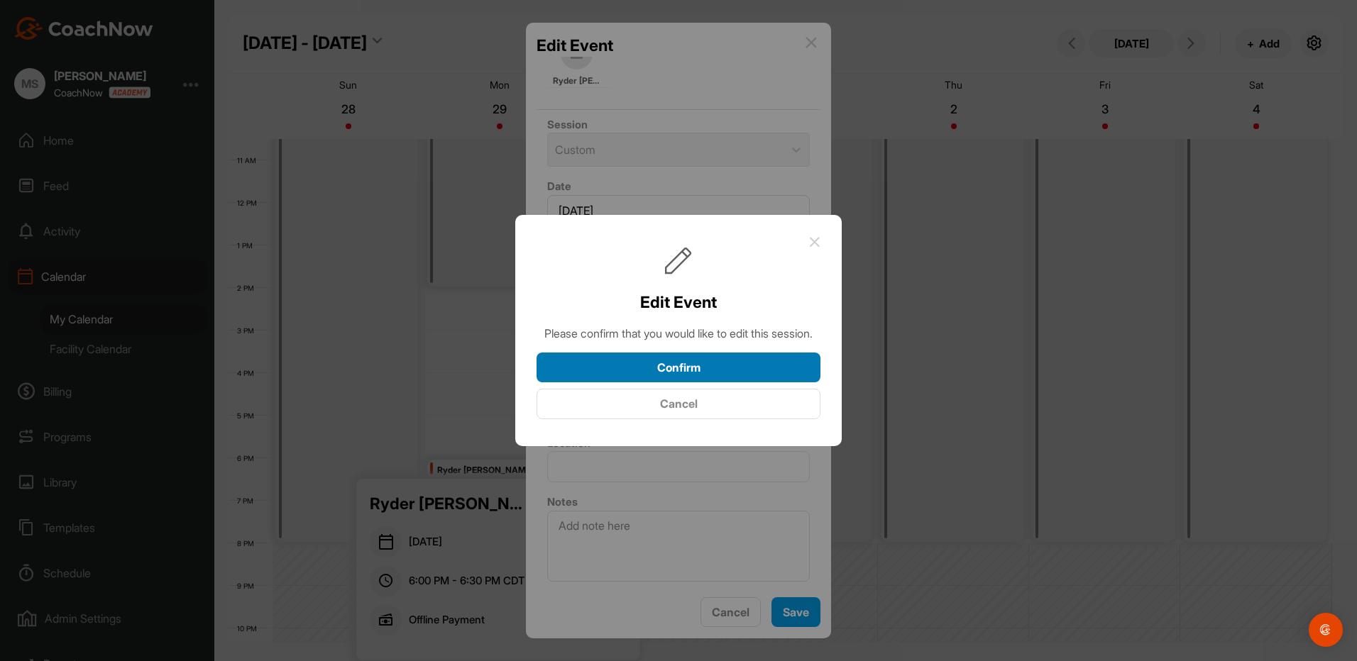
click at [675, 370] on button "Confirm" at bounding box center [678, 368] width 284 height 31
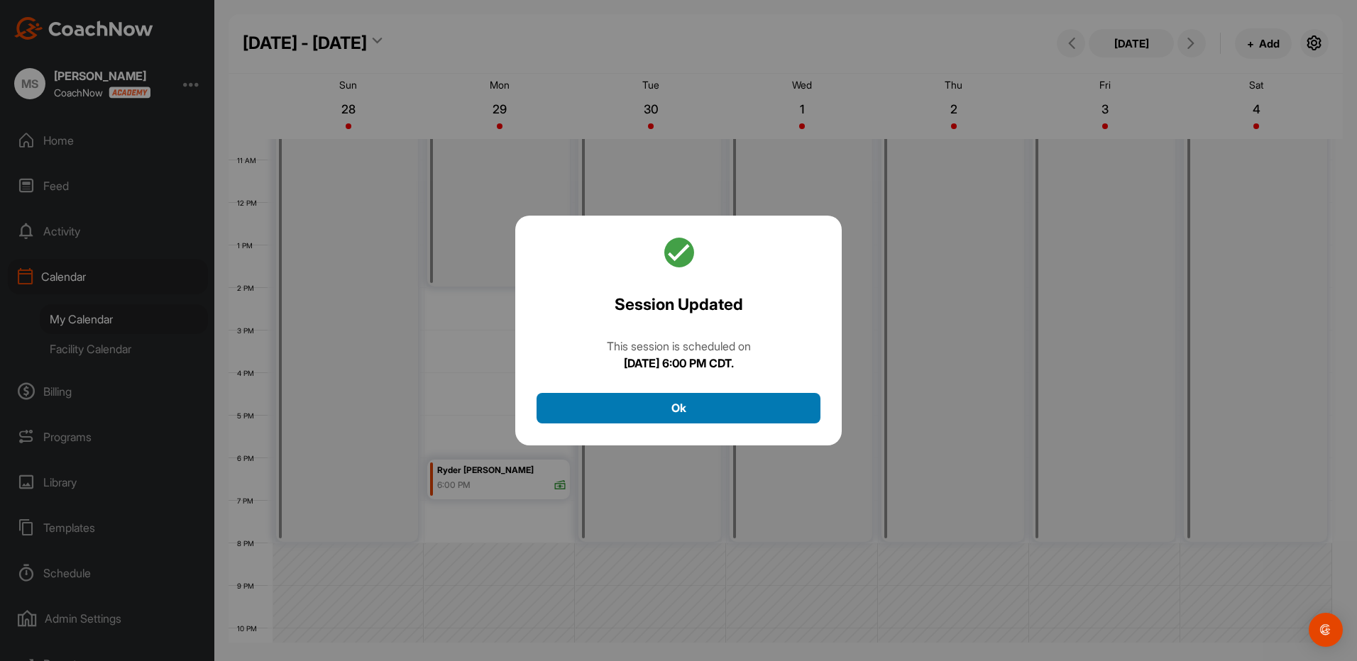
click at [674, 413] on button "Ok" at bounding box center [678, 408] width 284 height 31
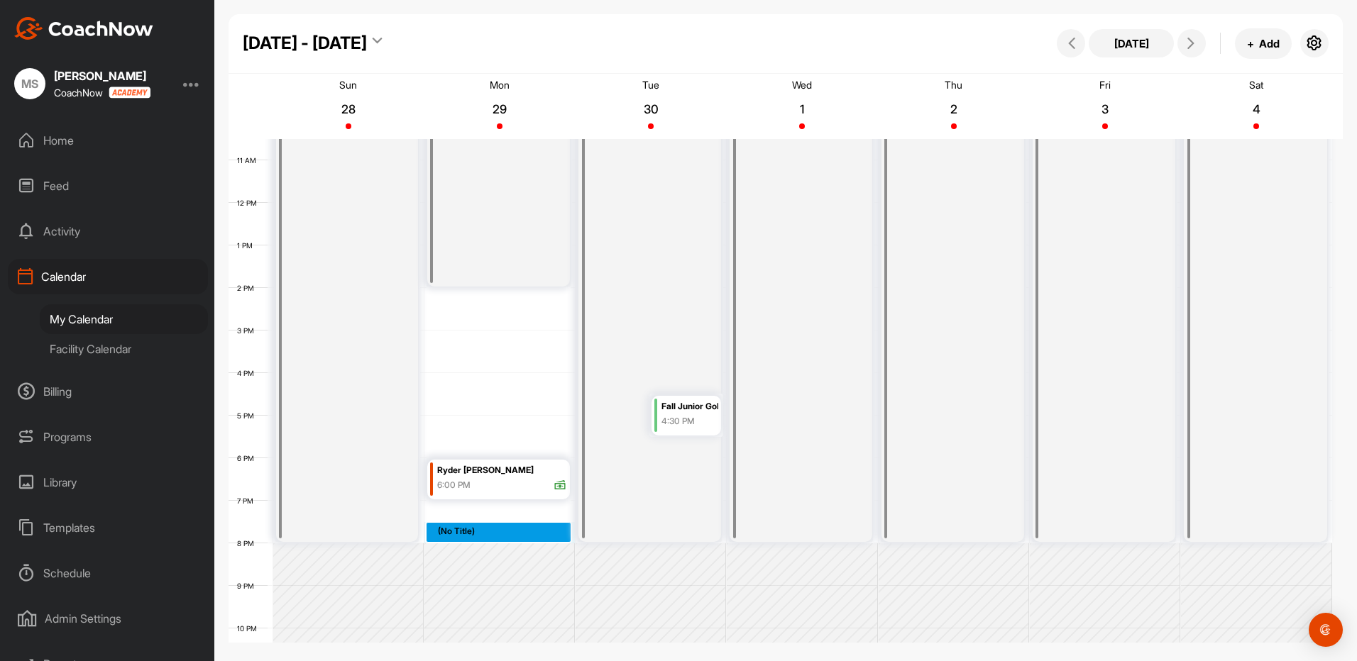
click at [517, 525] on div "12 AM 1 AM 2 AM 3 AM 4 AM 5 AM 6 AM 7 AM 8 AM 9 AM 10 AM 11 AM 12 PM 1 PM 2 PM …" at bounding box center [779, 203] width 1103 height 1022
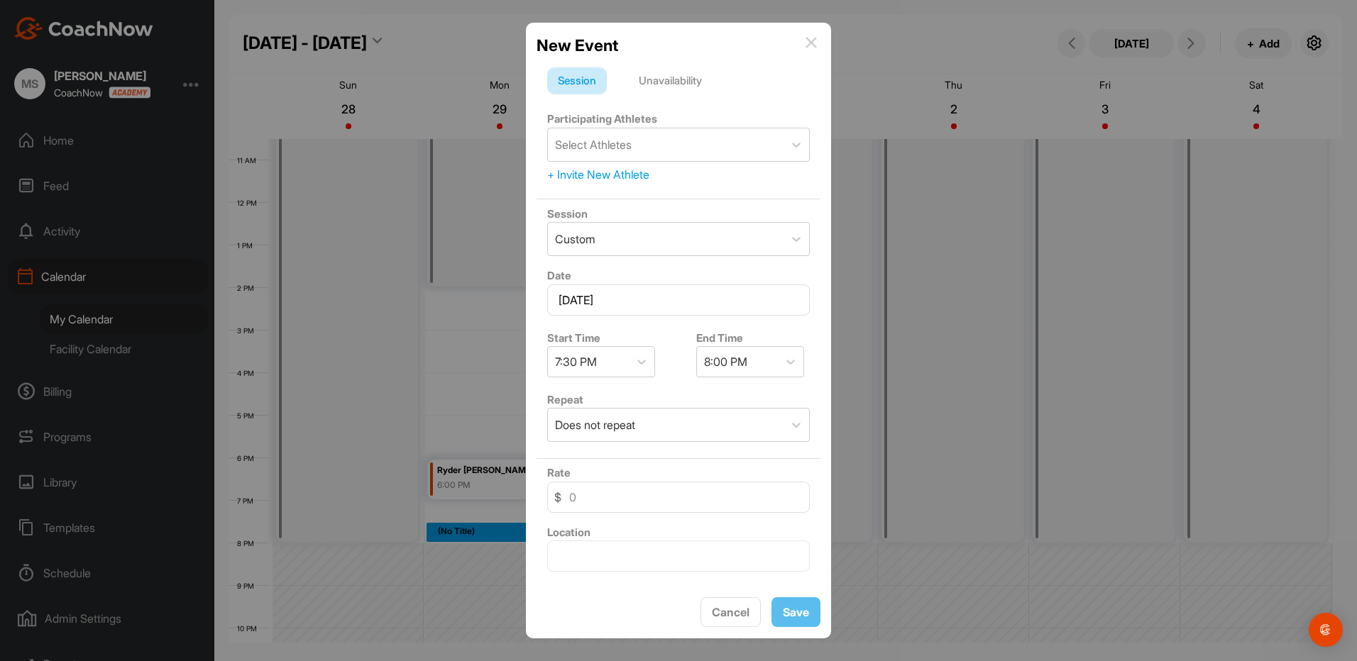
click at [658, 79] on div "Unavailability" at bounding box center [670, 80] width 84 height 27
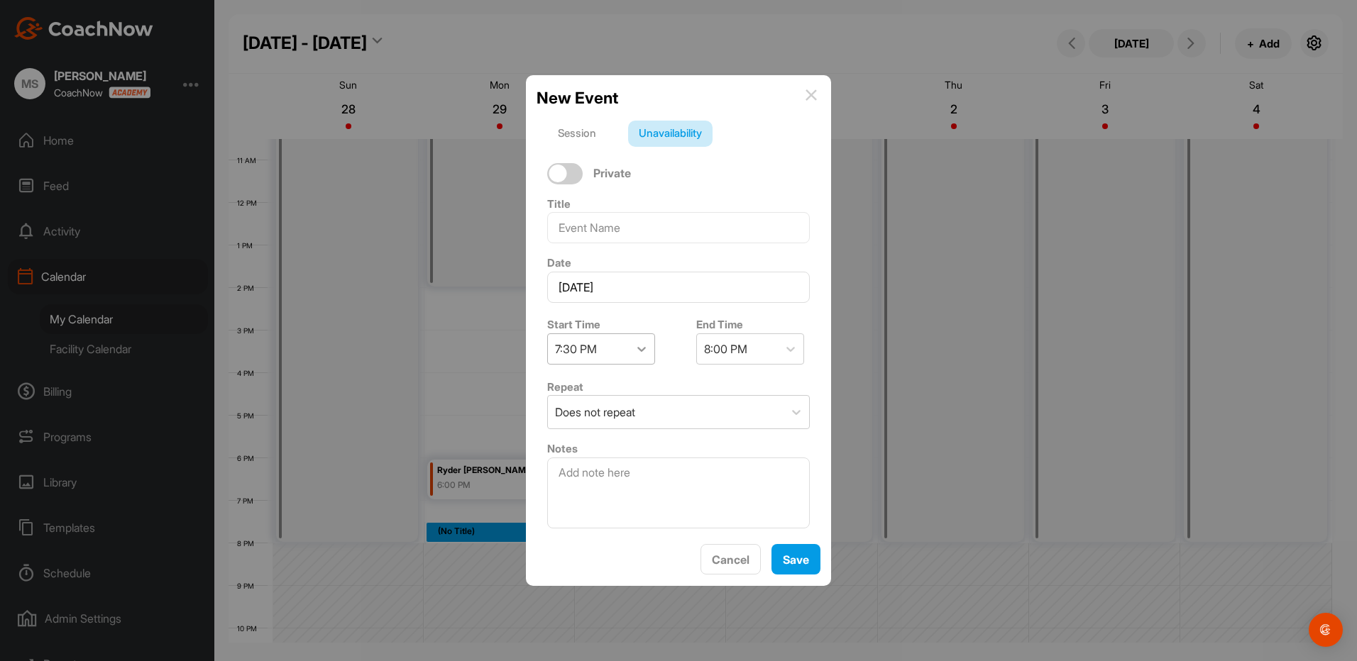
click at [639, 348] on icon at bounding box center [641, 349] width 14 height 14
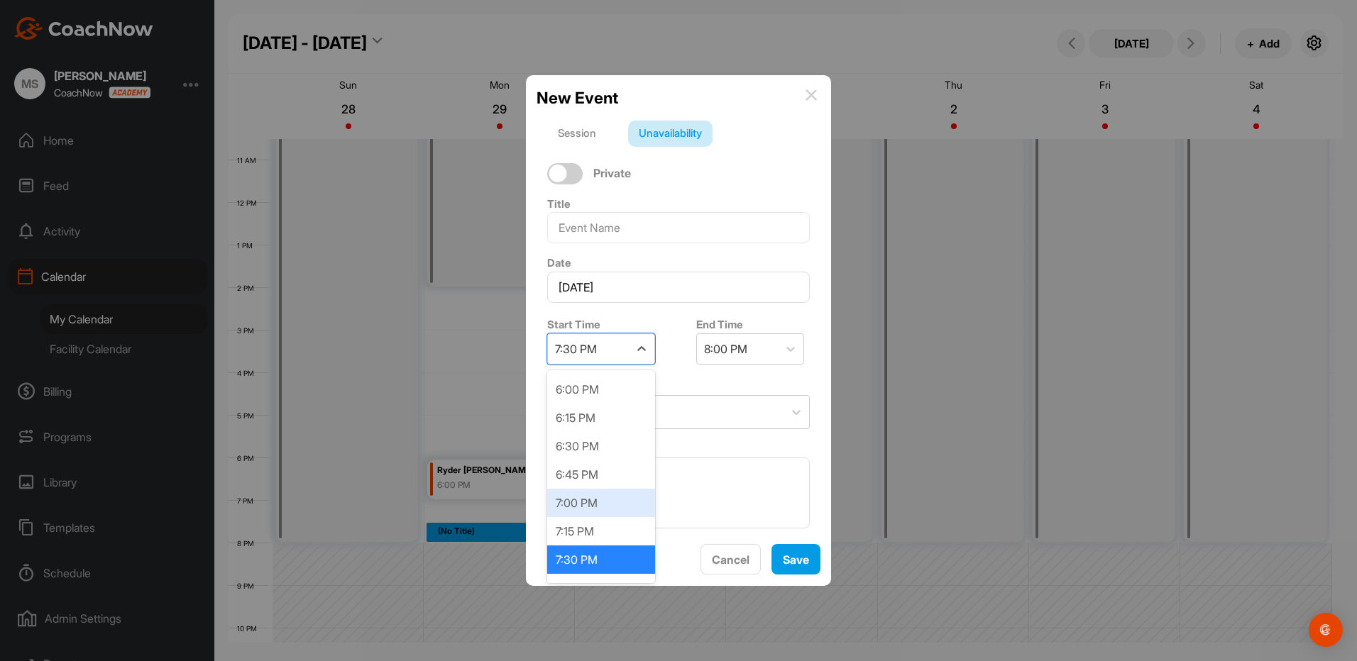
click at [596, 501] on div "7:00 PM" at bounding box center [601, 503] width 108 height 28
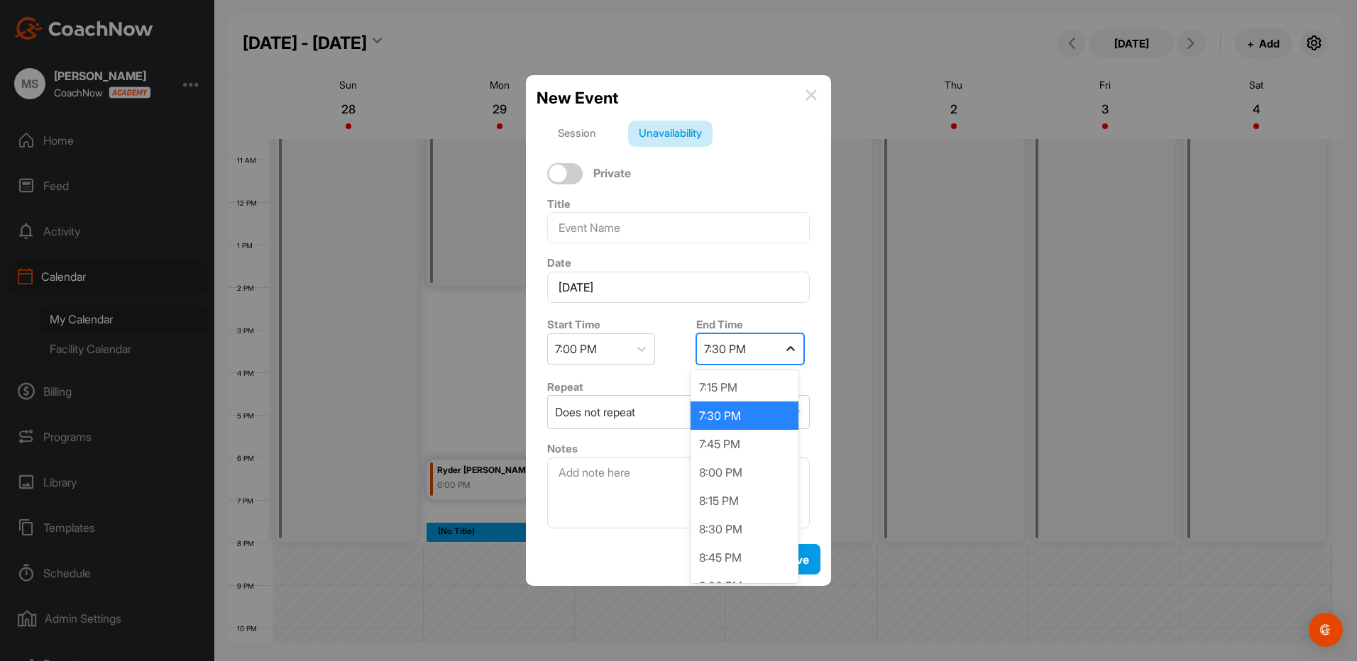
click at [783, 348] on icon at bounding box center [790, 349] width 14 height 14
click at [720, 475] on div "8:00 PM" at bounding box center [744, 472] width 108 height 28
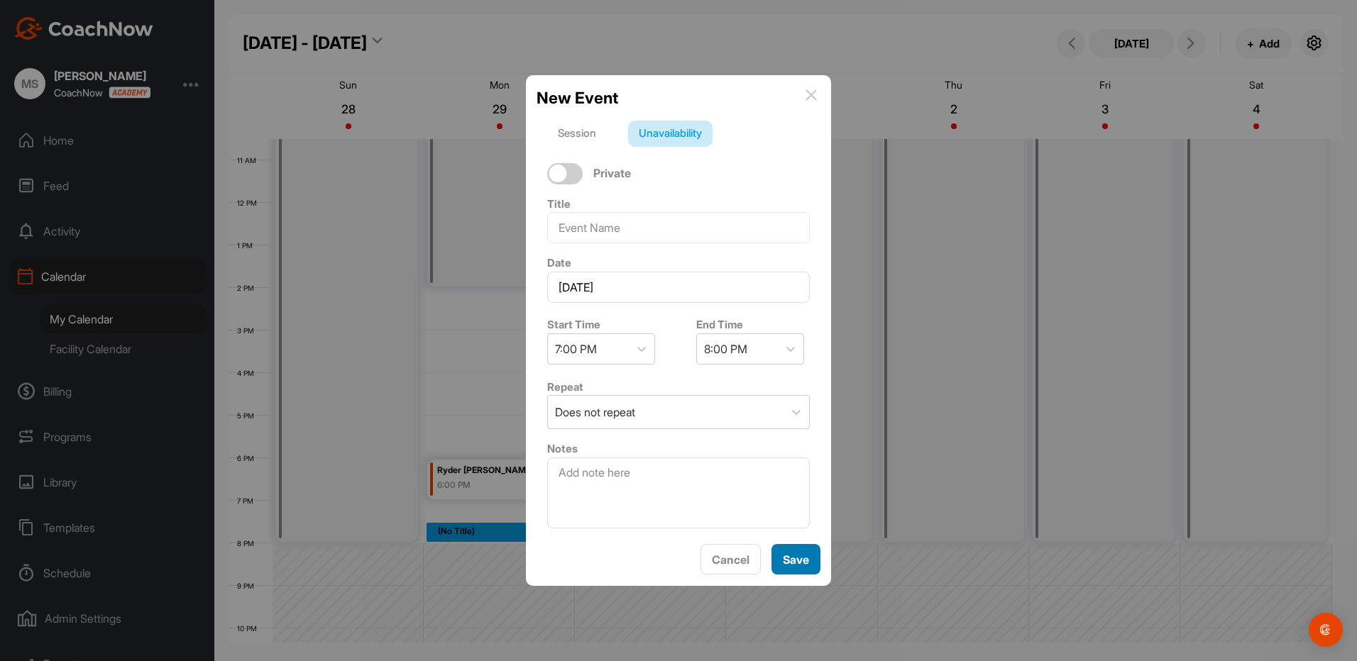
click at [801, 563] on span "Save" at bounding box center [796, 560] width 26 height 14
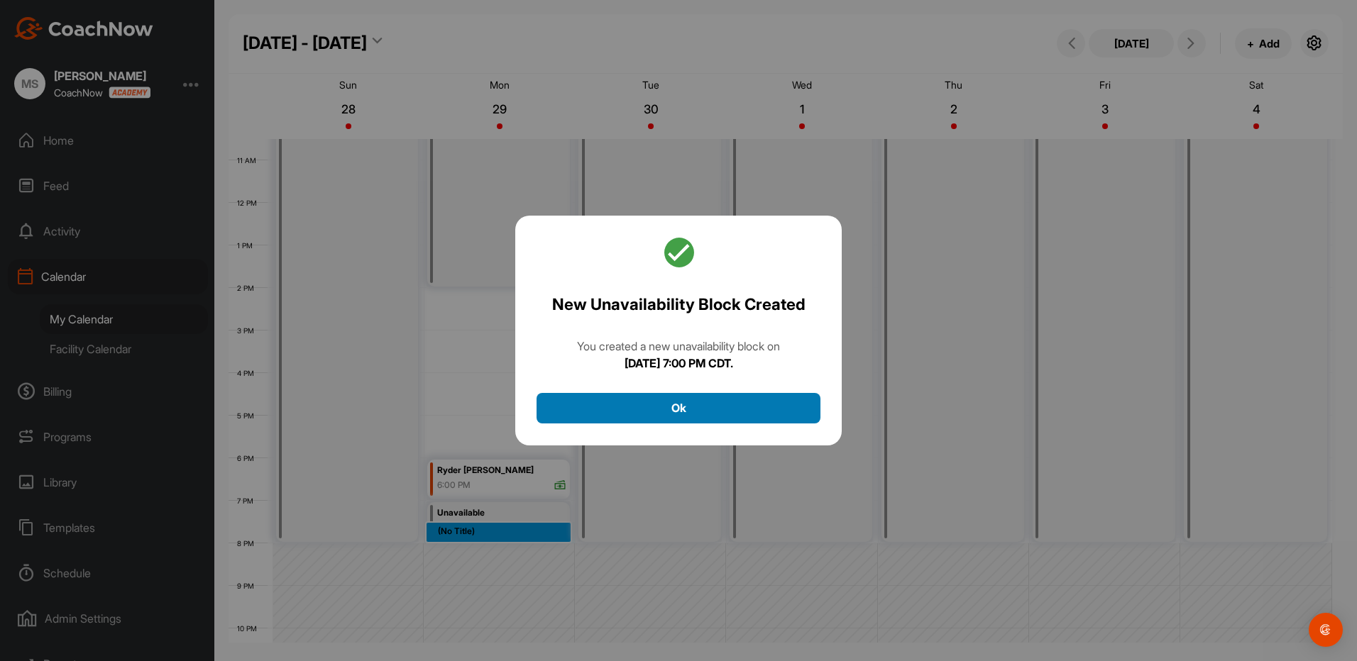
click at [682, 404] on button "Ok" at bounding box center [678, 408] width 284 height 31
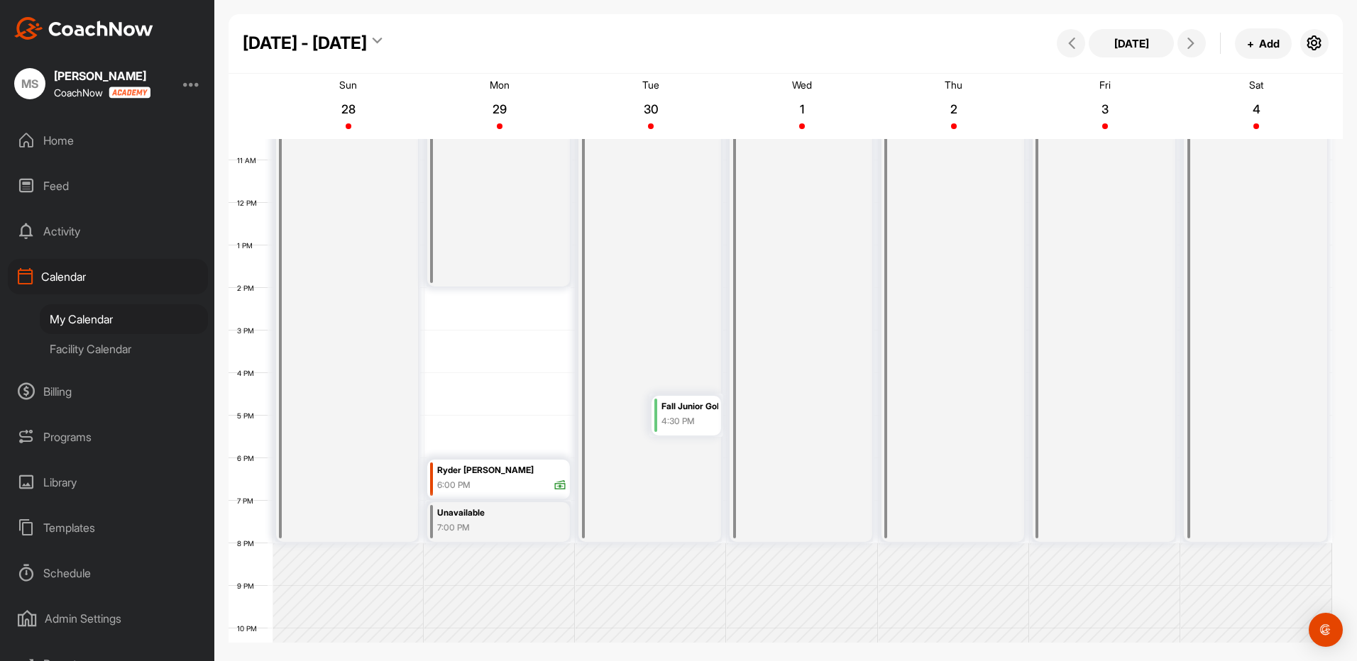
click at [77, 348] on div "Facility Calendar" at bounding box center [124, 349] width 168 height 30
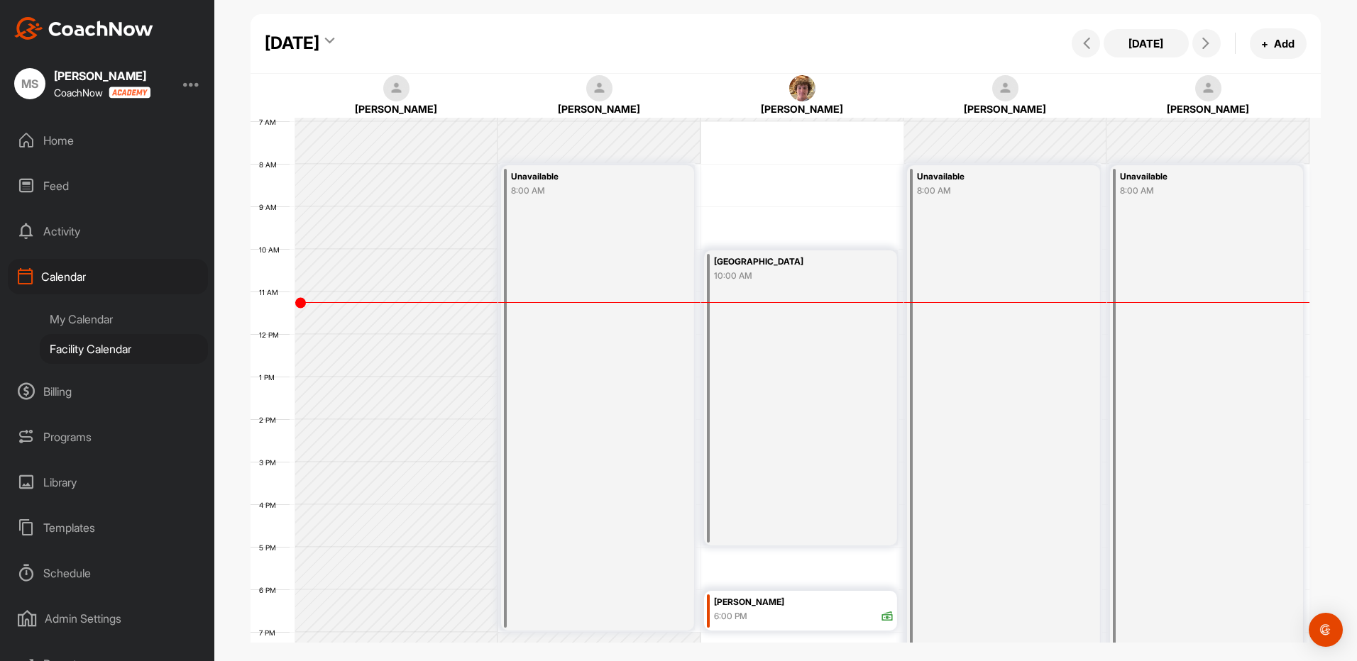
scroll to position [284, 0]
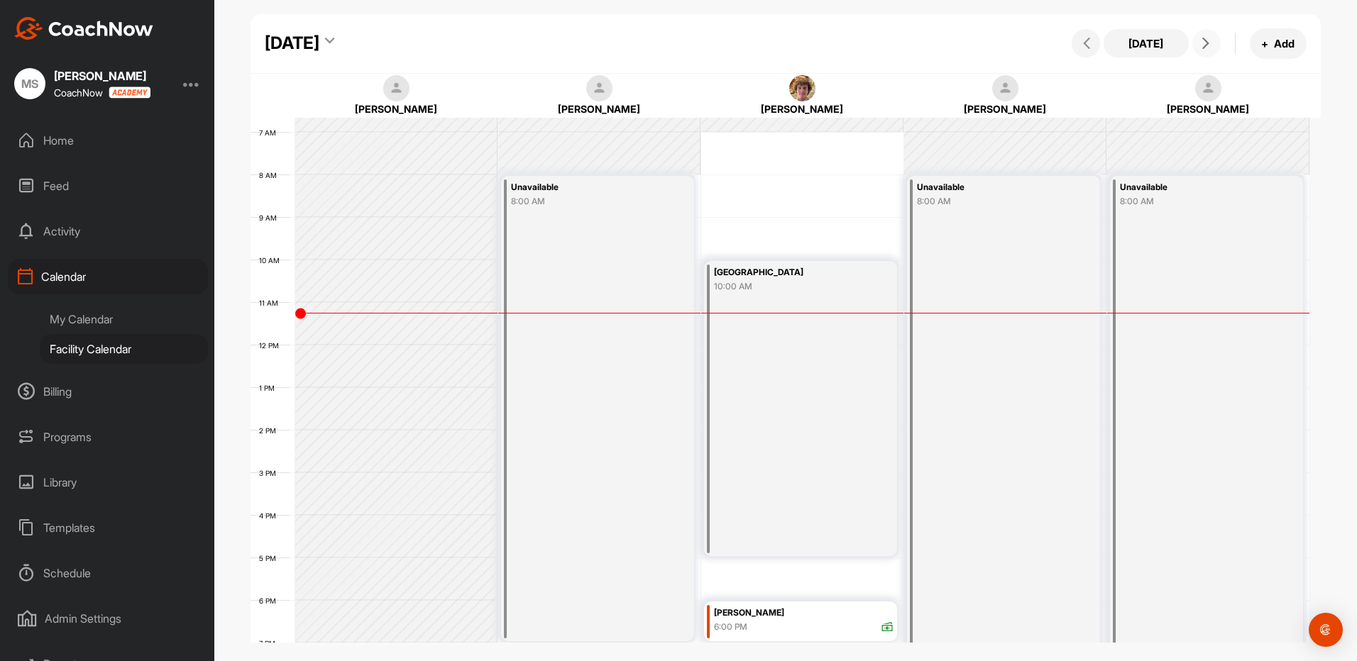
click at [1208, 43] on icon at bounding box center [1205, 43] width 11 height 11
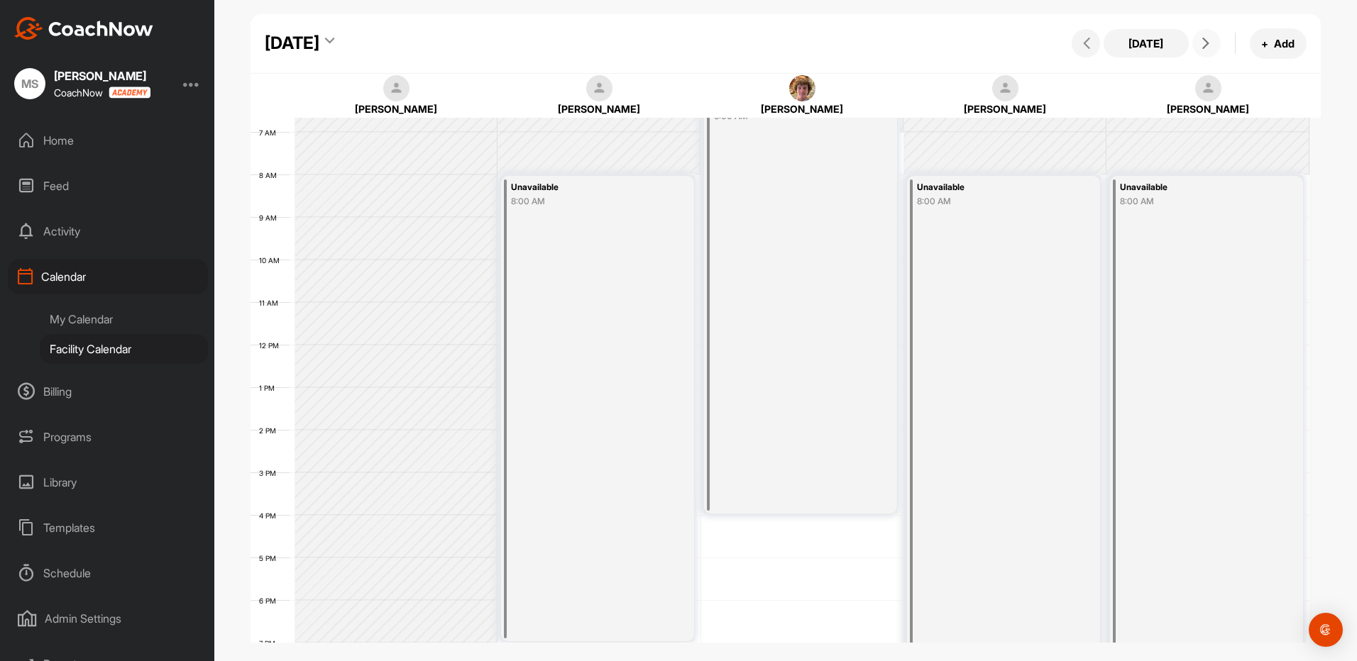
scroll to position [245, 0]
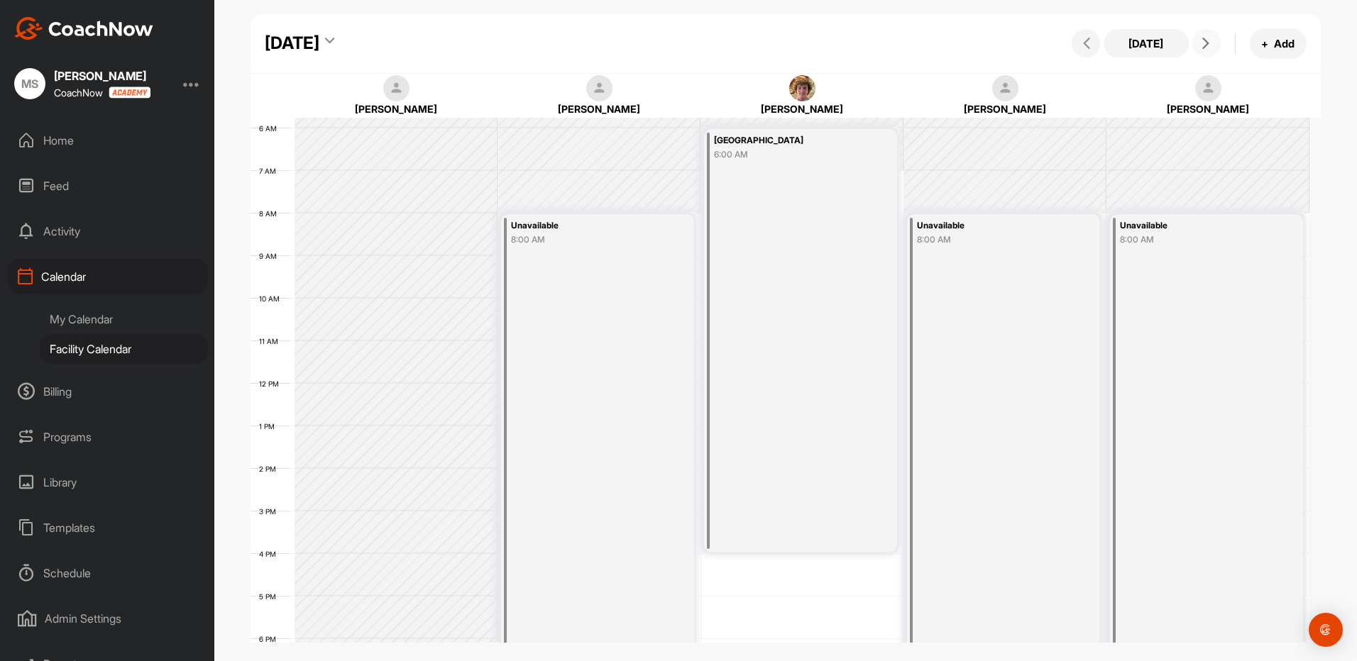
click at [1200, 43] on icon at bounding box center [1205, 43] width 11 height 11
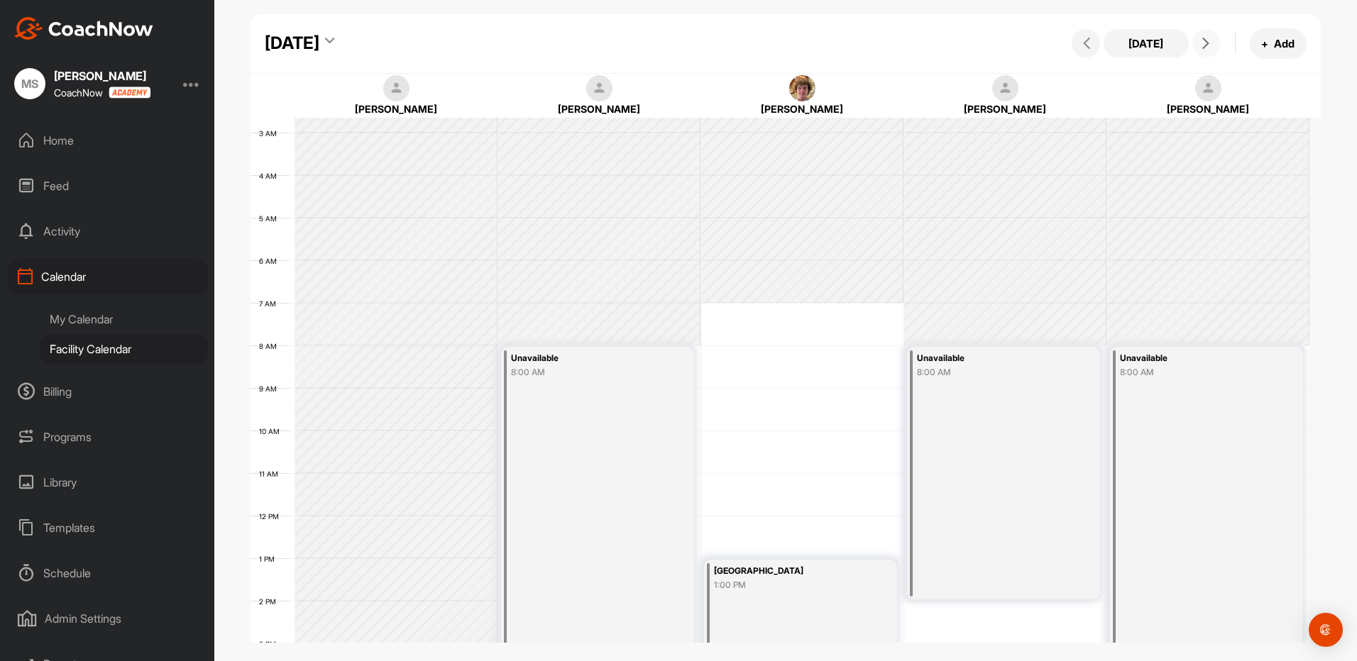
scroll to position [71, 0]
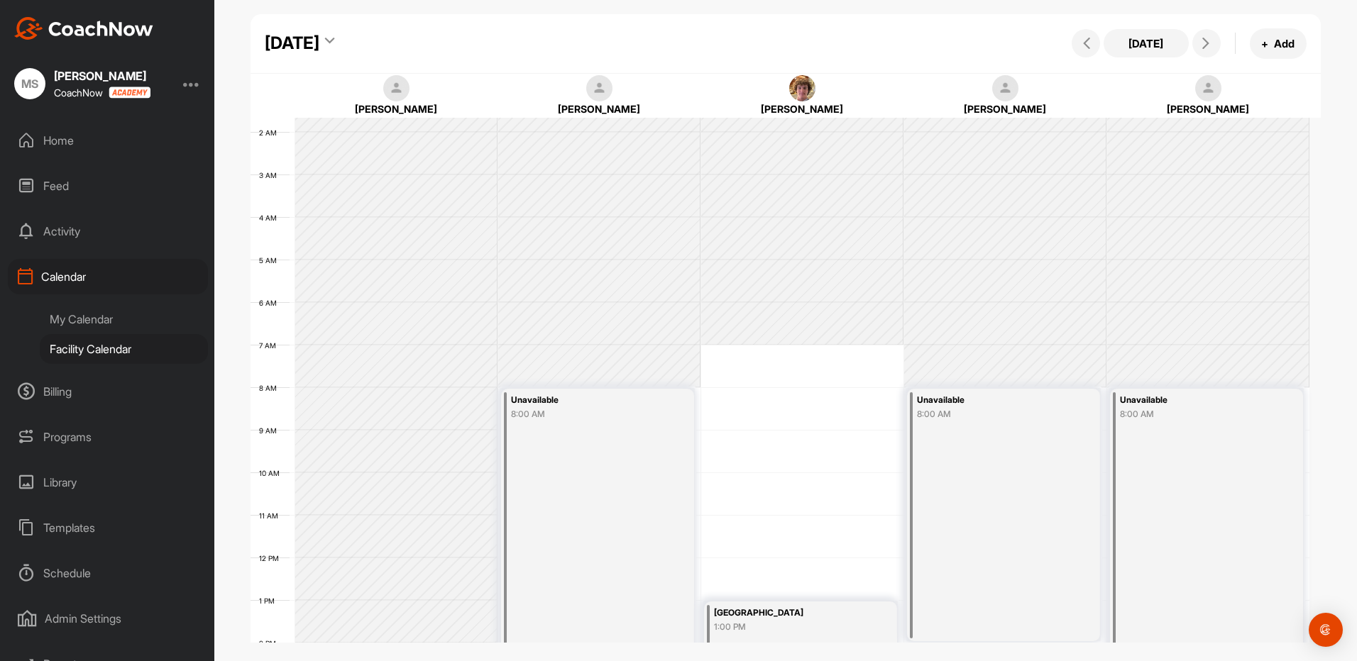
click at [104, 321] on div "My Calendar" at bounding box center [124, 319] width 168 height 30
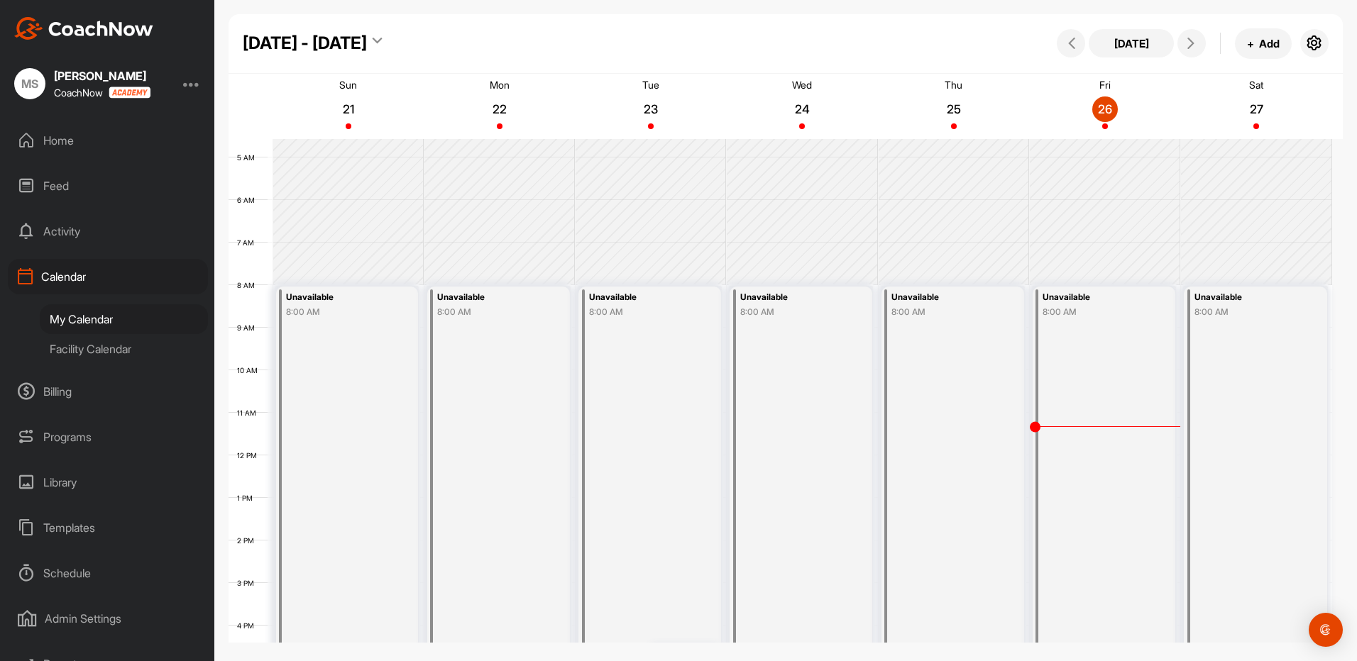
scroll to position [175, 0]
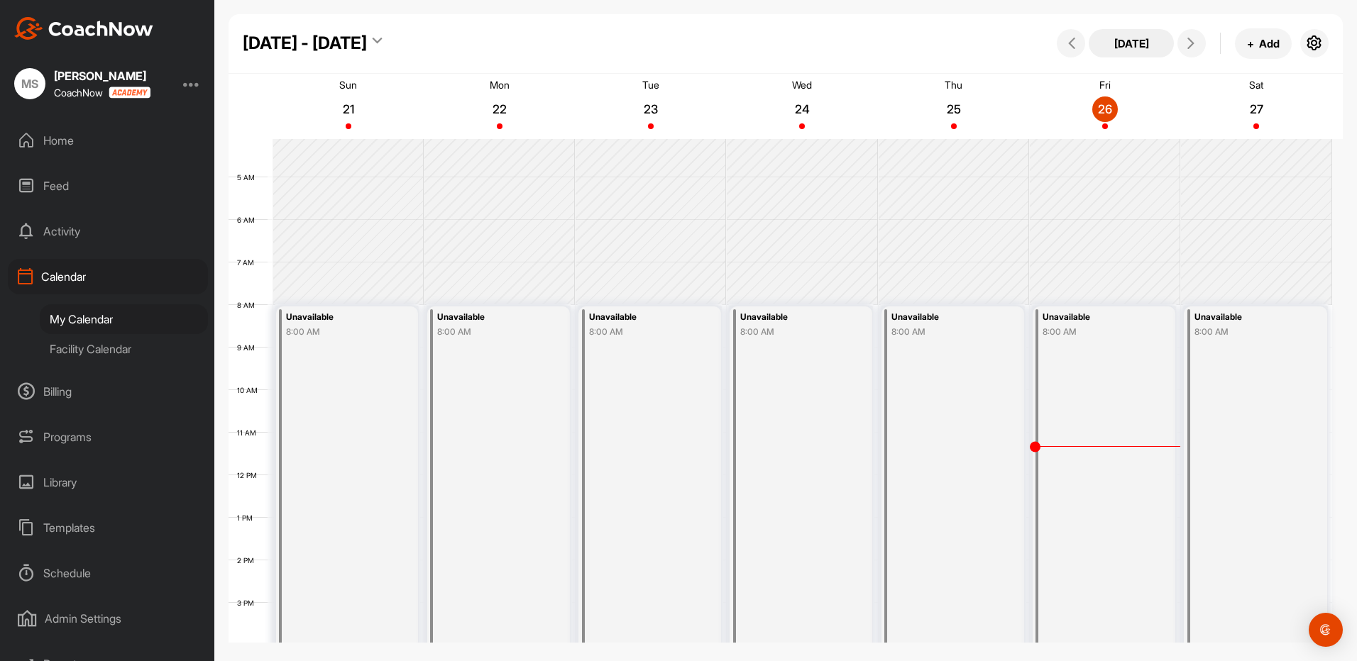
click at [1130, 43] on button "[DATE]" at bounding box center [1130, 43] width 85 height 28
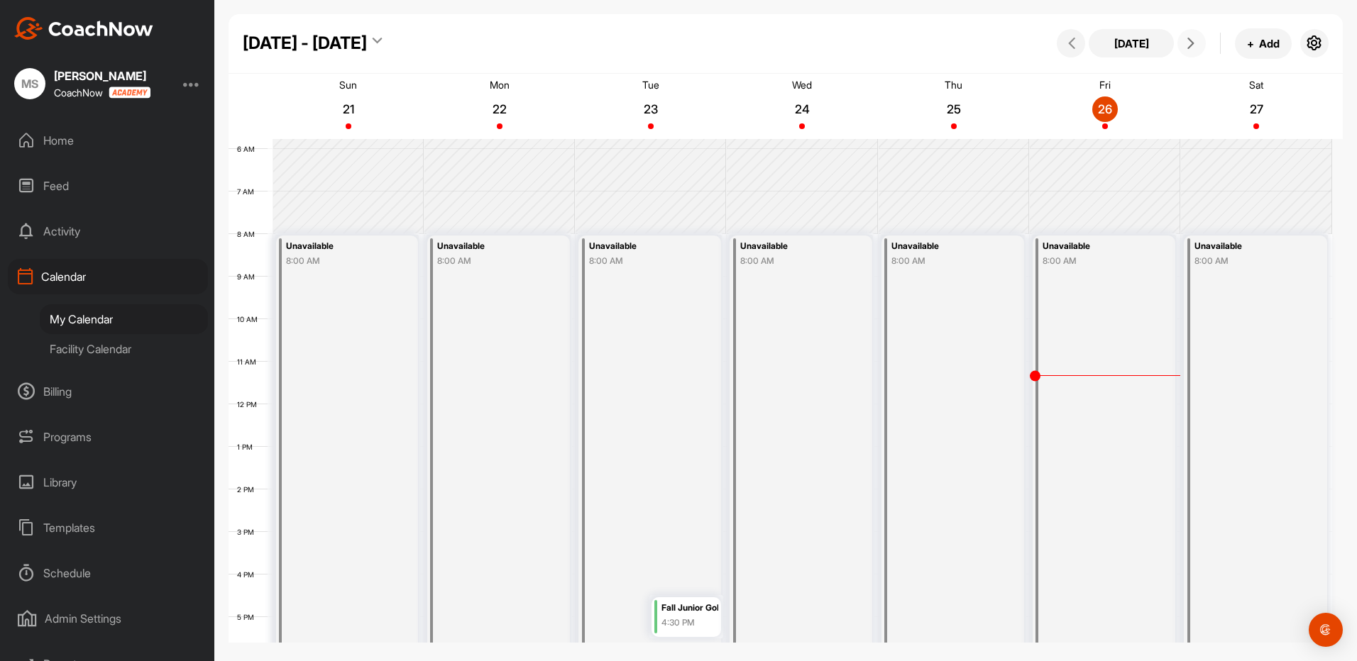
click at [1189, 46] on icon at bounding box center [1190, 43] width 11 height 11
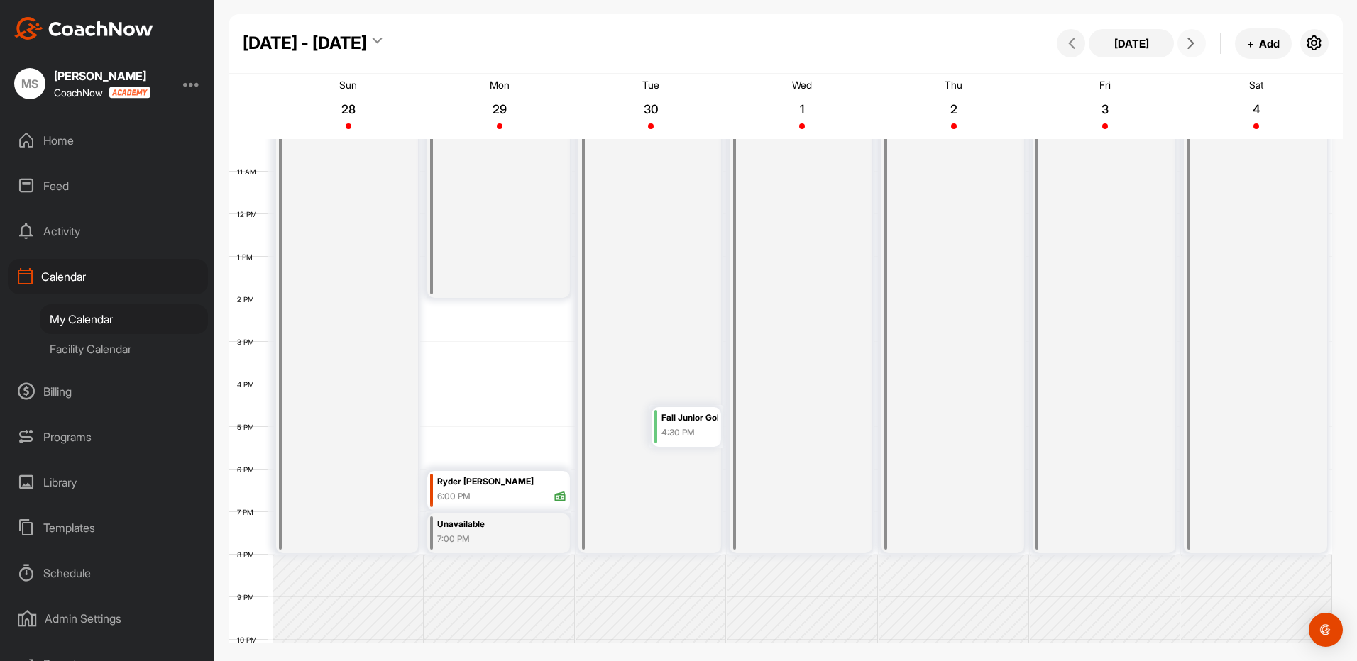
scroll to position [458, 0]
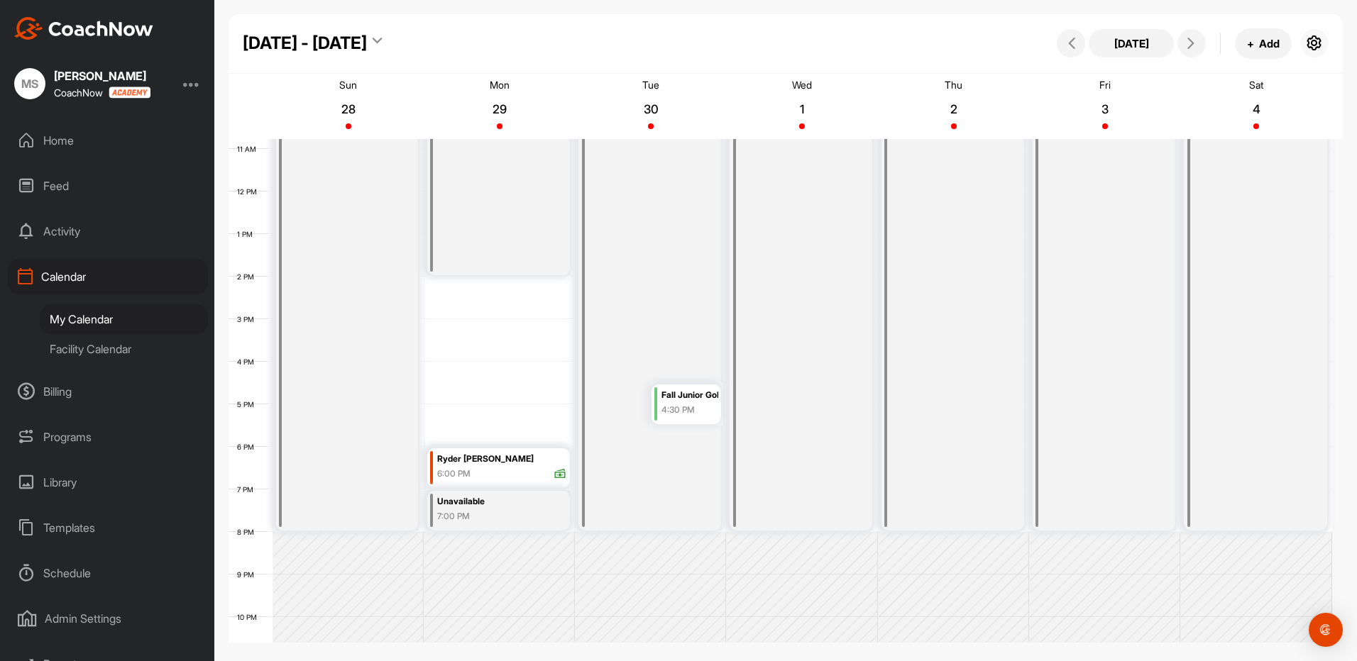
click at [1315, 40] on icon "button" at bounding box center [1313, 43] width 17 height 17
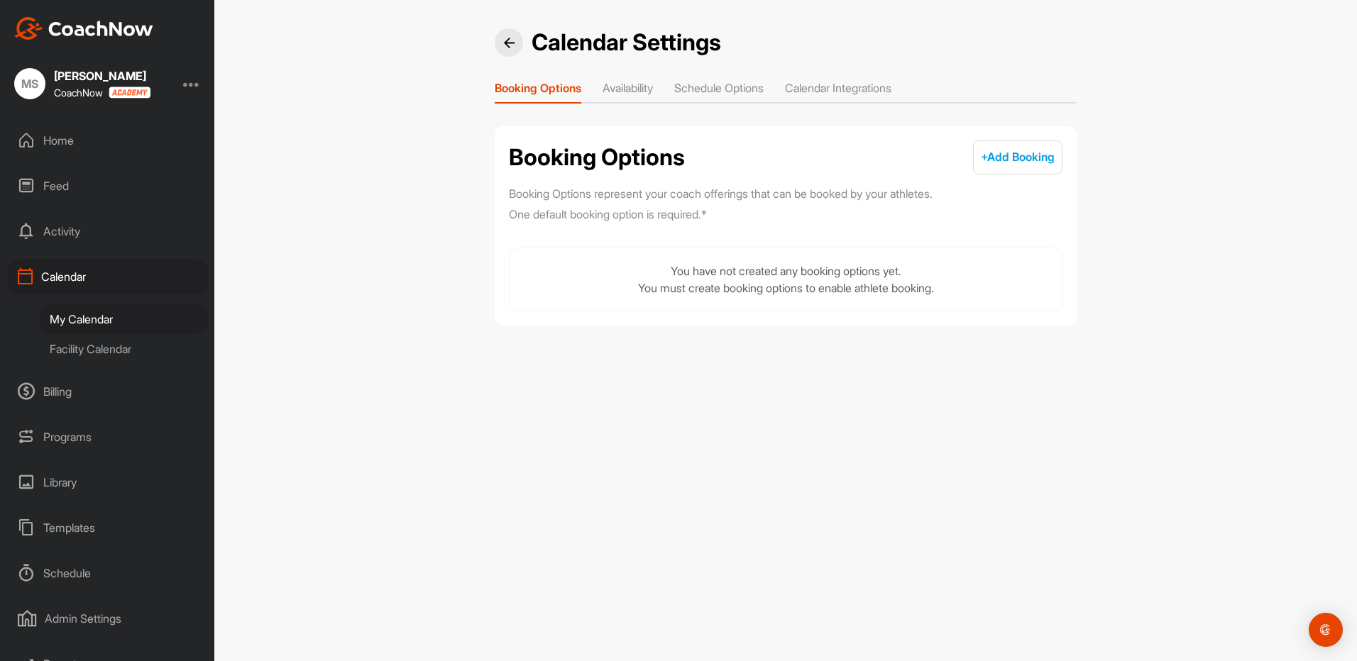
click at [652, 84] on li "Availability" at bounding box center [627, 90] width 50 height 23
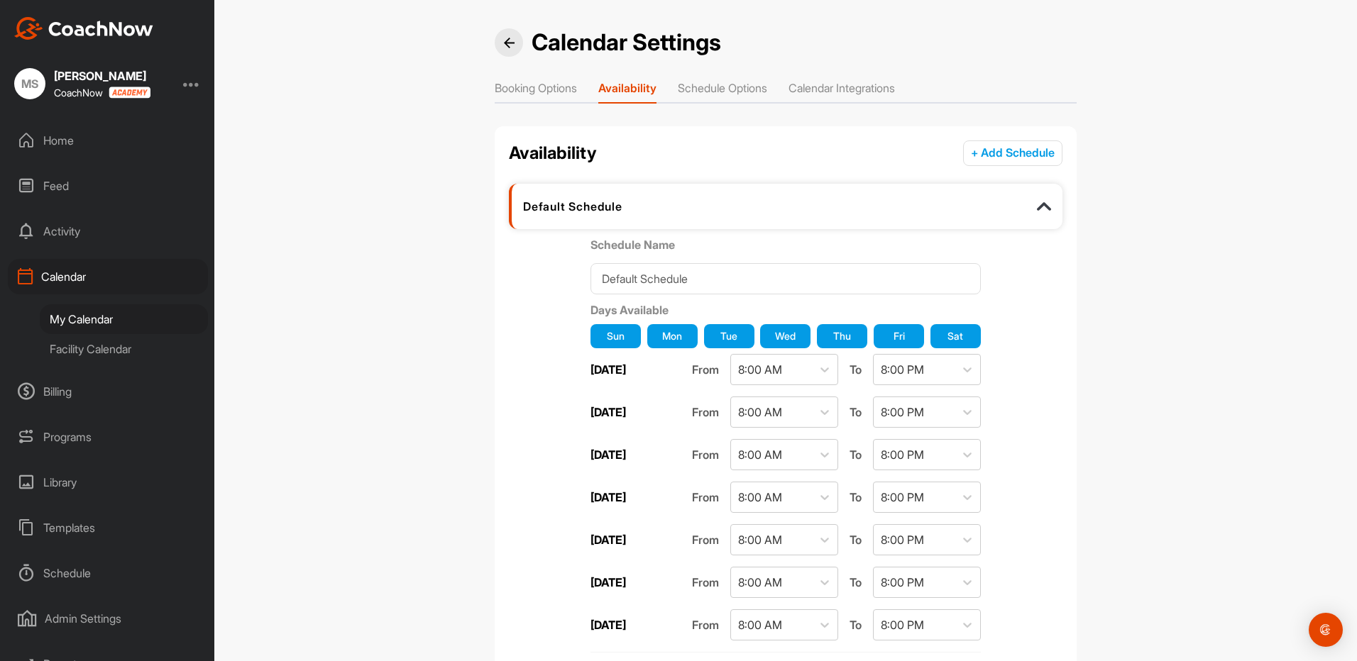
click at [734, 90] on li "Schedule Options" at bounding box center [722, 90] width 89 height 23
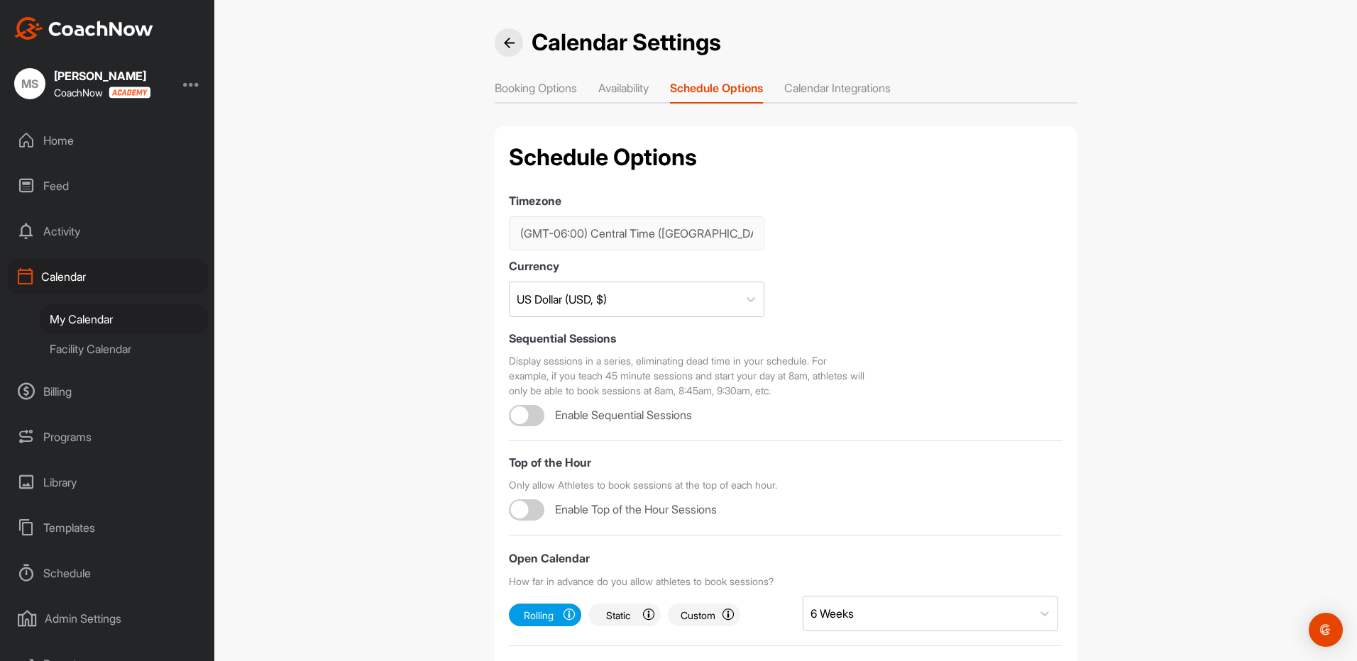
click at [617, 88] on li "Availability" at bounding box center [623, 90] width 50 height 23
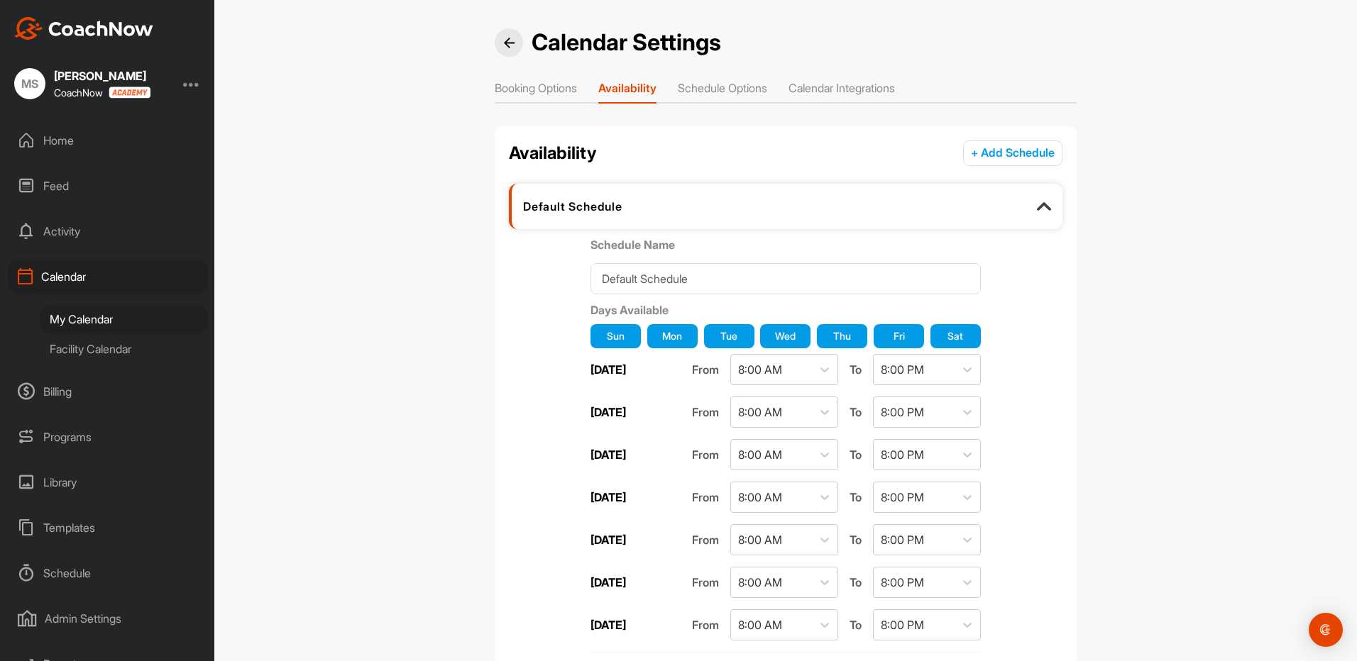
click at [526, 91] on li "Booking Options" at bounding box center [536, 90] width 82 height 23
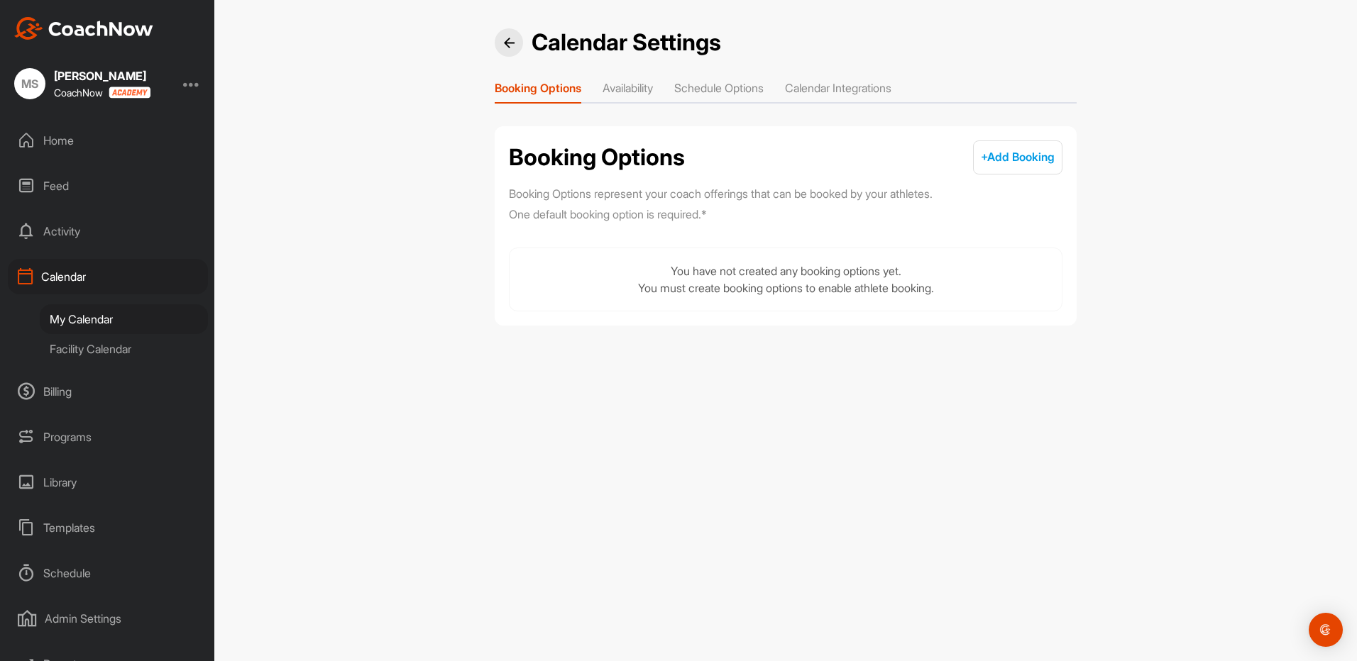
click at [92, 320] on div "My Calendar" at bounding box center [124, 319] width 168 height 30
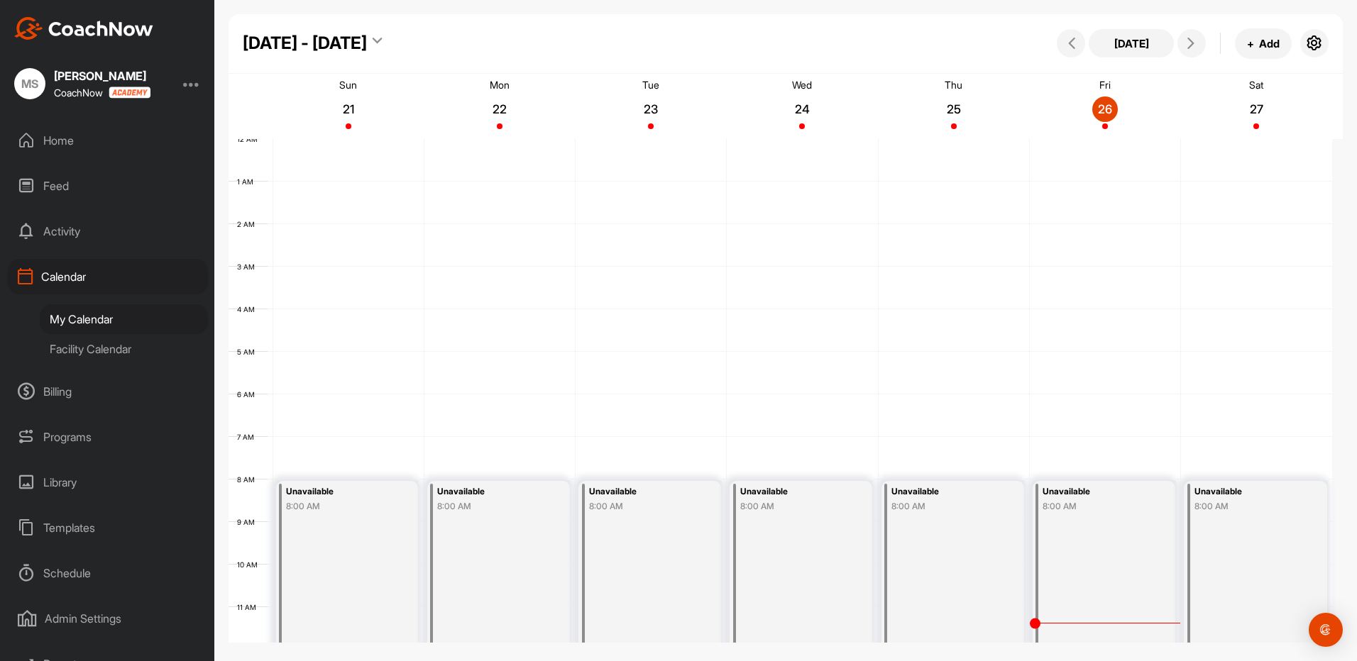
scroll to position [245, 0]
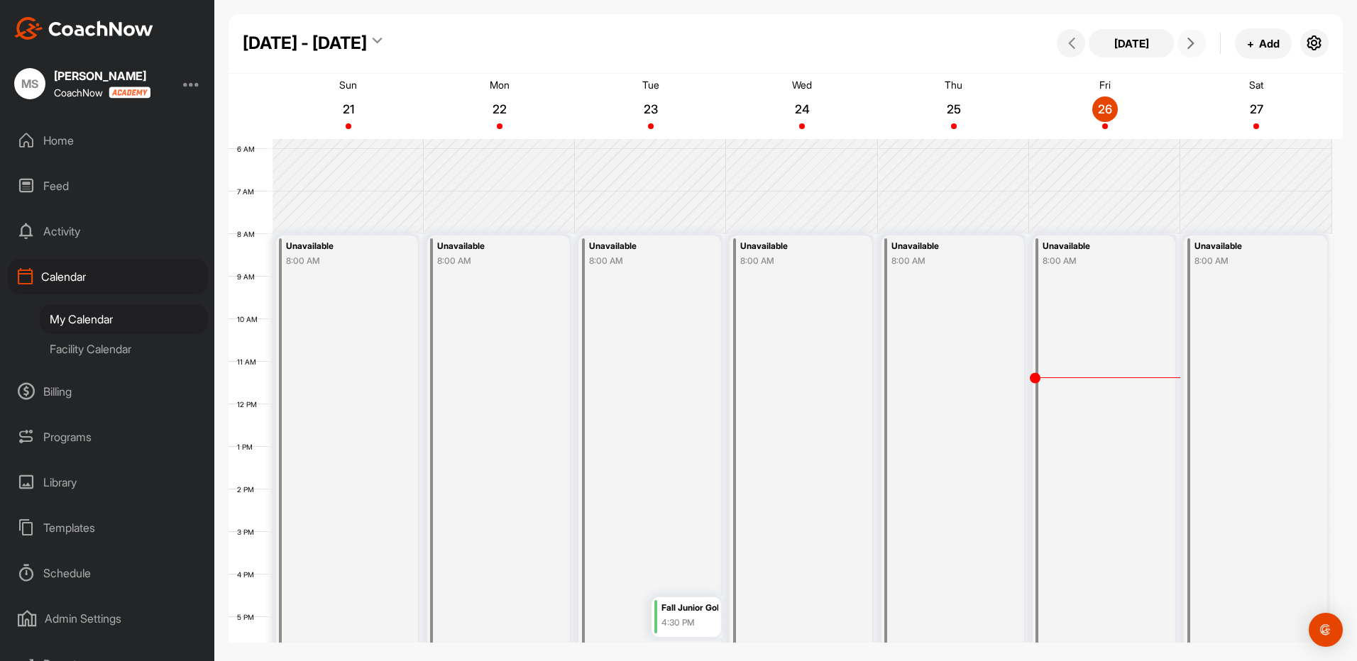
click at [1190, 47] on icon at bounding box center [1190, 43] width 11 height 11
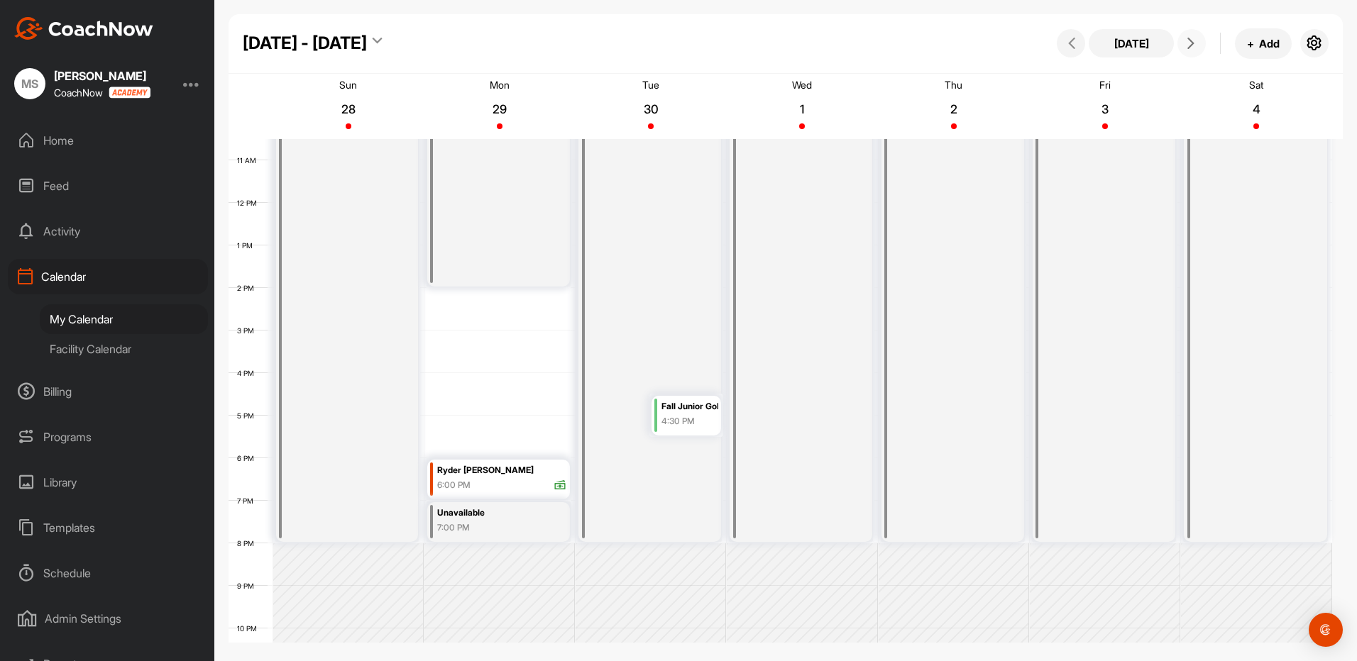
scroll to position [376, 0]
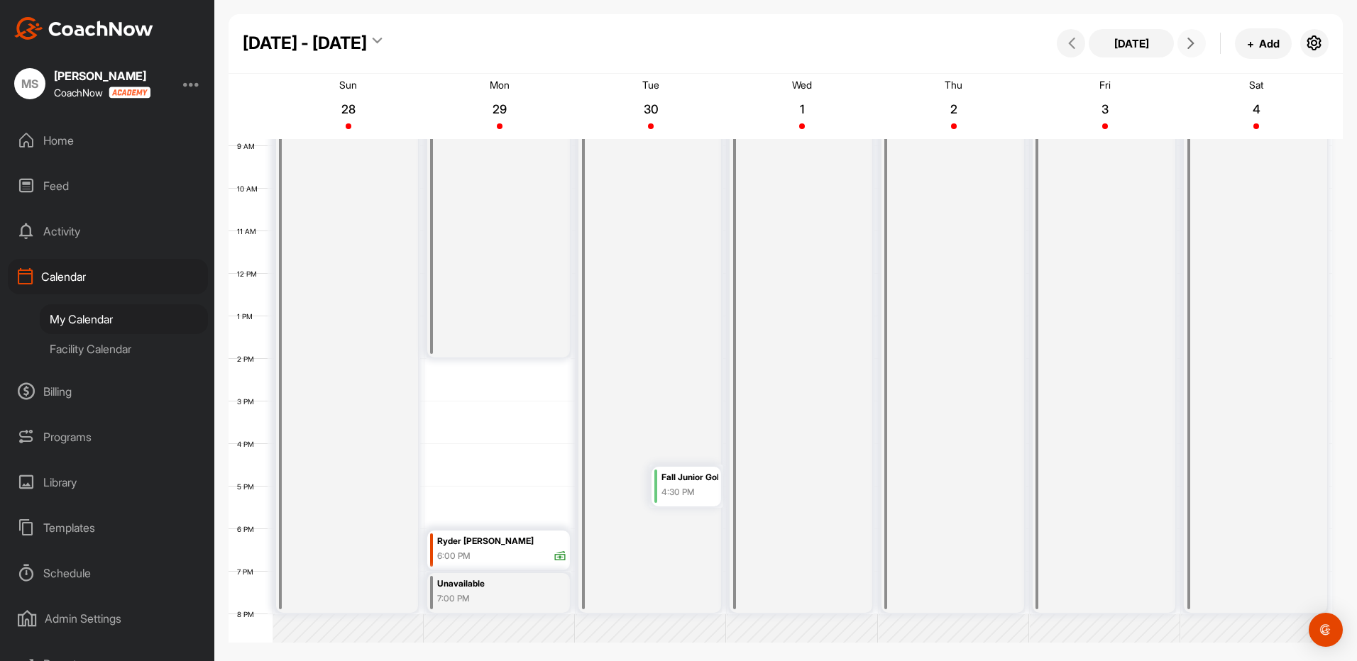
click at [956, 312] on div "Unavailable 8:00 AM" at bounding box center [952, 359] width 143 height 508
click at [971, 366] on div "Unavailable 8:00 AM" at bounding box center [952, 359] width 143 height 508
click at [1268, 42] on button "+ Add" at bounding box center [1263, 43] width 57 height 31
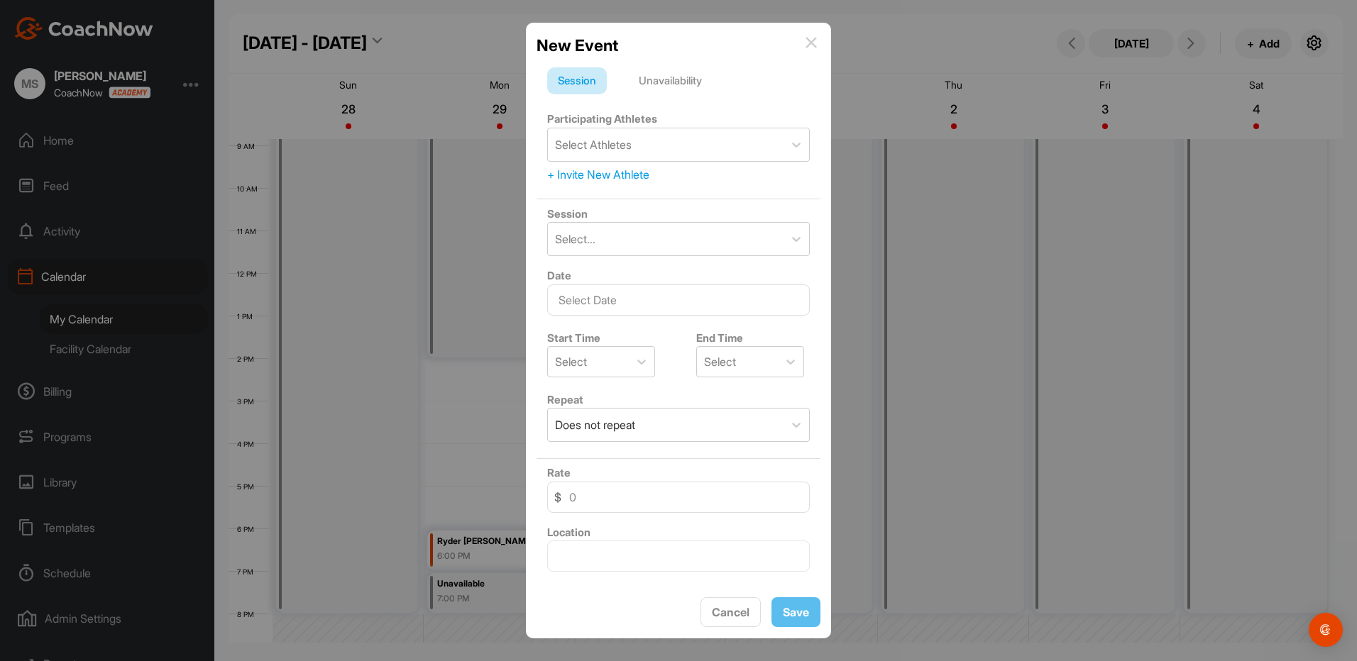
click at [686, 80] on div "Unavailability" at bounding box center [670, 80] width 84 height 27
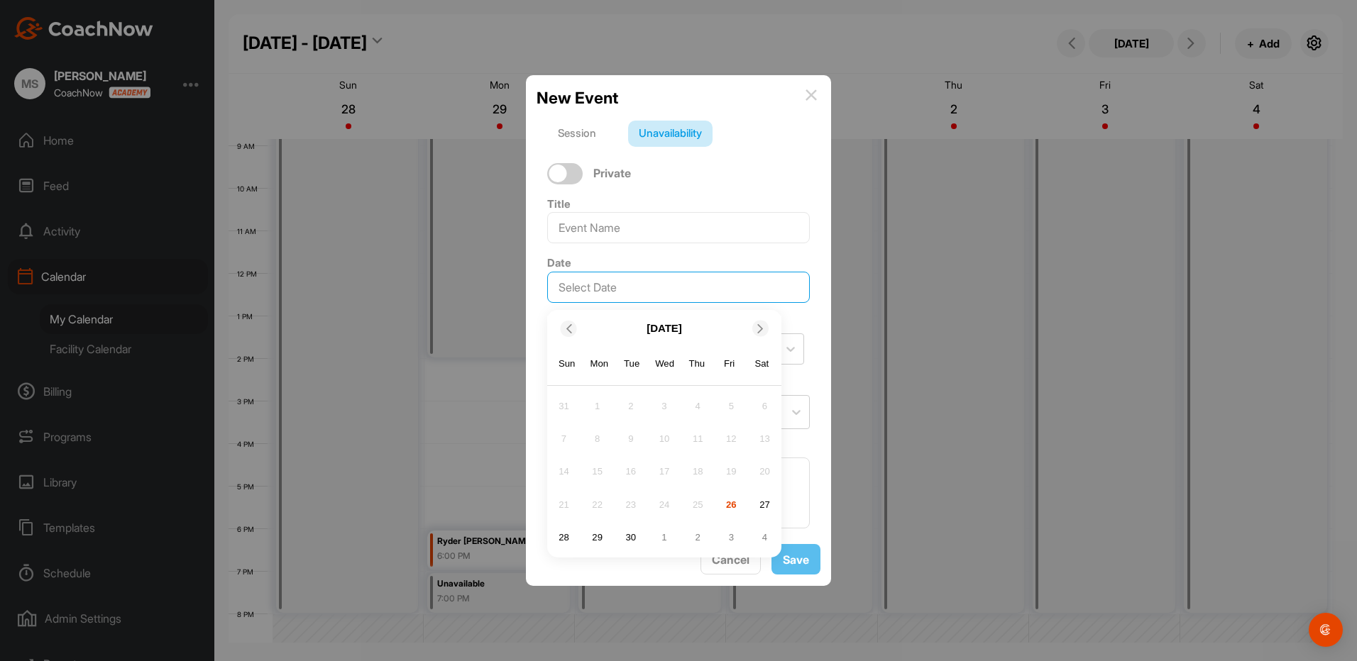
click at [644, 285] on input "text" at bounding box center [678, 287] width 263 height 31
click at [755, 324] on span at bounding box center [761, 328] width 14 height 9
click at [698, 408] on div "2" at bounding box center [697, 406] width 21 height 21
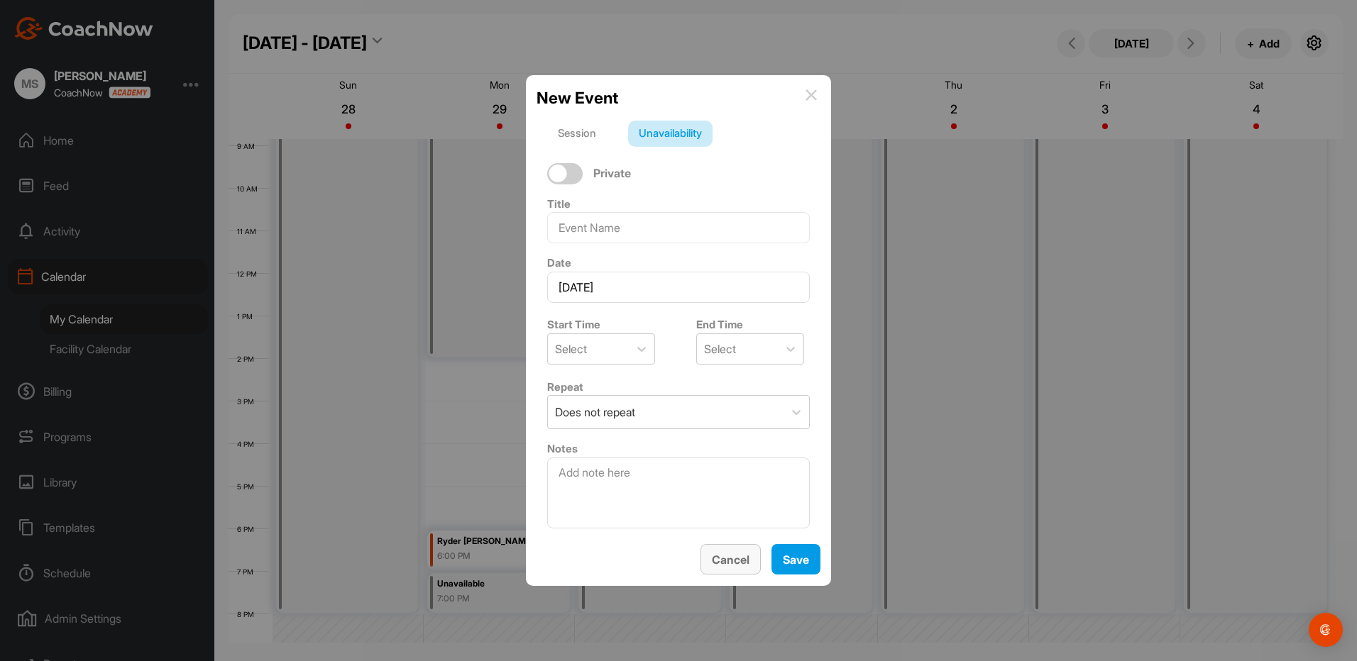
click at [736, 553] on span "Cancel" at bounding box center [731, 560] width 38 height 14
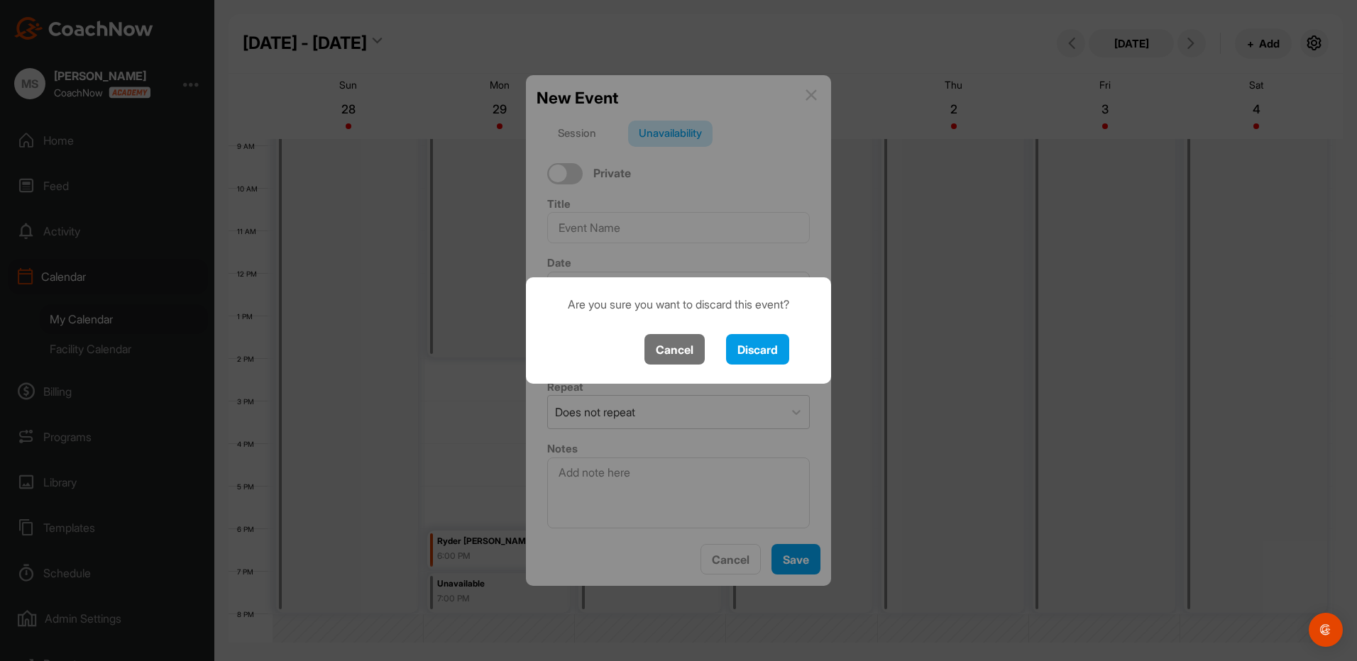
click at [700, 348] on button "Cancel" at bounding box center [674, 349] width 60 height 31
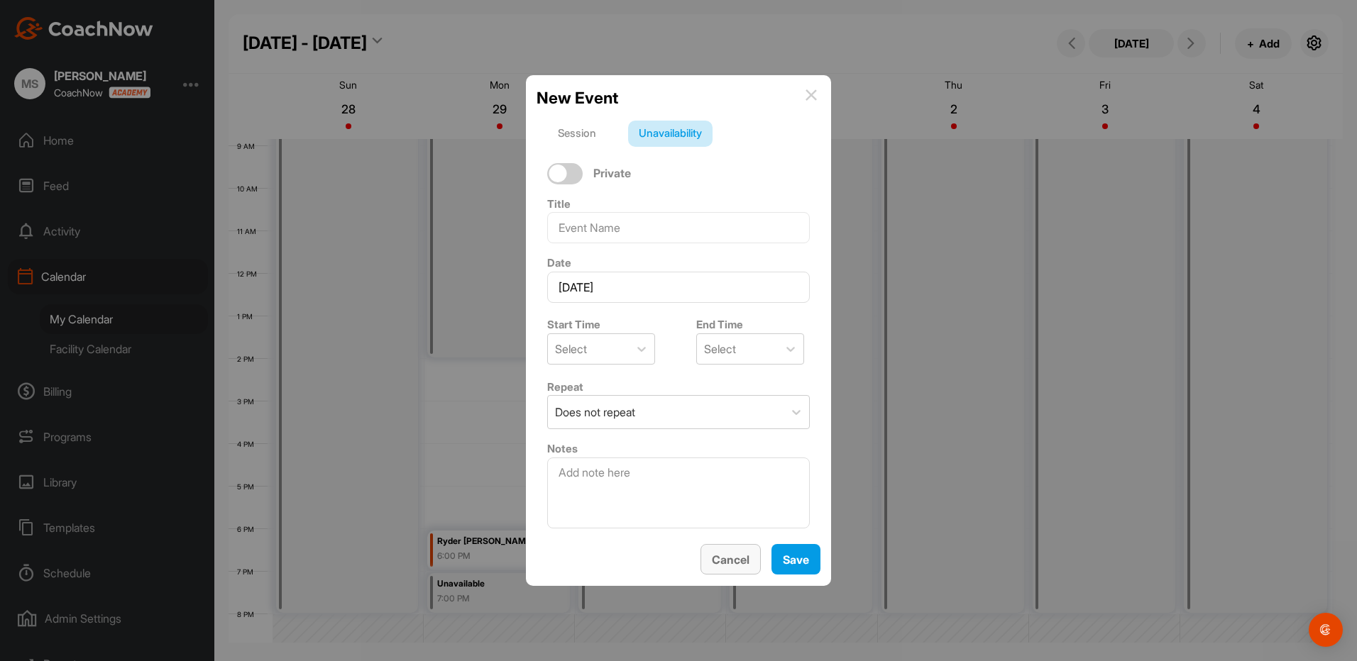
click at [746, 558] on span "Cancel" at bounding box center [731, 560] width 38 height 14
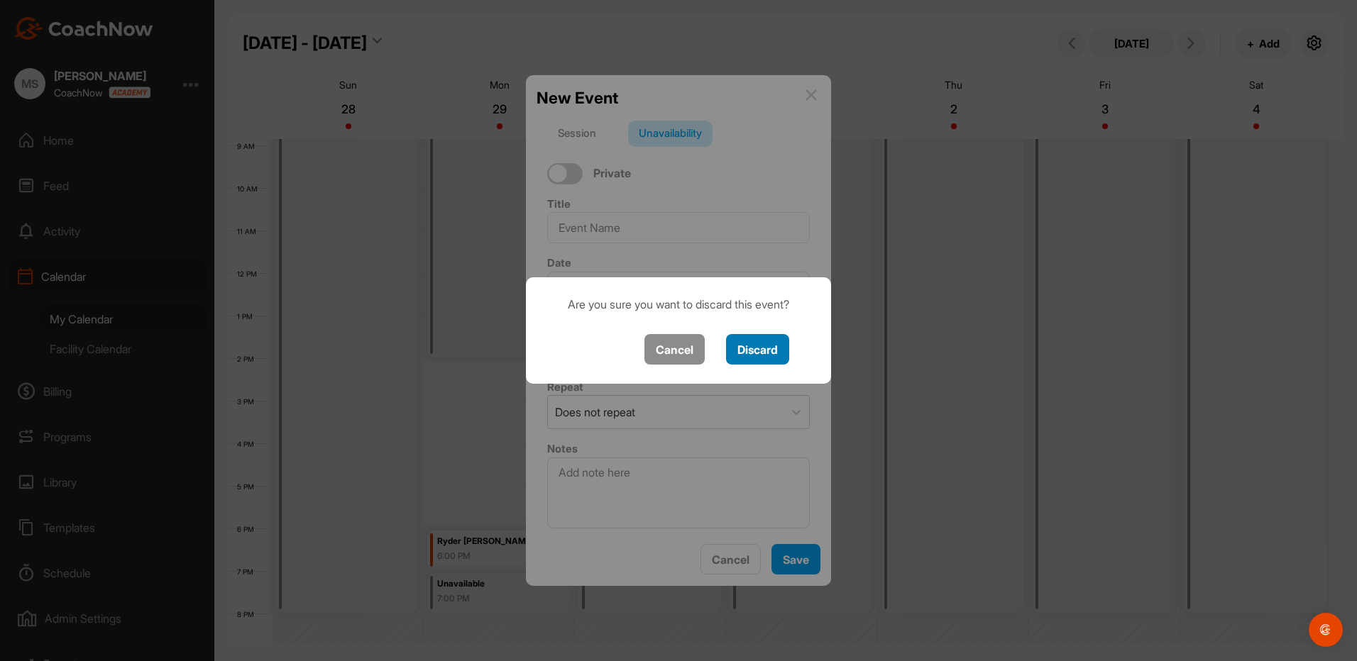
click at [764, 355] on button "Discard" at bounding box center [757, 349] width 63 height 31
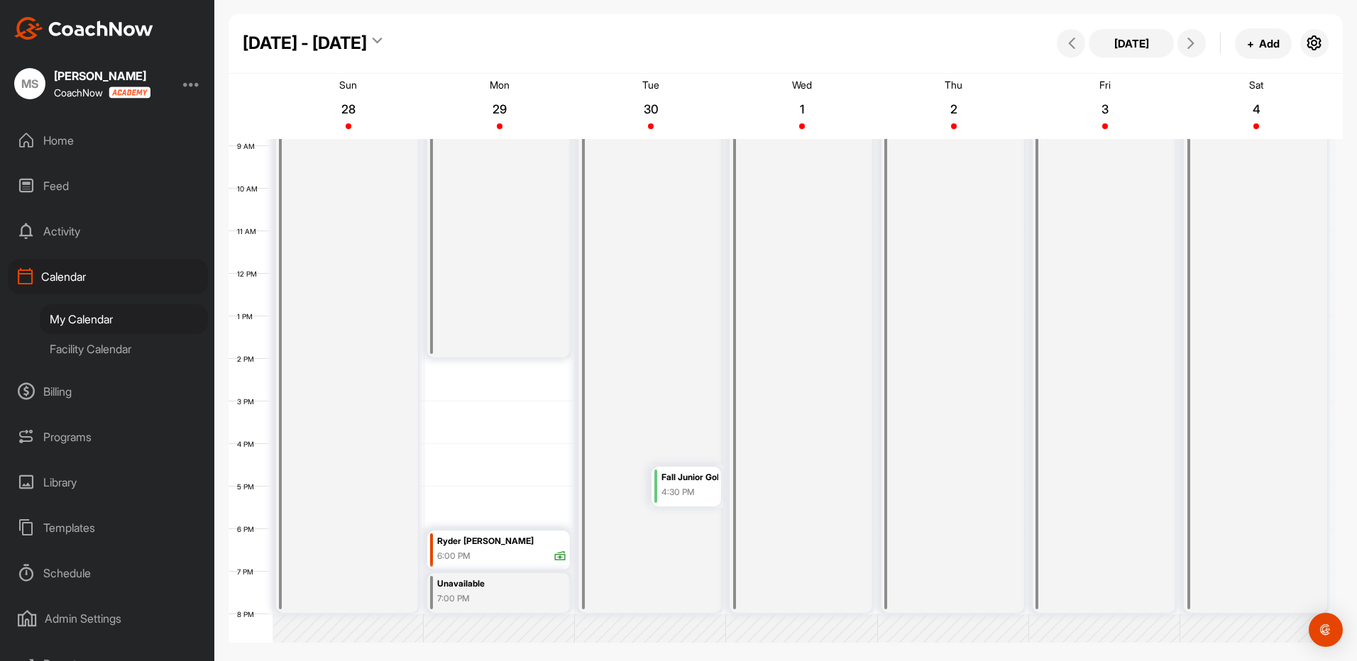
click at [974, 382] on div "Unavailable 8:00 AM" at bounding box center [952, 359] width 143 height 508
click at [956, 372] on div "Unavailable 8:00 AM" at bounding box center [952, 359] width 143 height 508
click at [946, 365] on div "Unavailable 8:00 AM" at bounding box center [952, 359] width 143 height 508
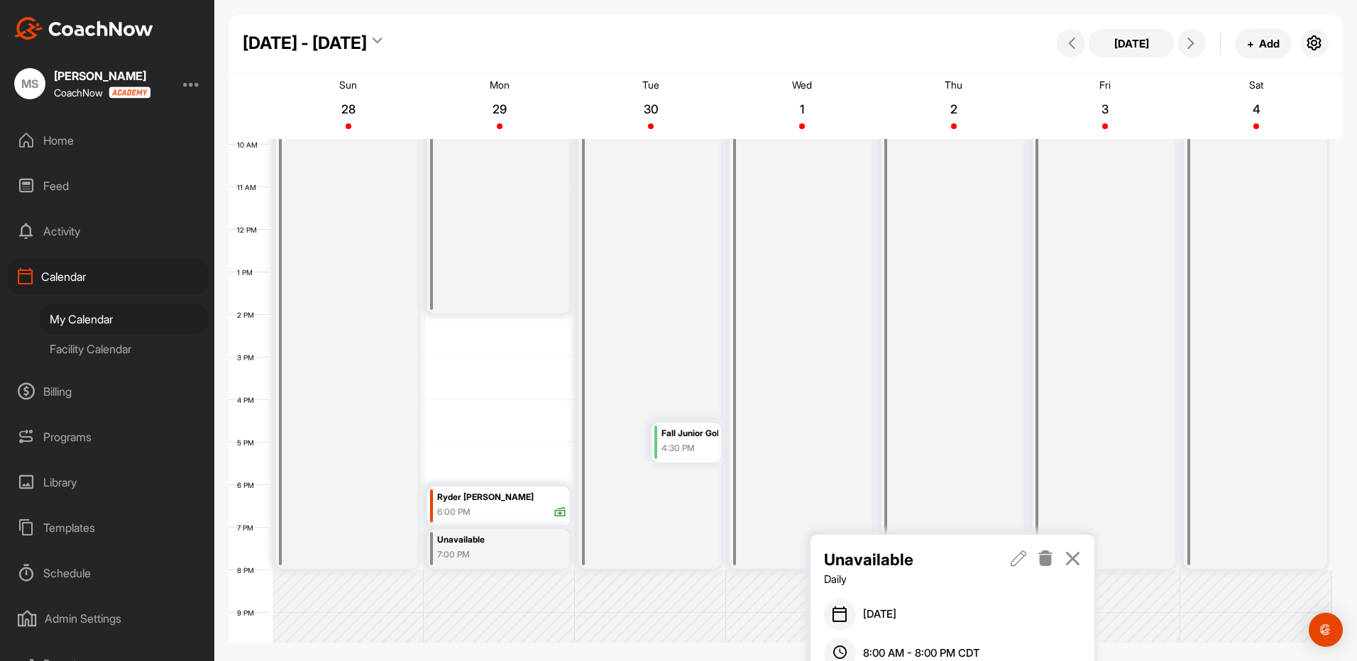
scroll to position [518, 0]
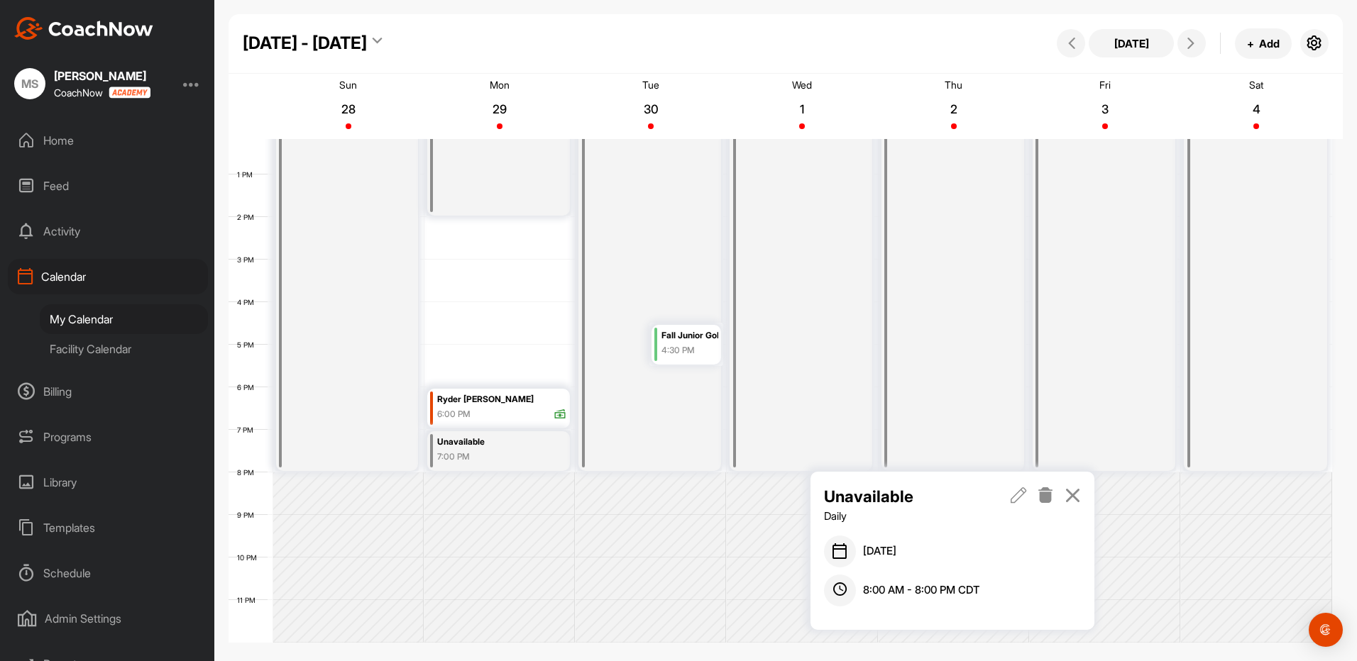
click at [1017, 496] on icon at bounding box center [1018, 495] width 16 height 16
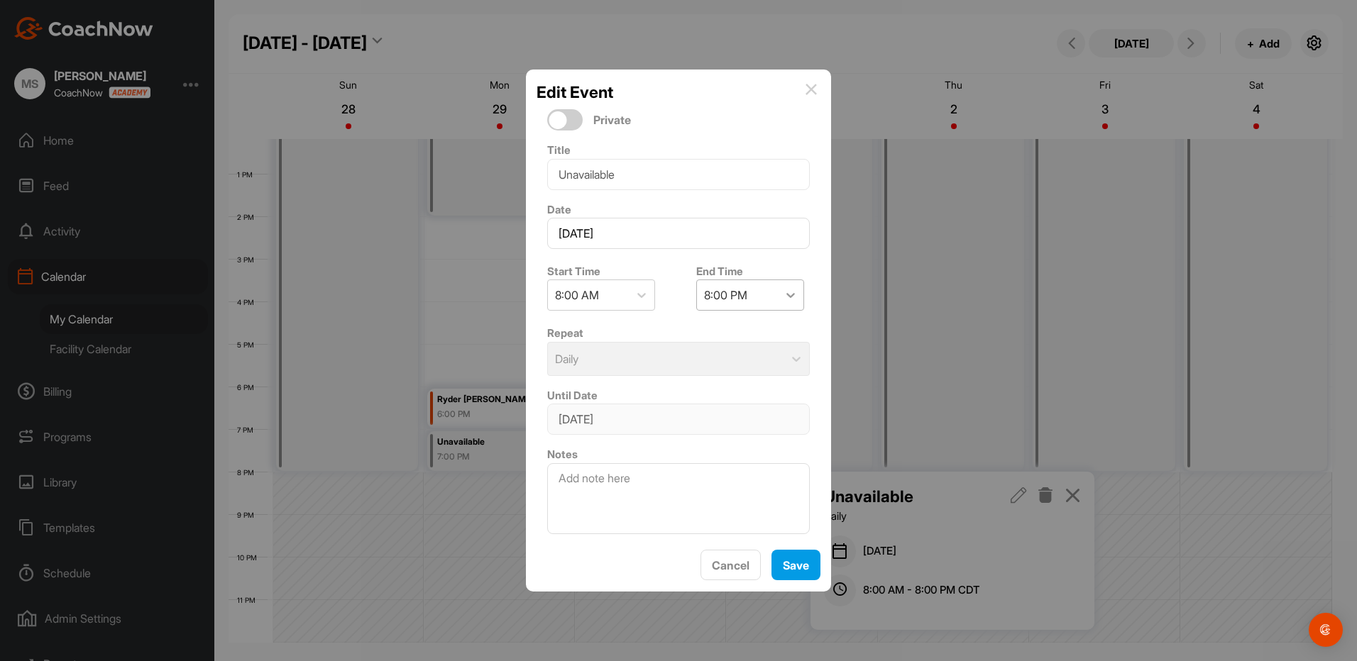
click at [785, 294] on icon at bounding box center [790, 295] width 14 height 14
click at [715, 342] on div "4:00 PM" at bounding box center [744, 335] width 108 height 28
click at [787, 564] on span "Save" at bounding box center [796, 565] width 26 height 14
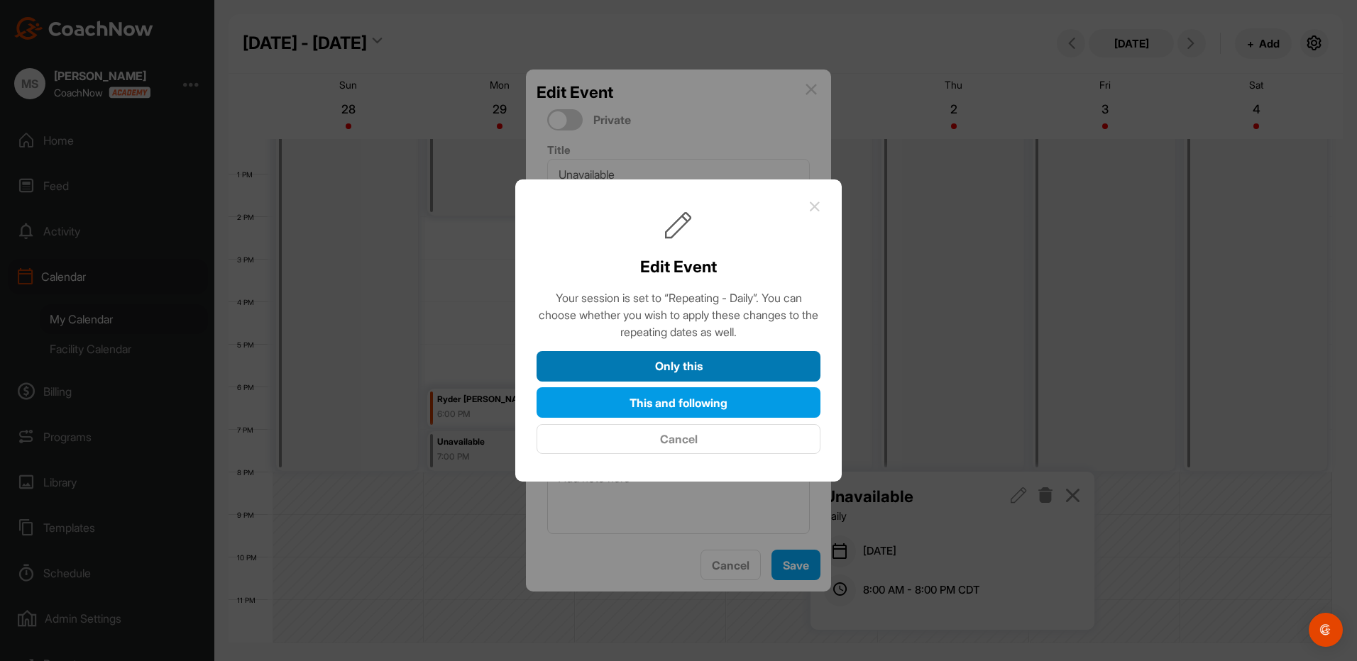
click at [679, 370] on button "Only this" at bounding box center [678, 366] width 284 height 31
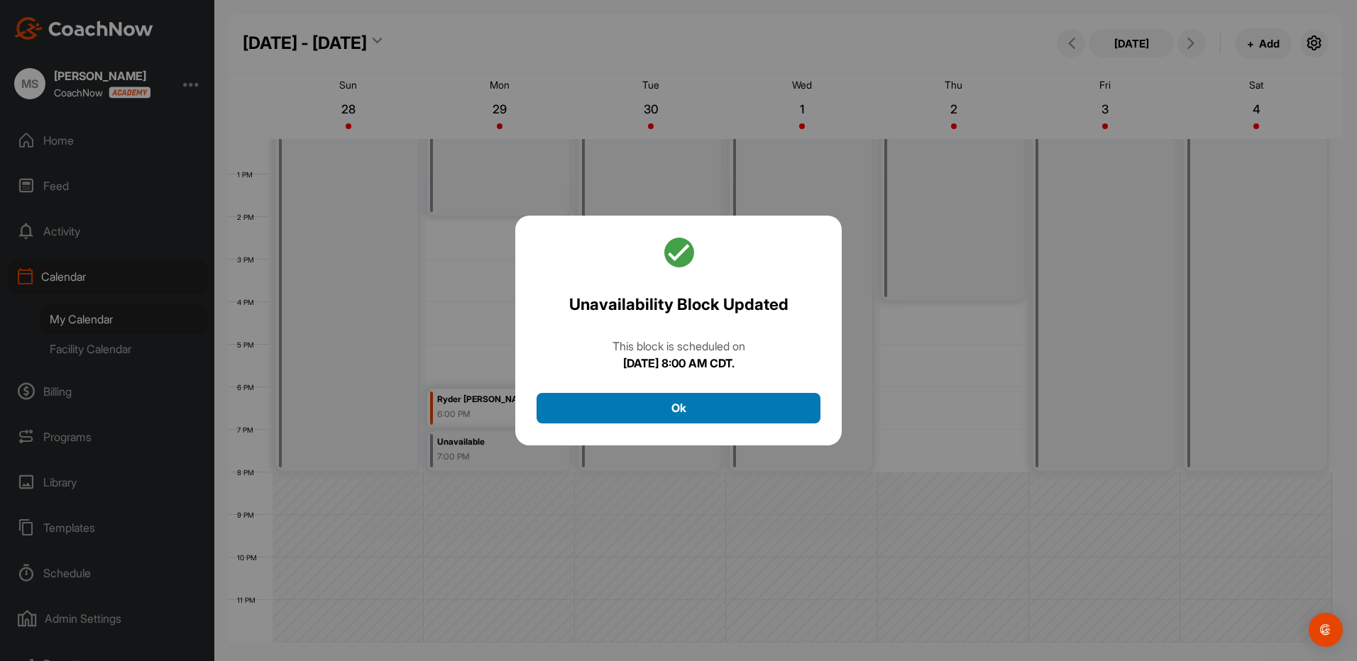
click at [686, 413] on button "Ok" at bounding box center [678, 408] width 284 height 31
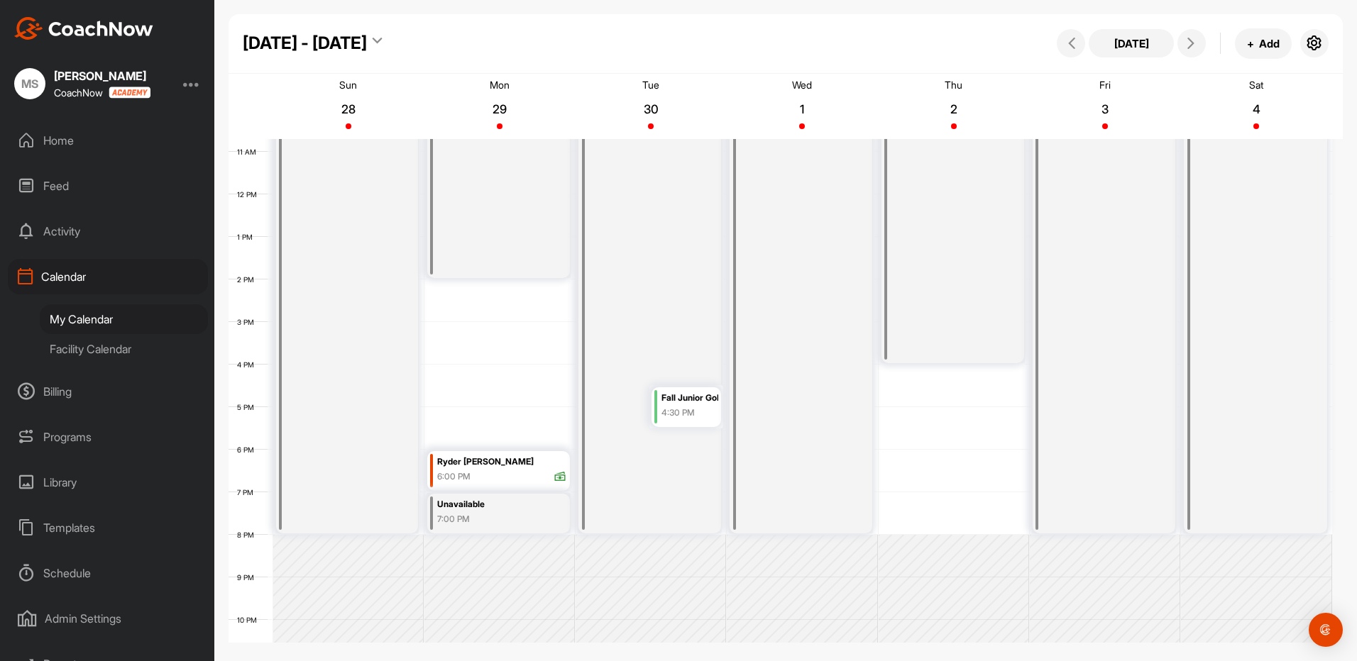
scroll to position [518, 0]
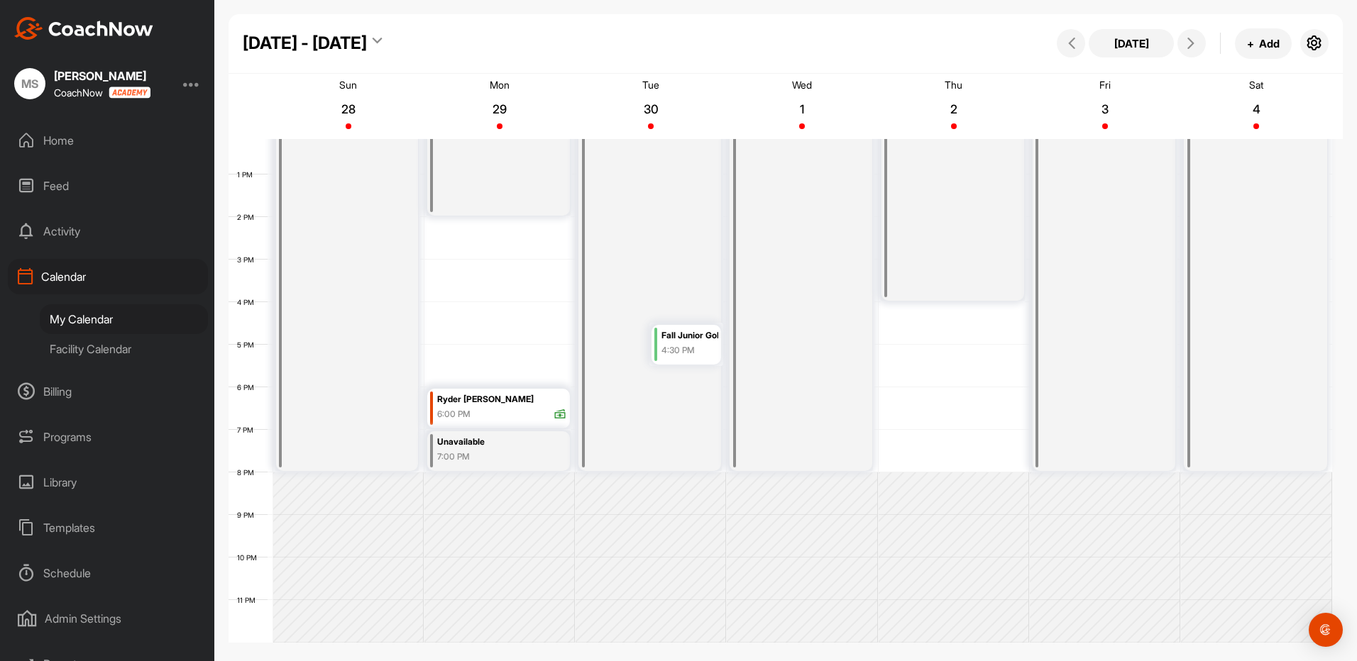
click at [785, 297] on div "Unavailable 8:00 AM" at bounding box center [800, 217] width 143 height 508
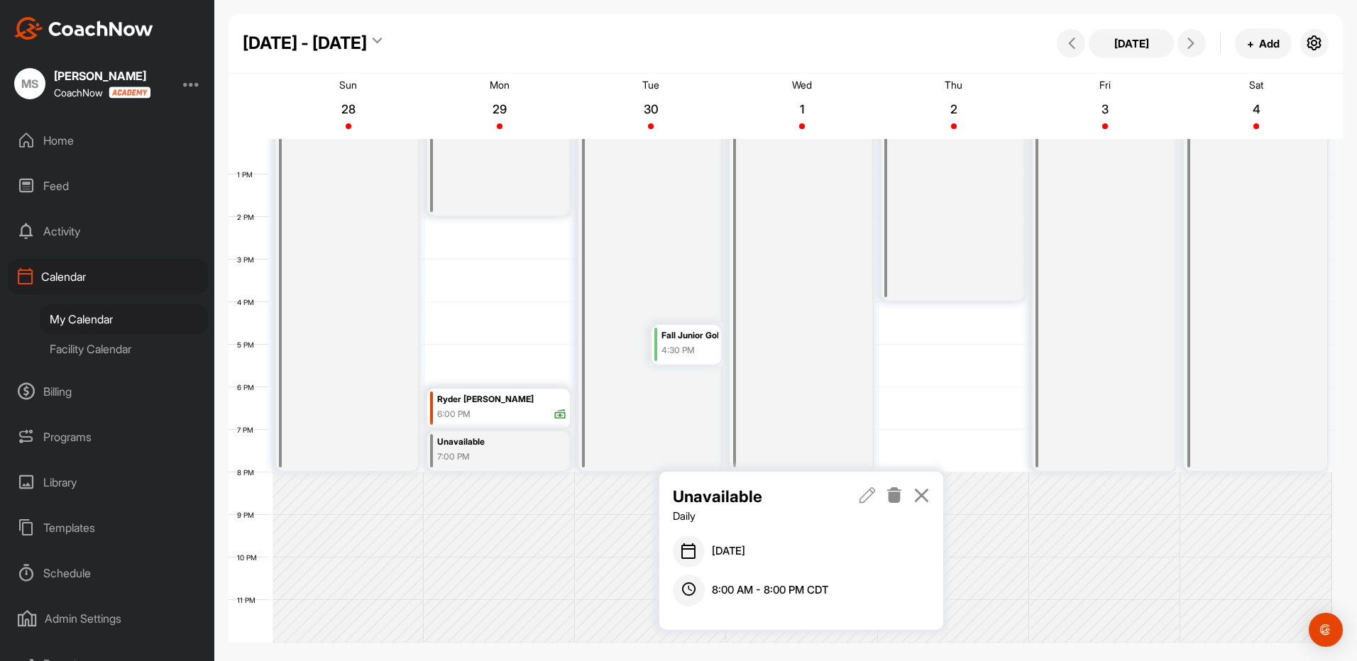
click at [867, 494] on icon at bounding box center [867, 495] width 16 height 16
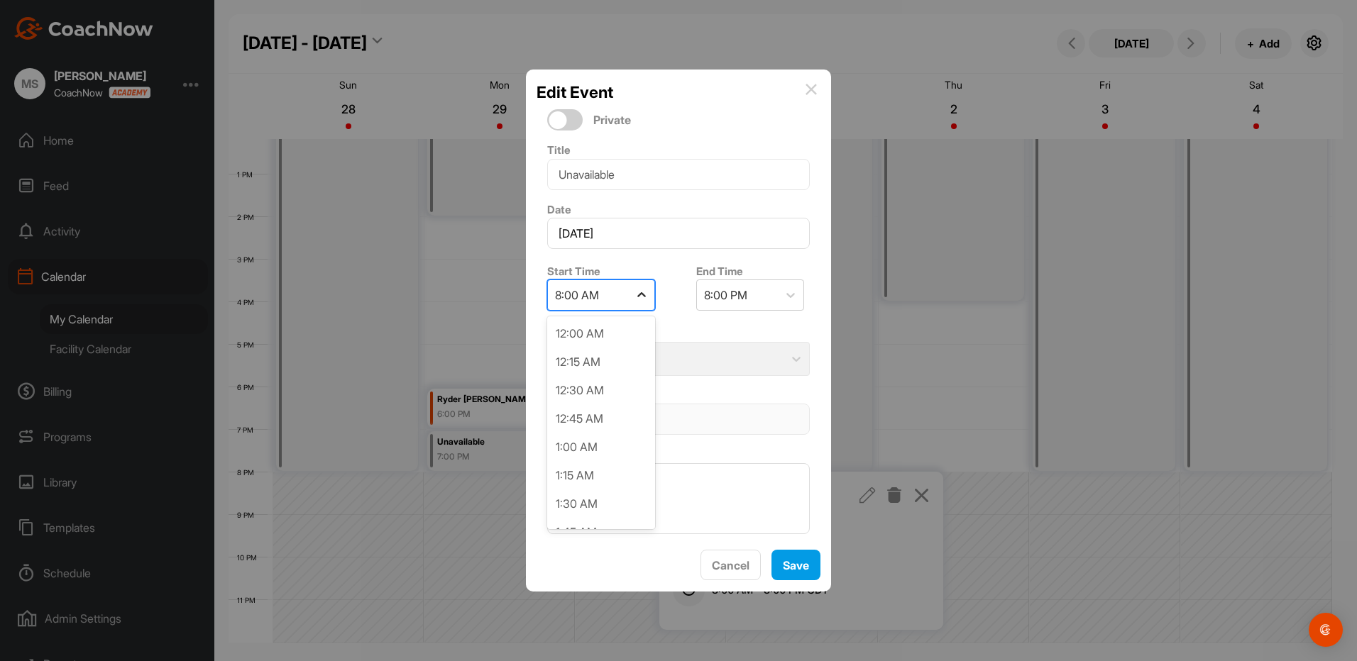
click at [638, 294] on icon at bounding box center [641, 295] width 14 height 14
click at [596, 492] on div "11:00 AM" at bounding box center [601, 491] width 108 height 28
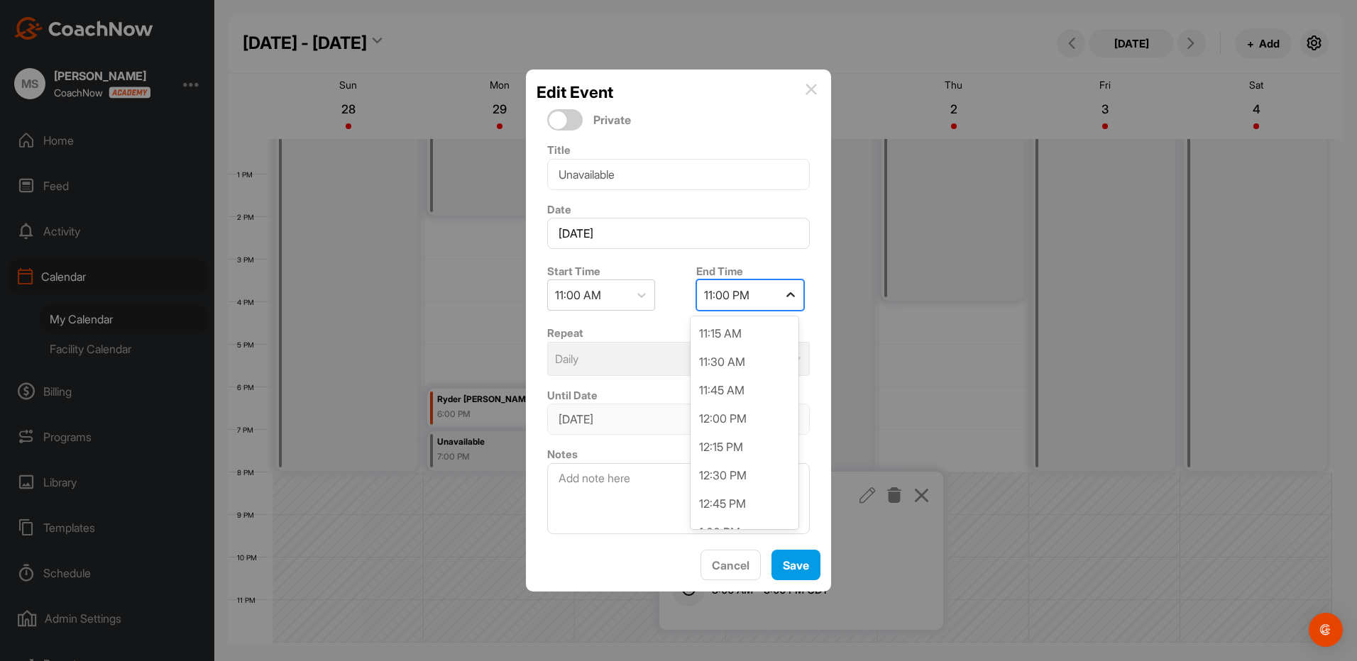
click at [785, 296] on icon at bounding box center [790, 295] width 14 height 14
click at [727, 436] on div "6:00 PM" at bounding box center [744, 435] width 108 height 28
click at [790, 573] on div "Save" at bounding box center [796, 565] width 26 height 17
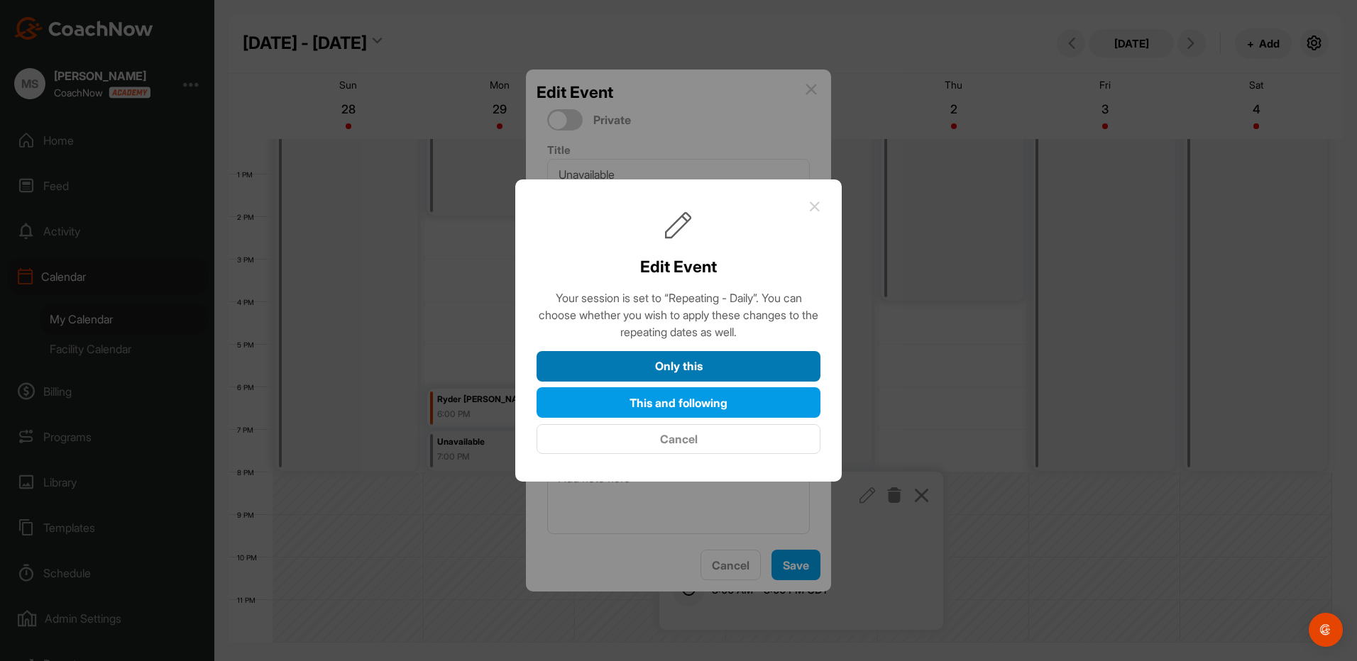
click at [706, 363] on button "Only this" at bounding box center [678, 366] width 284 height 31
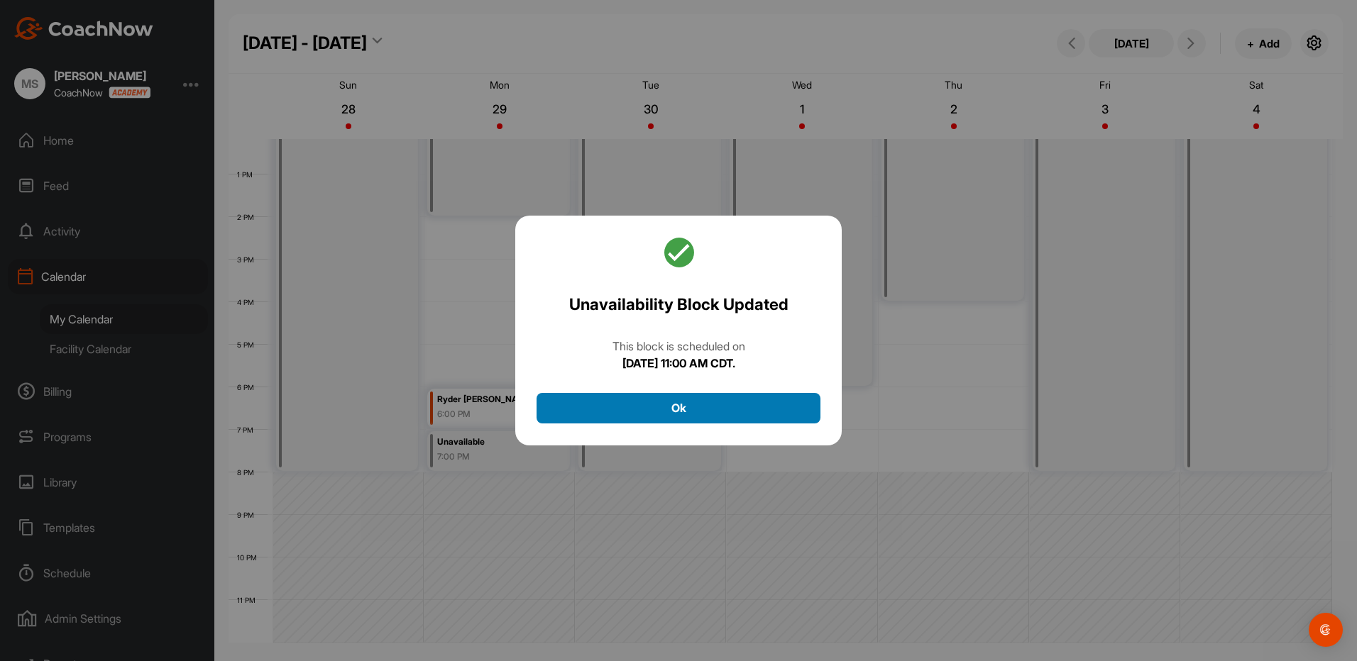
click at [668, 404] on button "Ok" at bounding box center [678, 408] width 284 height 31
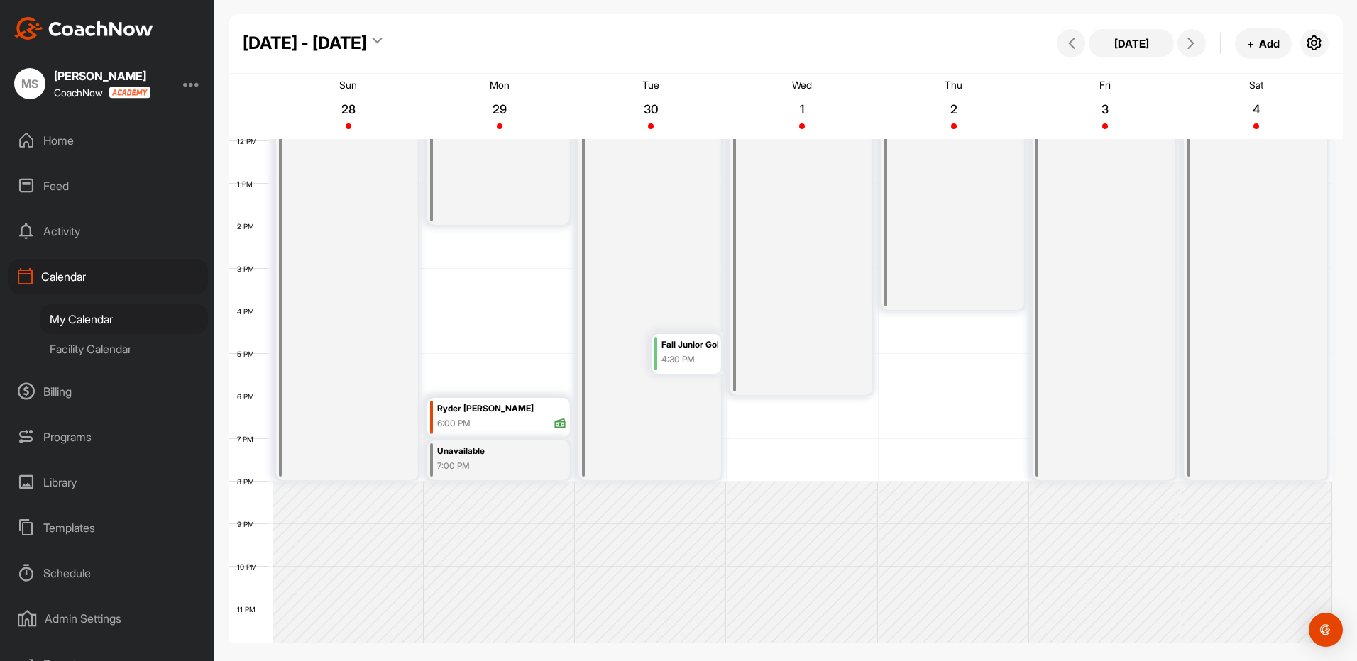
scroll to position [518, 0]
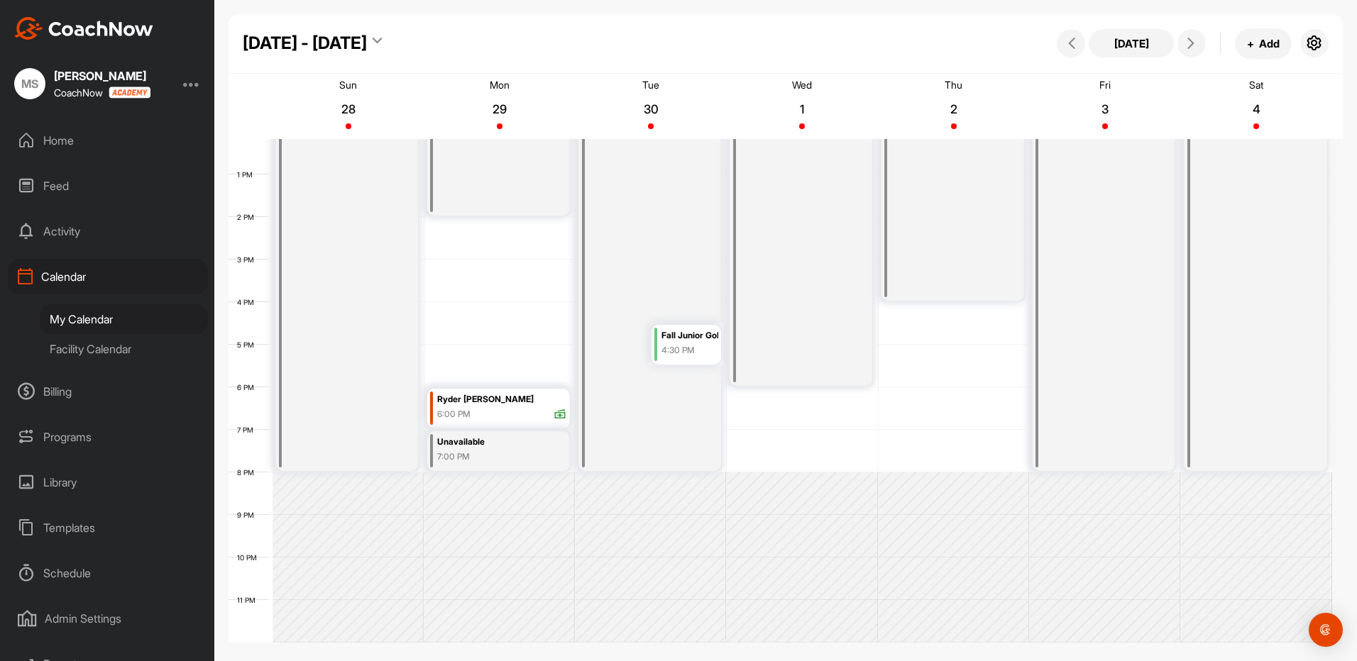
click at [1110, 331] on div "Unavailable 8:00 AM" at bounding box center [1103, 217] width 143 height 508
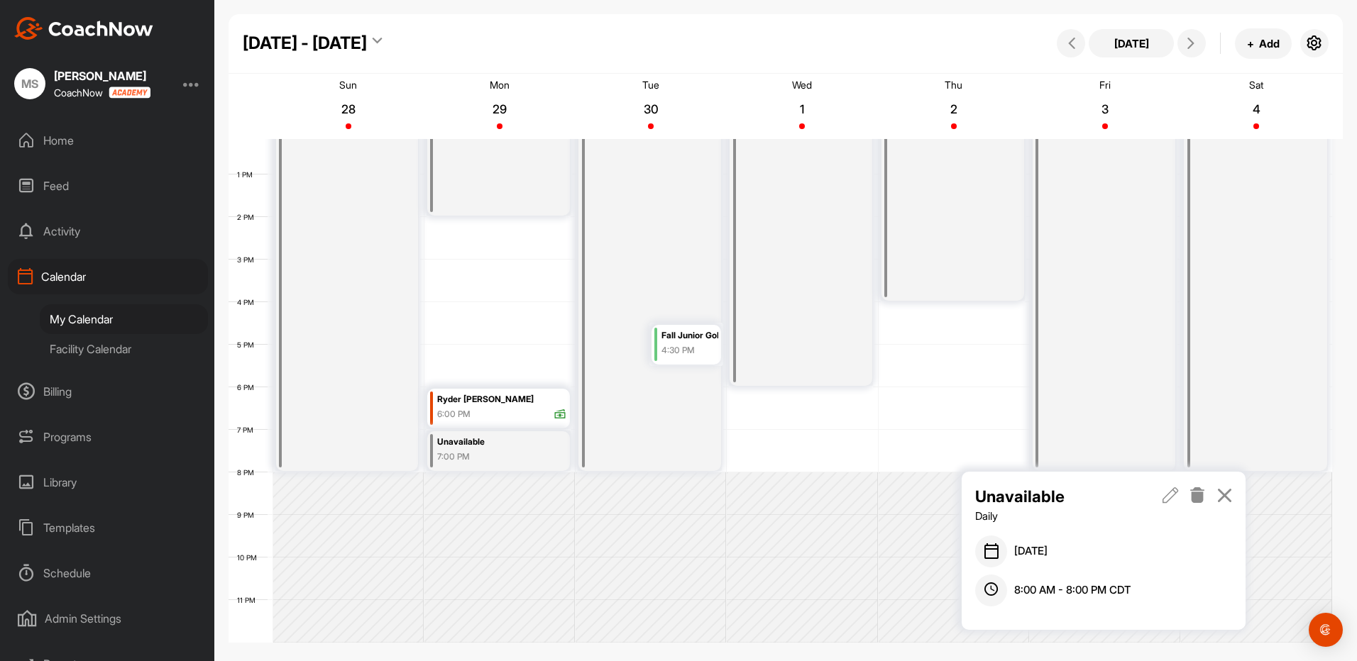
click at [1175, 494] on icon at bounding box center [1170, 495] width 16 height 16
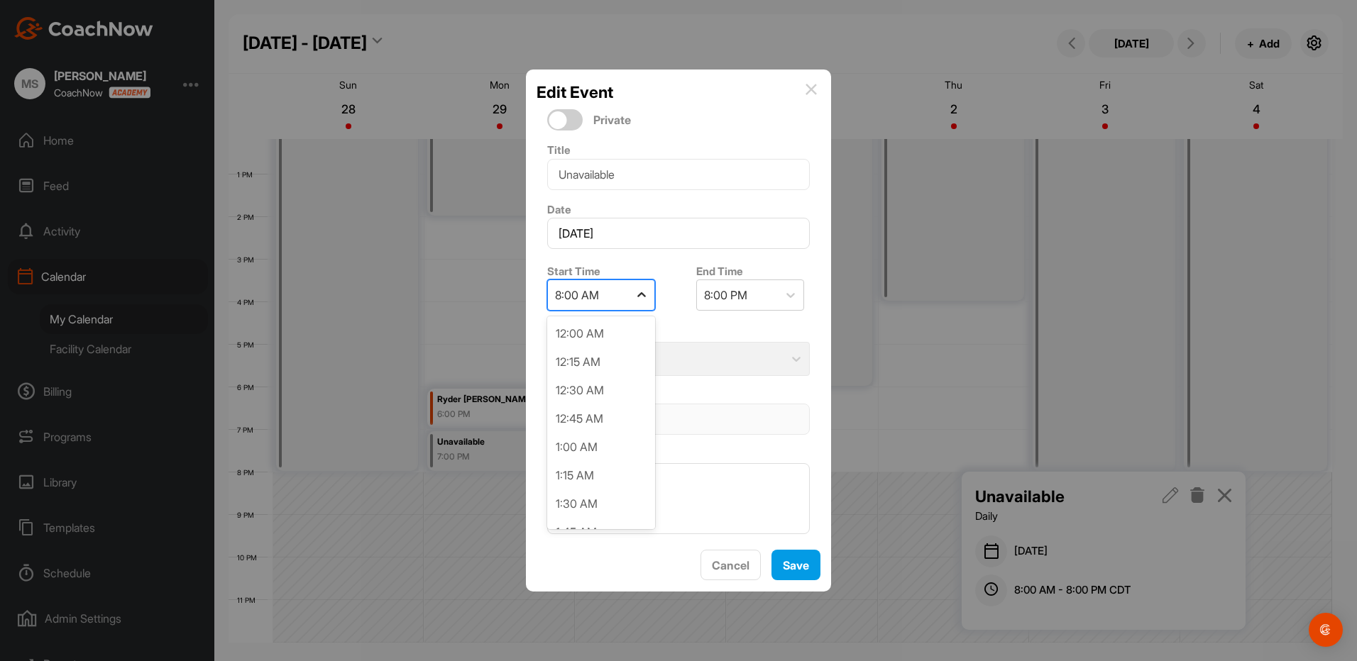
click at [641, 295] on icon at bounding box center [641, 295] width 14 height 14
click at [578, 493] on div "11:00 AM" at bounding box center [601, 491] width 108 height 28
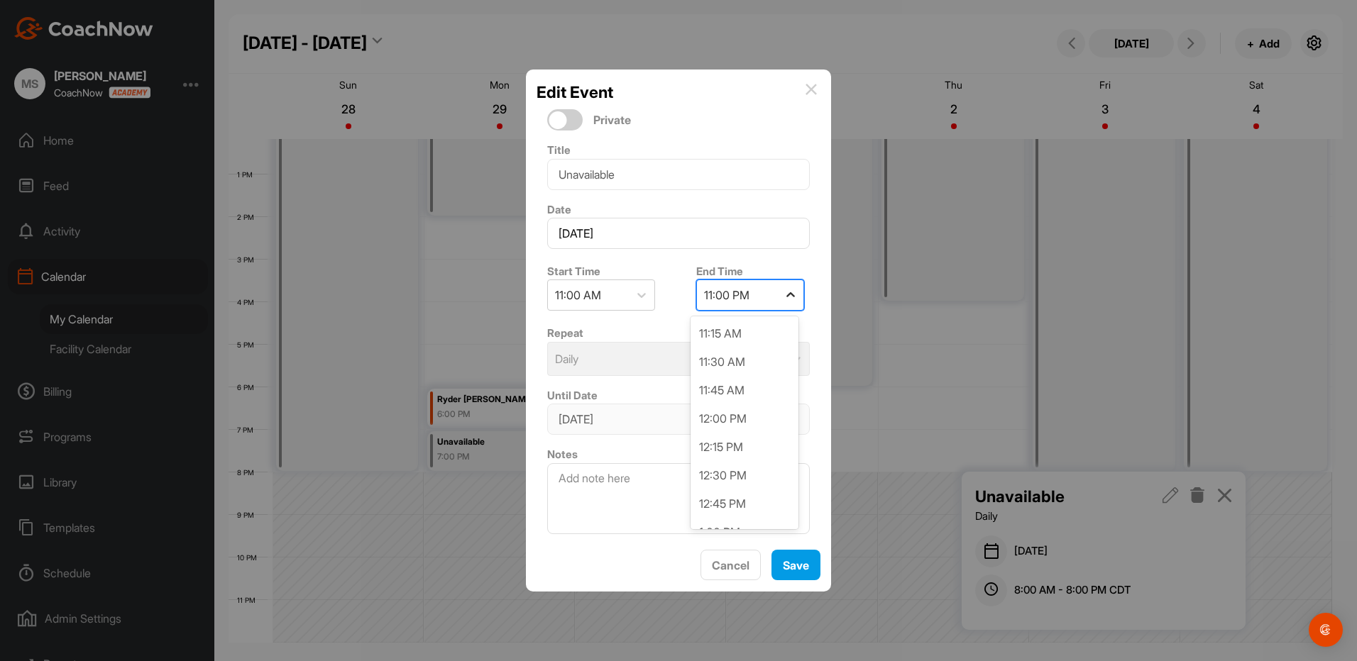
click at [778, 296] on div at bounding box center [791, 295] width 26 height 26
click at [707, 438] on div "6:00 PM" at bounding box center [744, 435] width 108 height 28
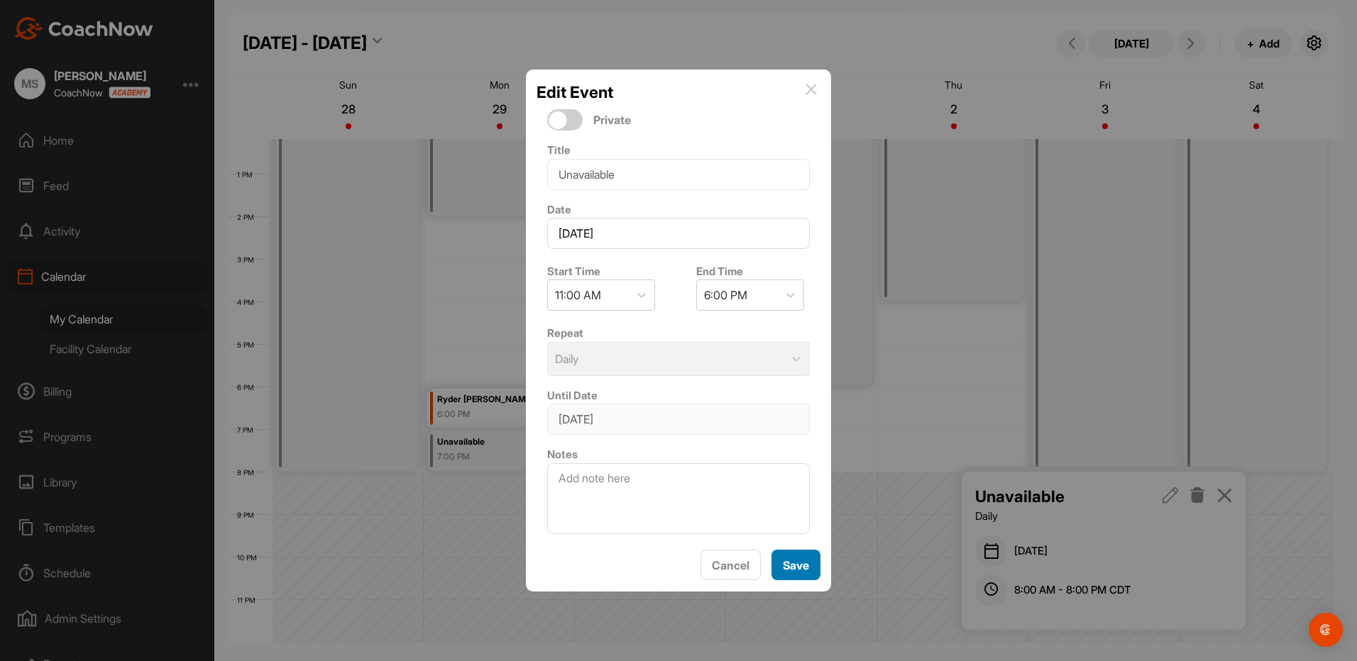
click at [799, 561] on span "Save" at bounding box center [796, 565] width 26 height 14
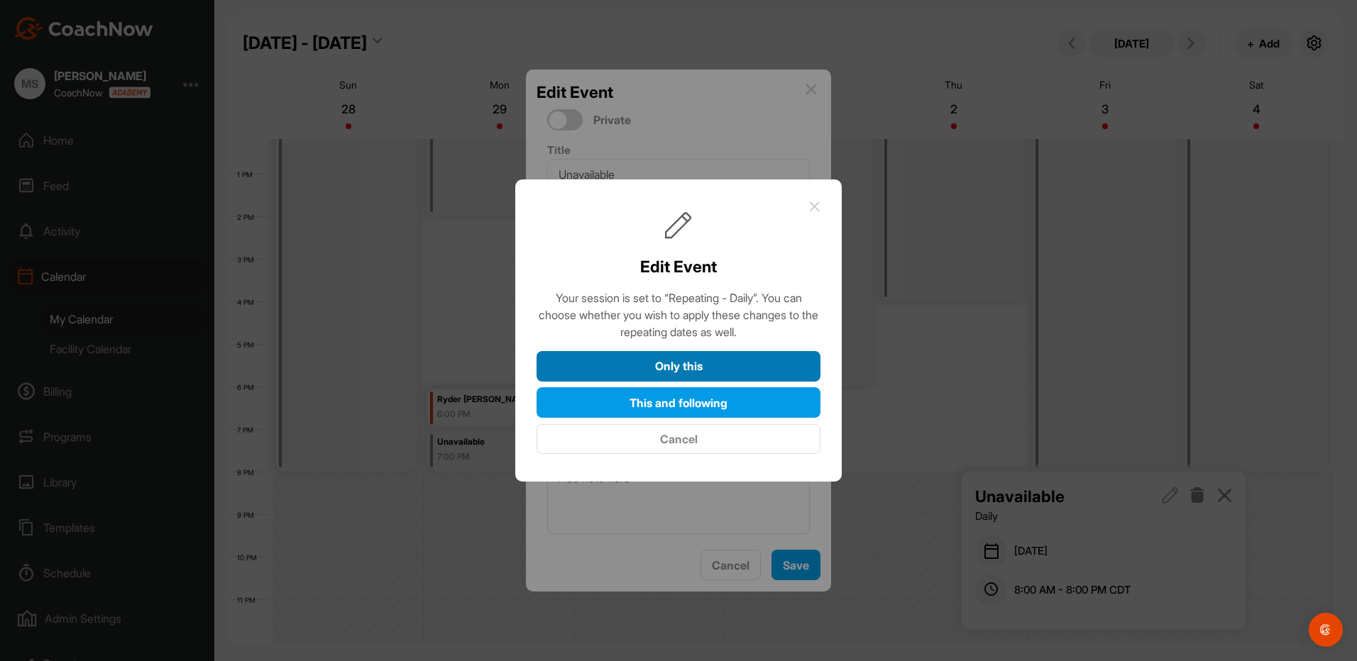
click at [695, 353] on button "Only this" at bounding box center [678, 366] width 284 height 31
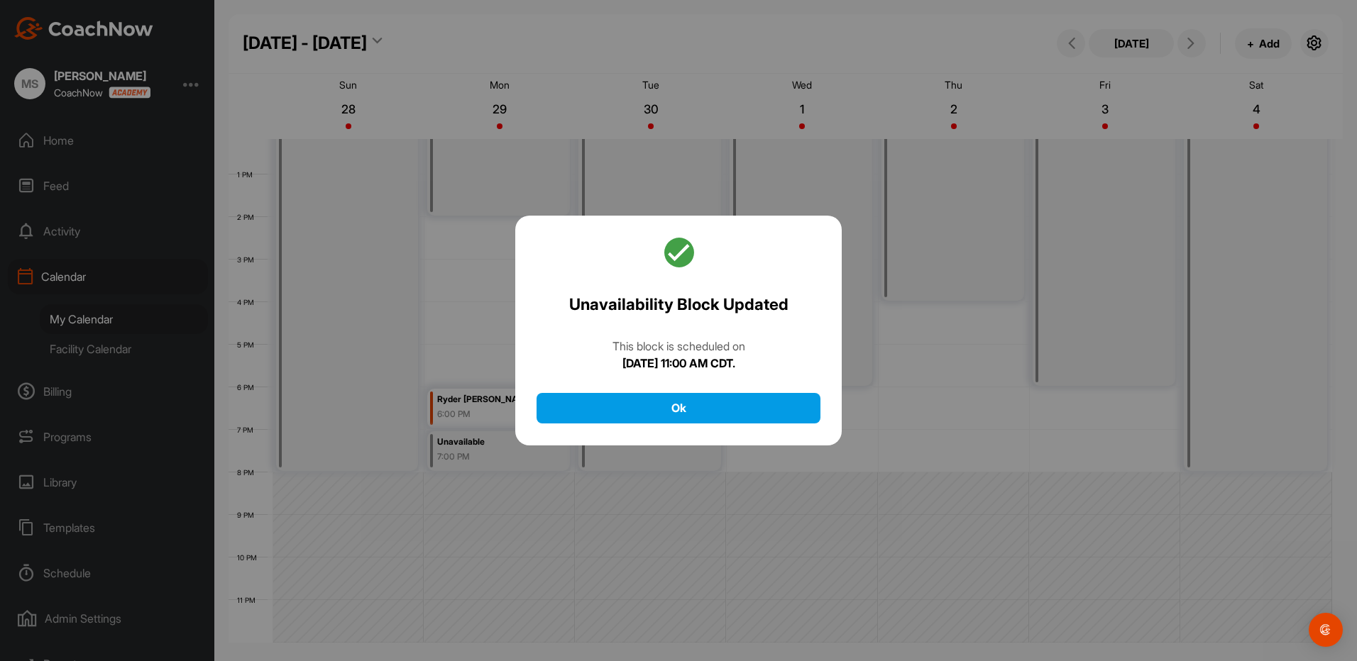
click at [898, 402] on div at bounding box center [678, 330] width 1357 height 661
click at [676, 401] on button "Ok" at bounding box center [678, 408] width 284 height 31
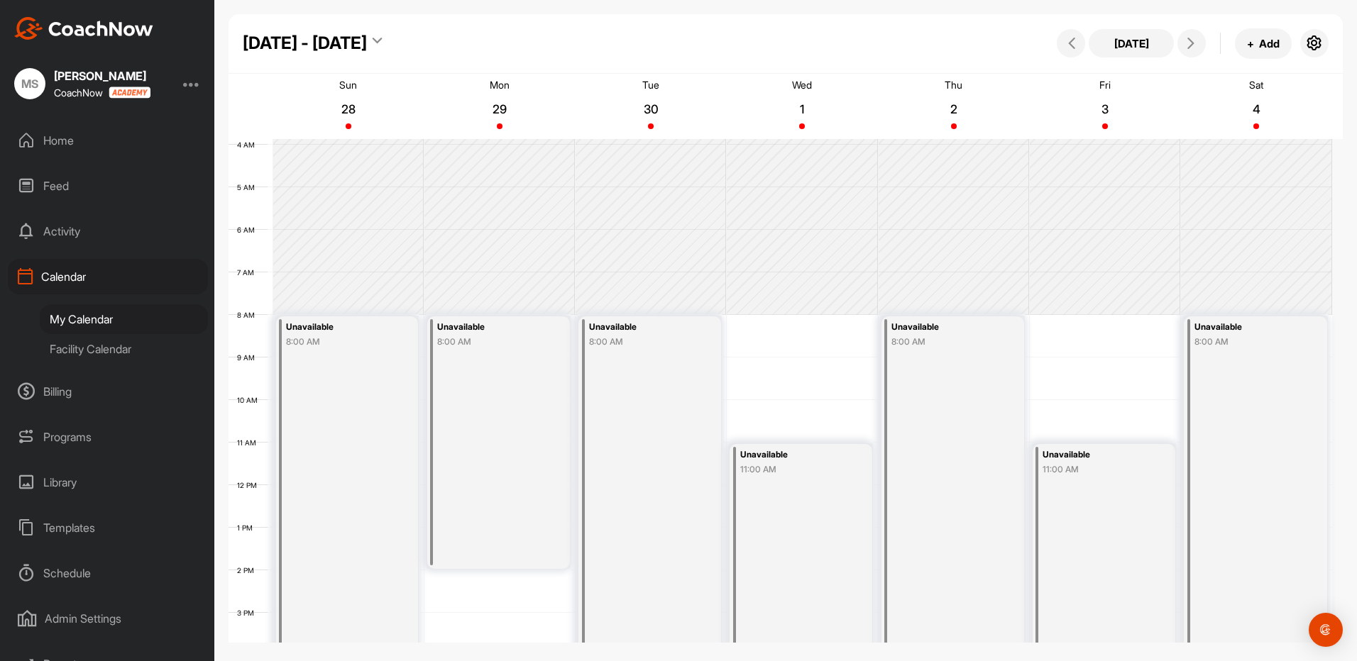
scroll to position [163, 0]
click at [101, 350] on div "Facility Calendar" at bounding box center [124, 349] width 168 height 30
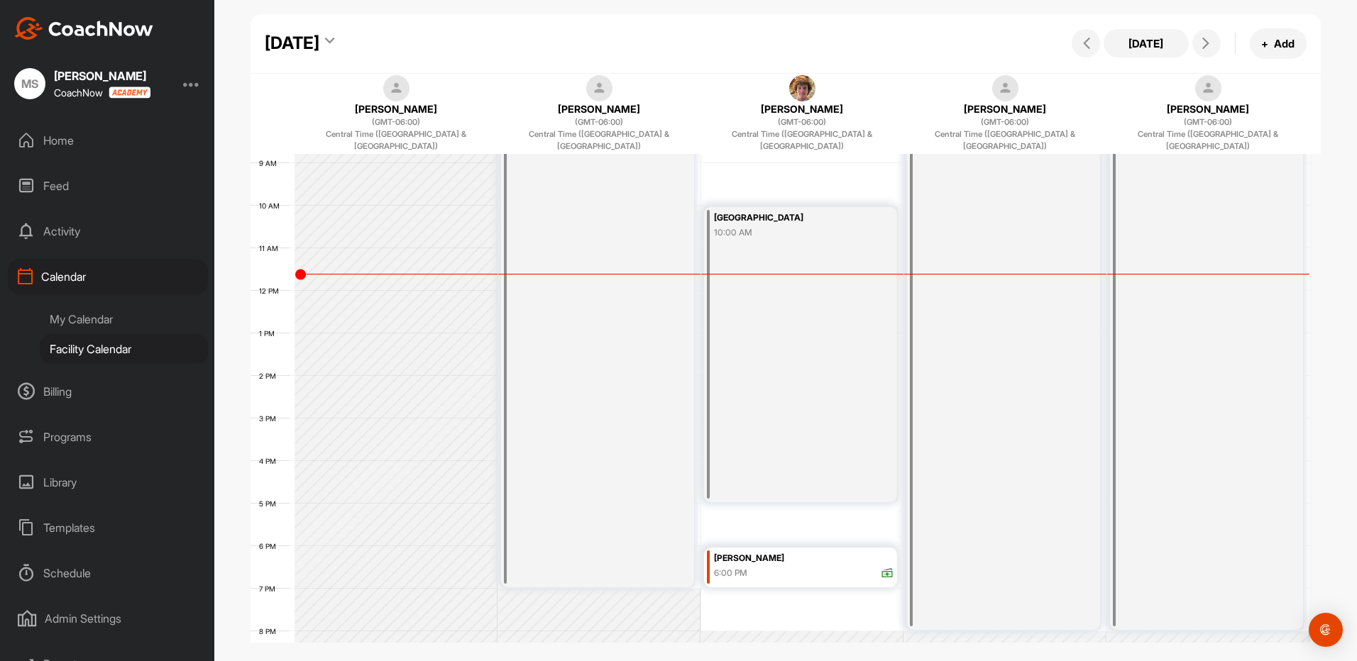
scroll to position [308, 0]
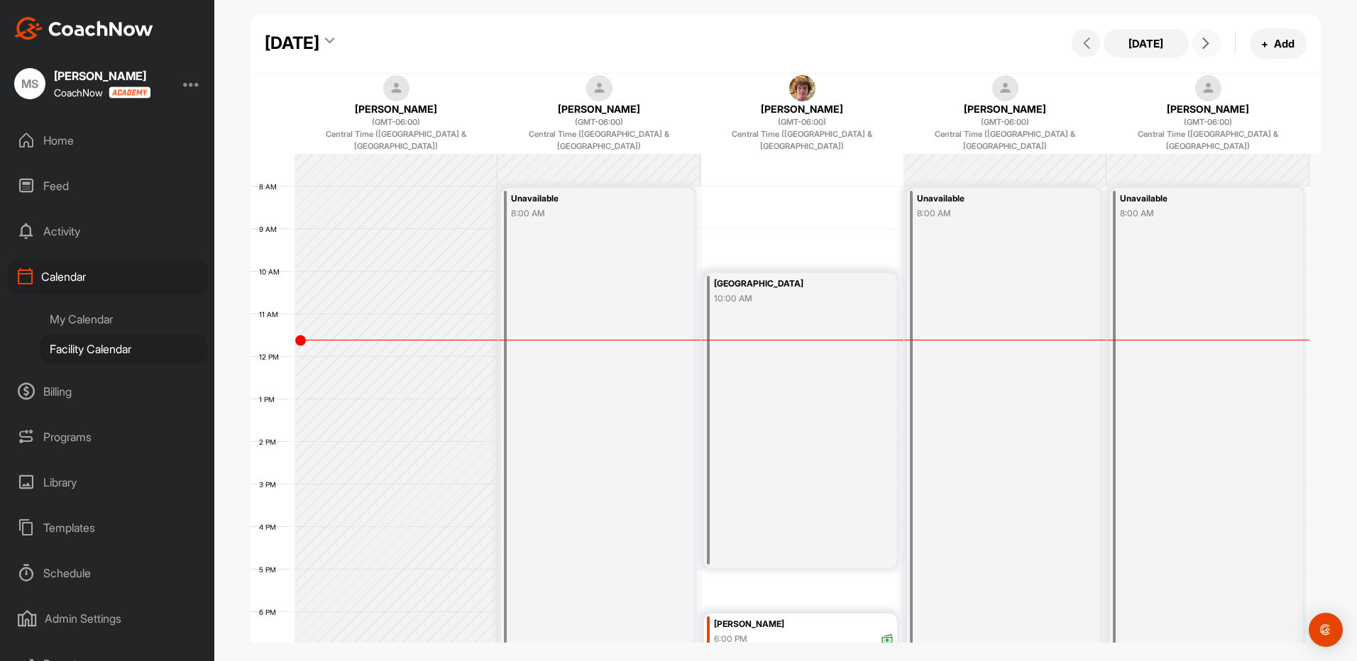
click at [1204, 43] on icon at bounding box center [1205, 43] width 11 height 11
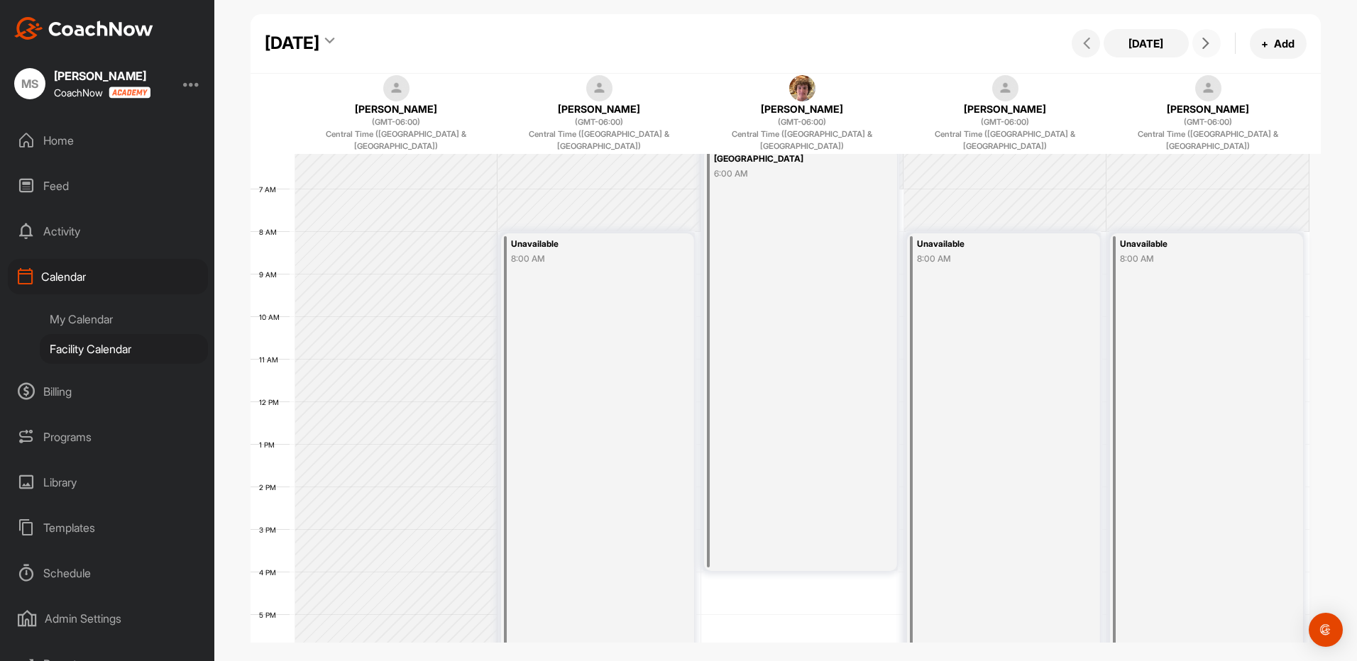
scroll to position [245, 0]
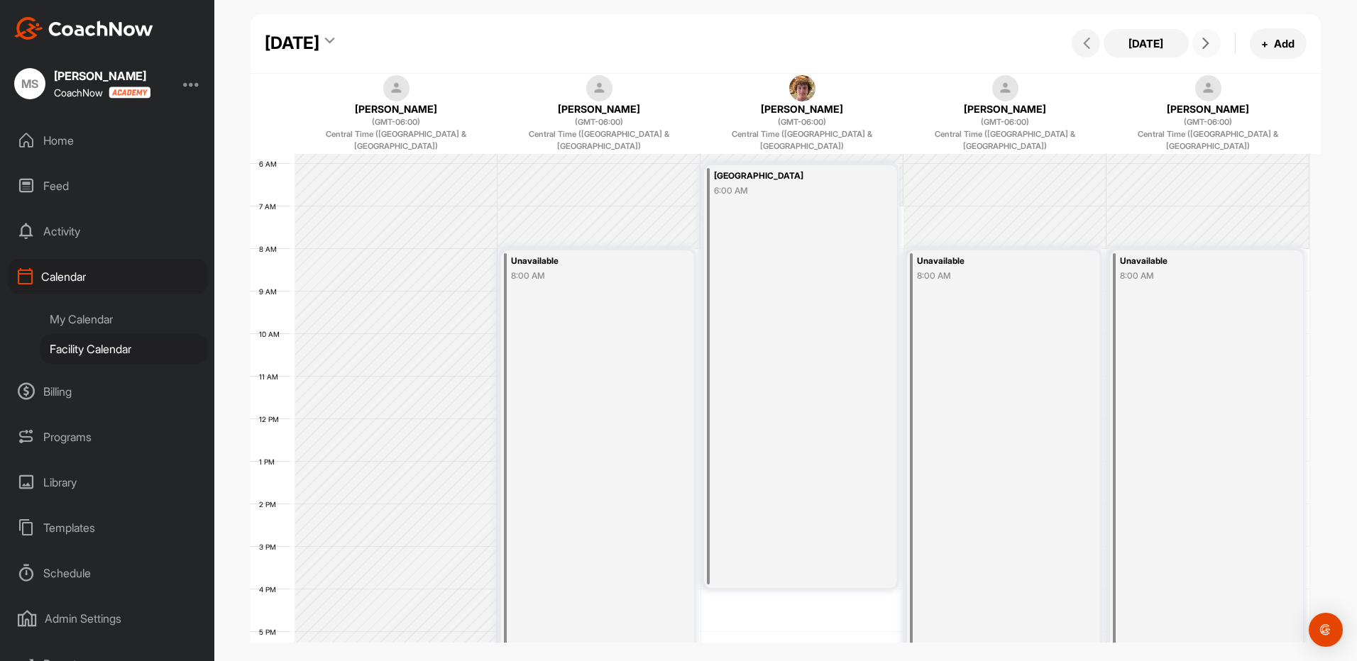
click at [1205, 47] on icon at bounding box center [1205, 43] width 11 height 11
click at [1206, 49] on button at bounding box center [1206, 43] width 28 height 28
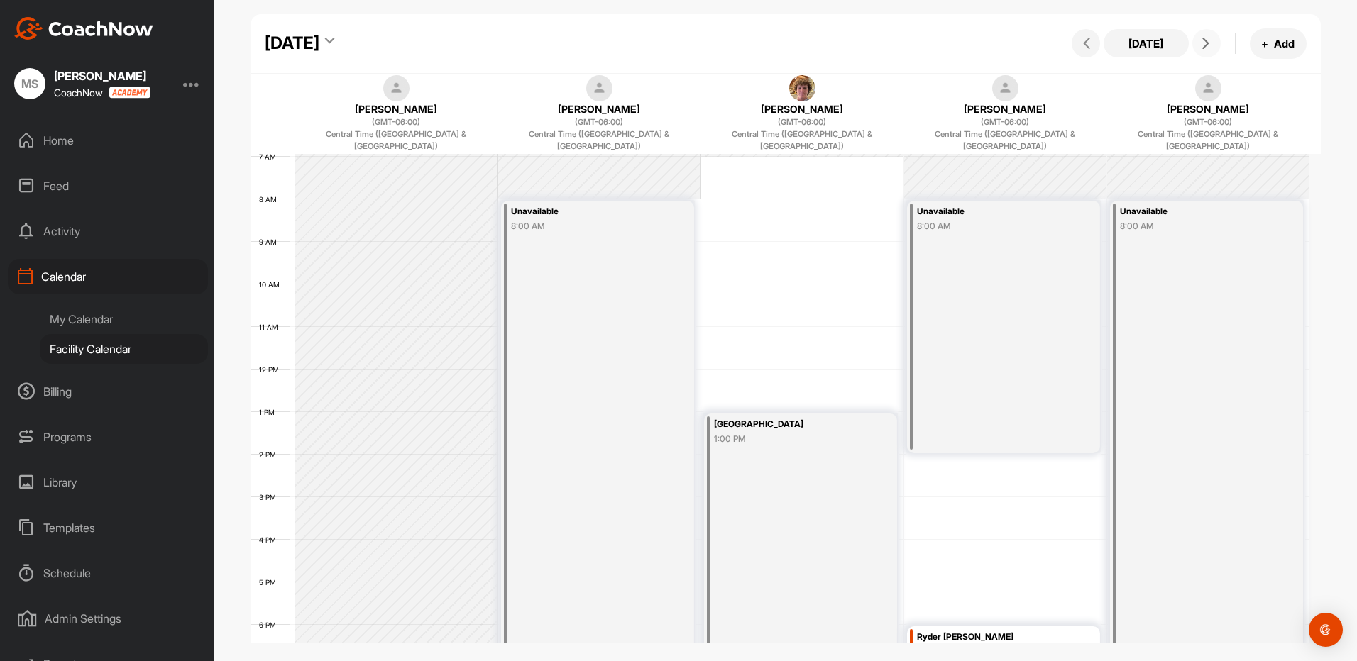
scroll to position [237, 0]
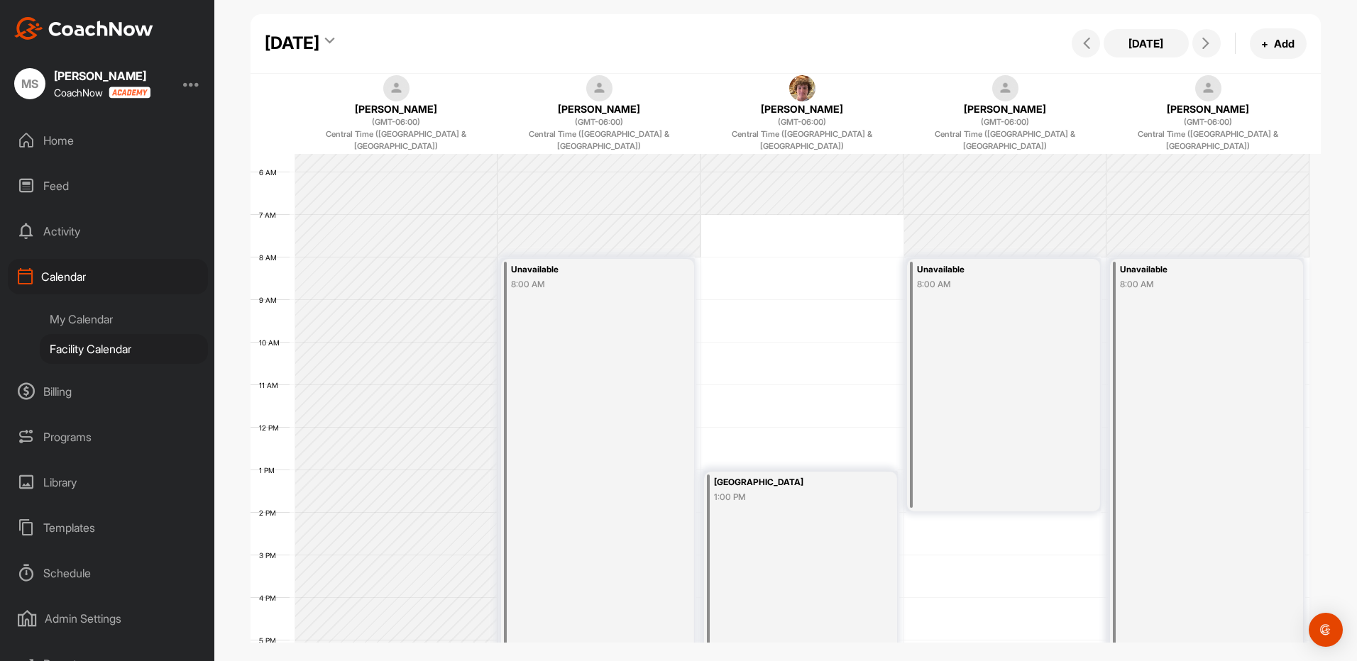
click at [97, 317] on div "My Calendar" at bounding box center [124, 319] width 168 height 30
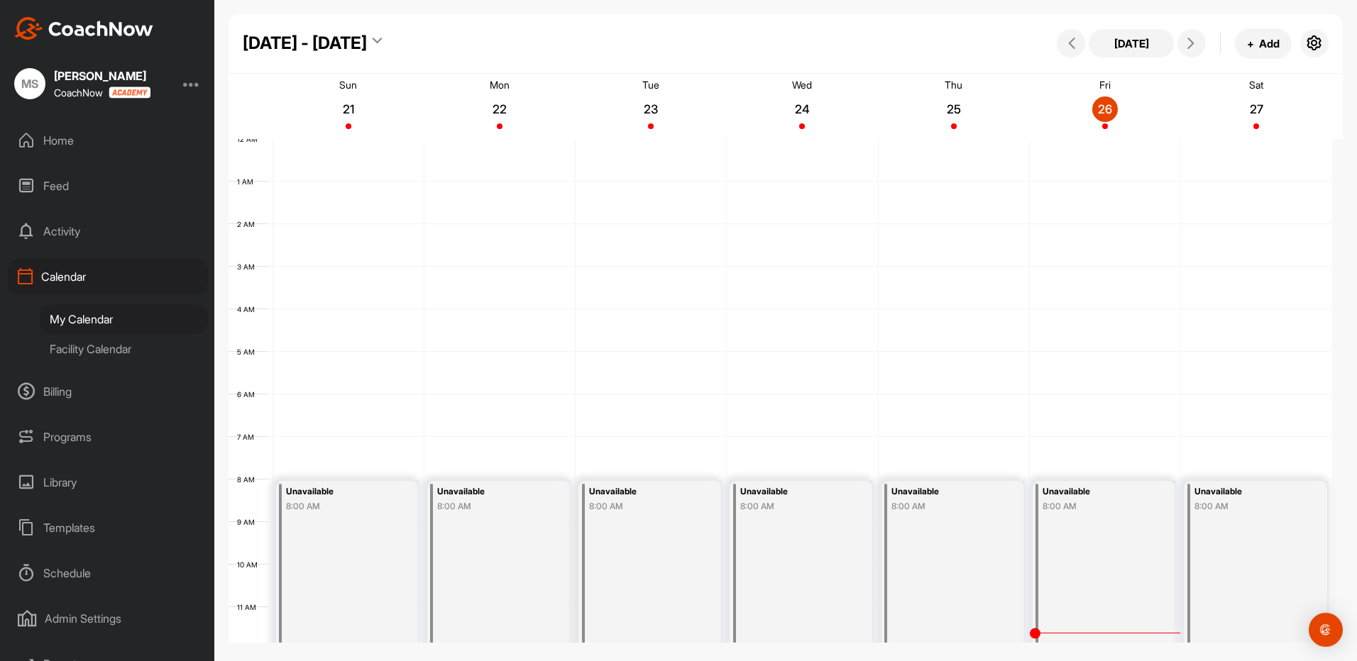
scroll to position [245, 0]
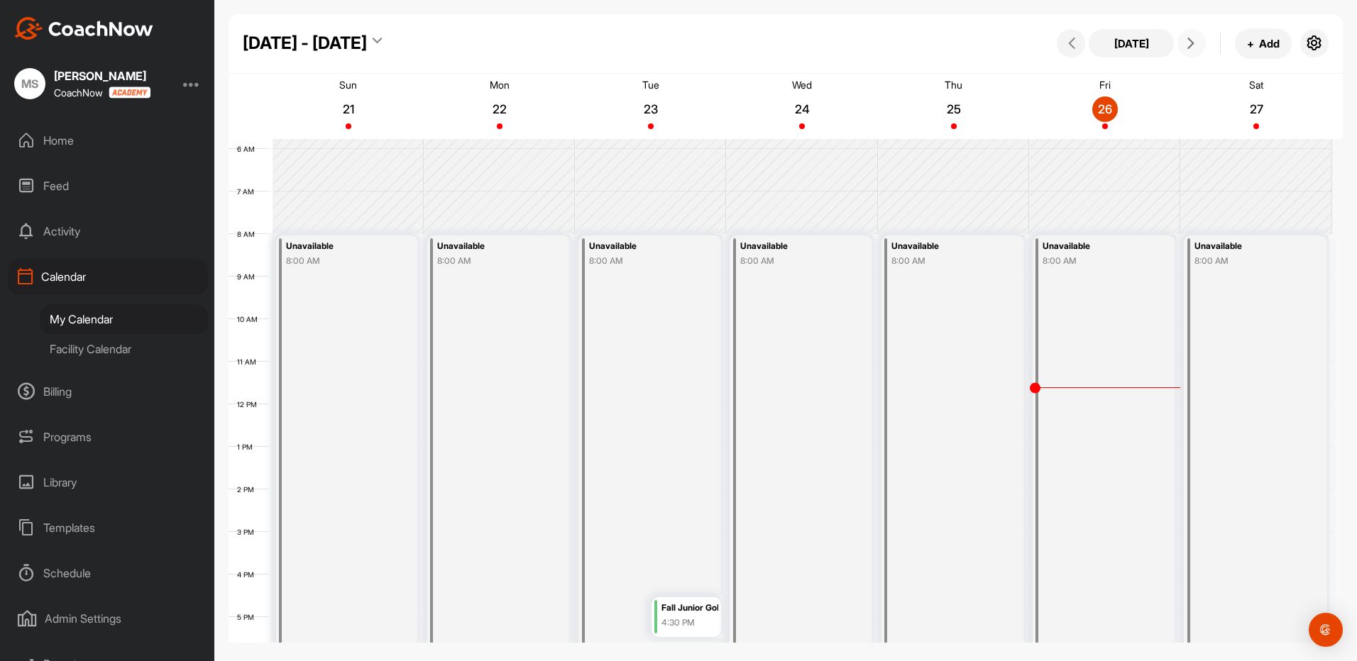
click at [1200, 45] on button at bounding box center [1191, 43] width 28 height 28
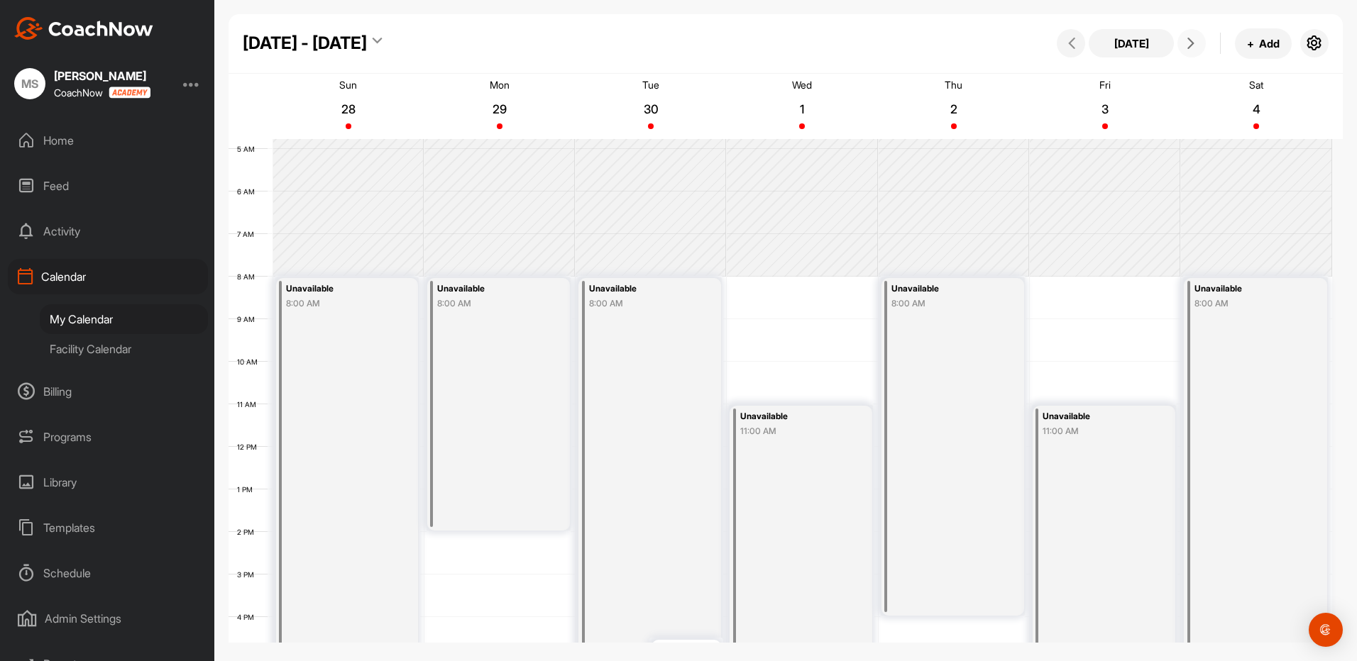
scroll to position [305, 0]
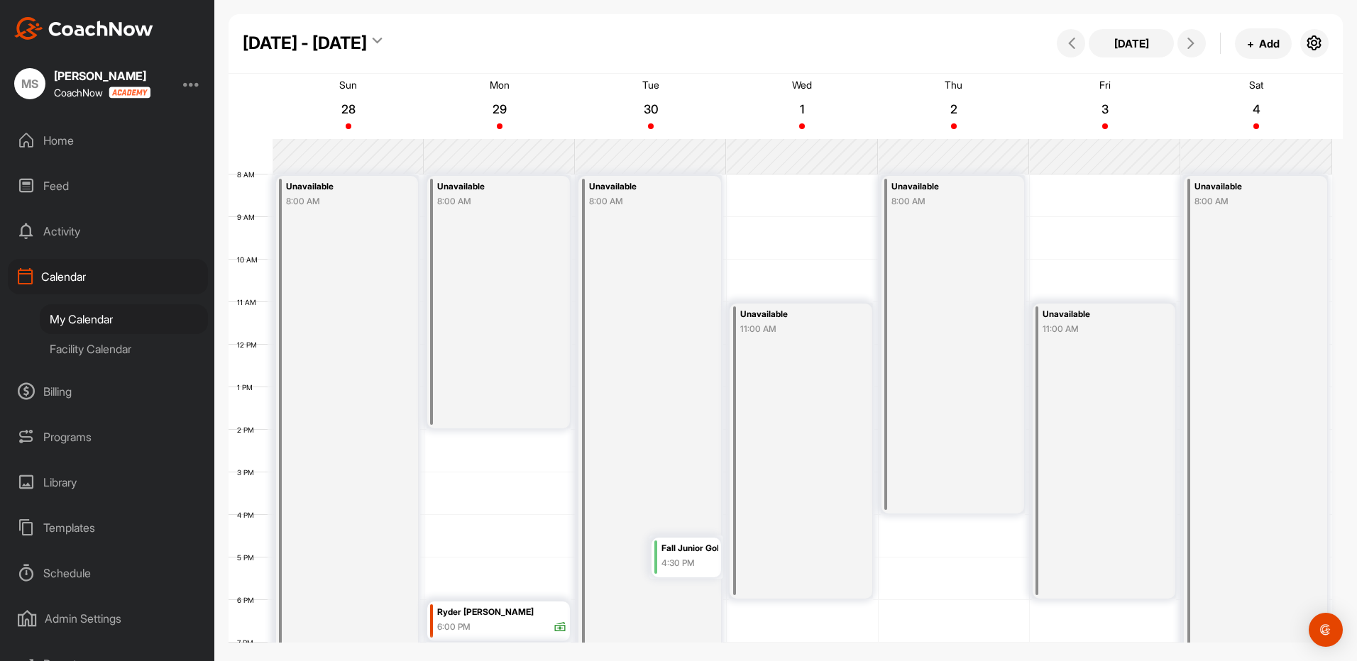
click at [62, 140] on div "Home" at bounding box center [108, 140] width 200 height 35
